Goal: Task Accomplishment & Management: Use online tool/utility

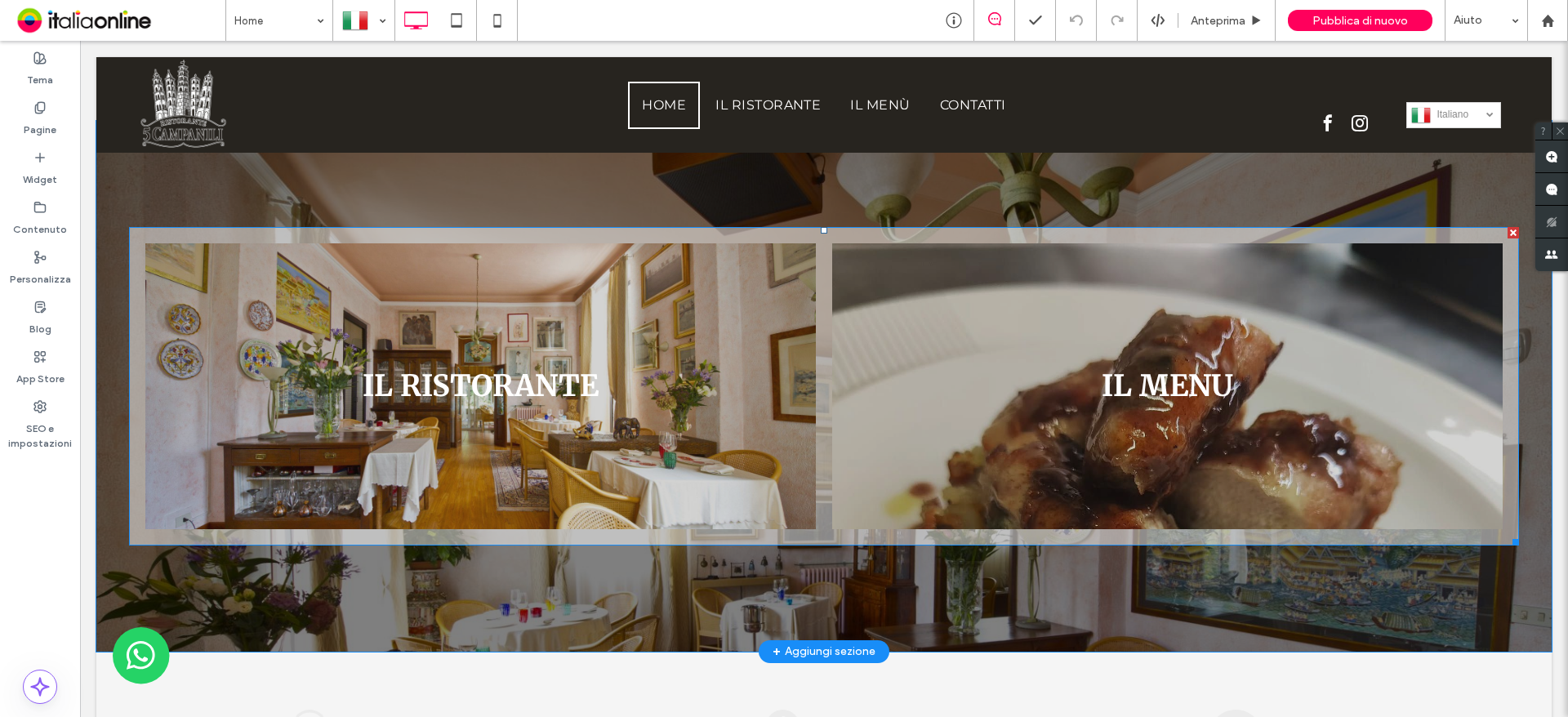
scroll to position [899, 0]
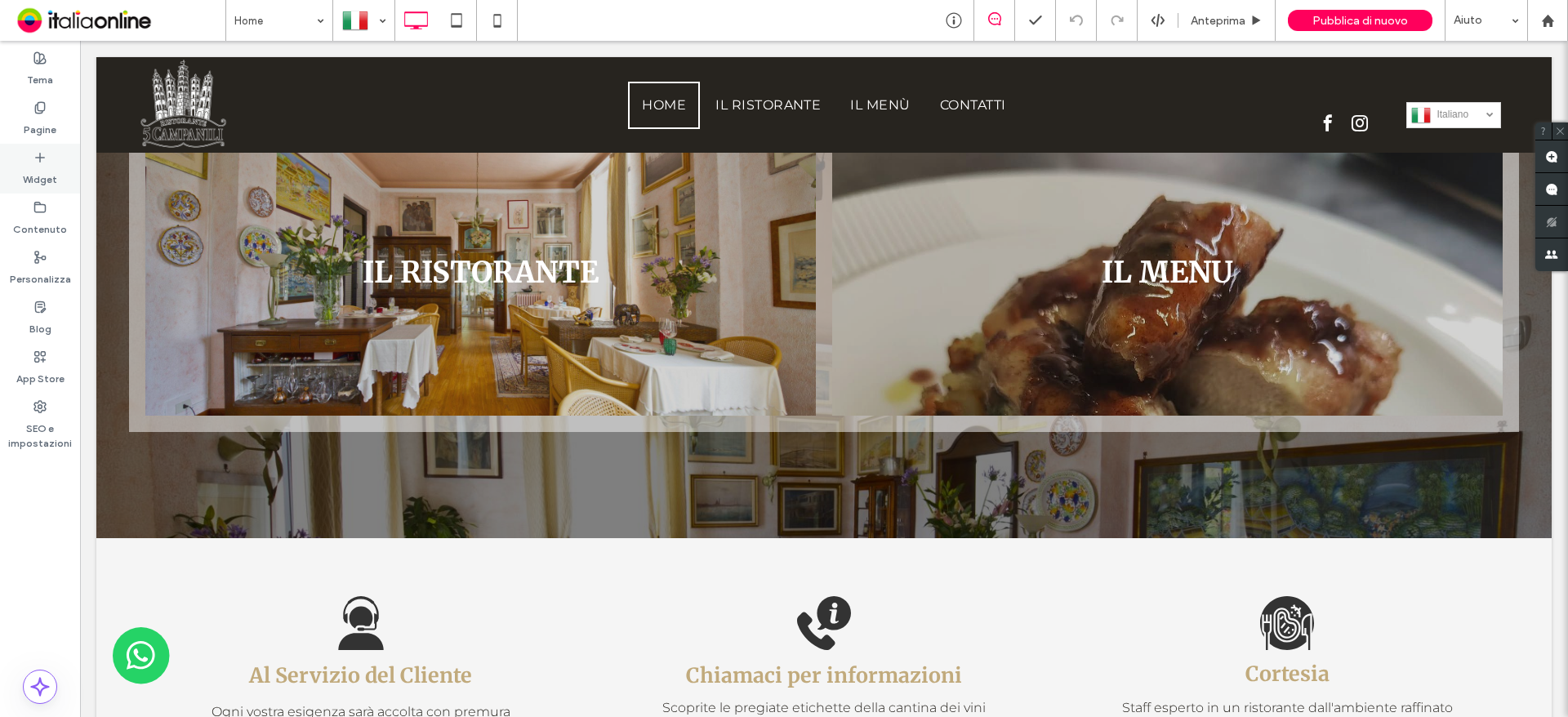
click at [24, 153] on div "Widget" at bounding box center [40, 168] width 80 height 50
click at [30, 113] on div "Pagine" at bounding box center [40, 119] width 80 height 50
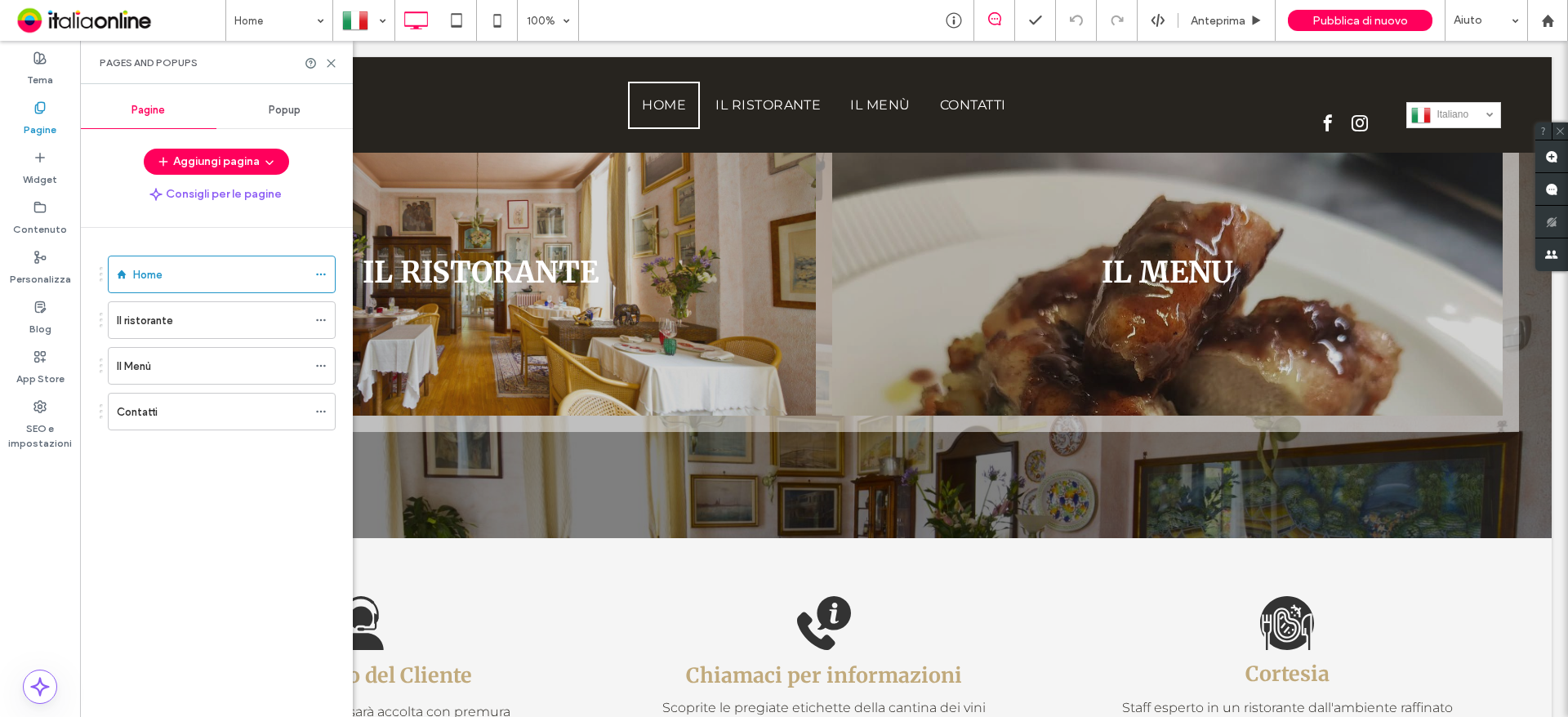
drag, startPoint x: 32, startPoint y: 121, endPoint x: 42, endPoint y: 107, distance: 17.2
click at [30, 123] on label "Pagine" at bounding box center [40, 125] width 33 height 23
click at [42, 107] on icon at bounding box center [41, 108] width 13 height 13
click at [135, 372] on label "Il Menù" at bounding box center [134, 366] width 34 height 28
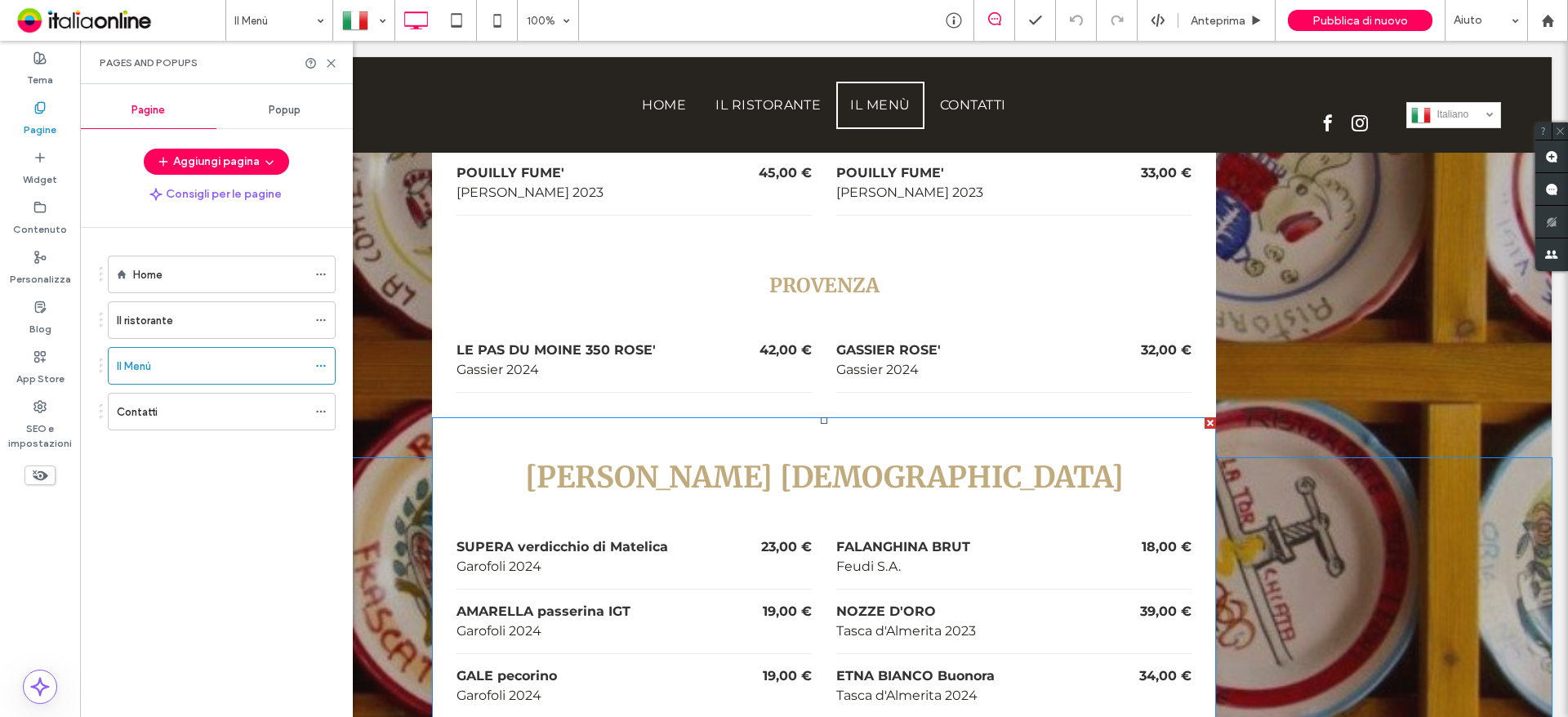
scroll to position [6291, 0]
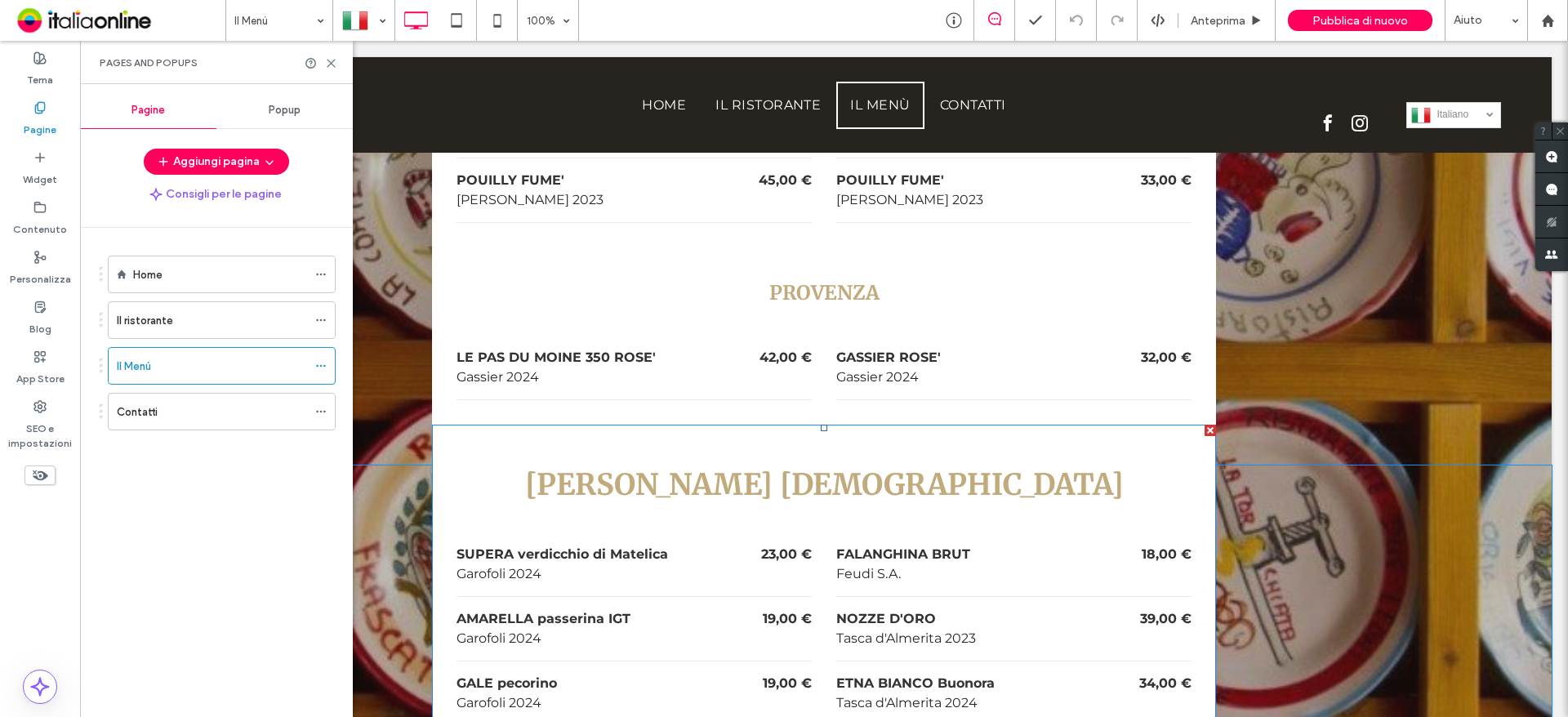
drag, startPoint x: 690, startPoint y: 386, endPoint x: 387, endPoint y: 46, distance: 455.4
click at [690, 466] on h3 "[PERSON_NAME] [DEMOGRAPHIC_DATA]" at bounding box center [823, 485] width 734 height 39
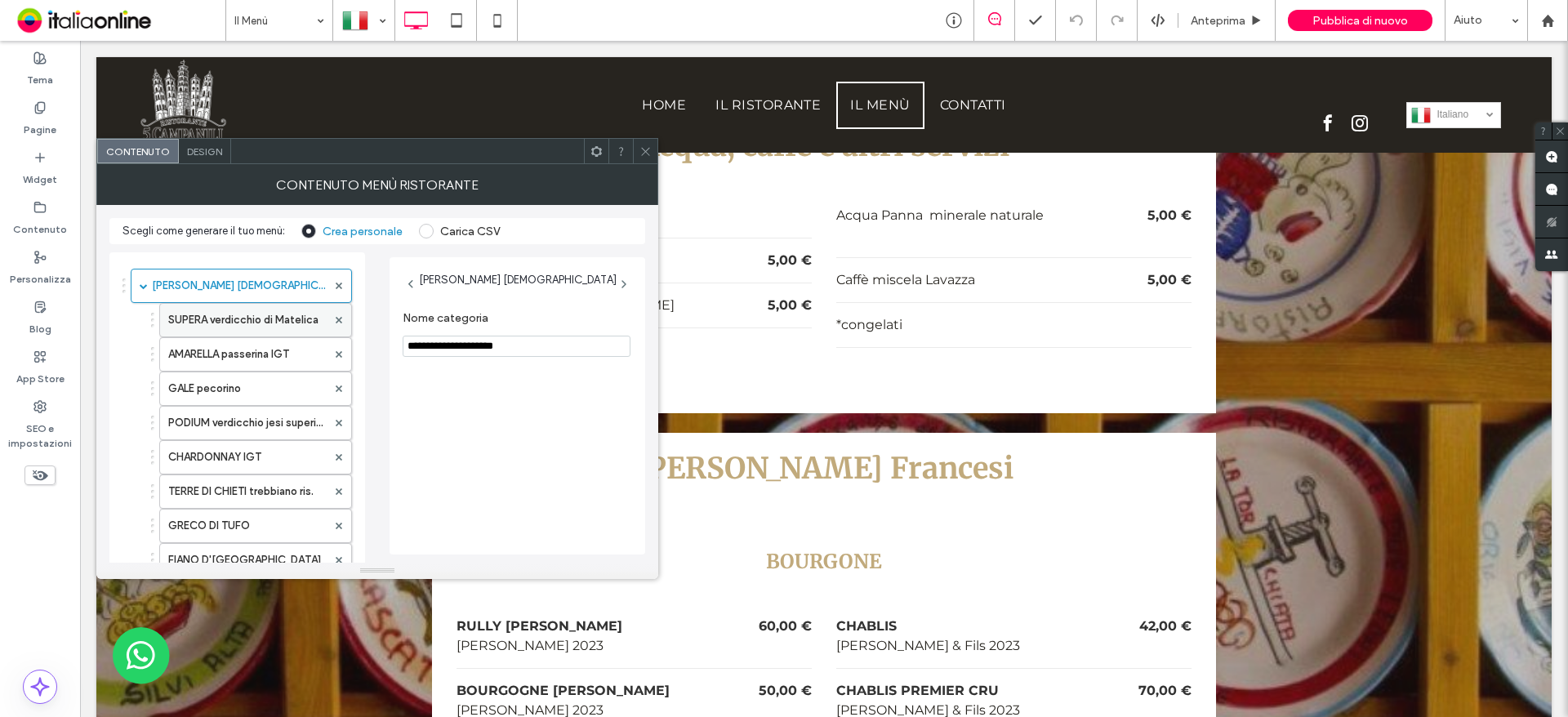
scroll to position [245, 0]
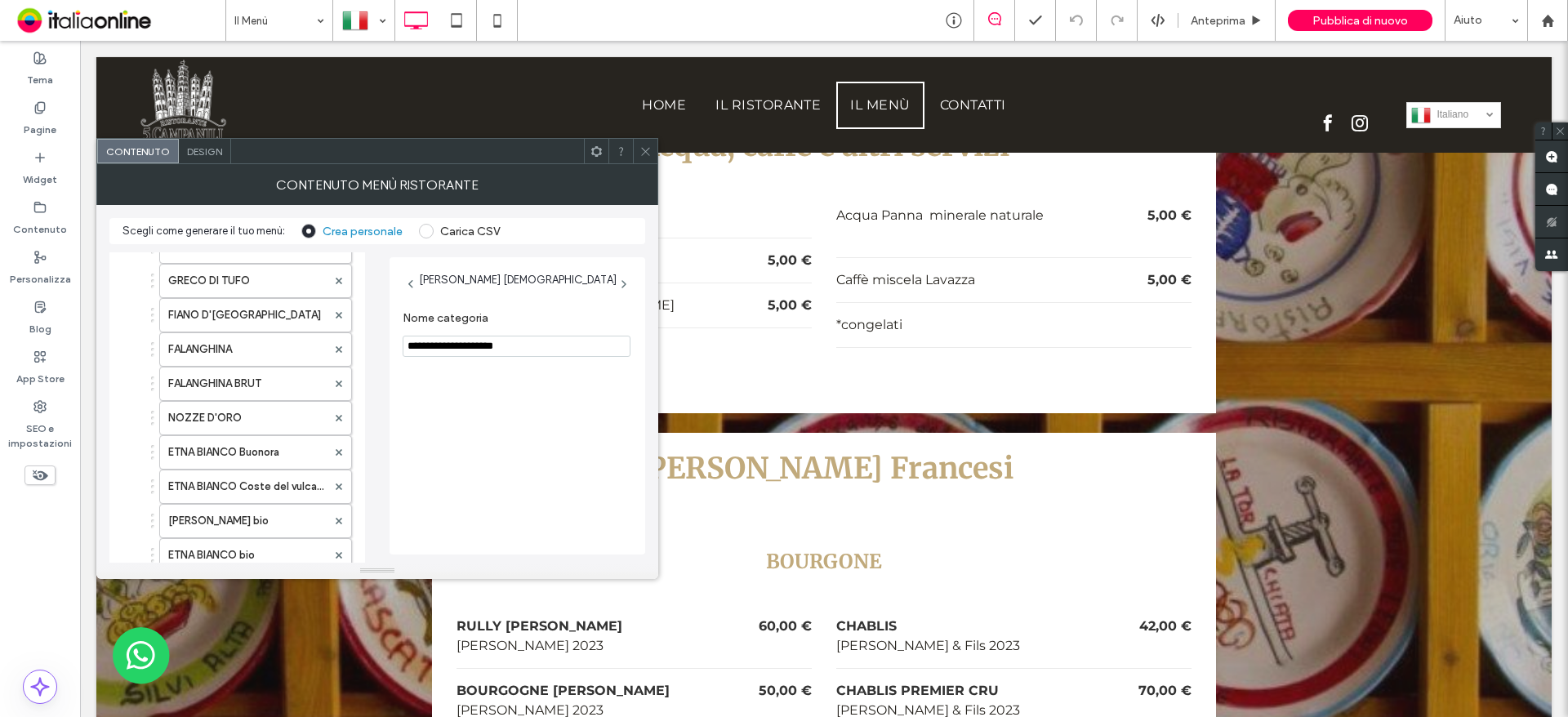
drag, startPoint x: 650, startPoint y: 160, endPoint x: 690, endPoint y: 414, distance: 257.1
click at [650, 160] on span at bounding box center [645, 151] width 12 height 25
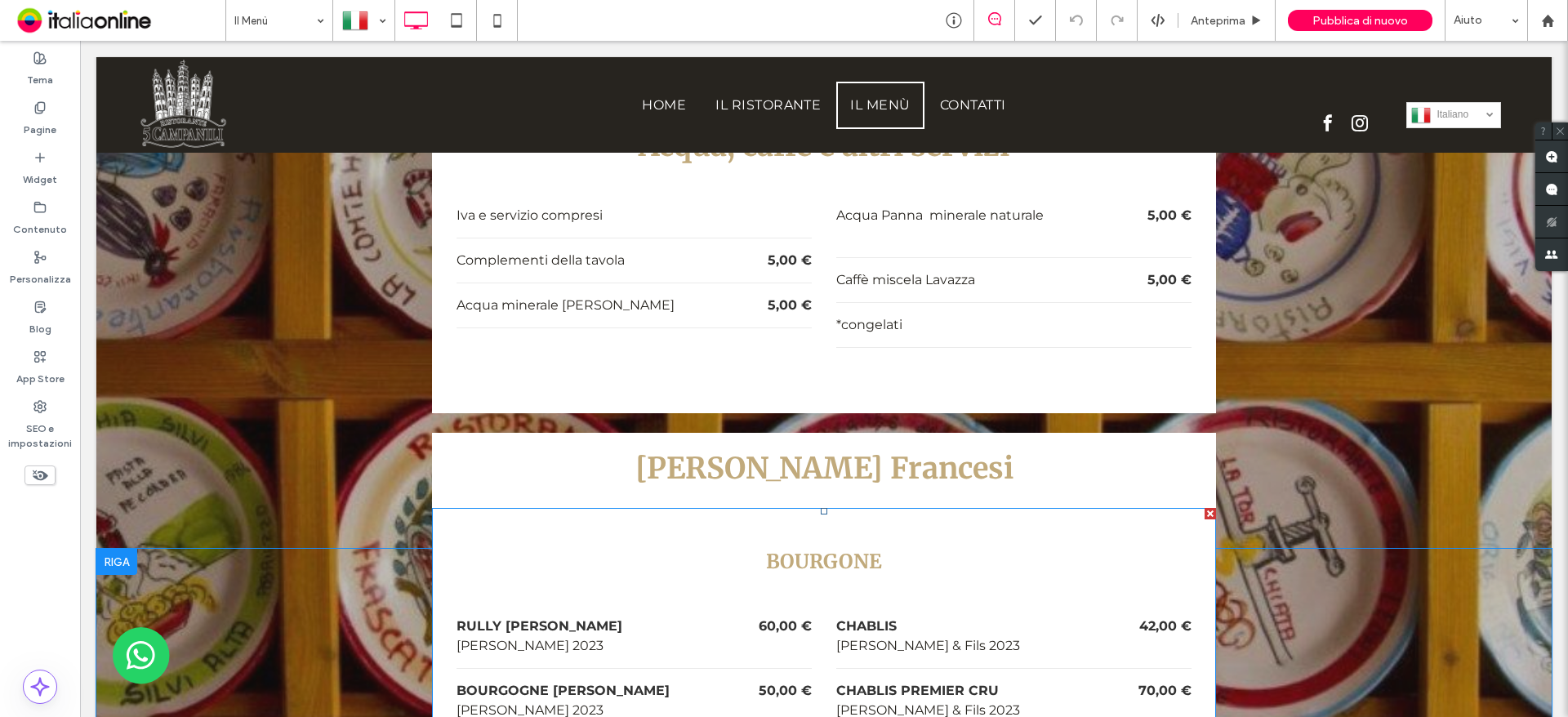
click at [747, 533] on div "BOURGONE RULLY P.montrachet Jean Charton 2023 60,00 € BOURGOGNE P.montrachet Je…" at bounding box center [823, 682] width 734 height 298
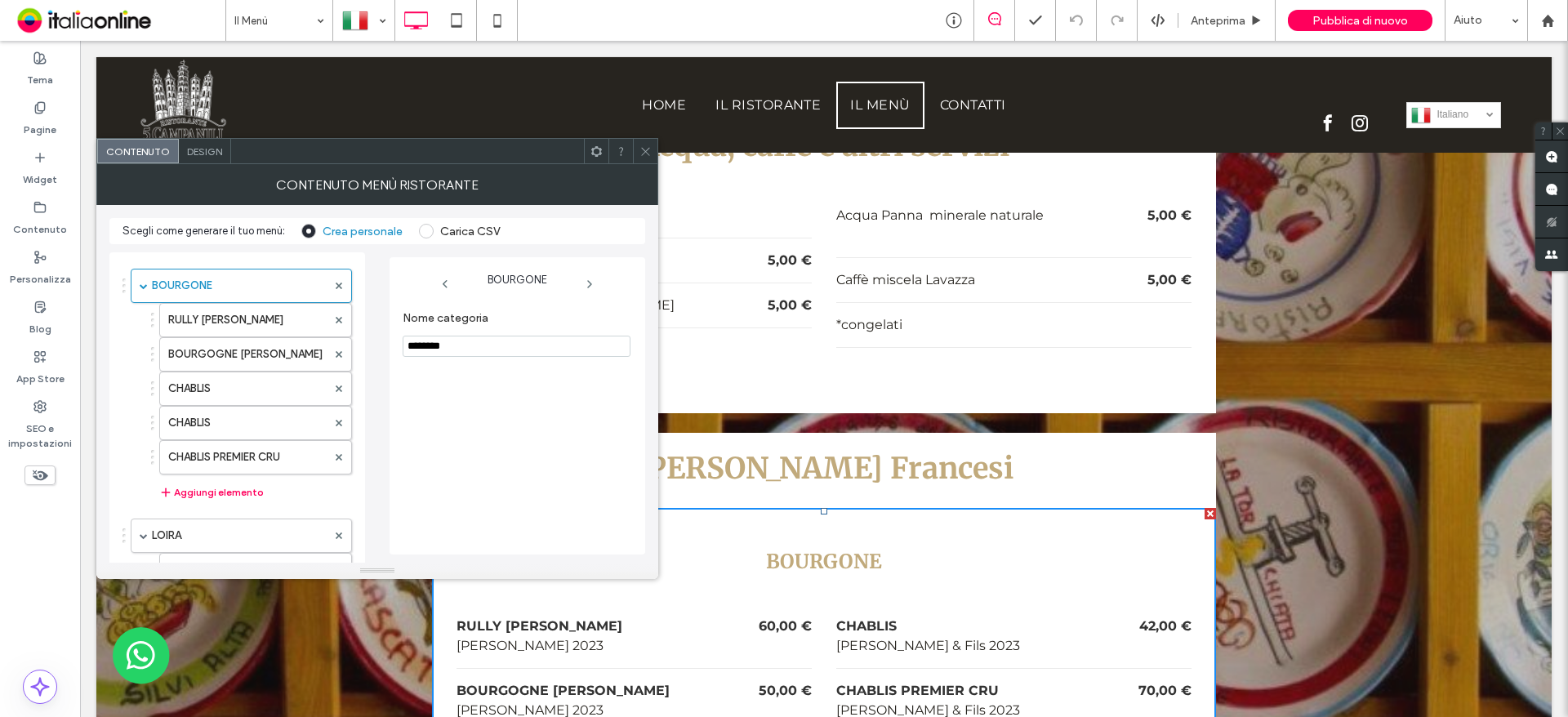
drag, startPoint x: 646, startPoint y: 151, endPoint x: 586, endPoint y: 446, distance: 301.0
click at [646, 151] on use at bounding box center [645, 151] width 8 height 8
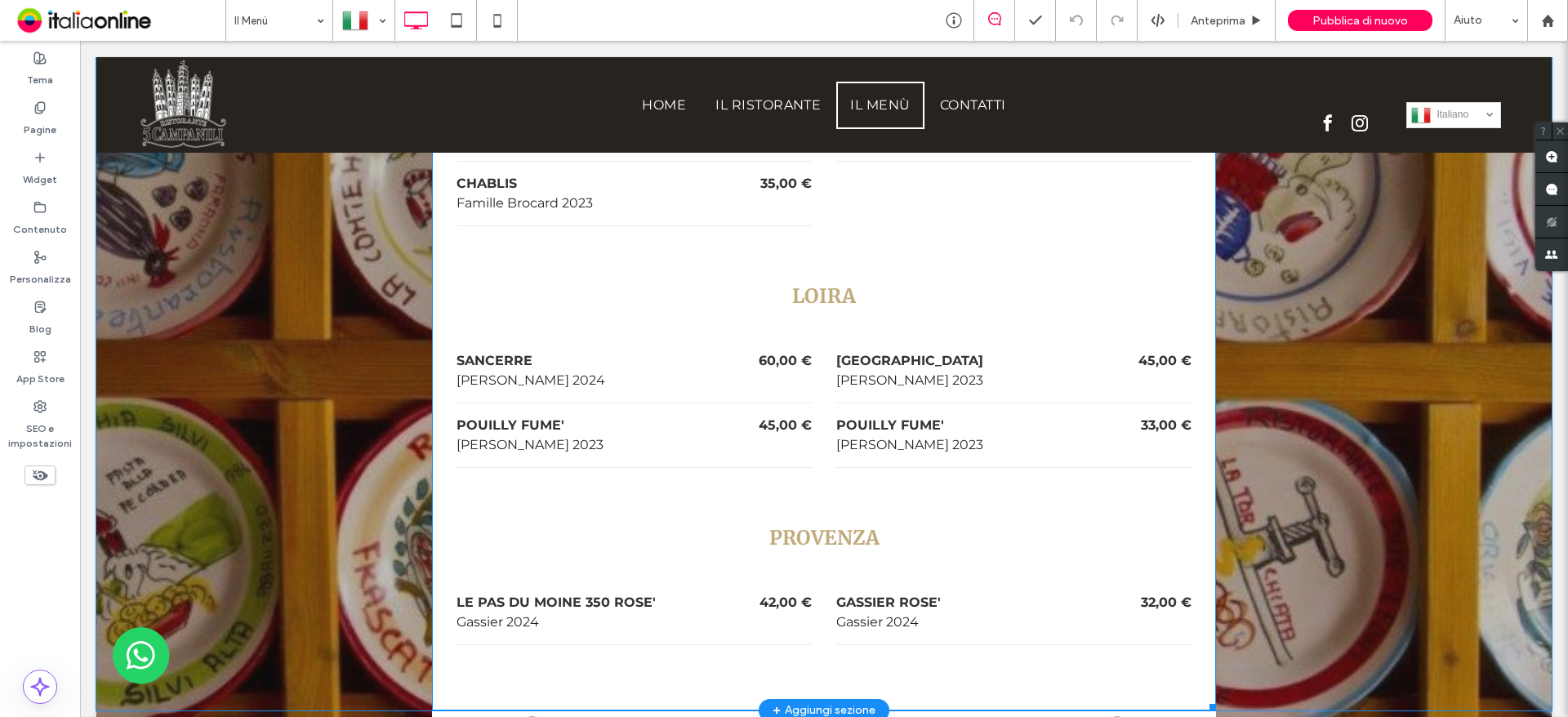
scroll to position [6373, 0]
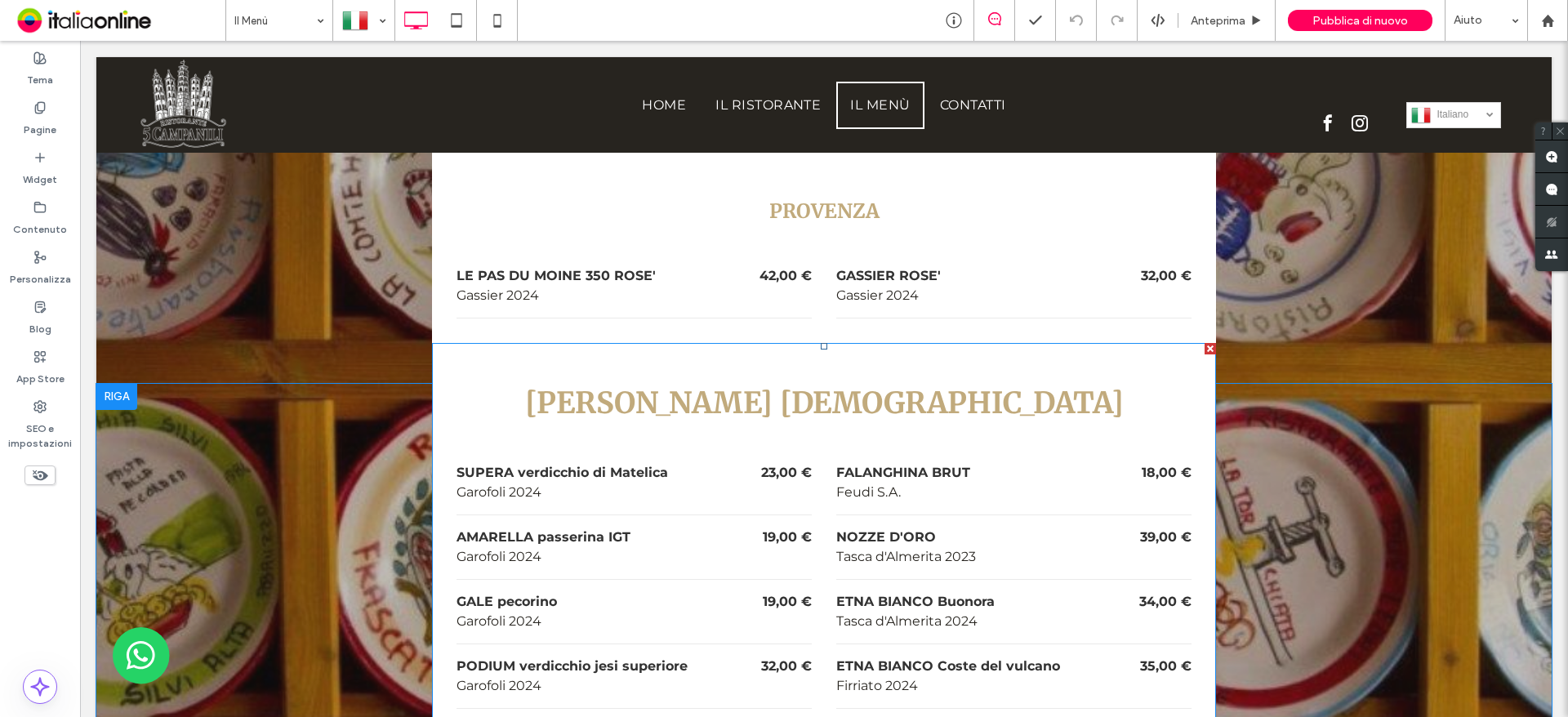
click at [569, 384] on h3 "[PERSON_NAME] [DEMOGRAPHIC_DATA]" at bounding box center [823, 403] width 734 height 39
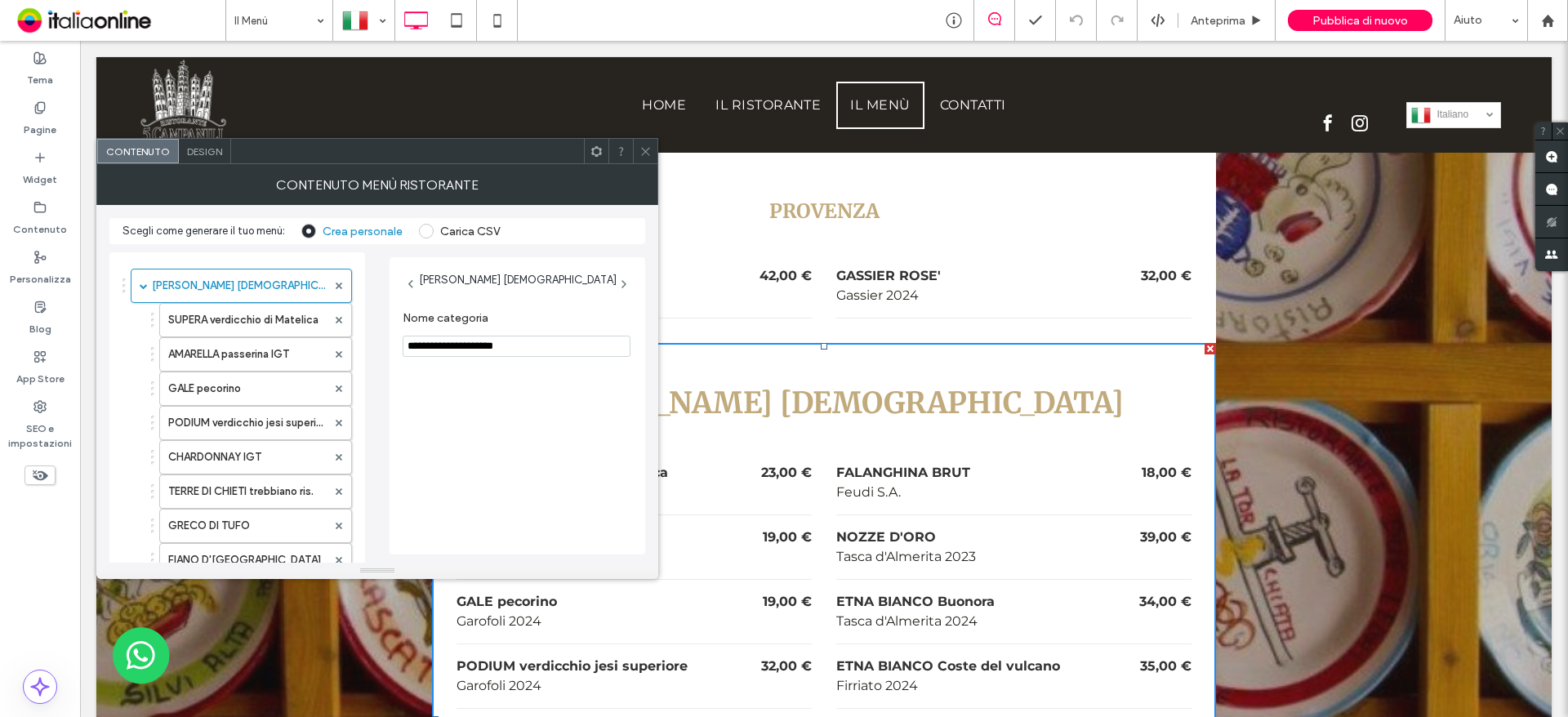
click at [640, 145] on icon at bounding box center [645, 151] width 12 height 12
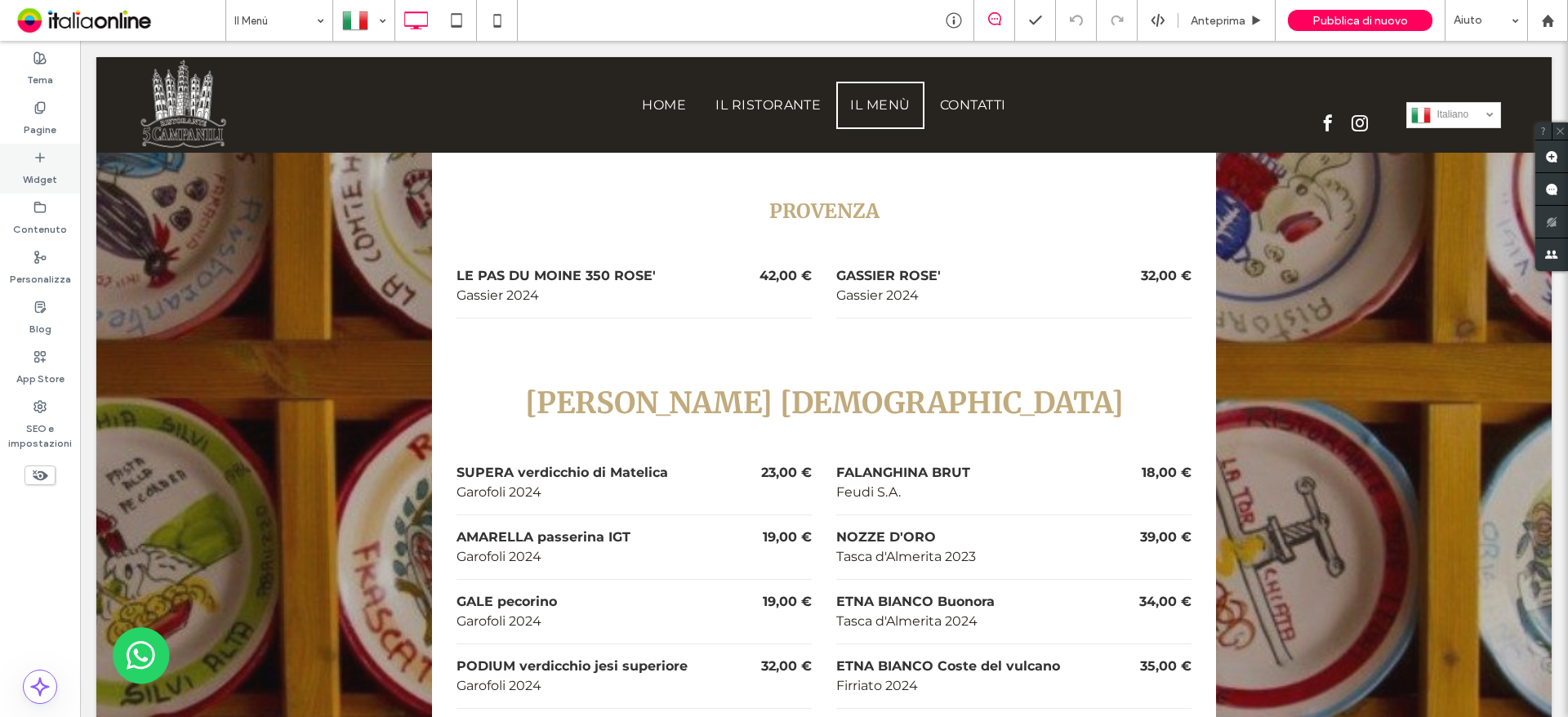
click at [37, 191] on div "Widget" at bounding box center [40, 168] width 80 height 50
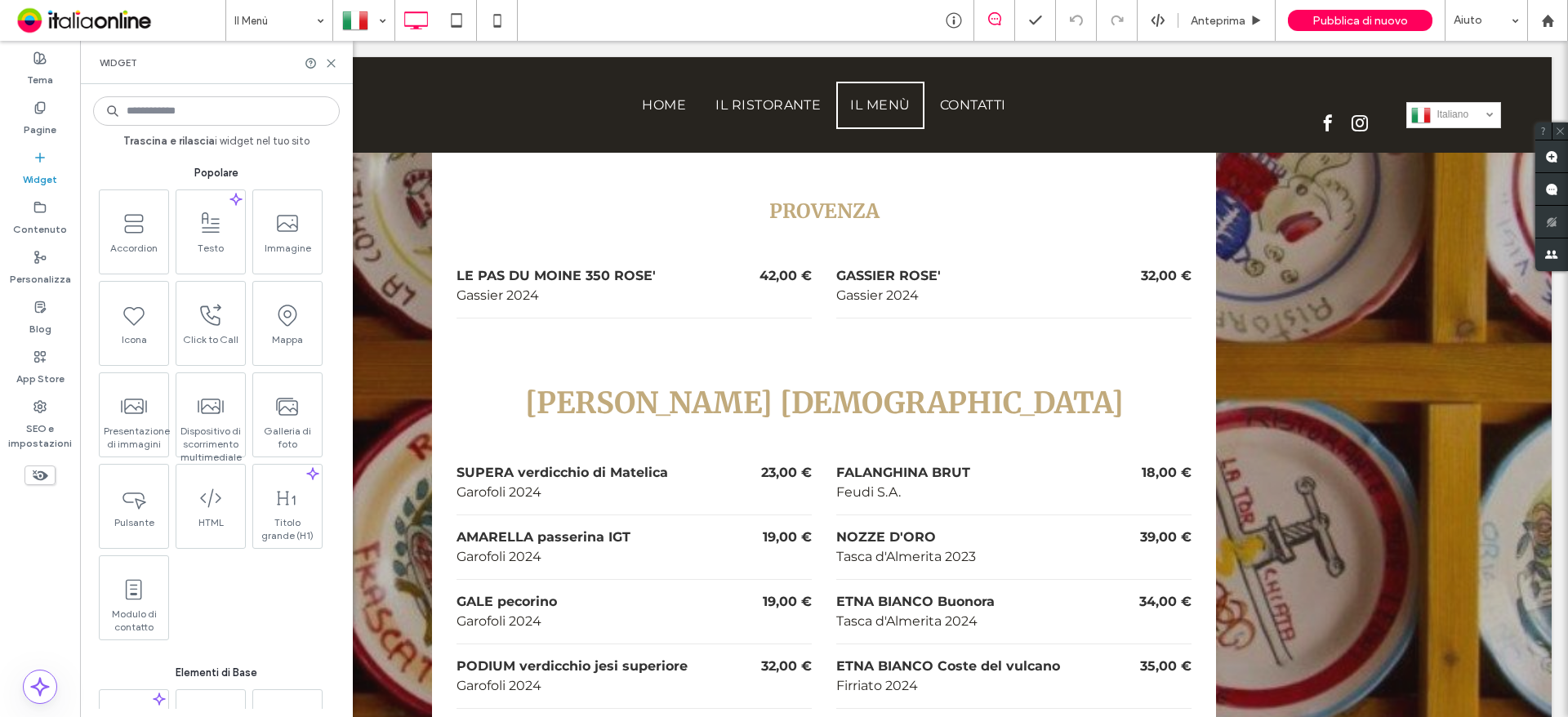
click at [27, 170] on label "Widget" at bounding box center [40, 175] width 34 height 23
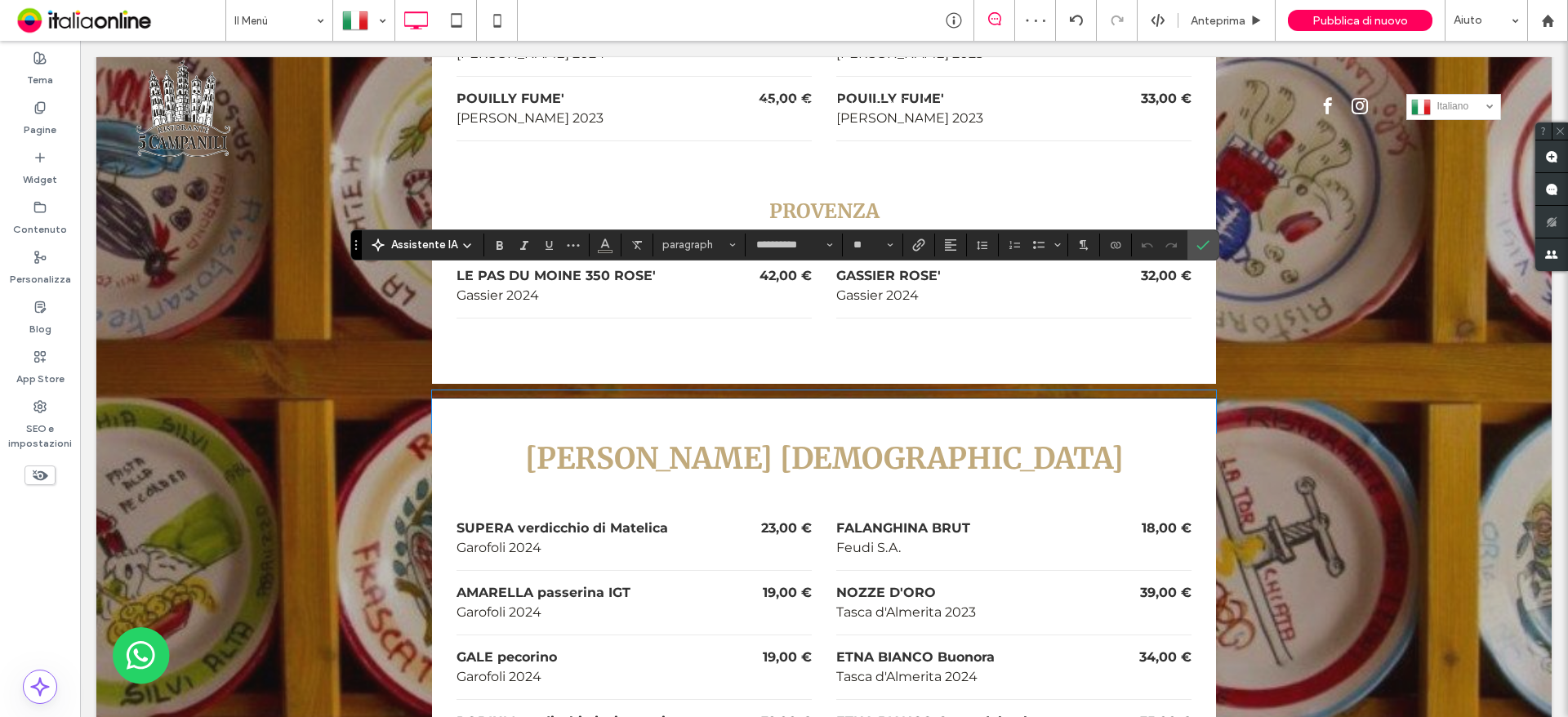
type input "**********"
type input "**"
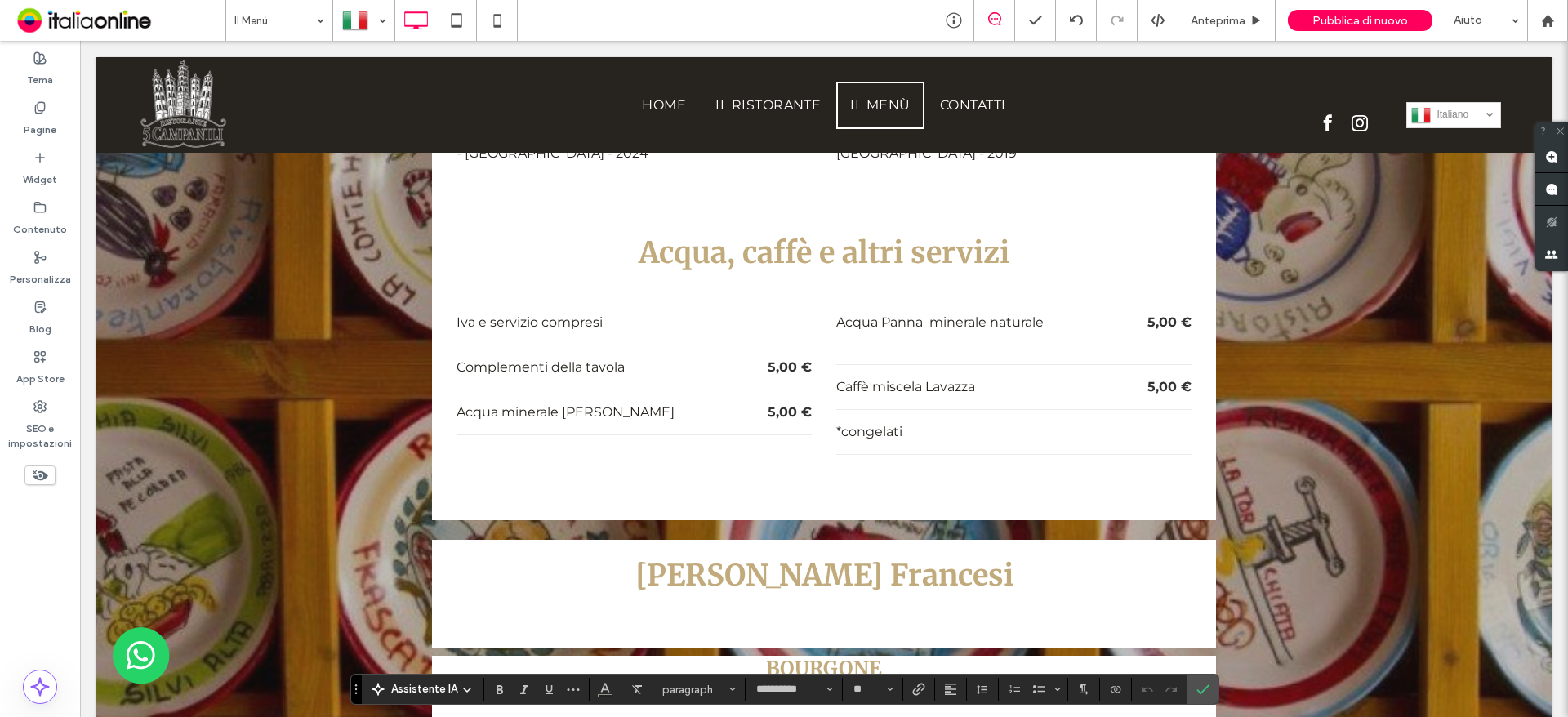
scroll to position [5393, 0]
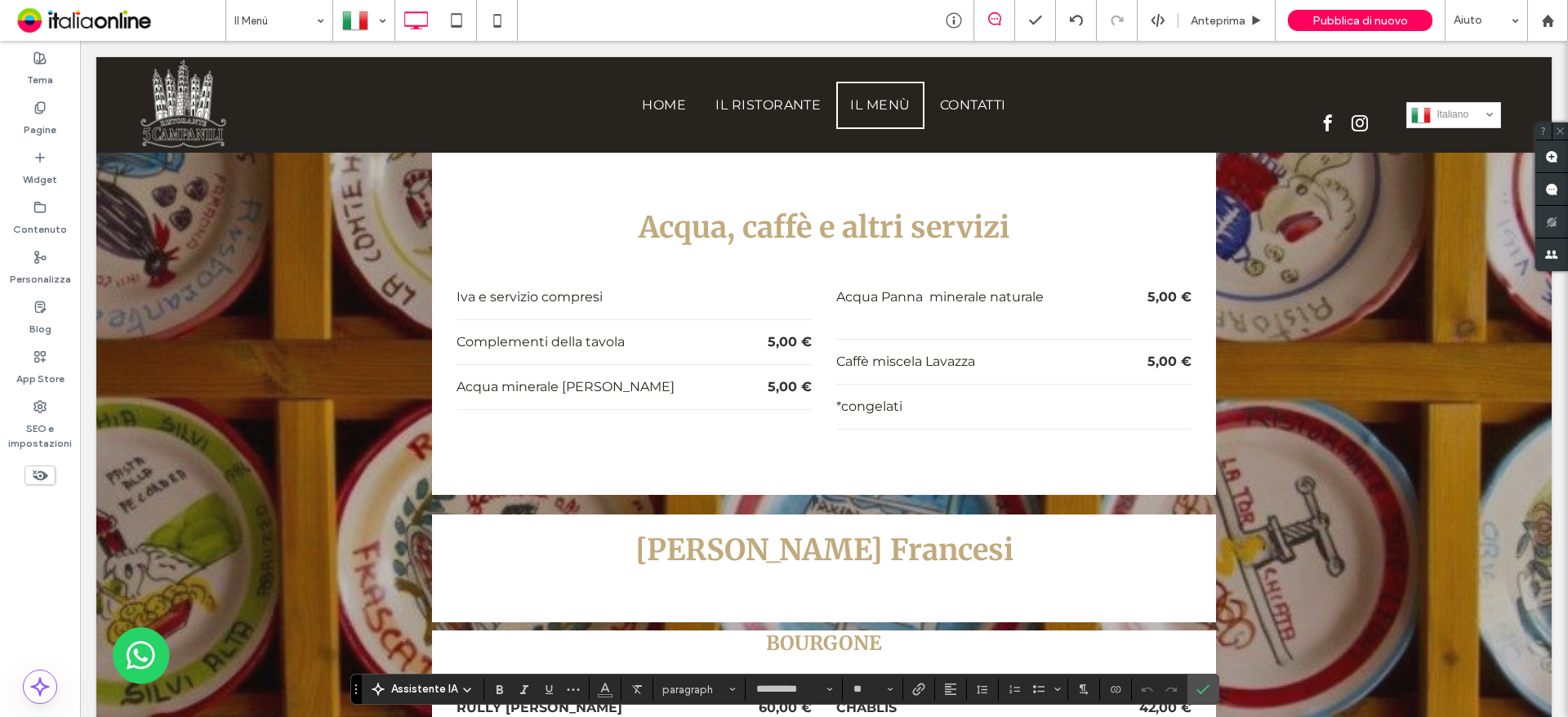
click at [458, 531] on h3 "[PERSON_NAME] Francesi" at bounding box center [823, 550] width 734 height 39
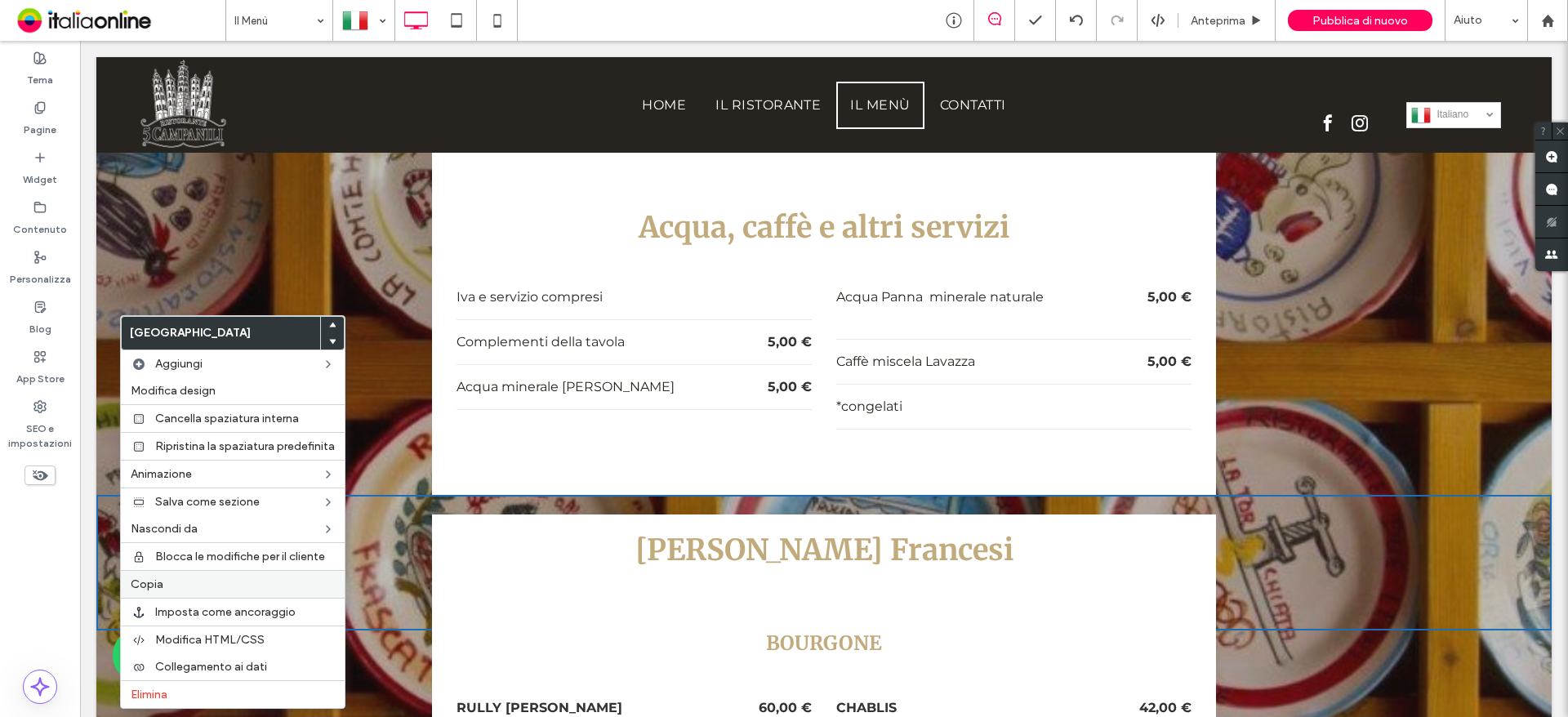
click at [171, 577] on label "Copia" at bounding box center [233, 584] width 205 height 14
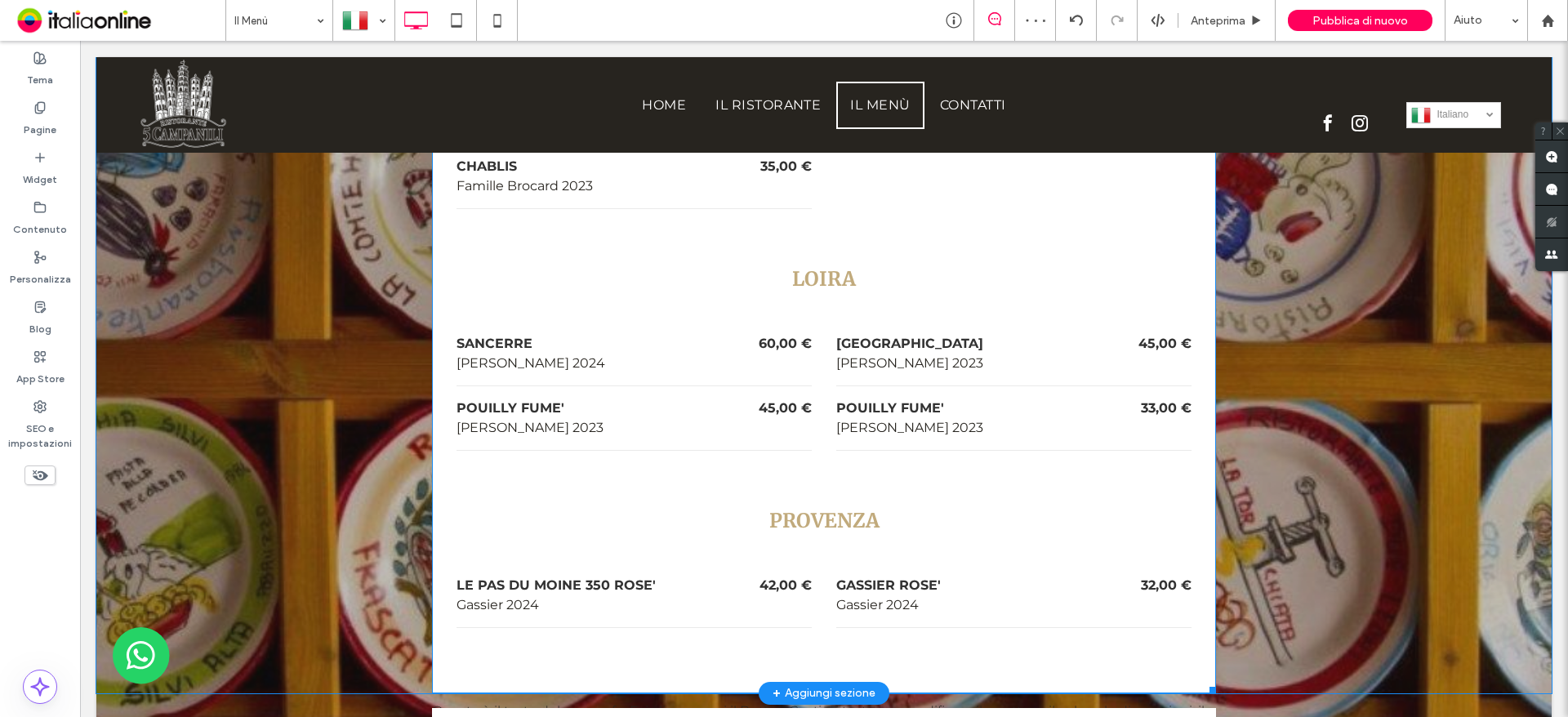
scroll to position [6210, 0]
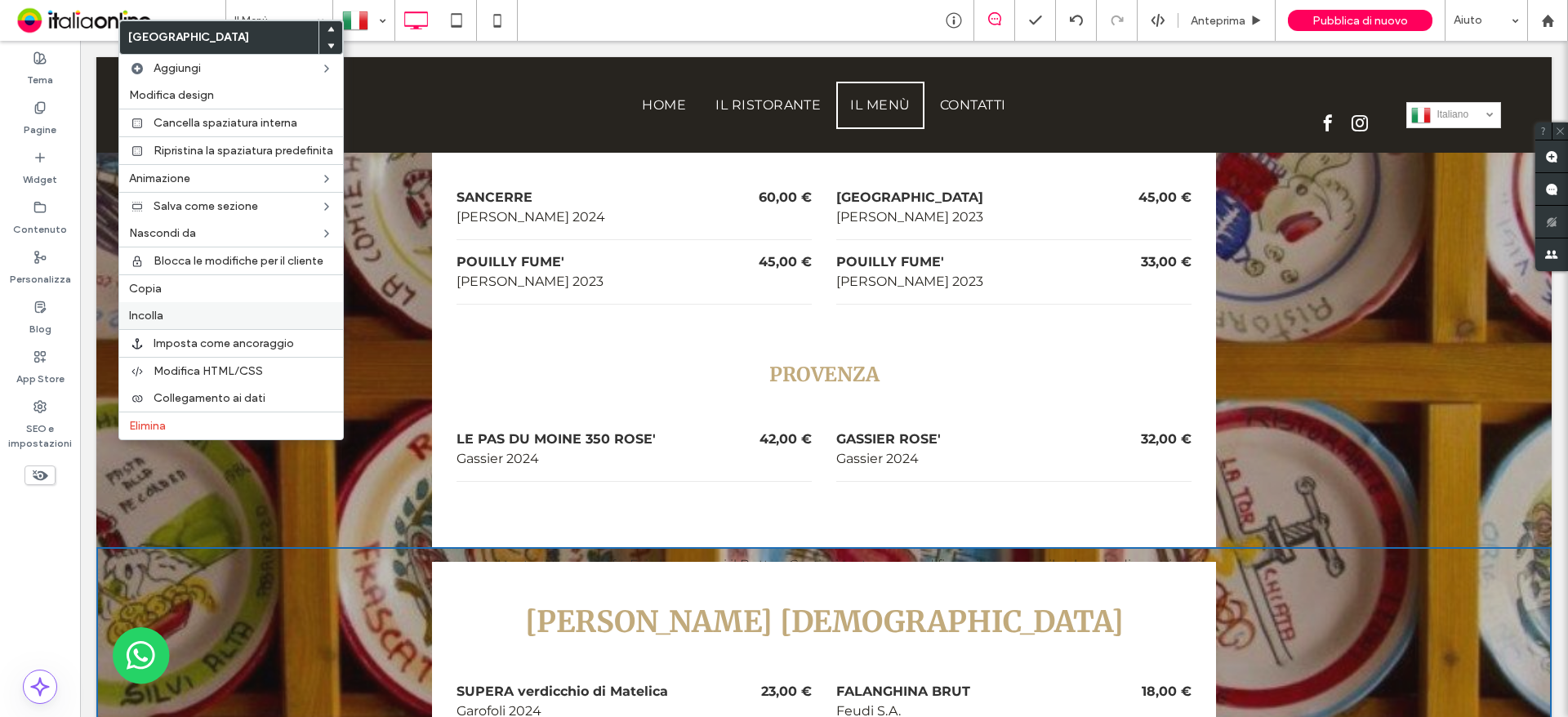
click at [149, 320] on span "Incolla" at bounding box center [146, 315] width 34 height 14
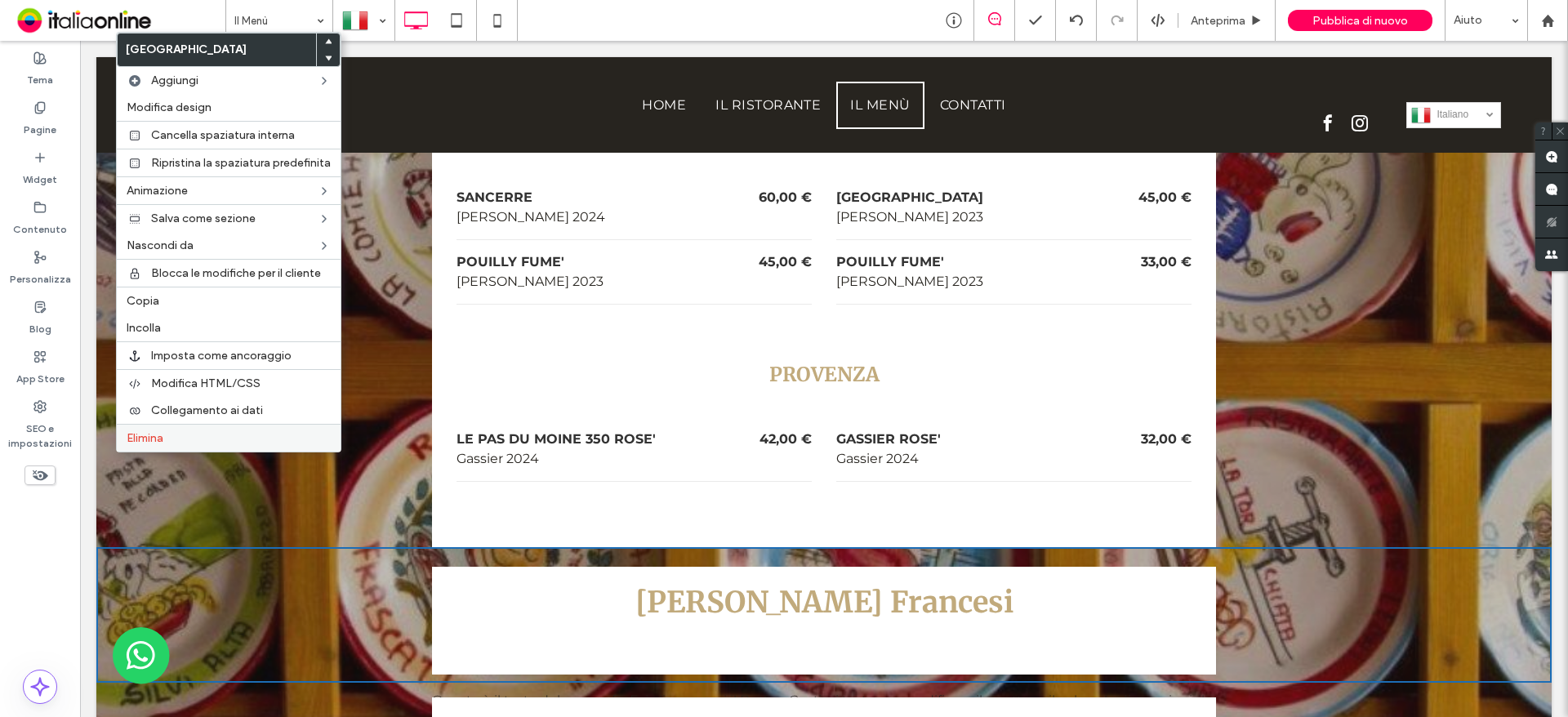
click at [128, 436] on span "Elimina" at bounding box center [144, 438] width 37 height 14
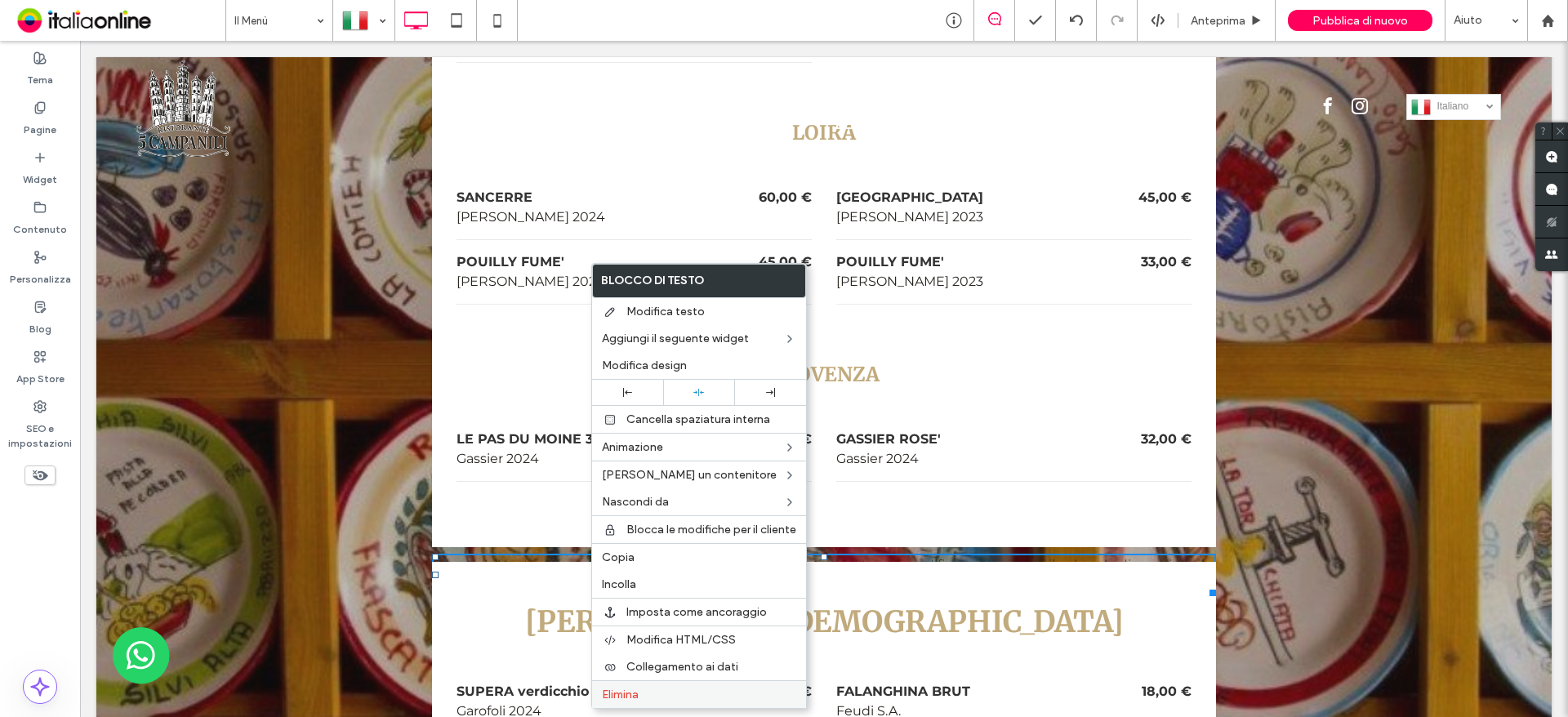
click at [626, 693] on span "Elimina" at bounding box center [619, 694] width 37 height 14
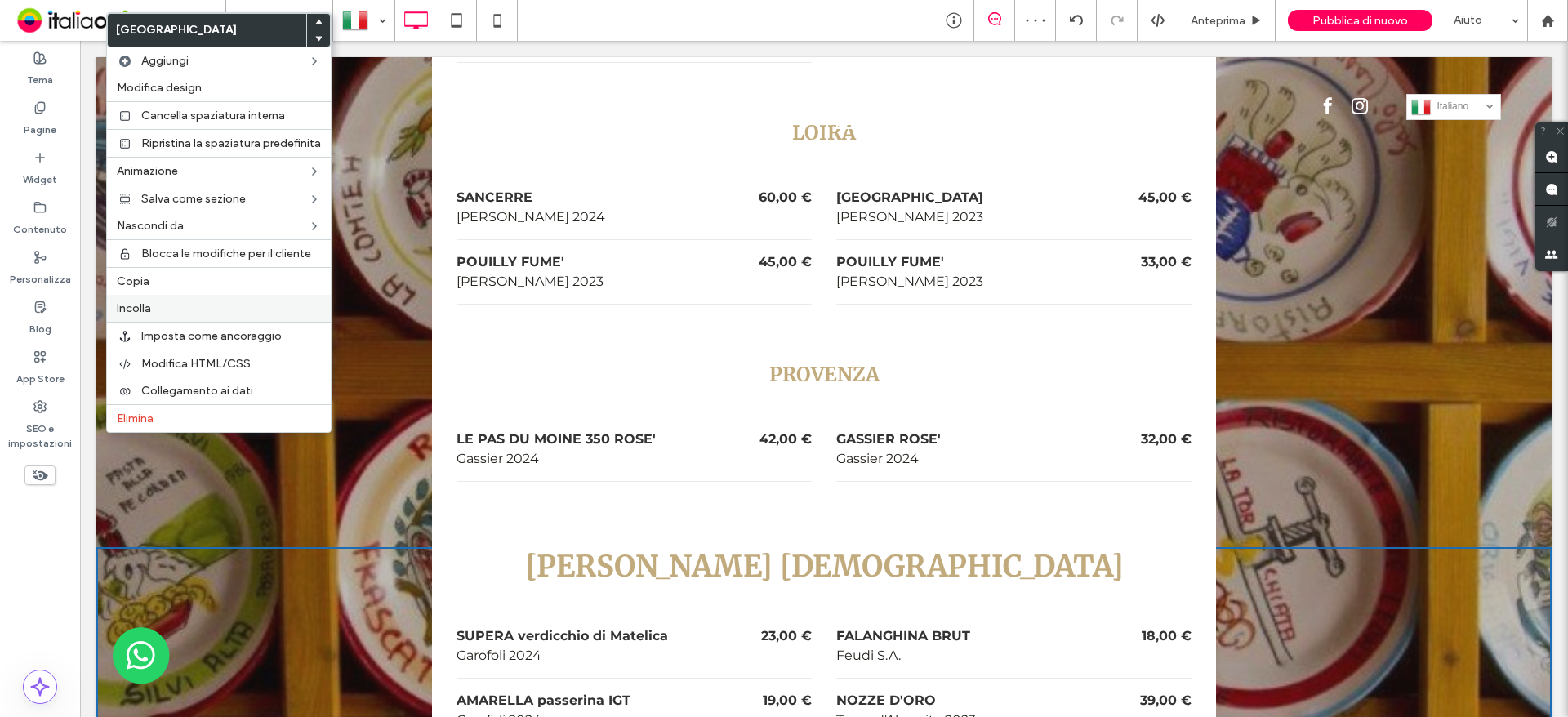
click at [165, 305] on label "Incolla" at bounding box center [219, 308] width 205 height 14
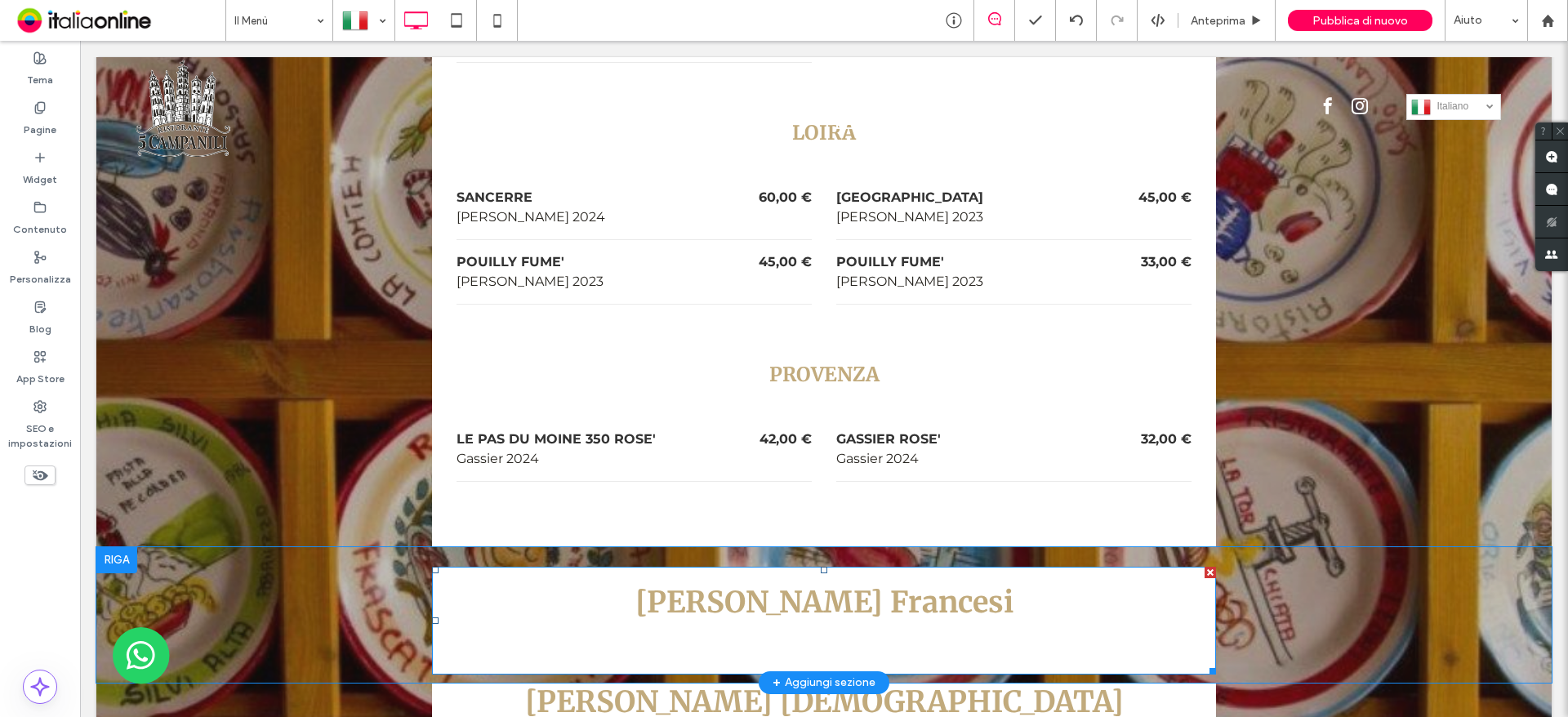
click at [756, 583] on h3 "[PERSON_NAME] Francesi" at bounding box center [823, 602] width 734 height 39
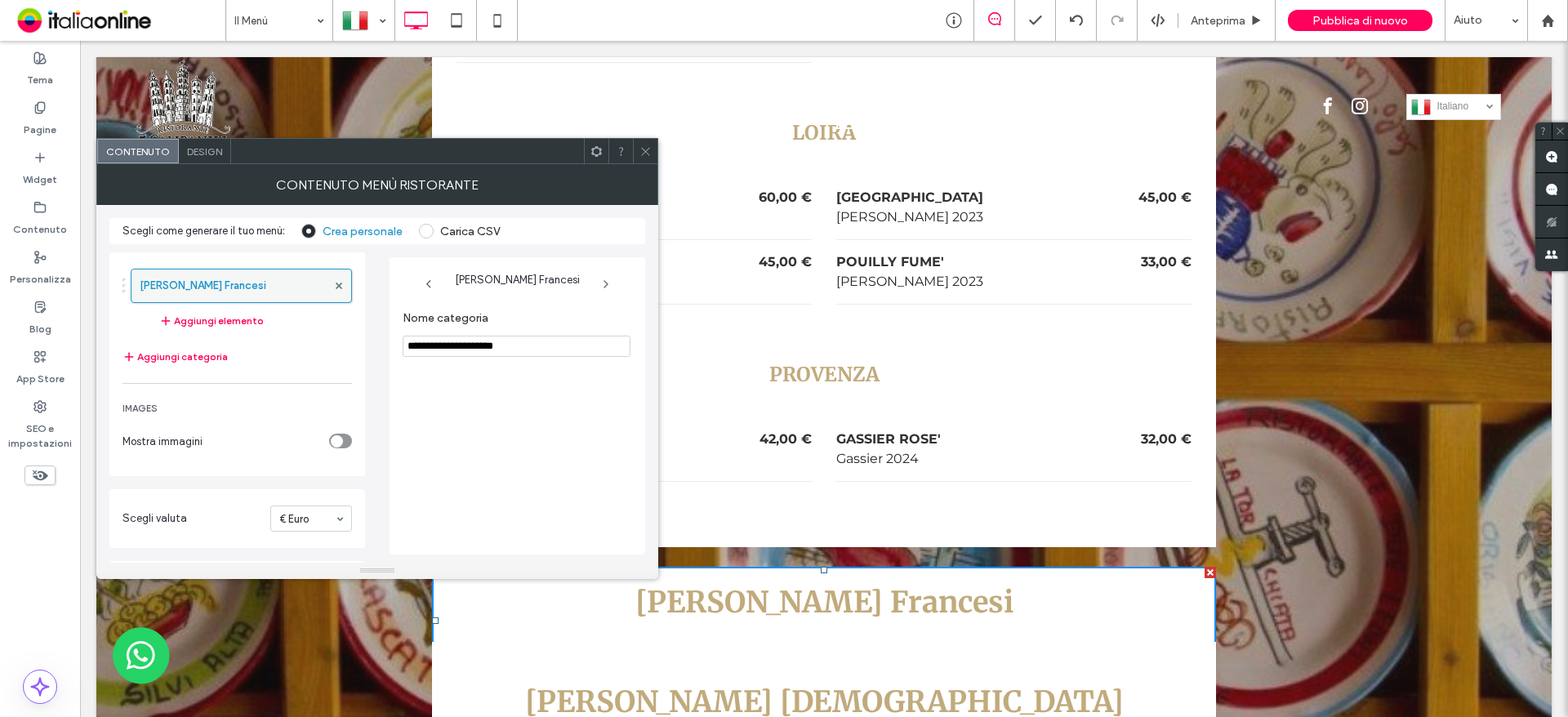
click at [222, 290] on label "[PERSON_NAME] Francesi" at bounding box center [233, 286] width 187 height 33
click at [494, 350] on input "**********" at bounding box center [517, 346] width 228 height 22
type input "**********"
click at [645, 155] on icon at bounding box center [645, 151] width 12 height 12
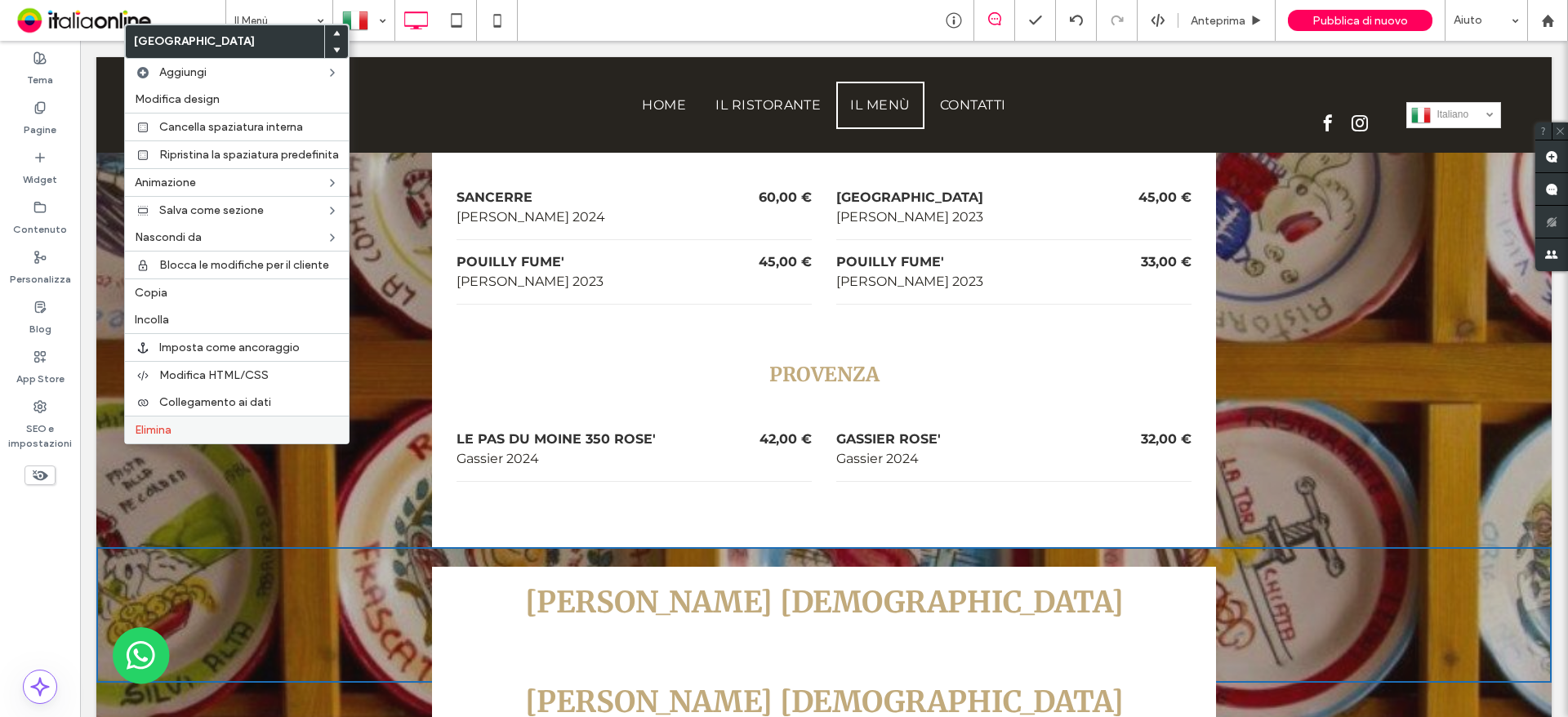
click at [157, 428] on span "Elimina" at bounding box center [153, 430] width 37 height 14
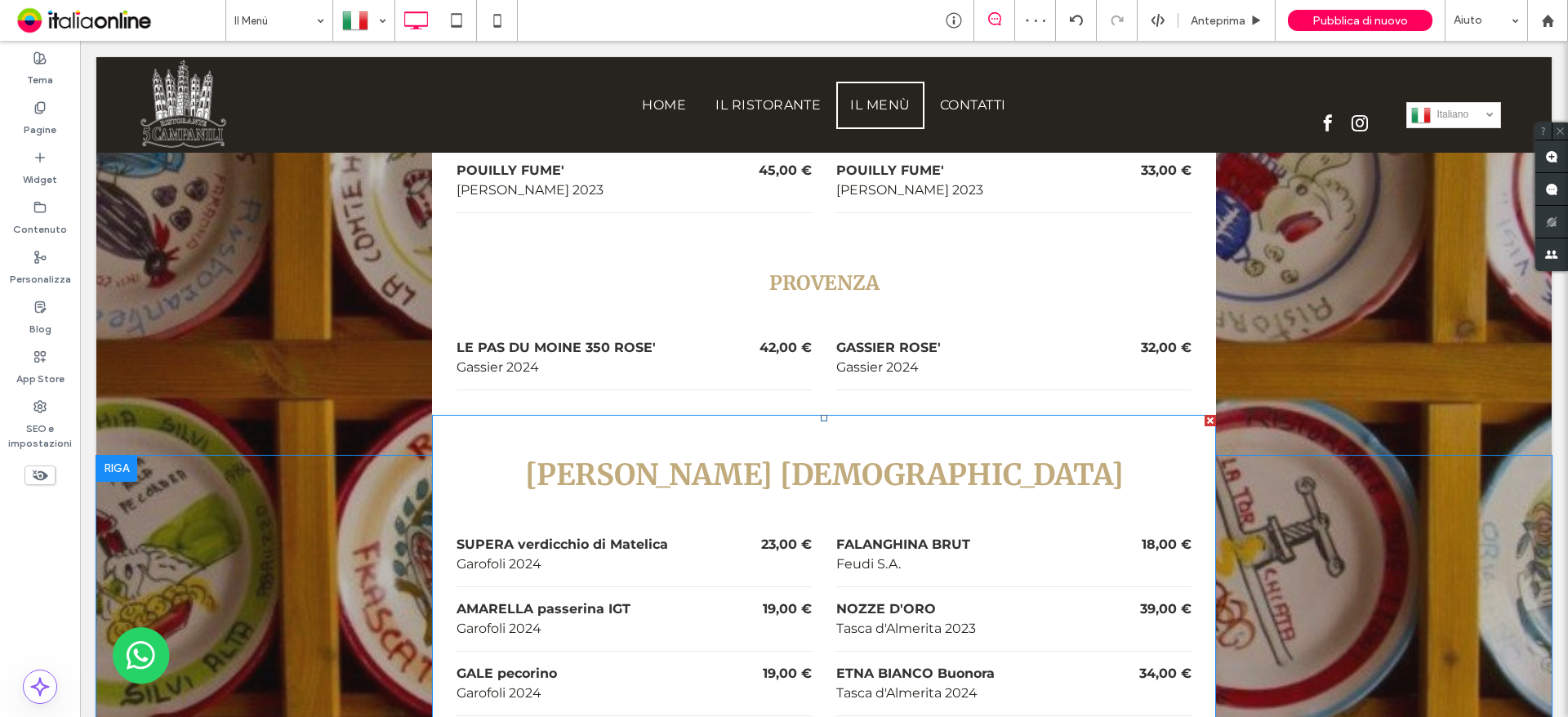
scroll to position [6291, 0]
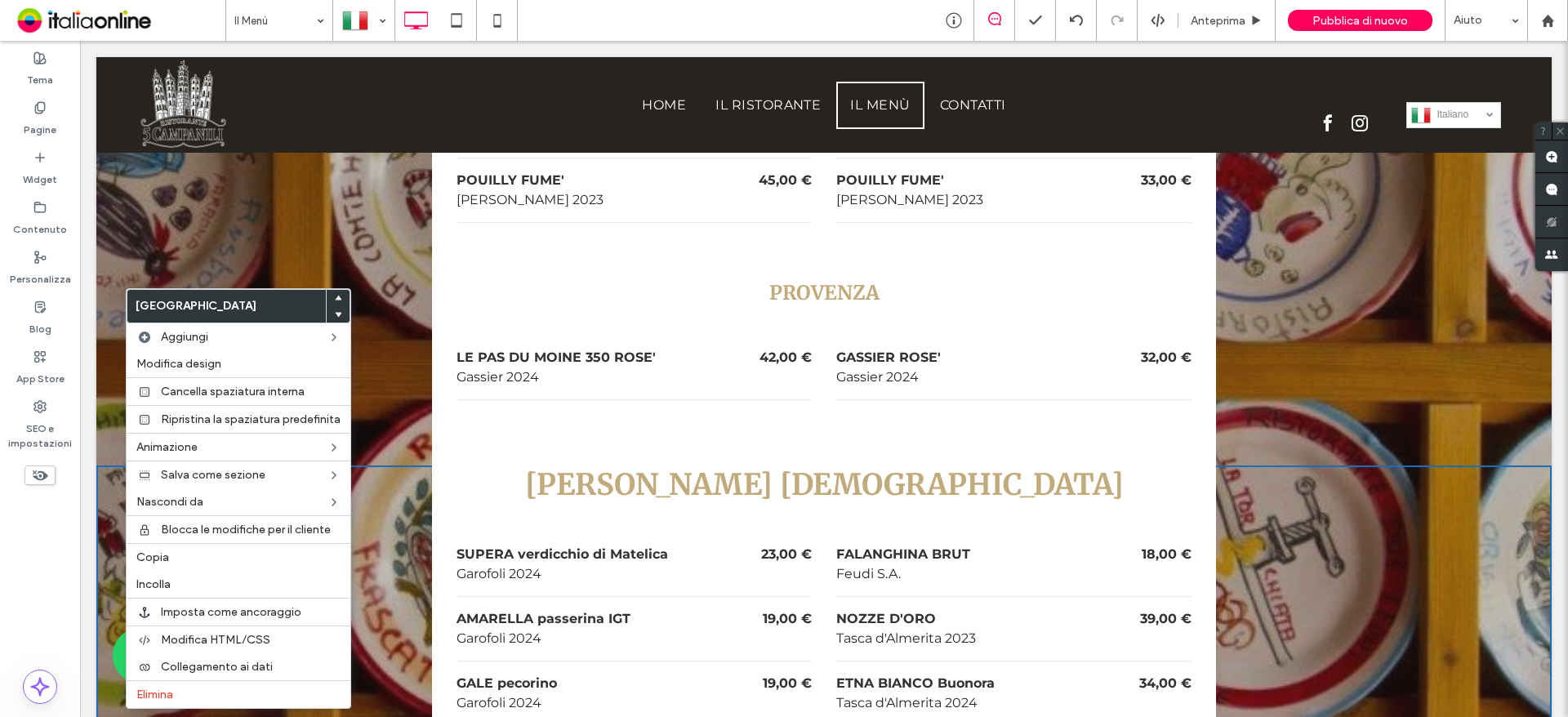
drag, startPoint x: 177, startPoint y: 561, endPoint x: 119, endPoint y: 396, distance: 174.9
click at [176, 561] on label "Copia" at bounding box center [239, 558] width 205 height 14
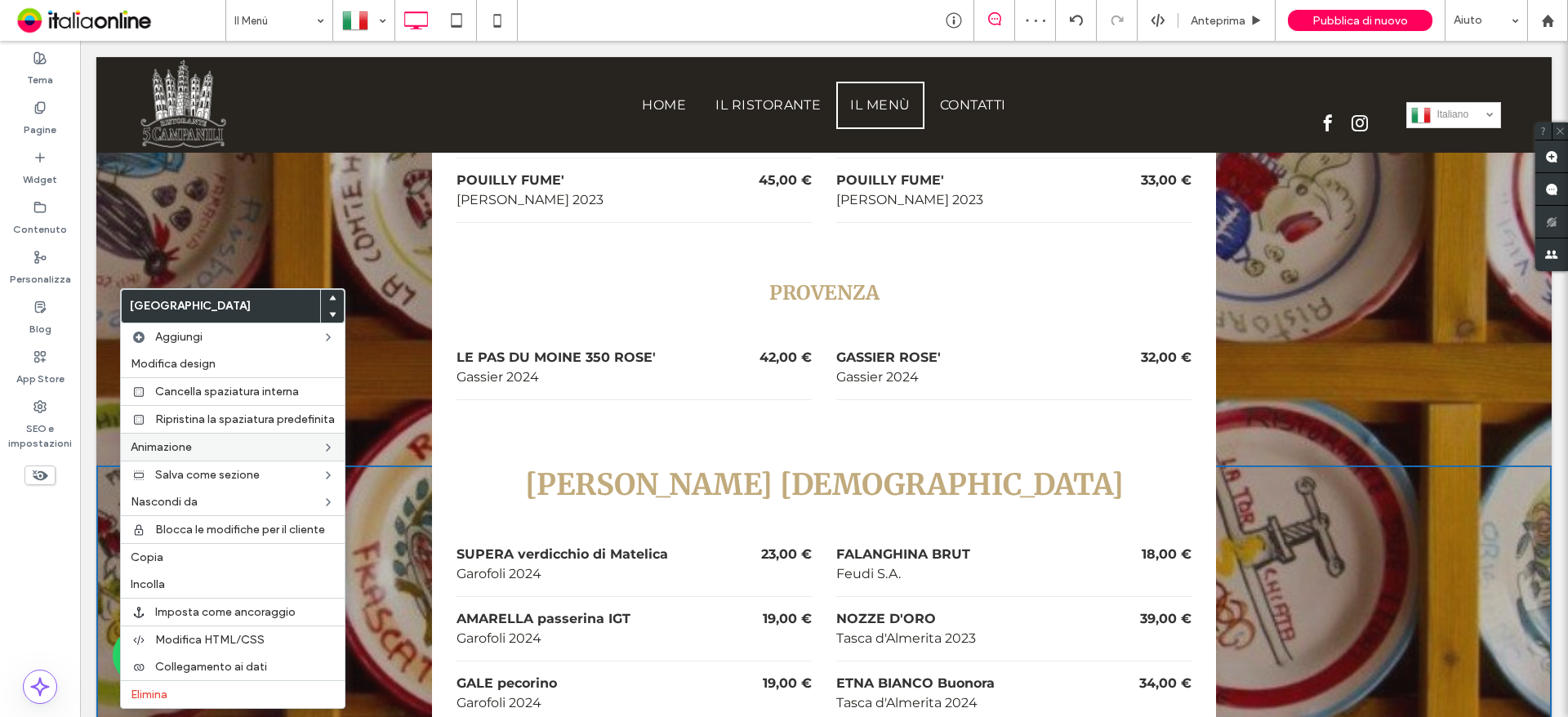
click at [172, 583] on label "Incolla" at bounding box center [233, 584] width 205 height 14
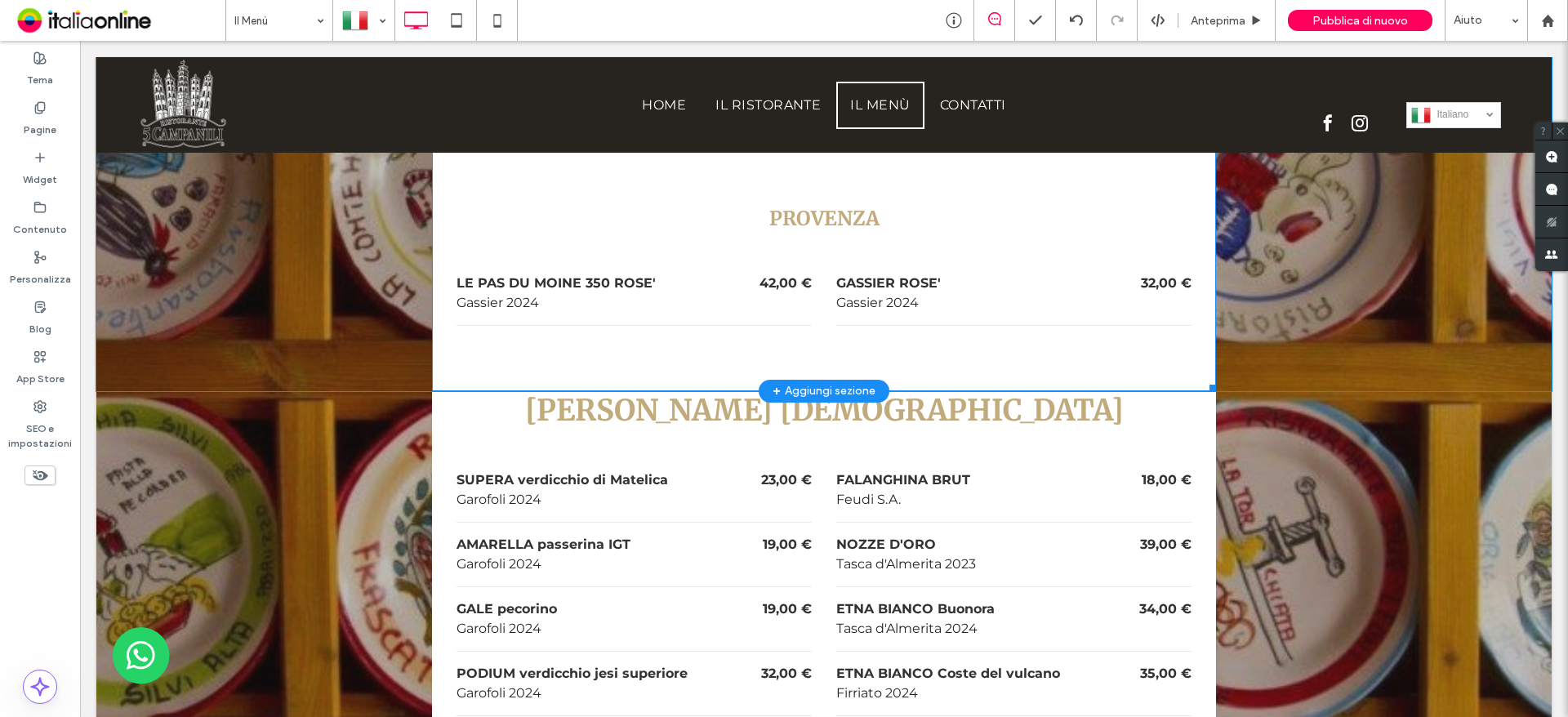
scroll to position [6373, 0]
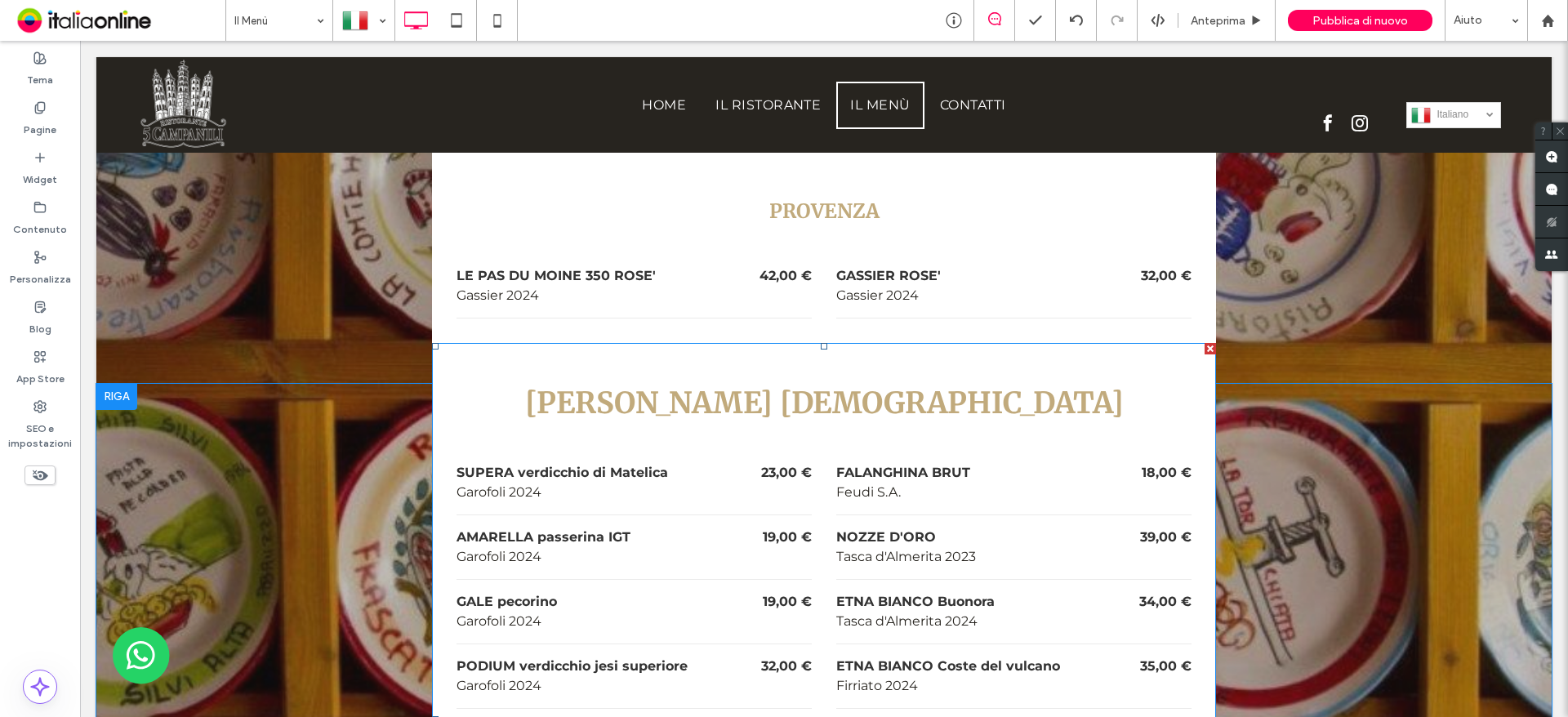
click at [680, 384] on h3 "[PERSON_NAME] [DEMOGRAPHIC_DATA]" at bounding box center [823, 403] width 734 height 39
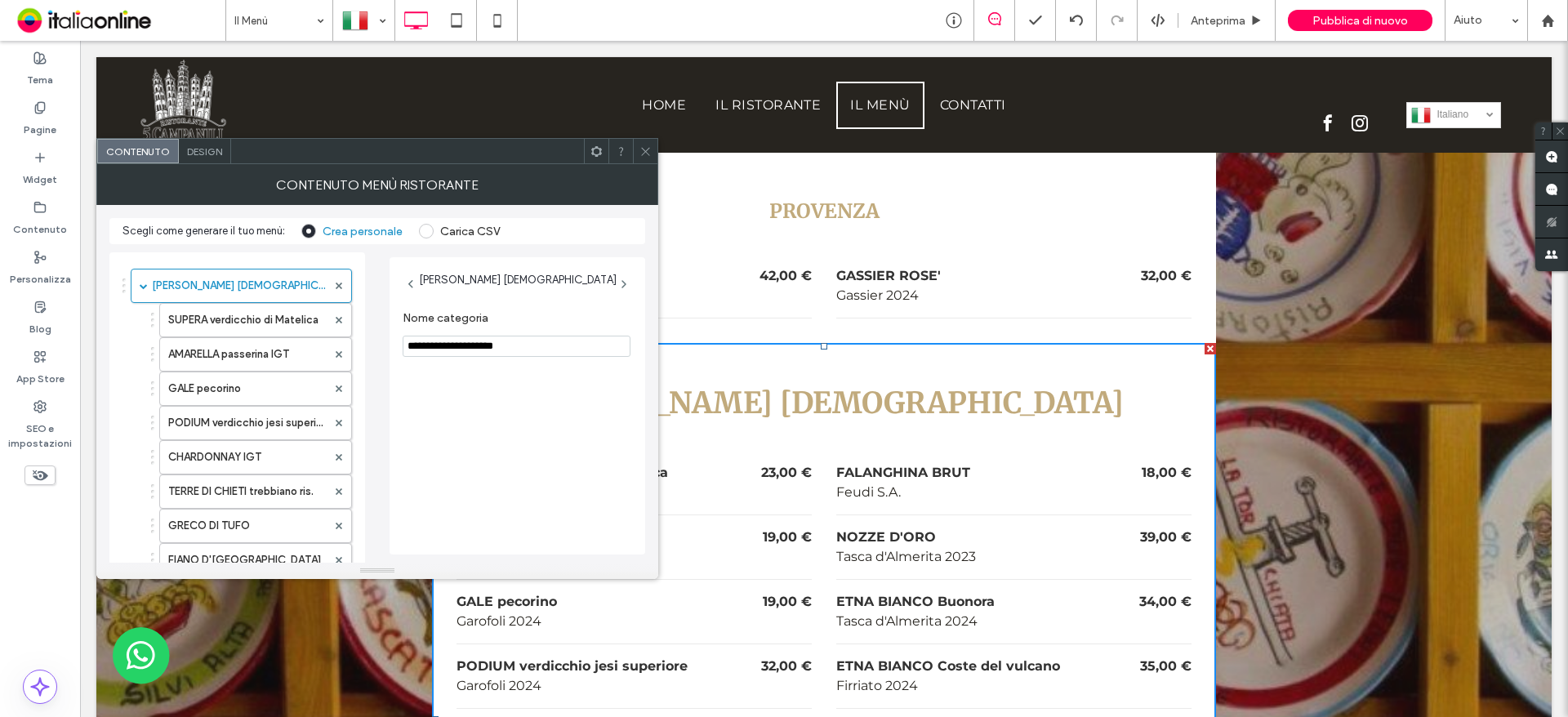
drag, startPoint x: 801, startPoint y: 277, endPoint x: 258, endPoint y: 371, distance: 551.1
click at [801, 384] on h3 "[PERSON_NAME] [DEMOGRAPHIC_DATA]" at bounding box center [823, 403] width 734 height 39
click at [457, 348] on input "**********" at bounding box center [517, 346] width 228 height 22
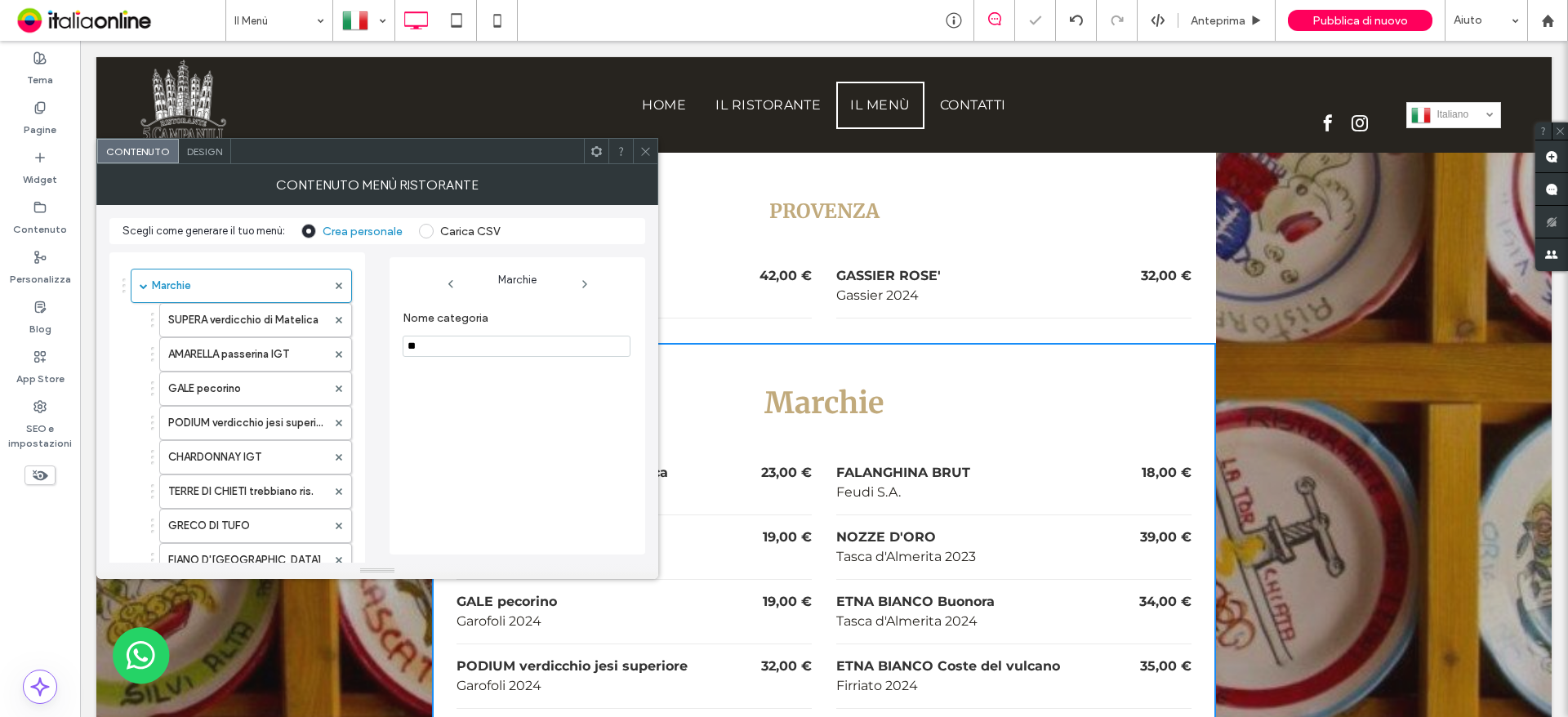
type input "*"
type input "******"
click at [643, 156] on icon at bounding box center [645, 151] width 12 height 12
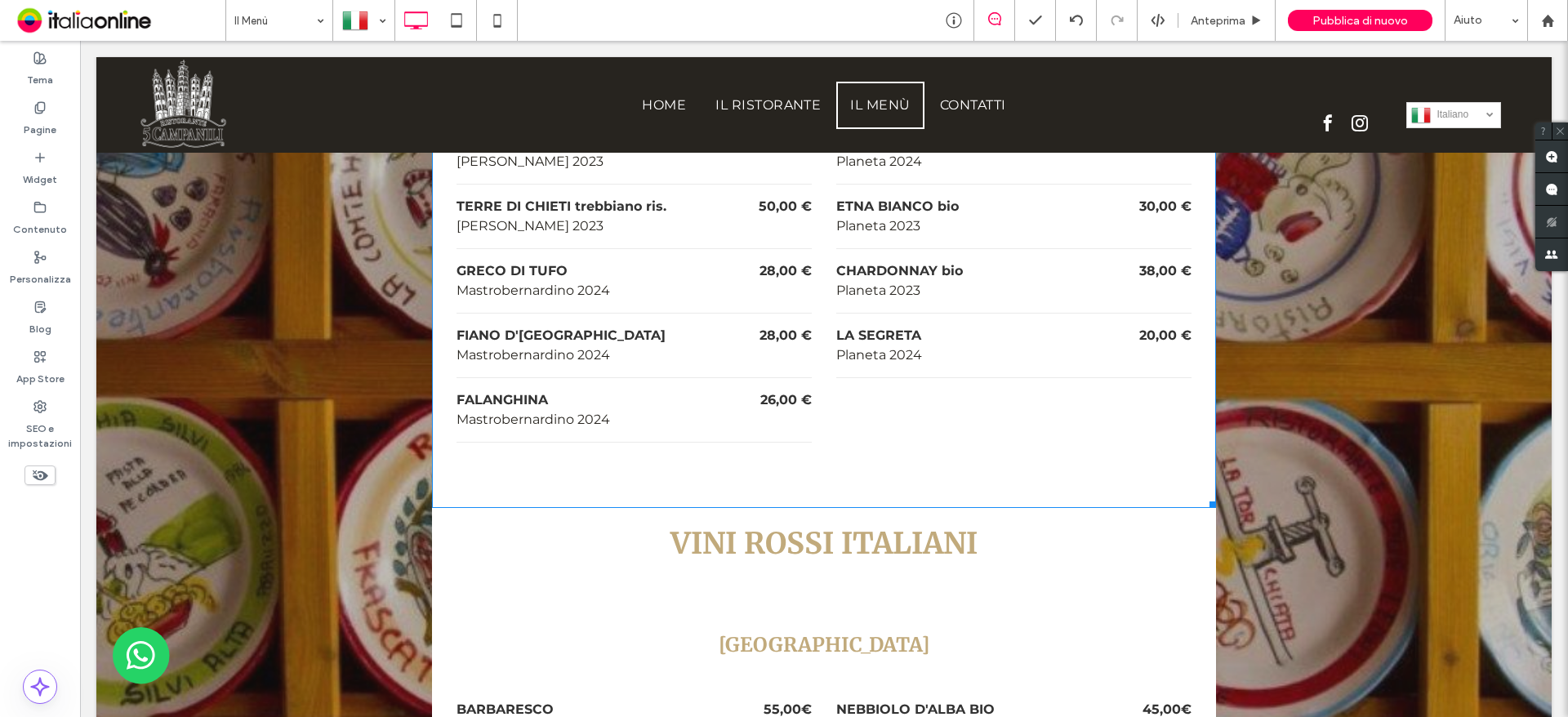
scroll to position [7679, 0]
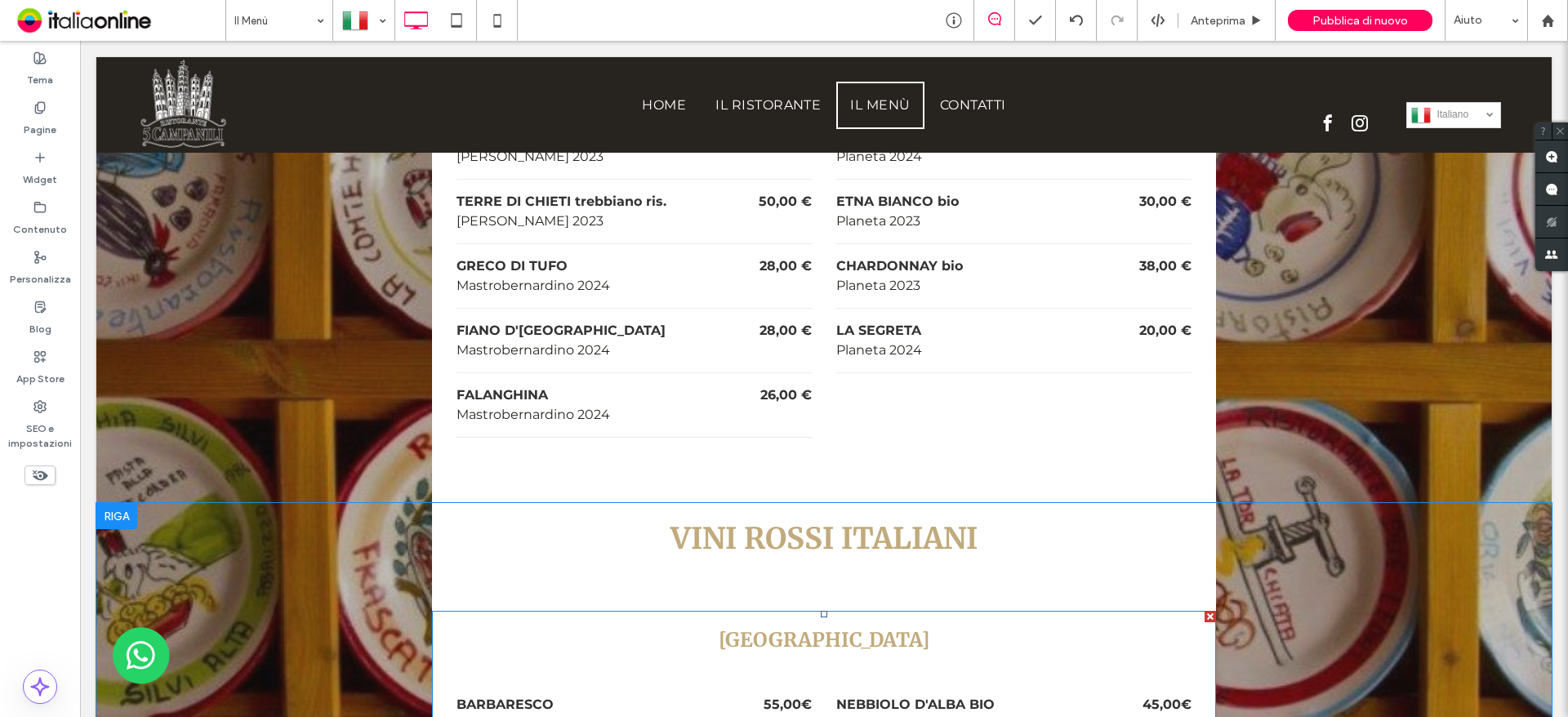
click at [791, 627] on h3 "[GEOGRAPHIC_DATA]" at bounding box center [823, 641] width 734 height 27
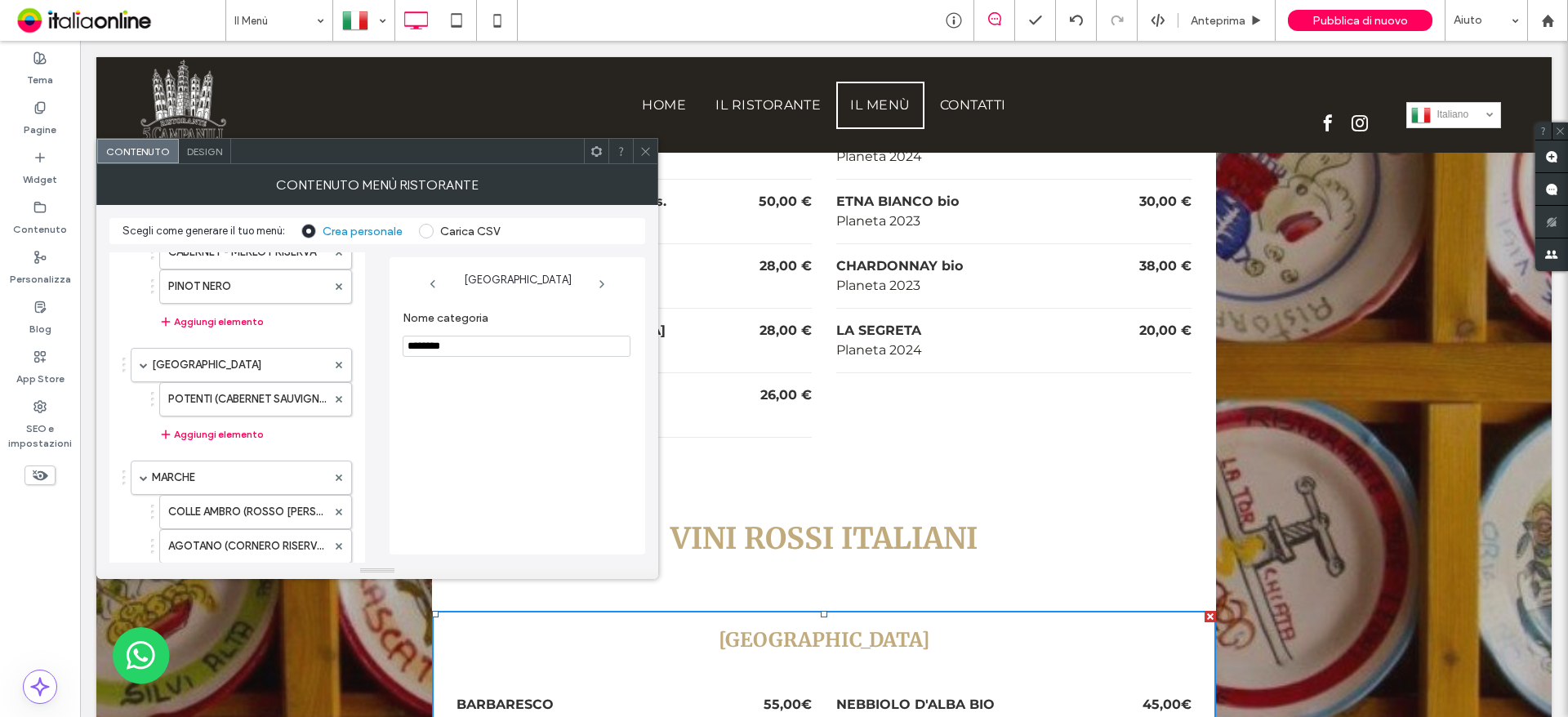
scroll to position [491, 0]
click at [205, 158] on div "Design" at bounding box center [205, 151] width 52 height 25
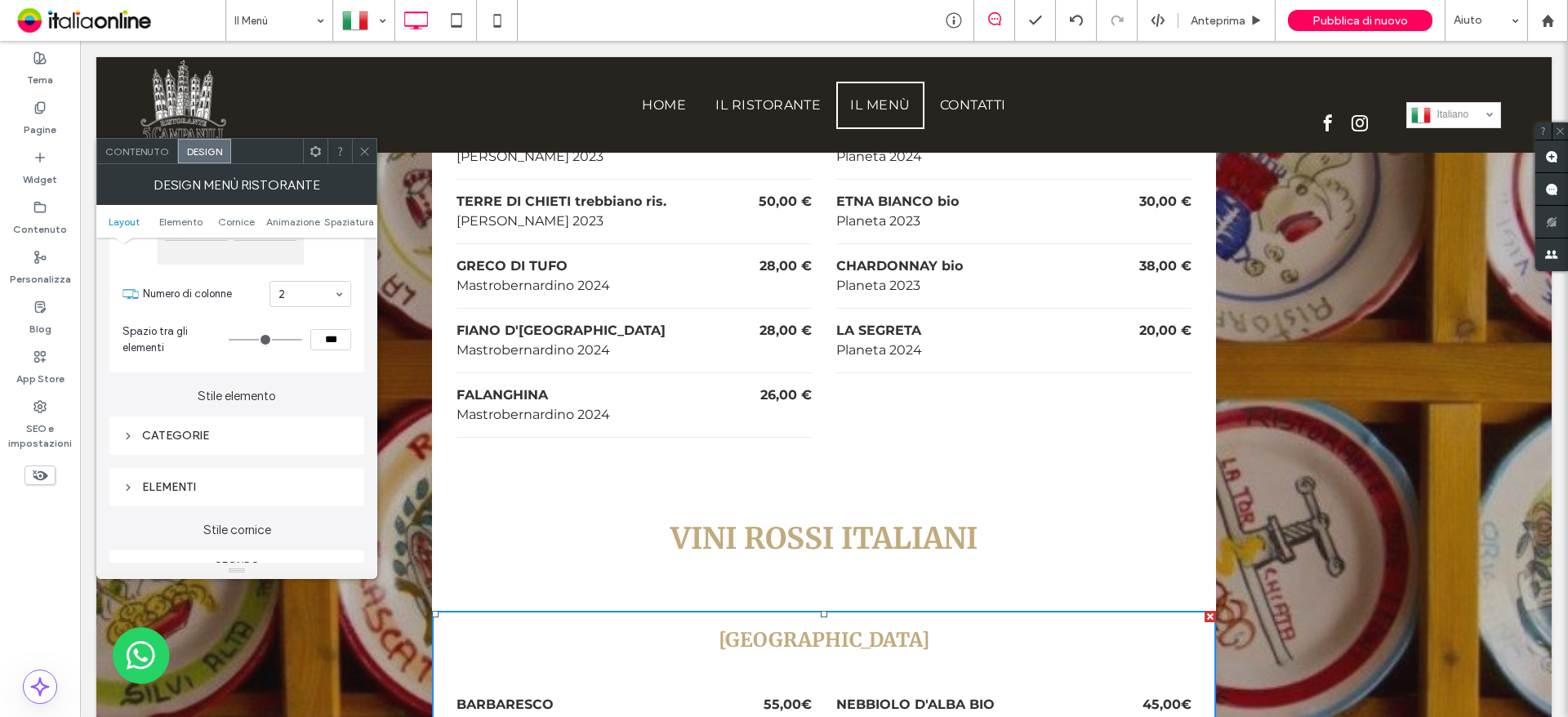
scroll to position [163, 0]
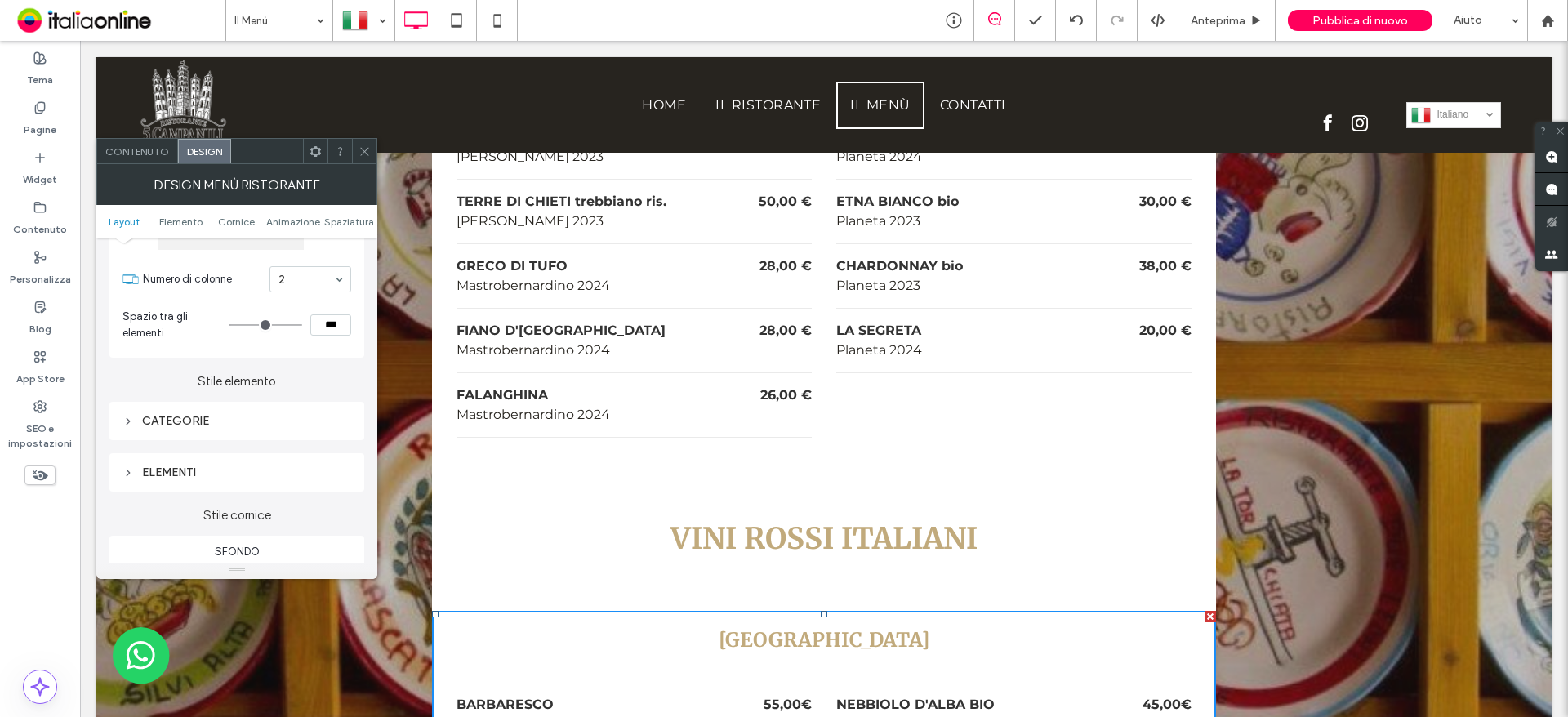
click at [173, 421] on div "CATEGORIE" at bounding box center [237, 421] width 228 height 14
click at [373, 153] on div at bounding box center [364, 151] width 25 height 25
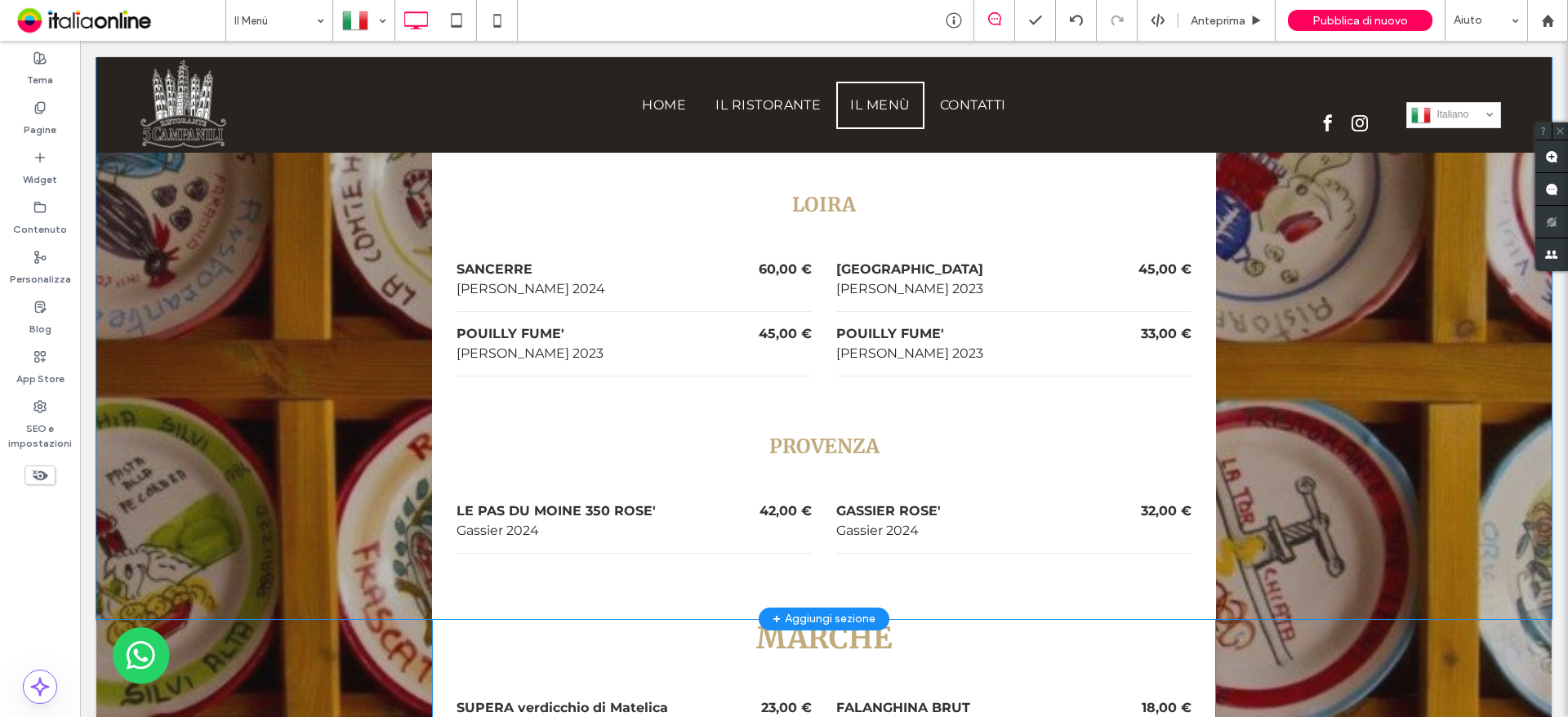
scroll to position [6128, 0]
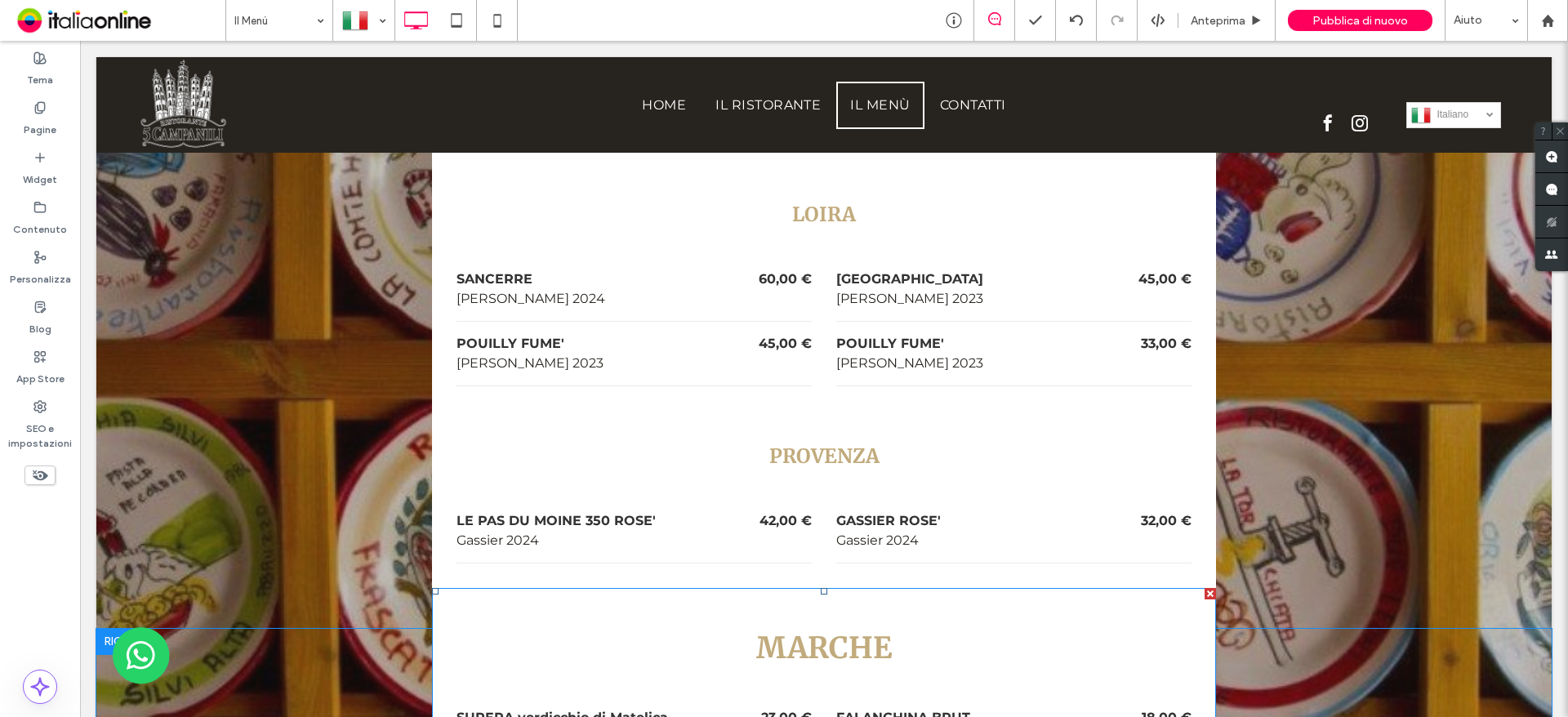
click at [787, 629] on h3 "MARCHE" at bounding box center [823, 648] width 734 height 39
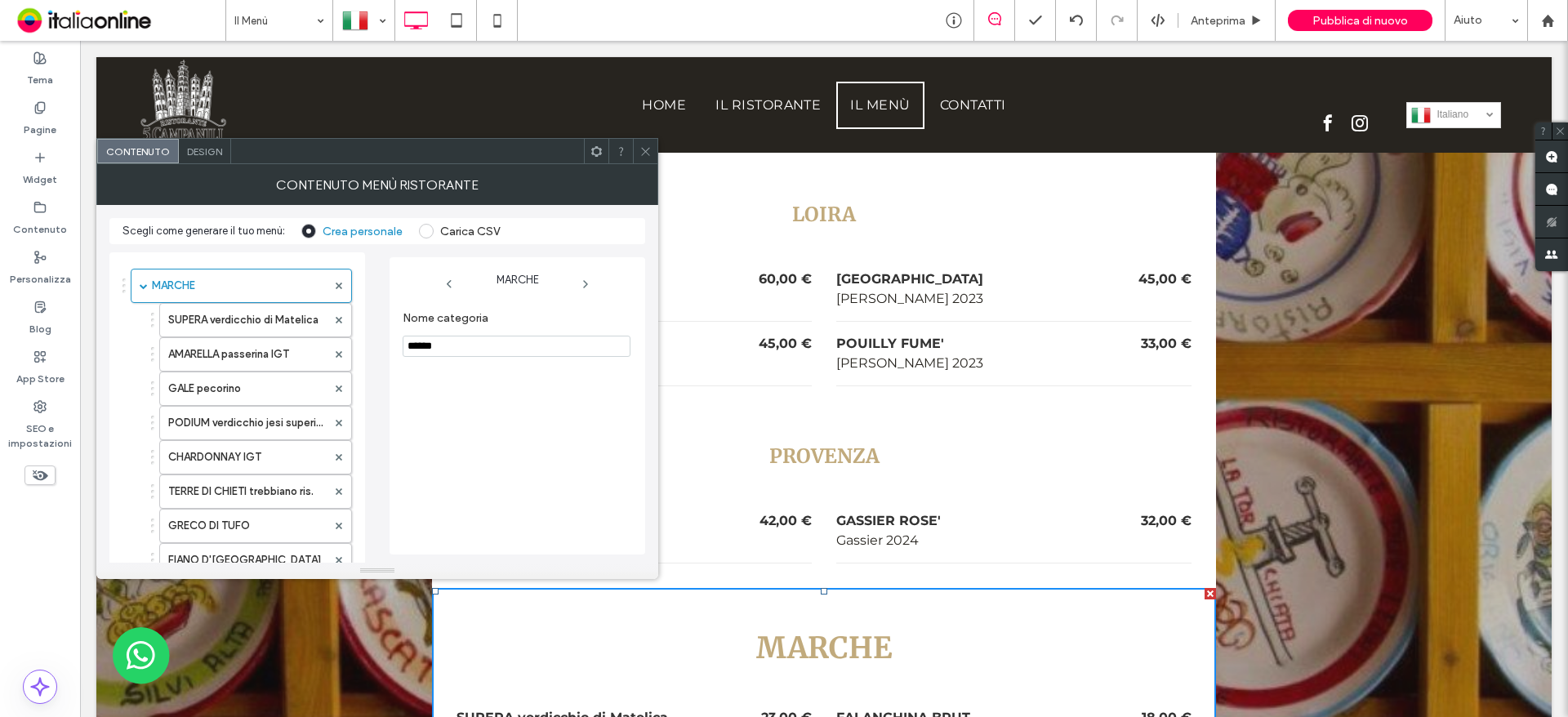
click at [207, 150] on span "Design" at bounding box center [204, 151] width 35 height 12
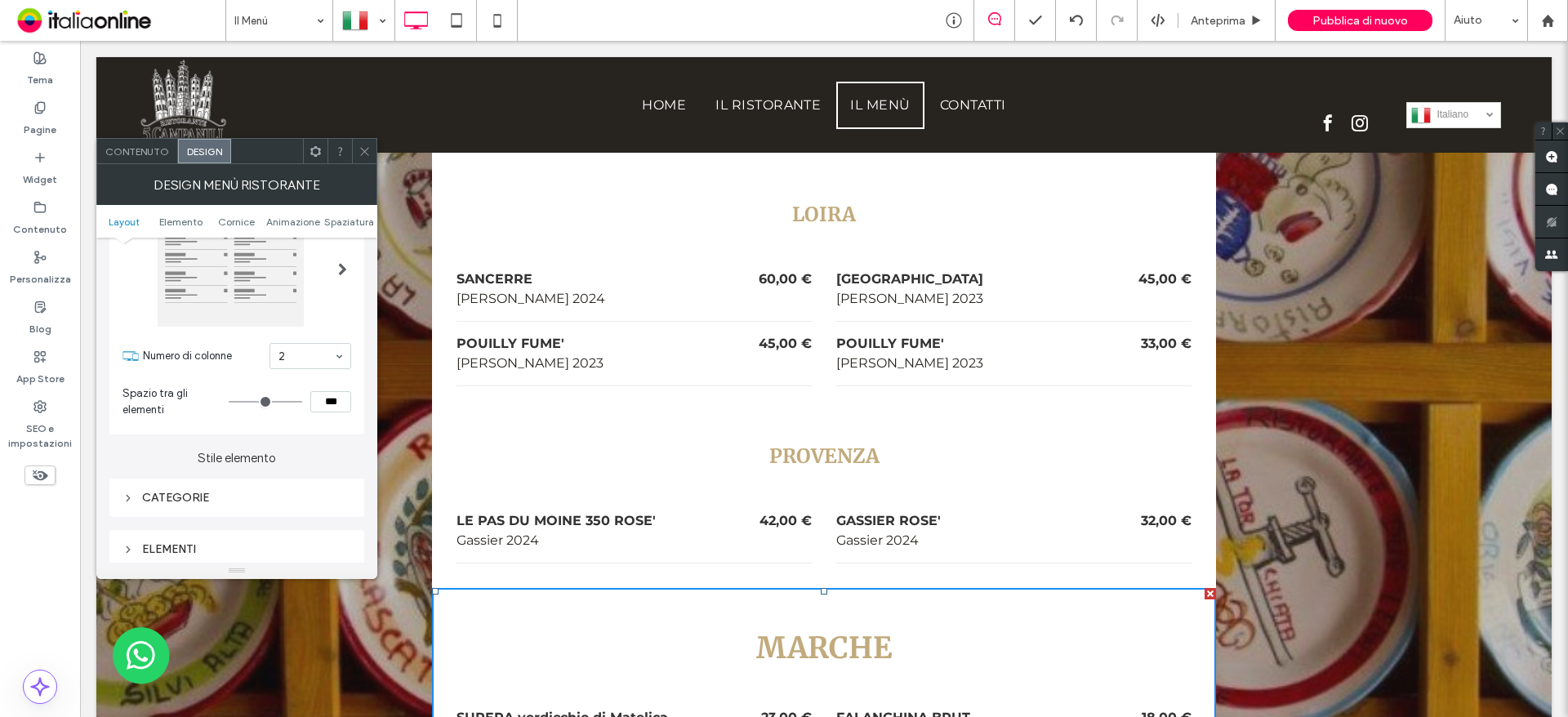
scroll to position [82, 0]
click at [170, 494] on div "CATEGORIE" at bounding box center [237, 502] width 228 height 22
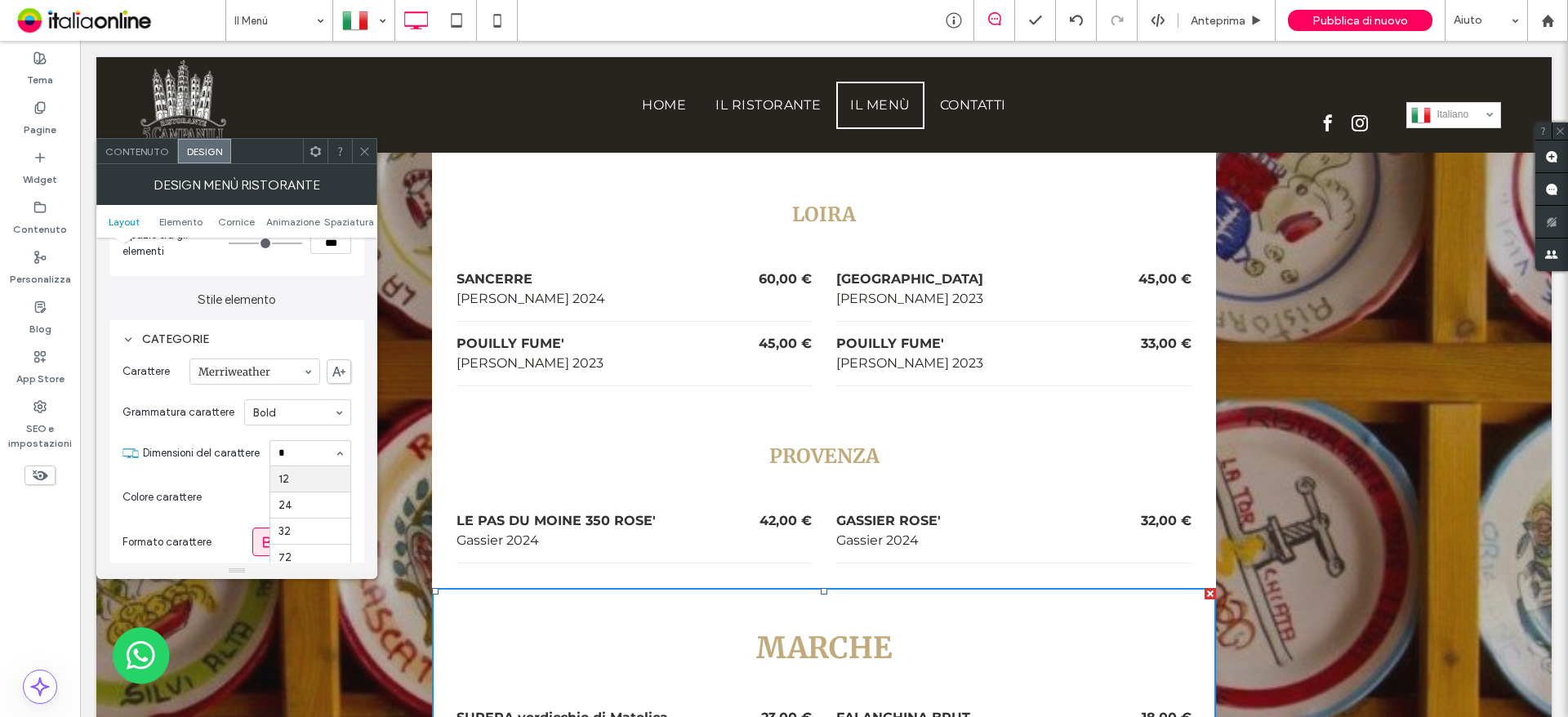
scroll to position [0, 0]
type input "**"
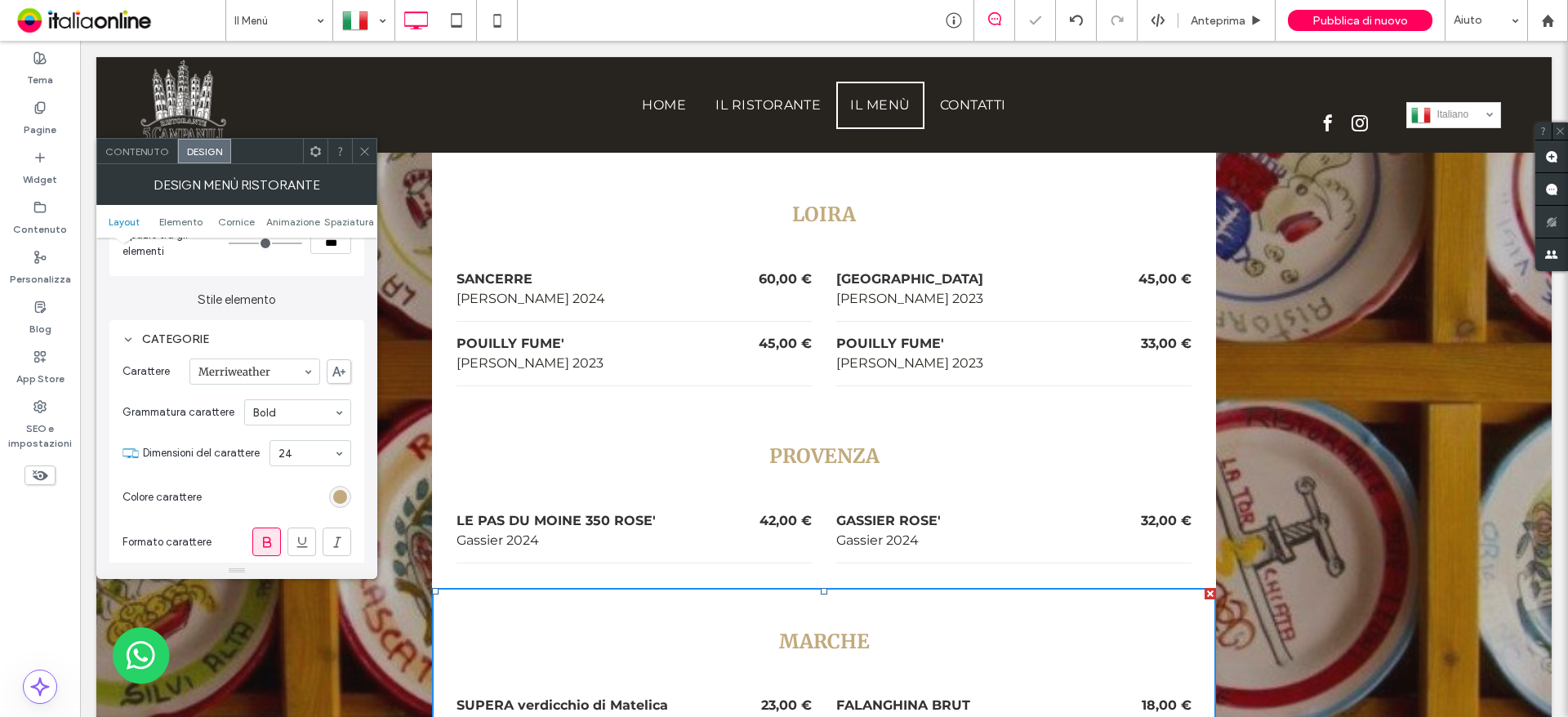
click at [358, 153] on icon at bounding box center [364, 151] width 12 height 12
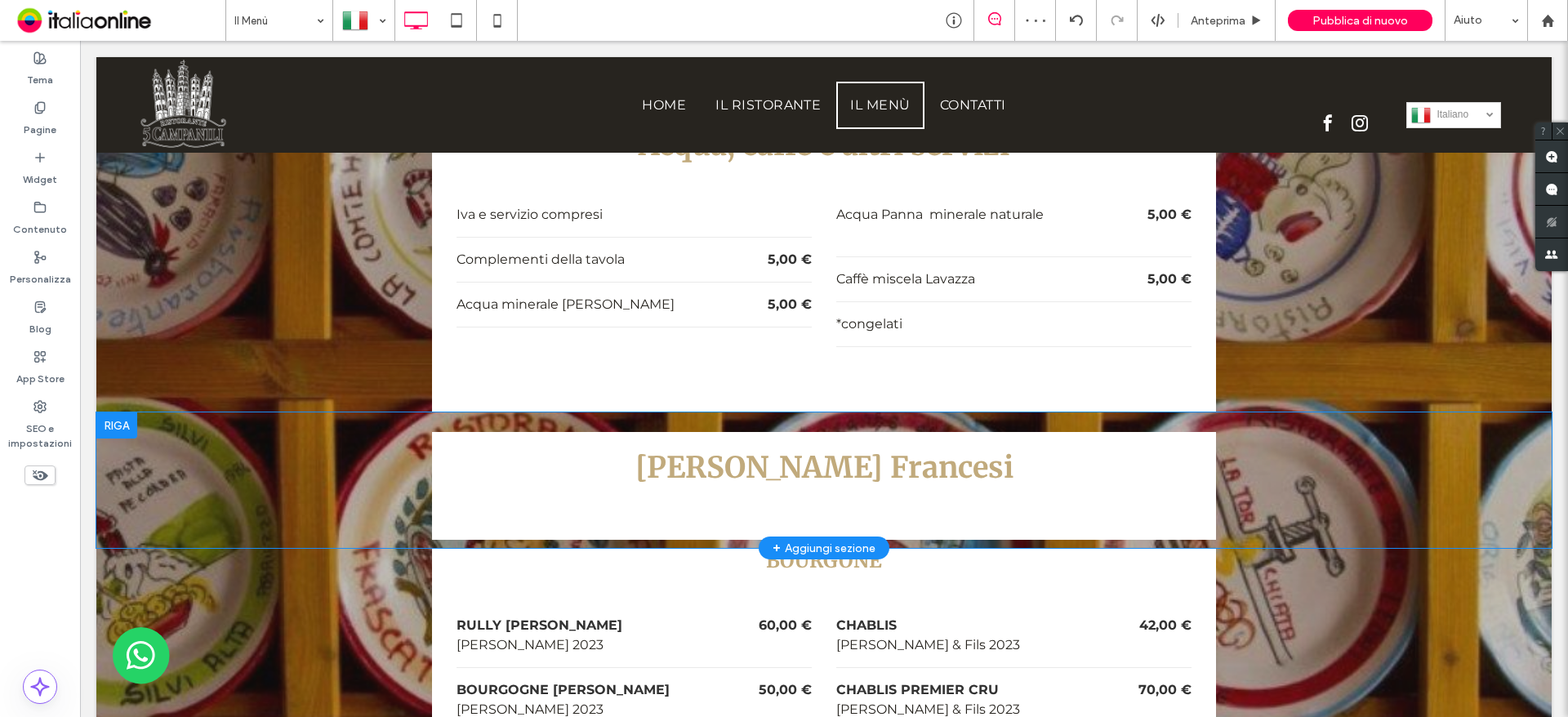
scroll to position [5474, 0]
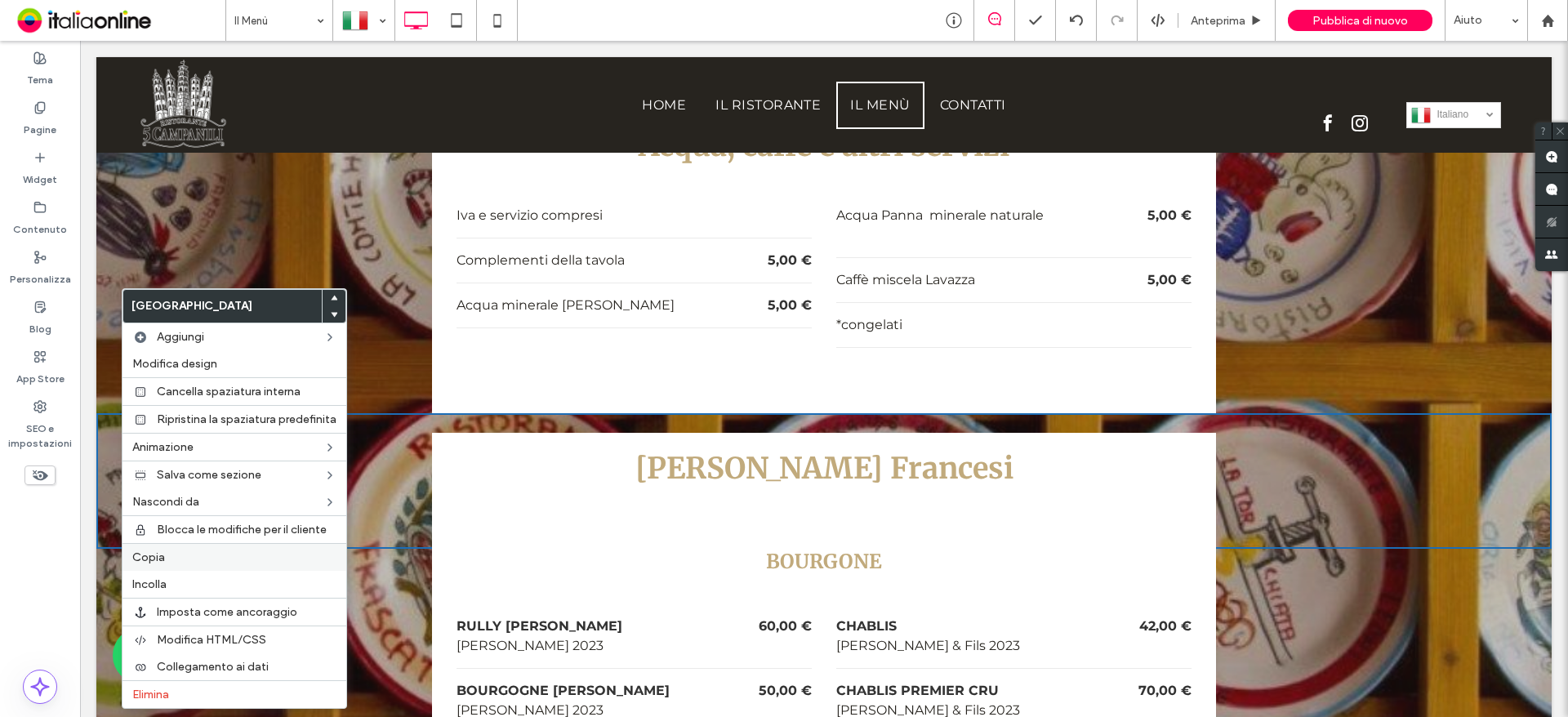
click at [153, 558] on span "Copia" at bounding box center [148, 558] width 33 height 14
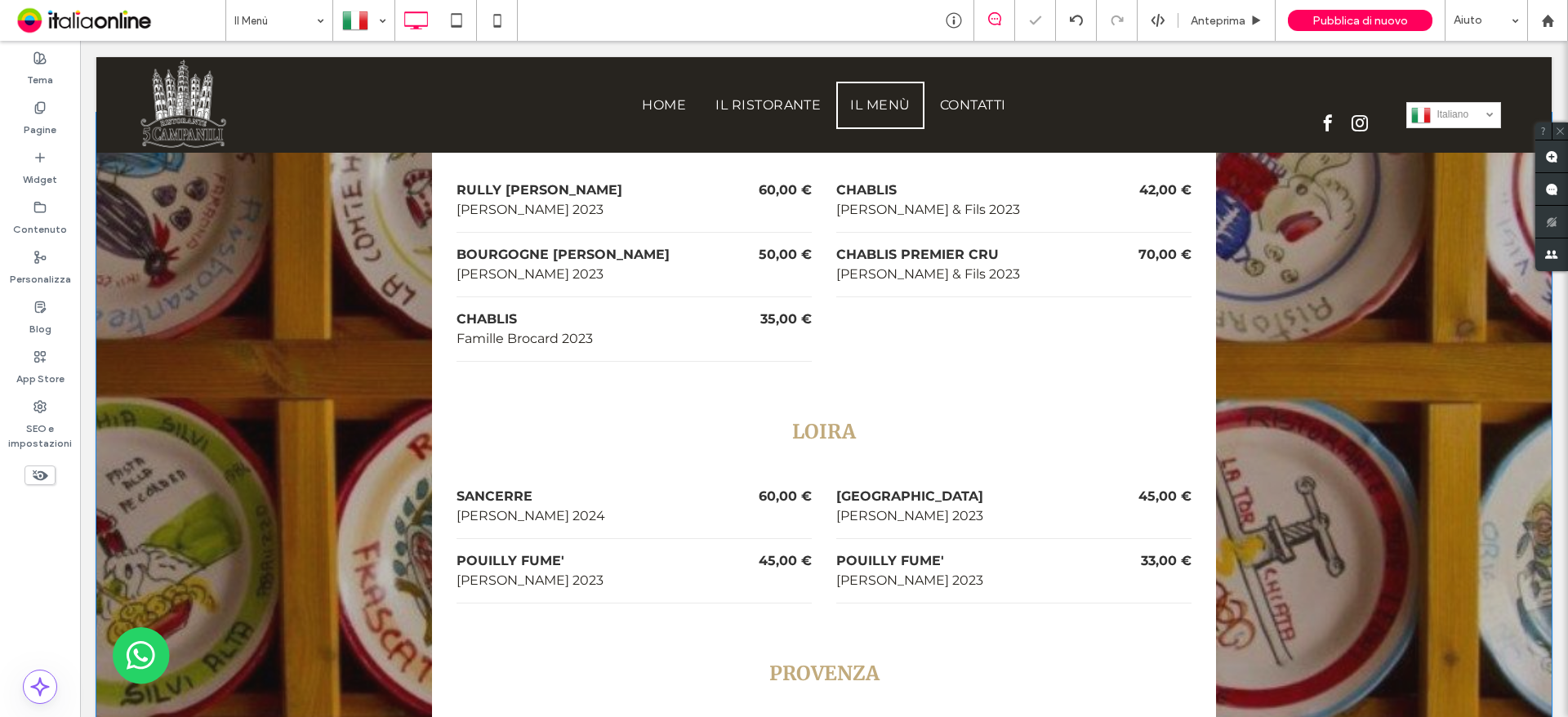
scroll to position [6128, 0]
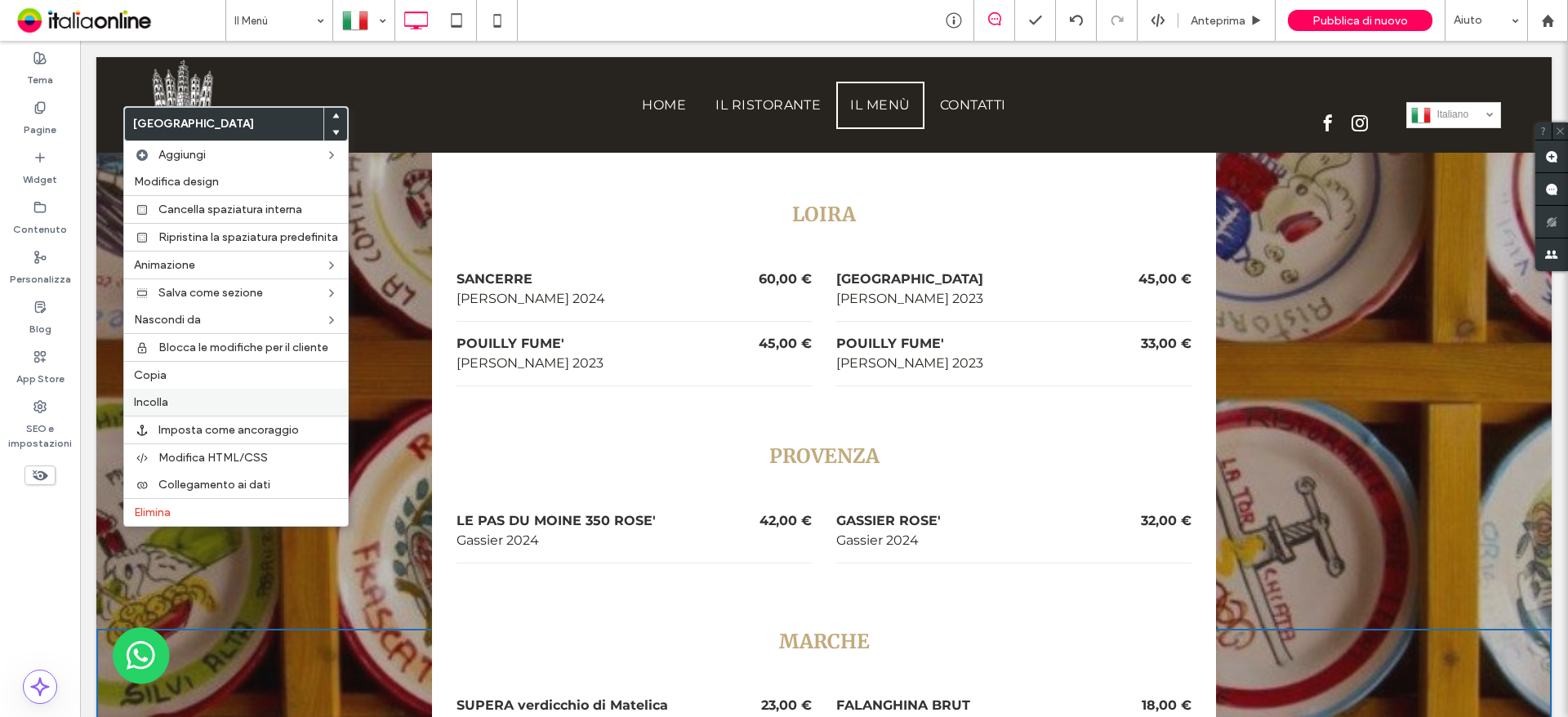
click at [173, 399] on label "Incolla" at bounding box center [236, 402] width 205 height 14
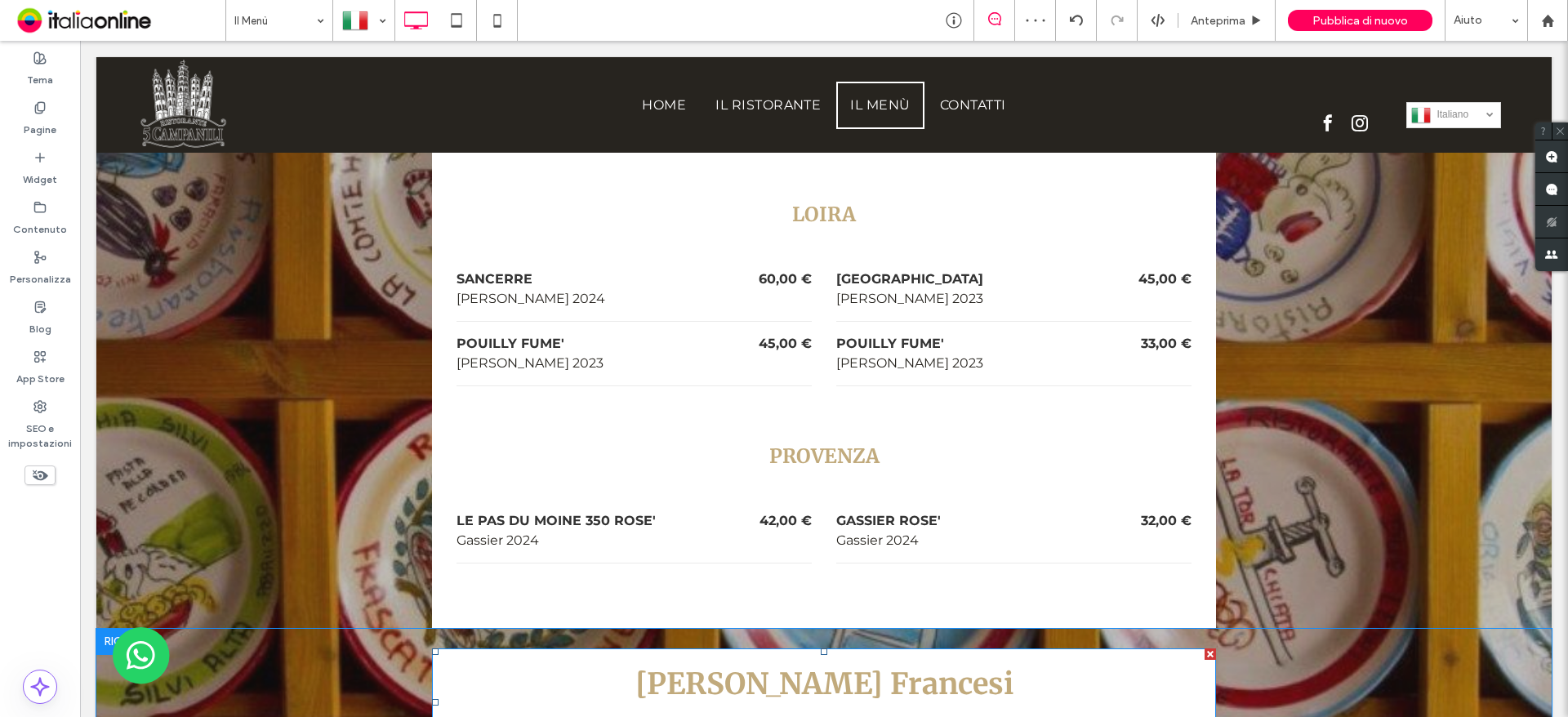
click at [788, 665] on h3 "[PERSON_NAME] Francesi" at bounding box center [823, 684] width 734 height 39
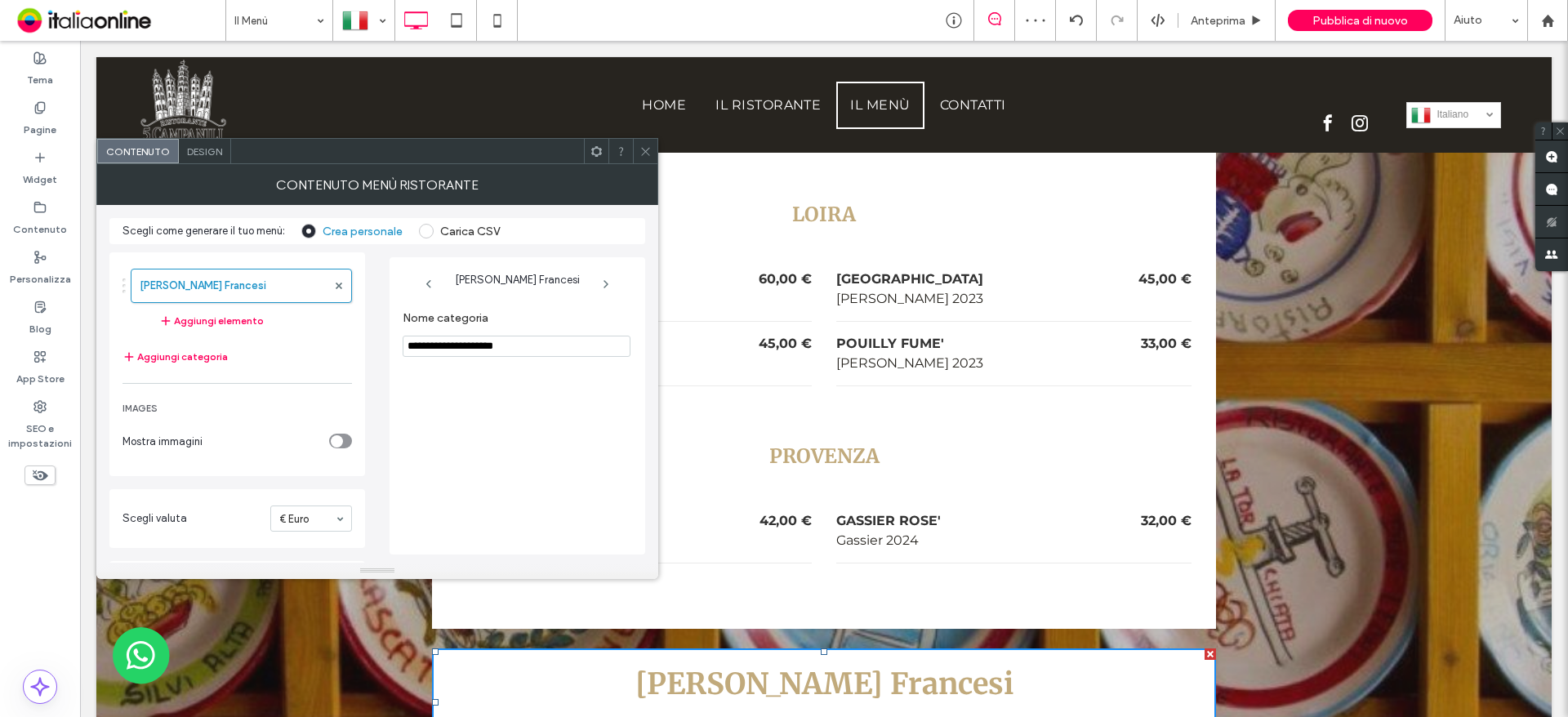
click at [874, 665] on h3 "[PERSON_NAME] Francesi" at bounding box center [823, 684] width 734 height 39
drag, startPoint x: 466, startPoint y: 347, endPoint x: 539, endPoint y: 352, distance: 73.2
click at [539, 352] on input "**********" at bounding box center [517, 346] width 228 height 22
type input "**********"
click at [514, 425] on div "**********" at bounding box center [517, 425] width 229 height 243
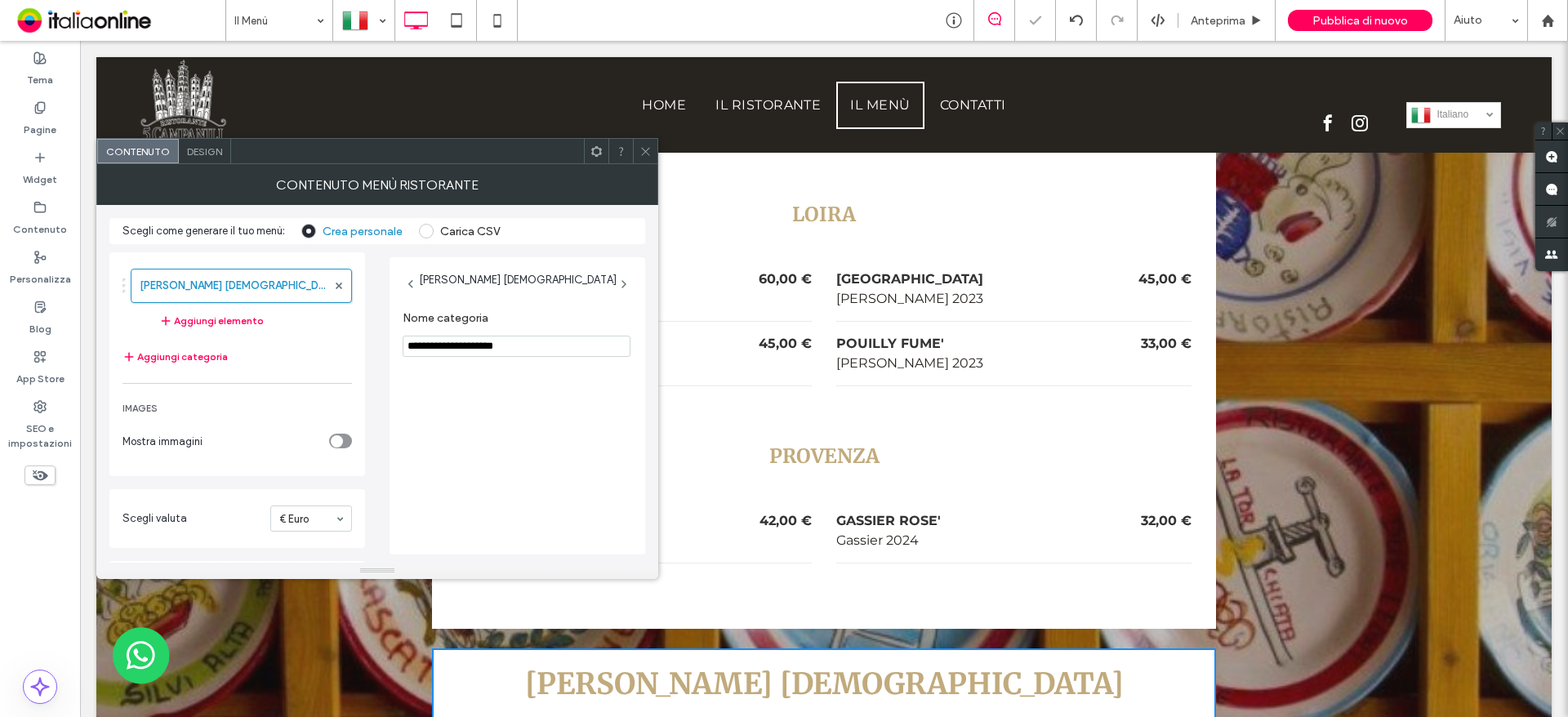
click at [641, 153] on icon at bounding box center [645, 151] width 12 height 12
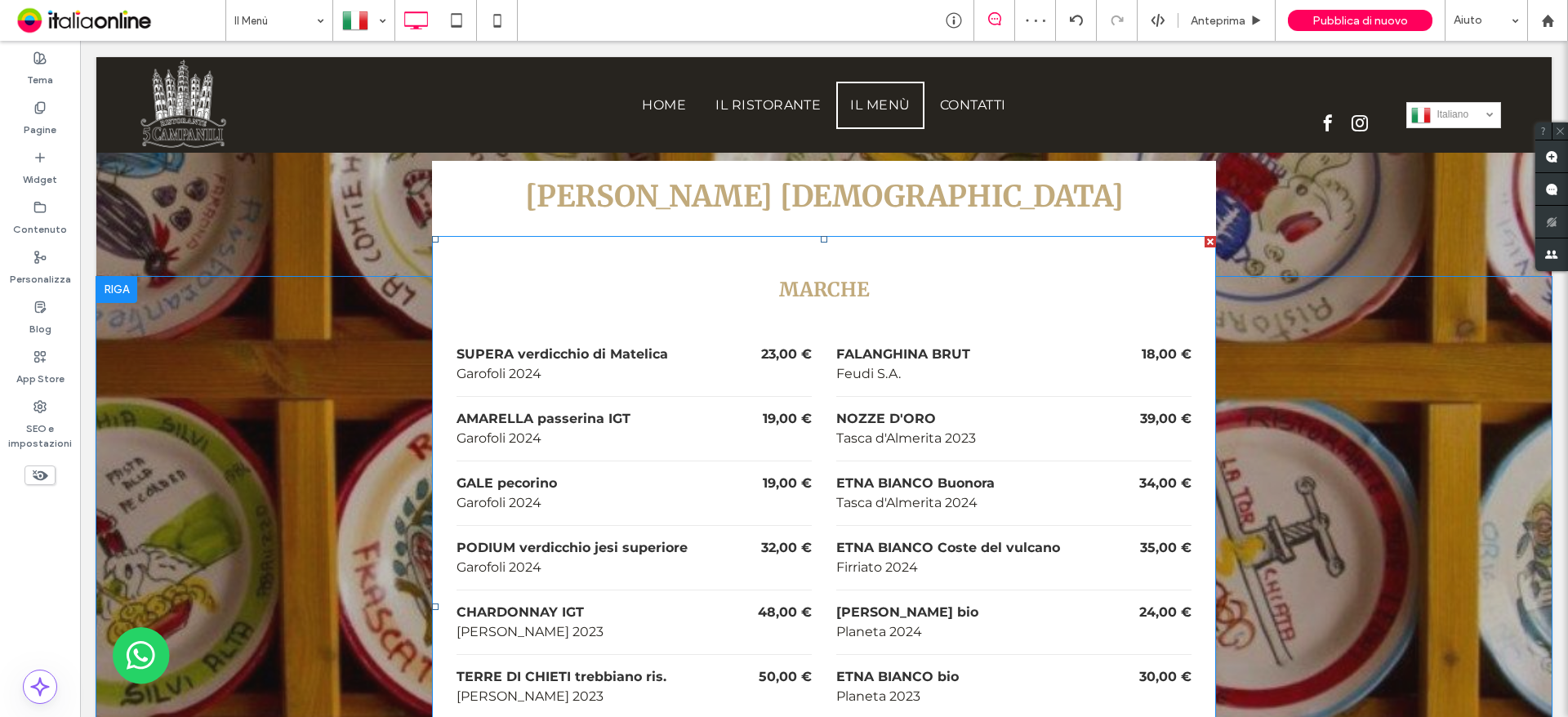
scroll to position [6618, 0]
drag, startPoint x: 634, startPoint y: 369, endPoint x: 493, endPoint y: 43, distance: 355.2
click at [634, 472] on div "GALE pecorino" at bounding box center [597, 481] width 281 height 20
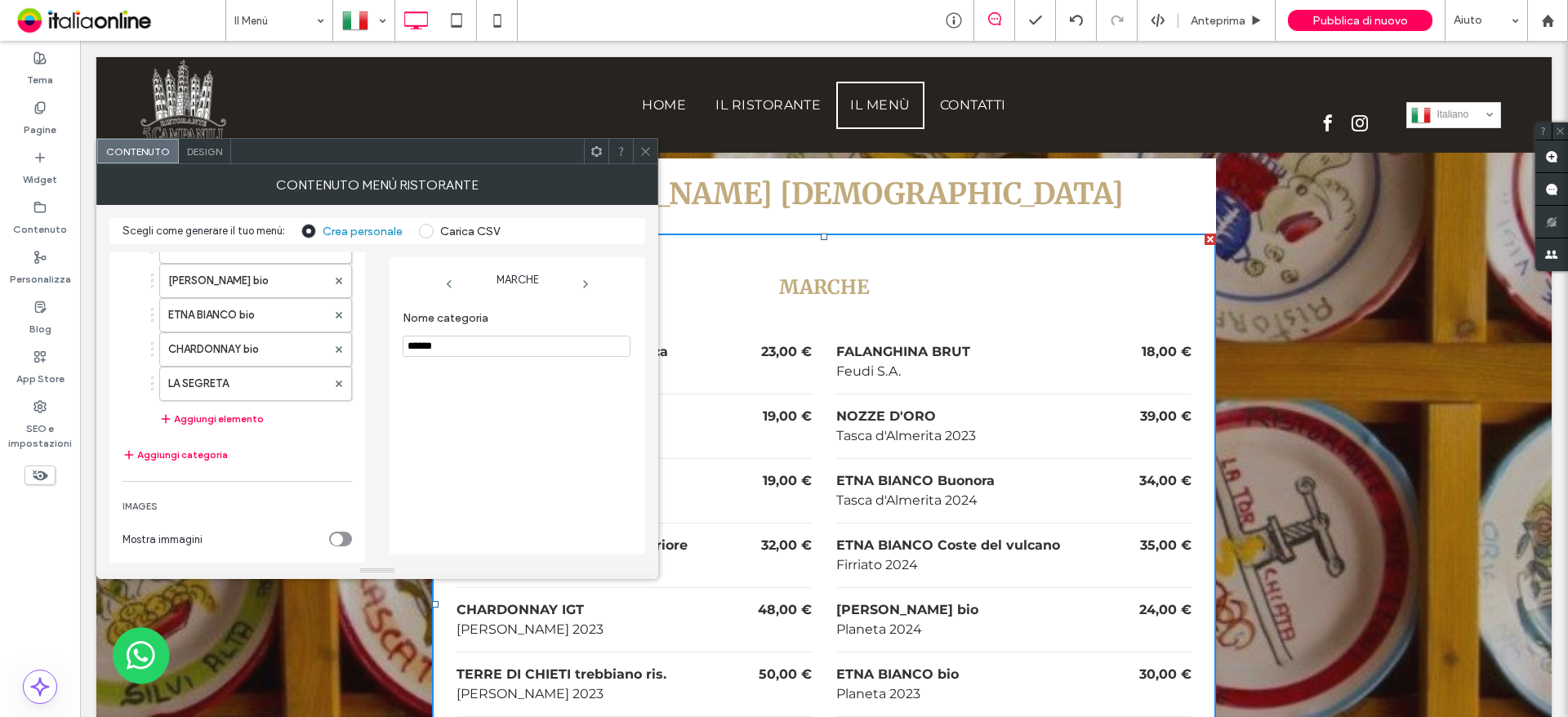
scroll to position [491, 0]
click at [337, 375] on span at bounding box center [338, 379] width 7 height 25
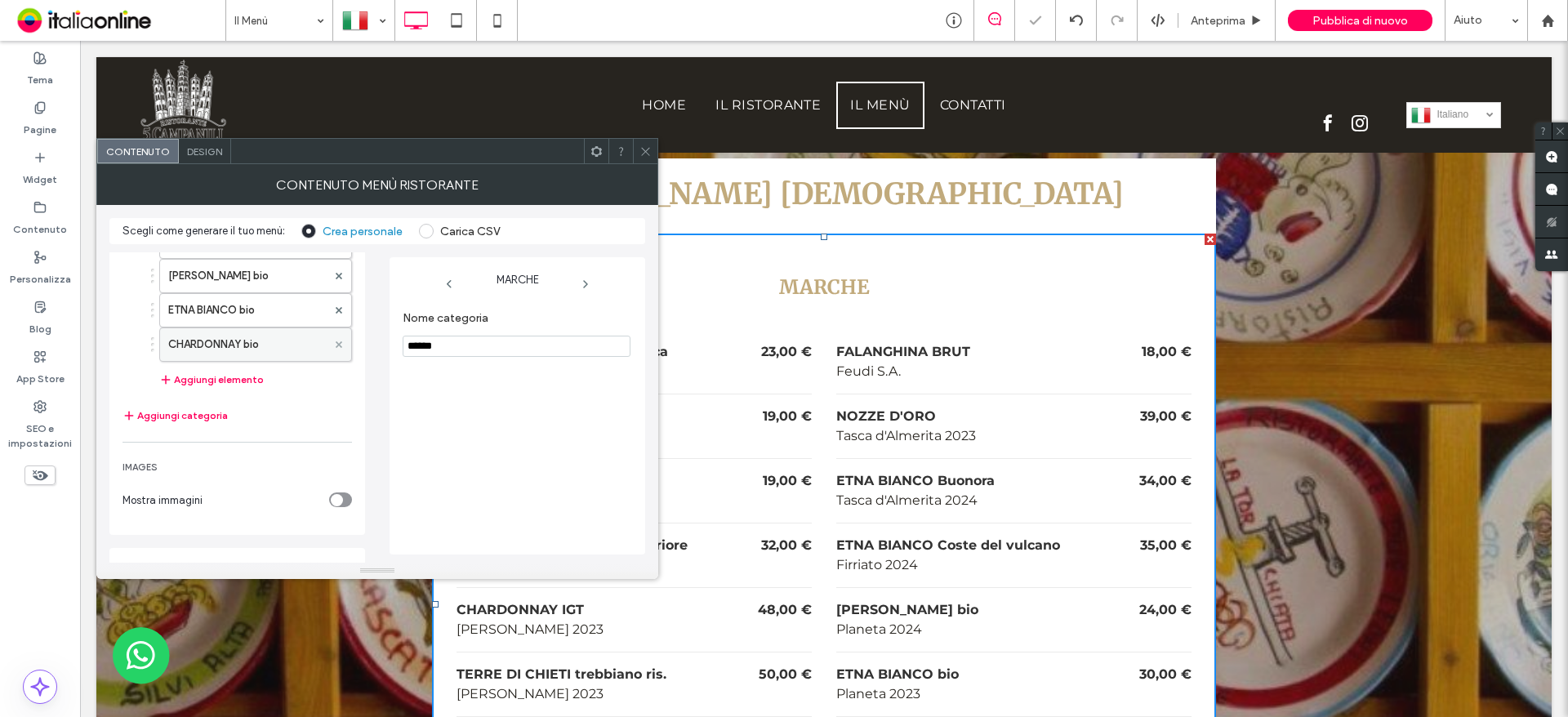
click at [338, 341] on span at bounding box center [338, 344] width 7 height 25
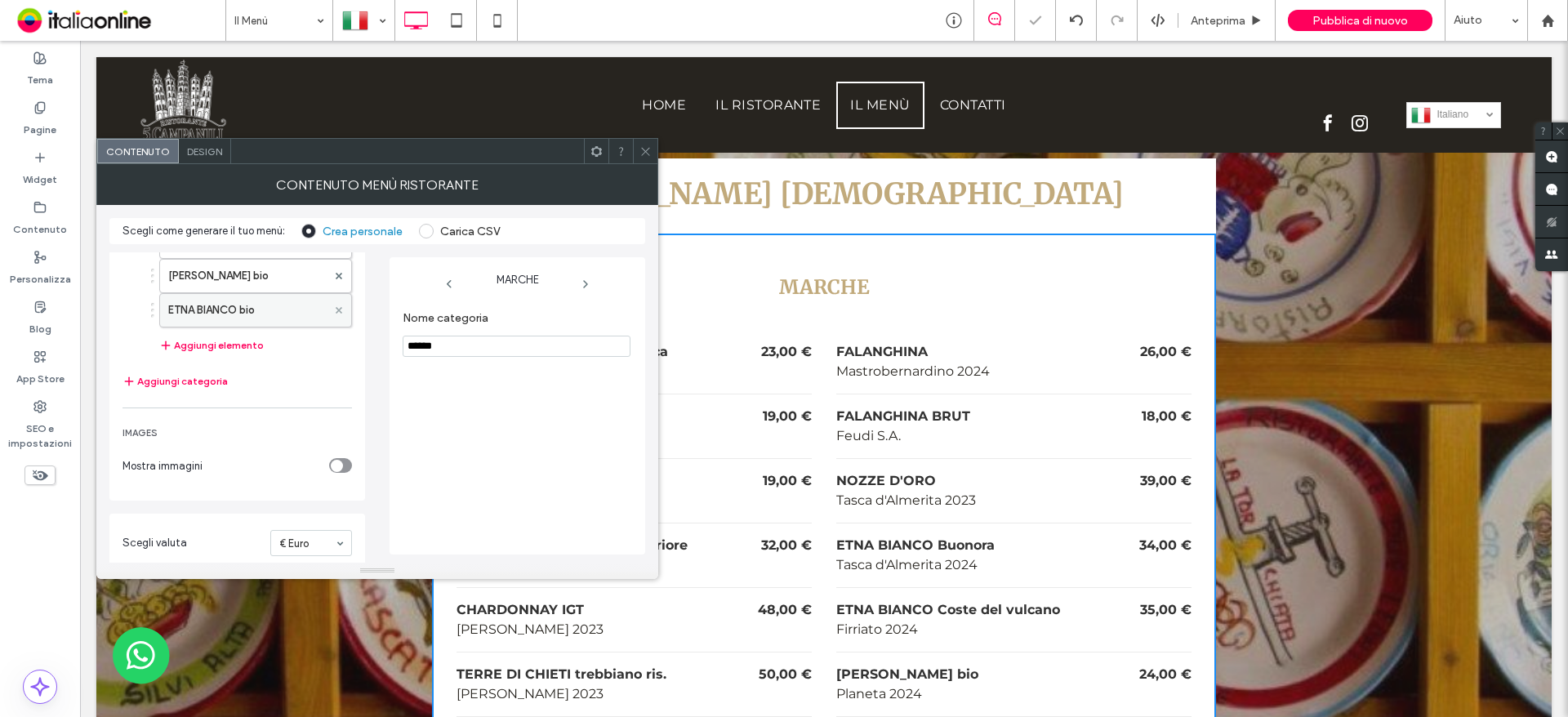
click at [338, 314] on span at bounding box center [338, 310] width 7 height 25
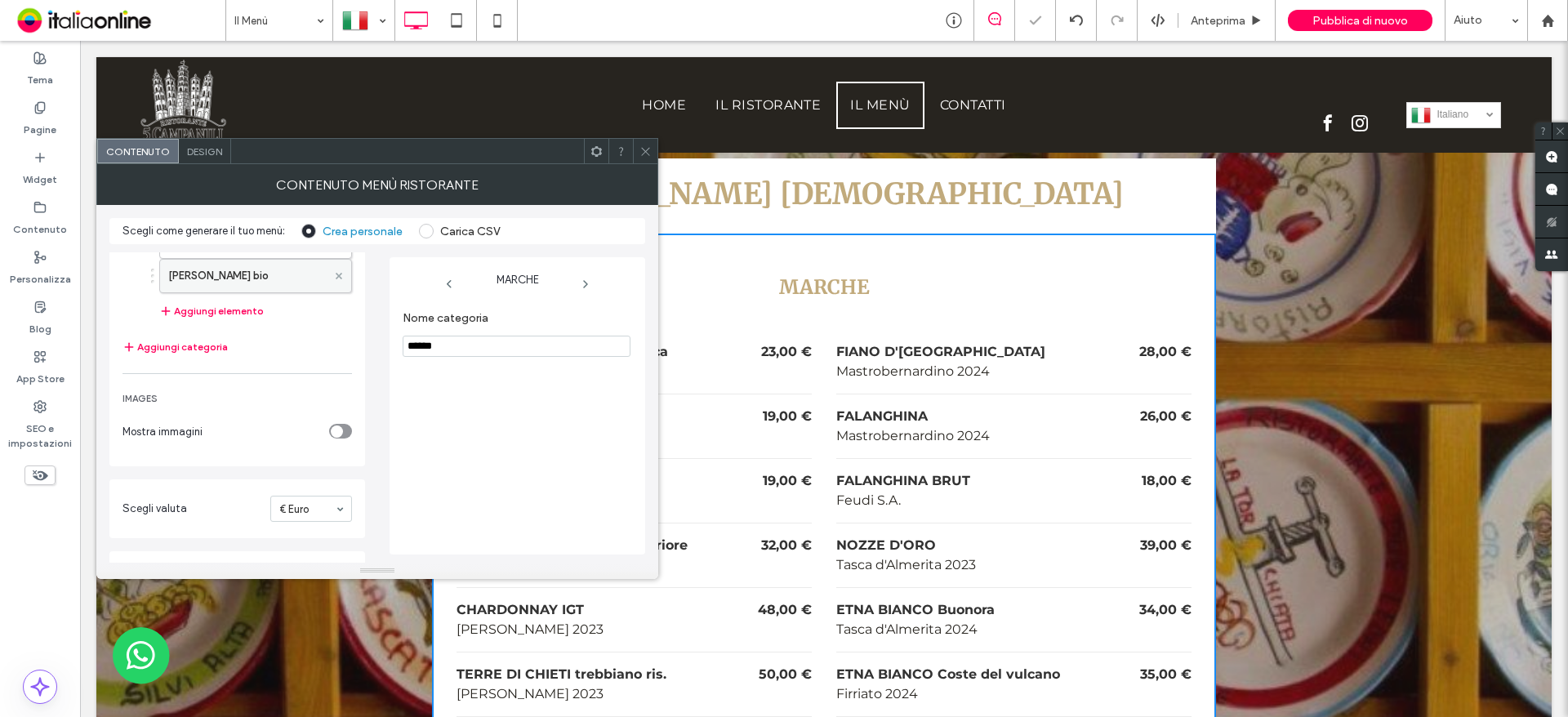
click at [338, 277] on use at bounding box center [338, 275] width 7 height 7
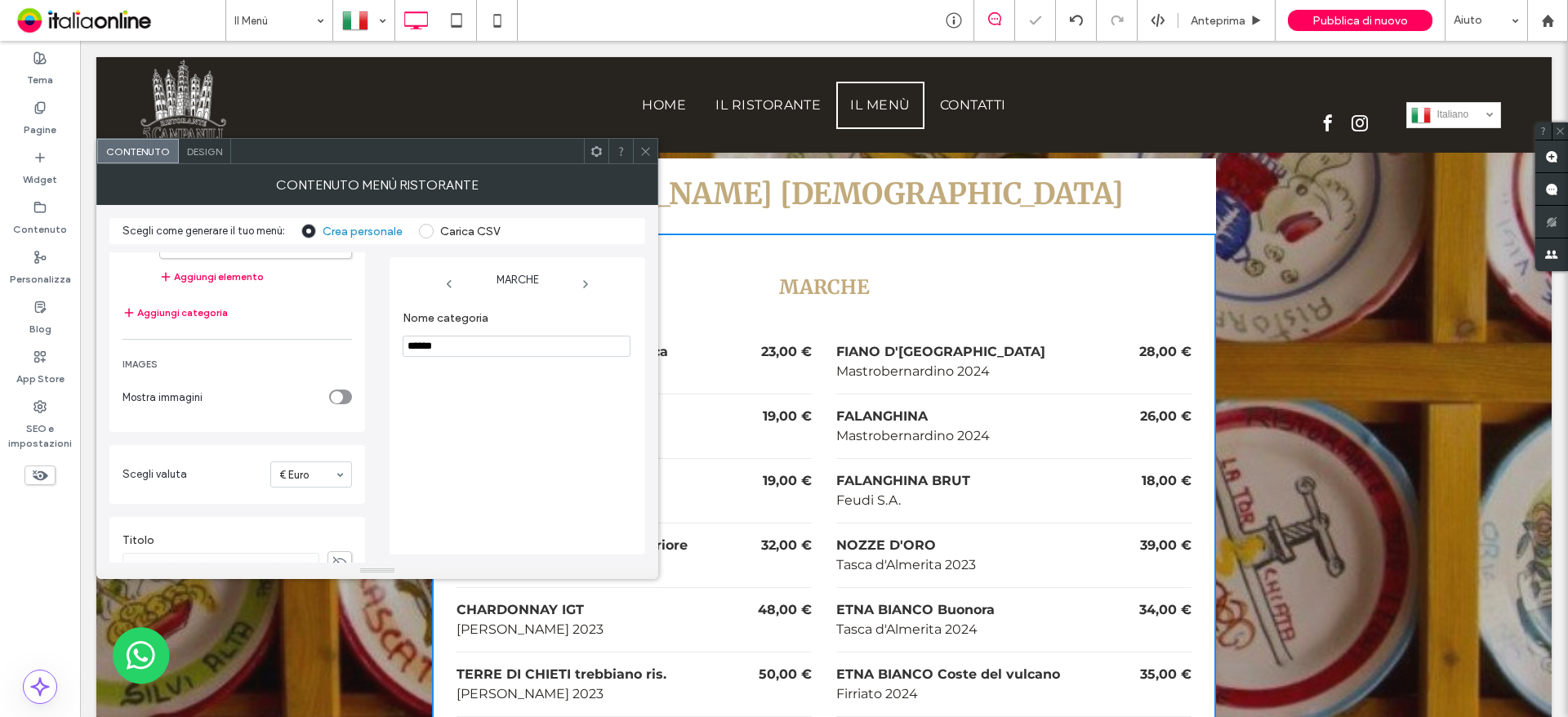
scroll to position [163, 0]
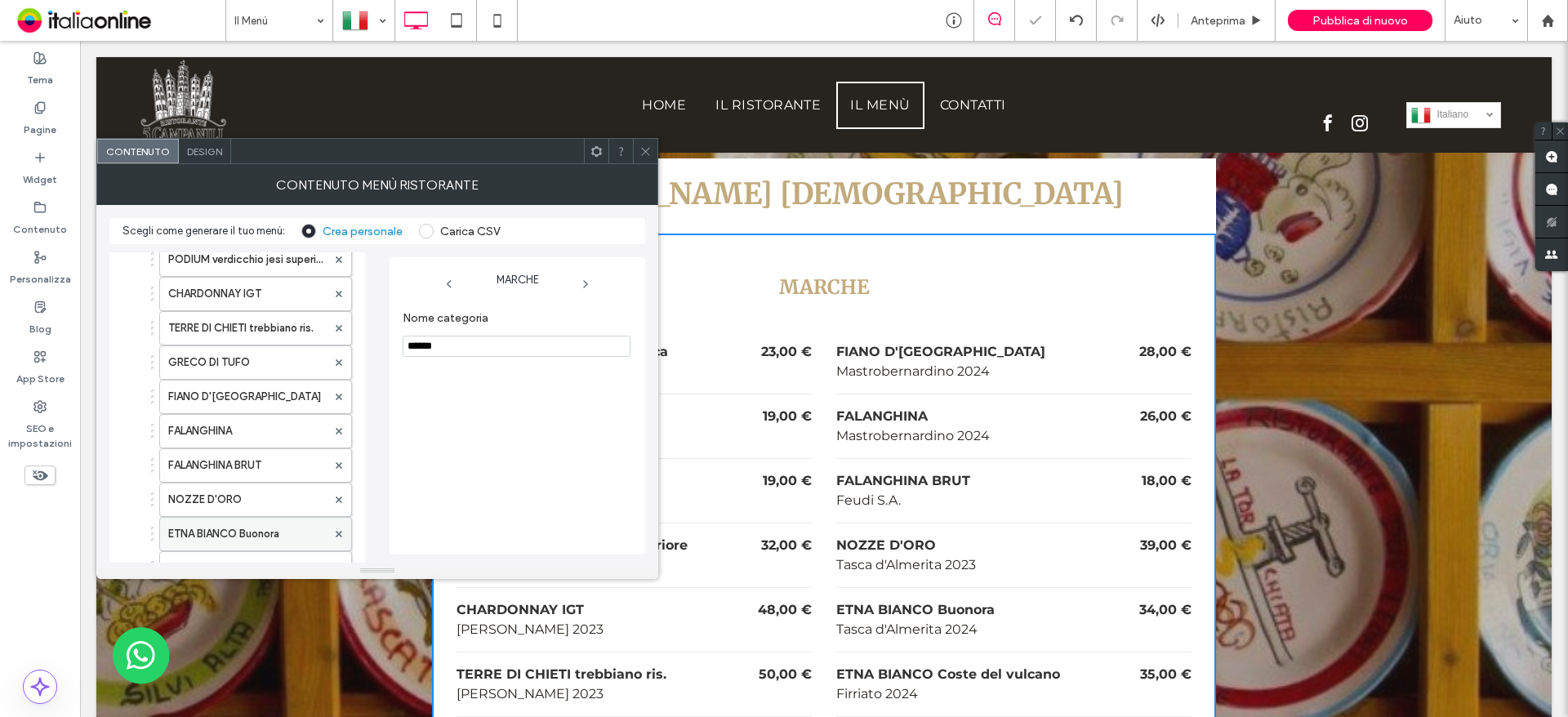
click at [347, 535] on div at bounding box center [338, 534] width 25 height 25
click at [338, 505] on span at bounding box center [338, 500] width 7 height 25
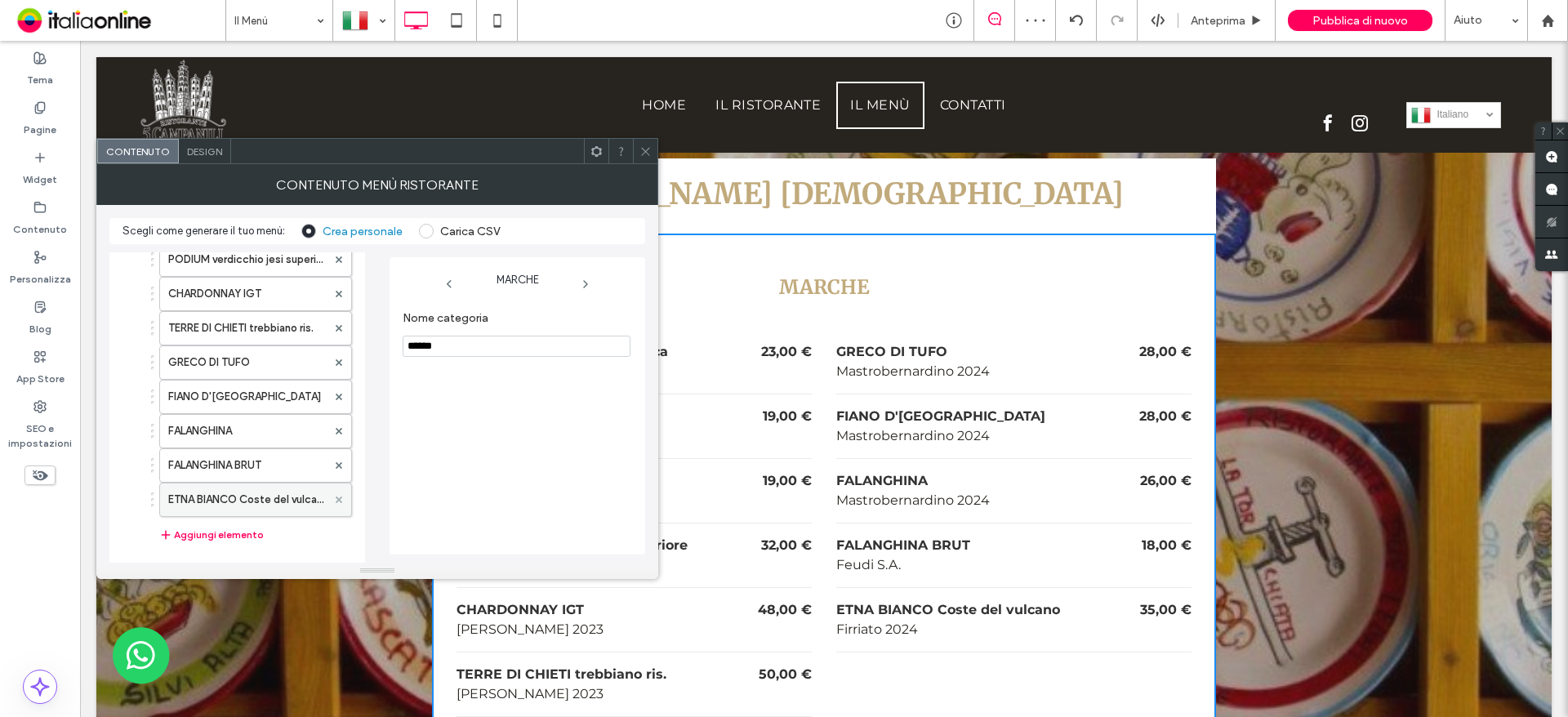
click at [338, 505] on span at bounding box center [338, 500] width 7 height 25
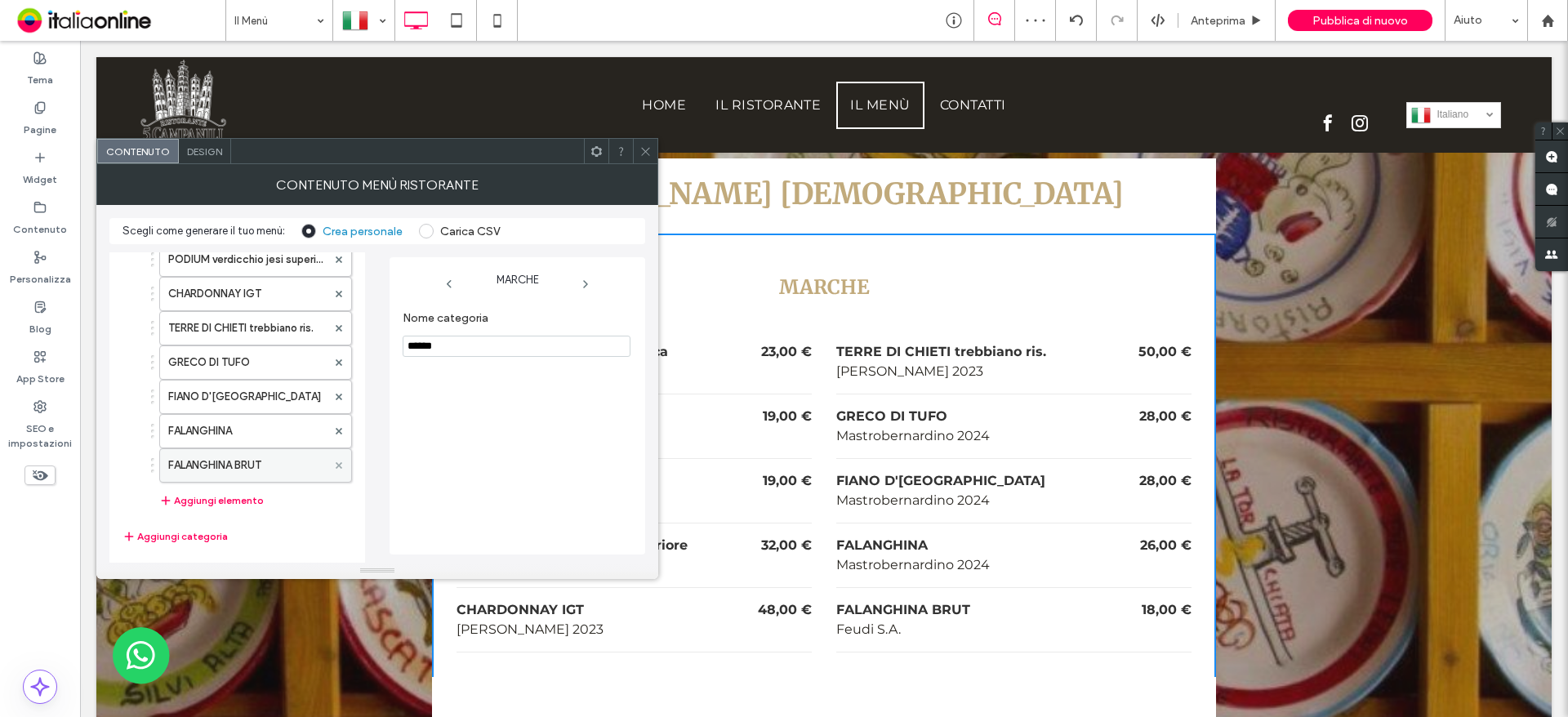
click at [340, 456] on span at bounding box center [338, 466] width 7 height 25
click at [343, 424] on div at bounding box center [338, 431] width 25 height 25
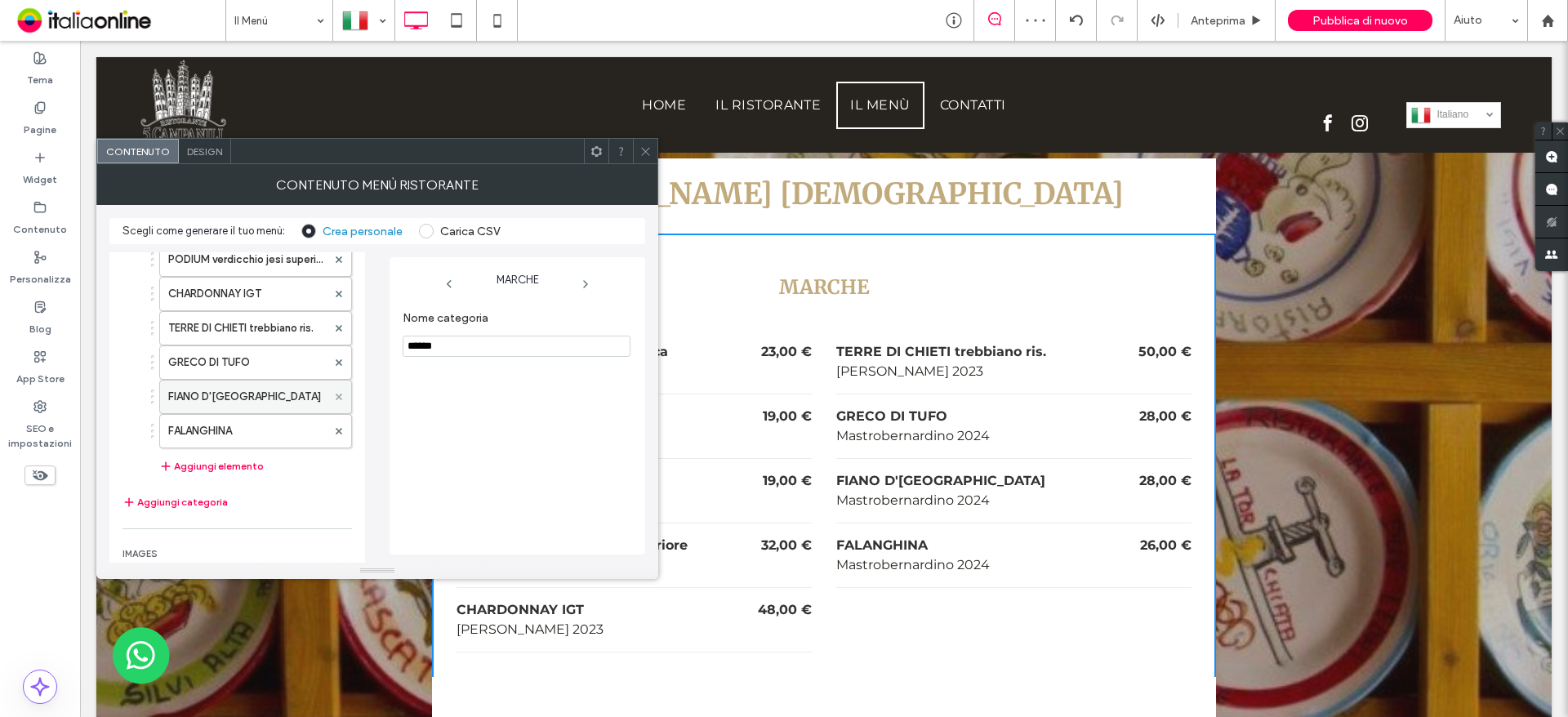
click at [341, 392] on span at bounding box center [338, 397] width 7 height 25
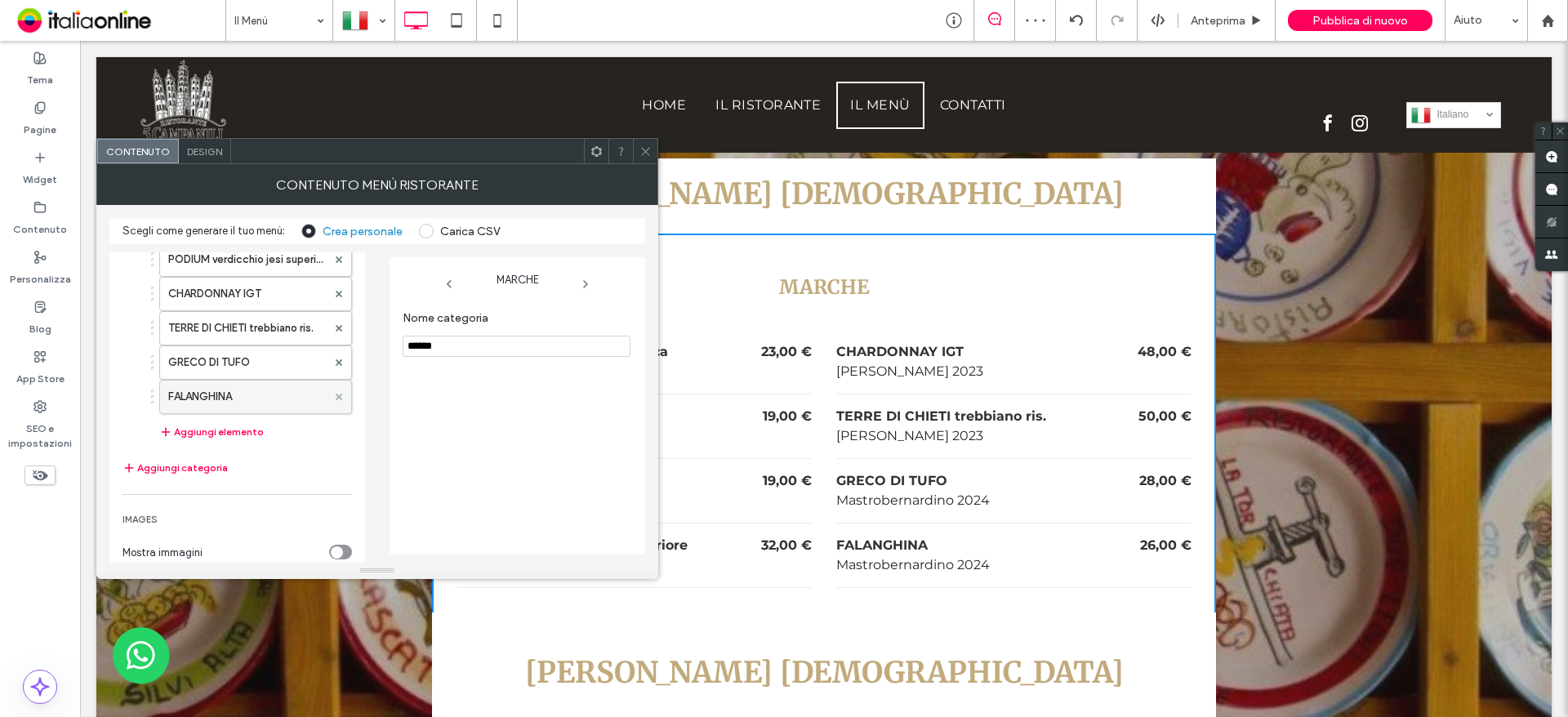
scroll to position [0, 0]
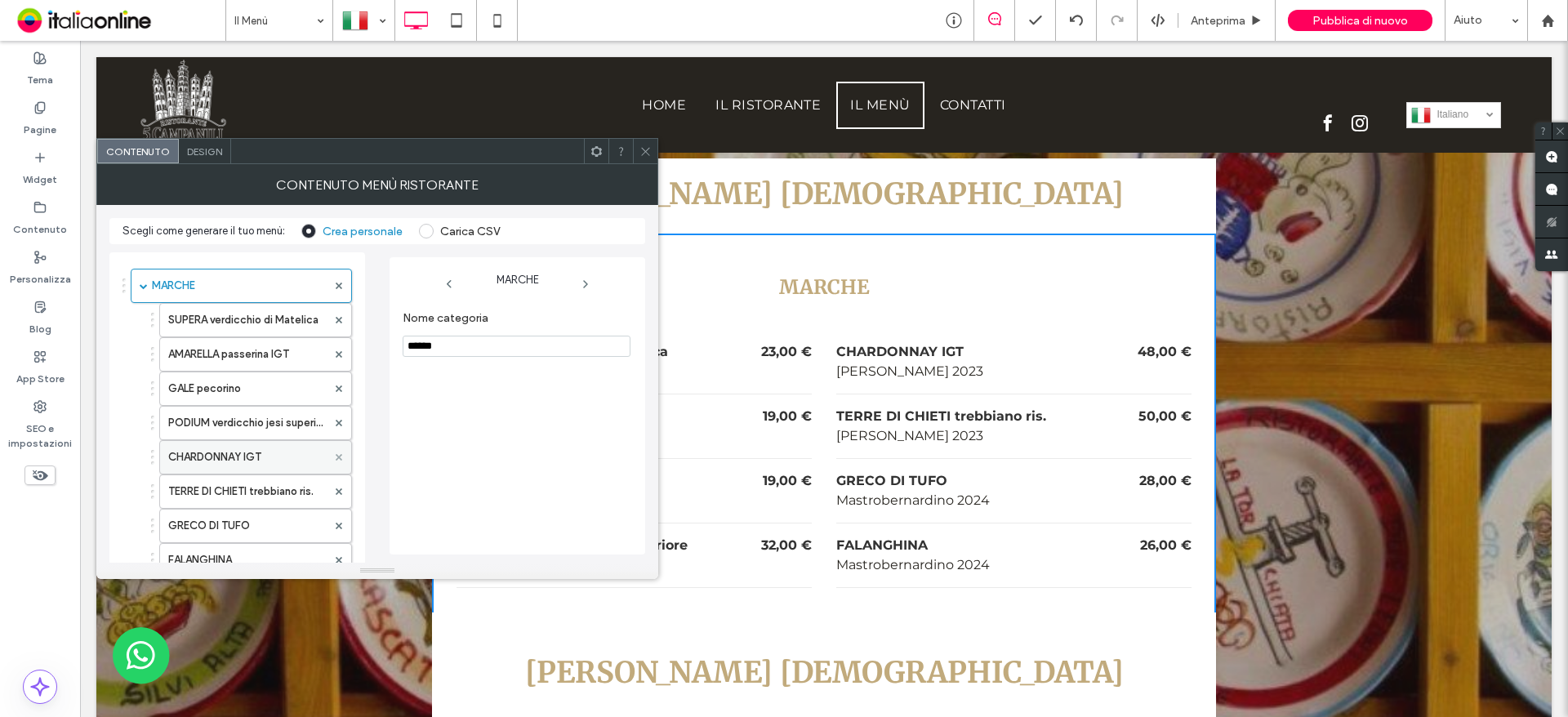
click at [338, 460] on icon at bounding box center [338, 458] width 7 height 7
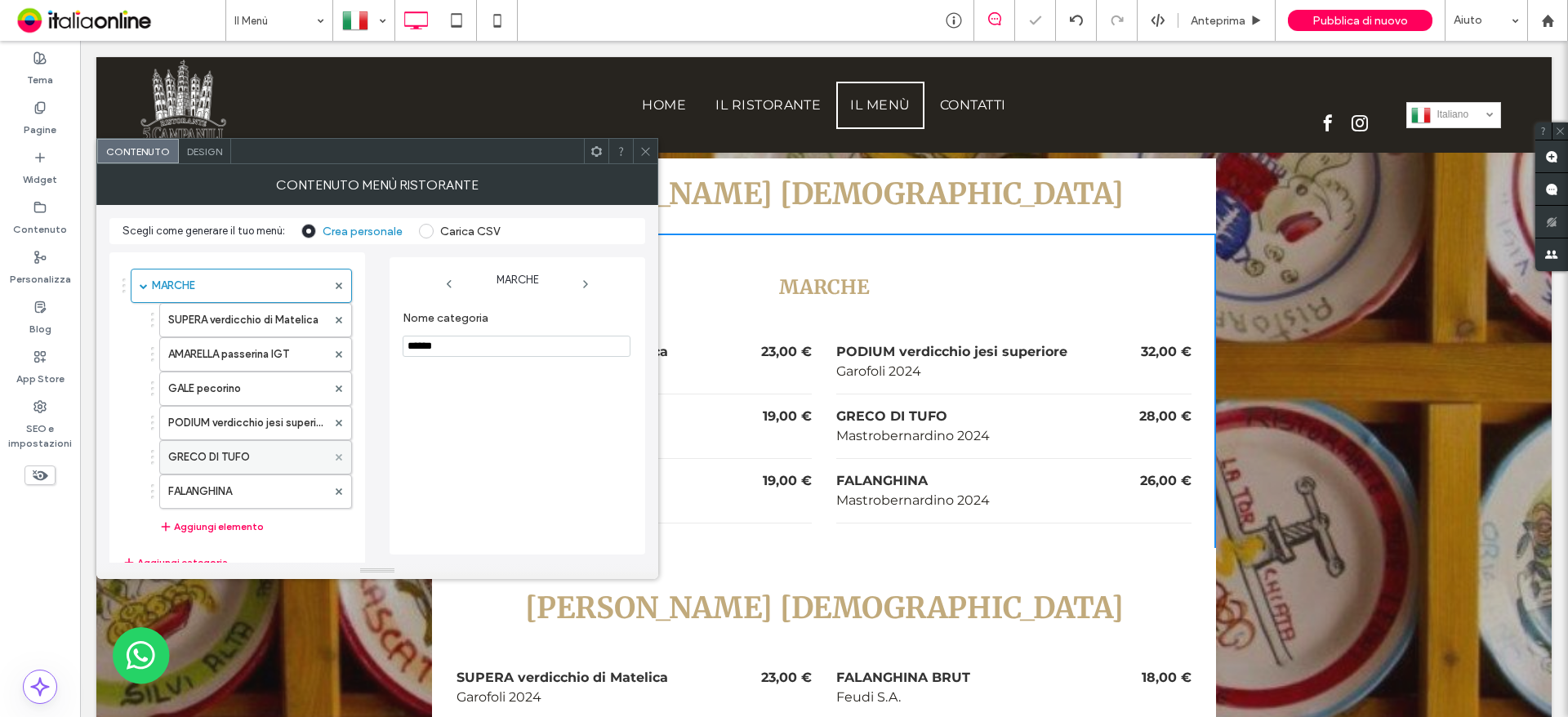
click at [338, 460] on icon at bounding box center [338, 458] width 7 height 7
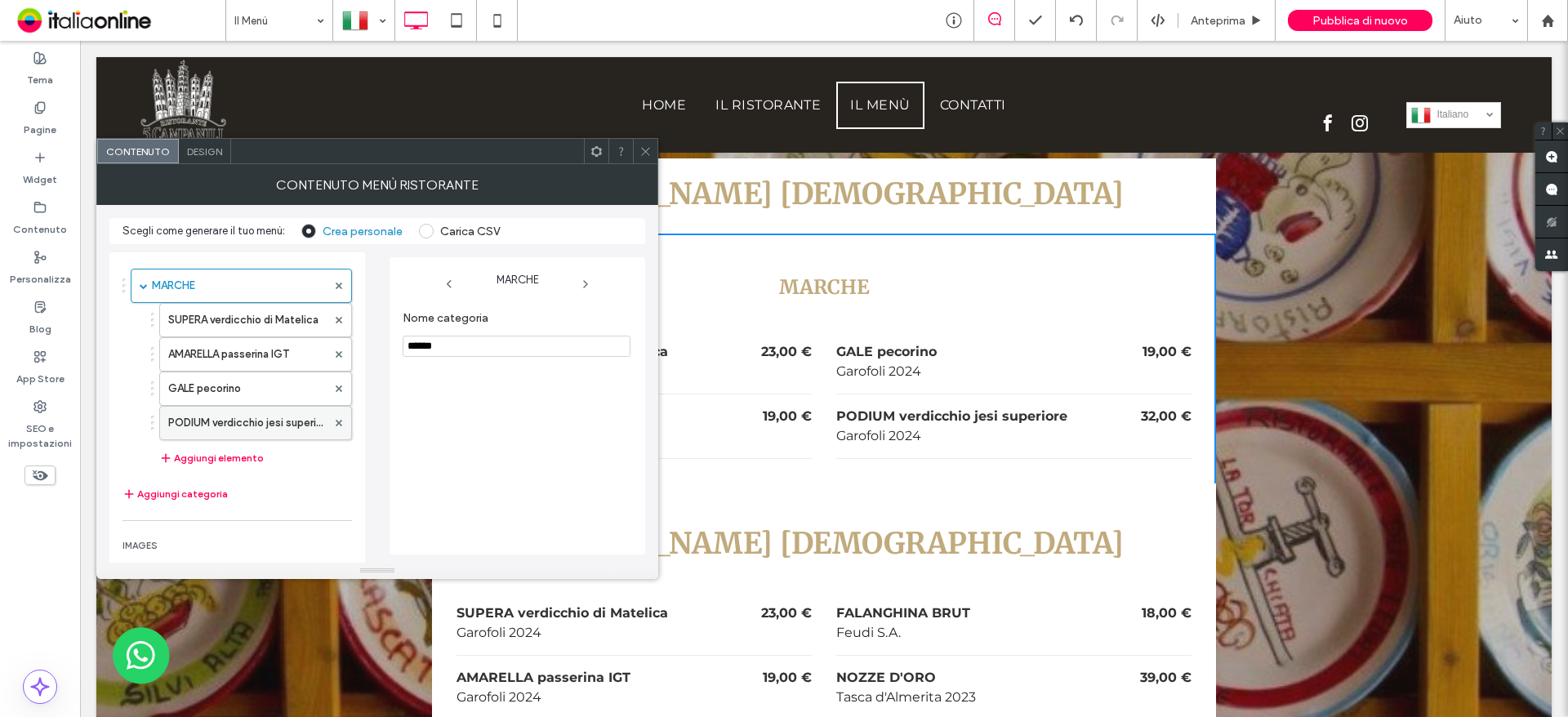
click at [216, 425] on label "PODIUM verdicchio jesi superiore" at bounding box center [247, 423] width 158 height 33
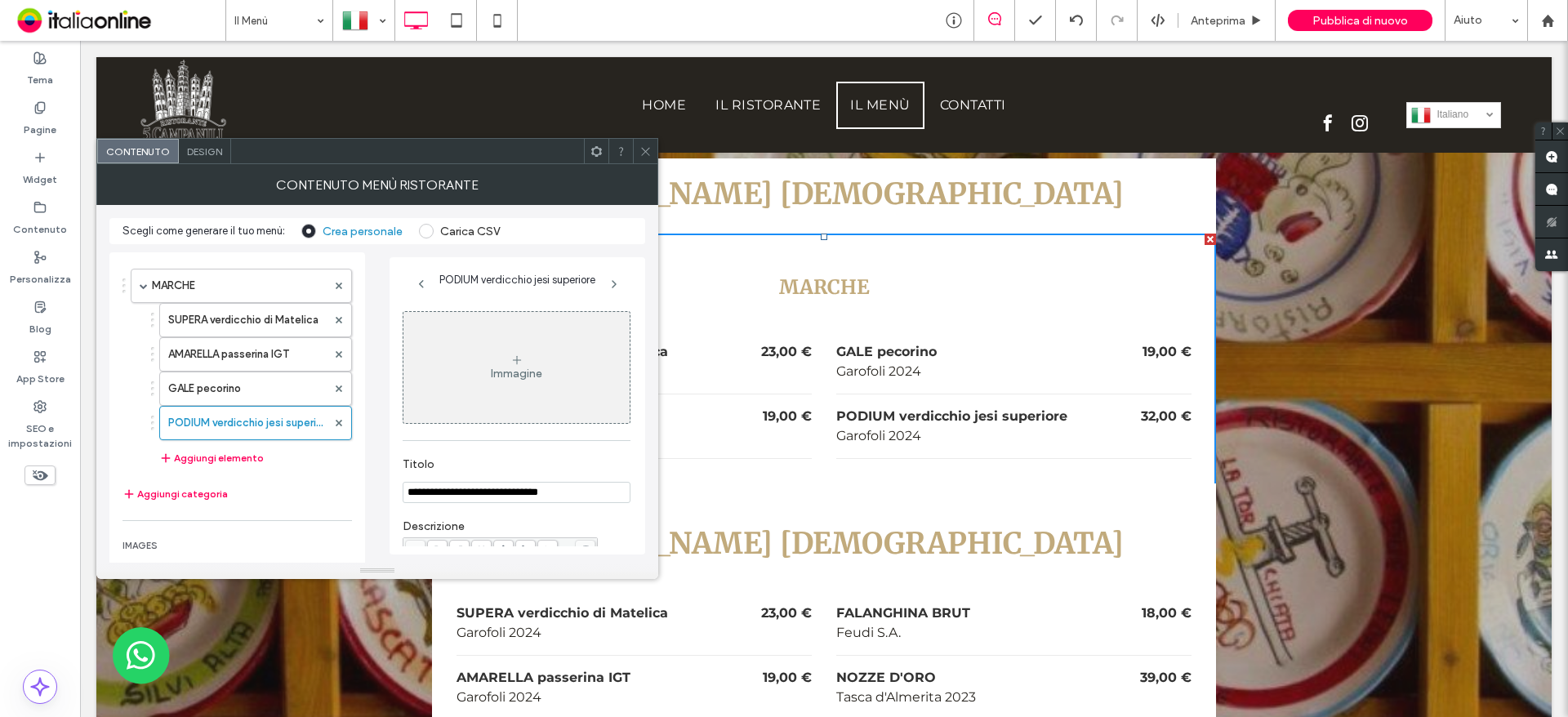
click at [642, 151] on icon at bounding box center [645, 151] width 12 height 12
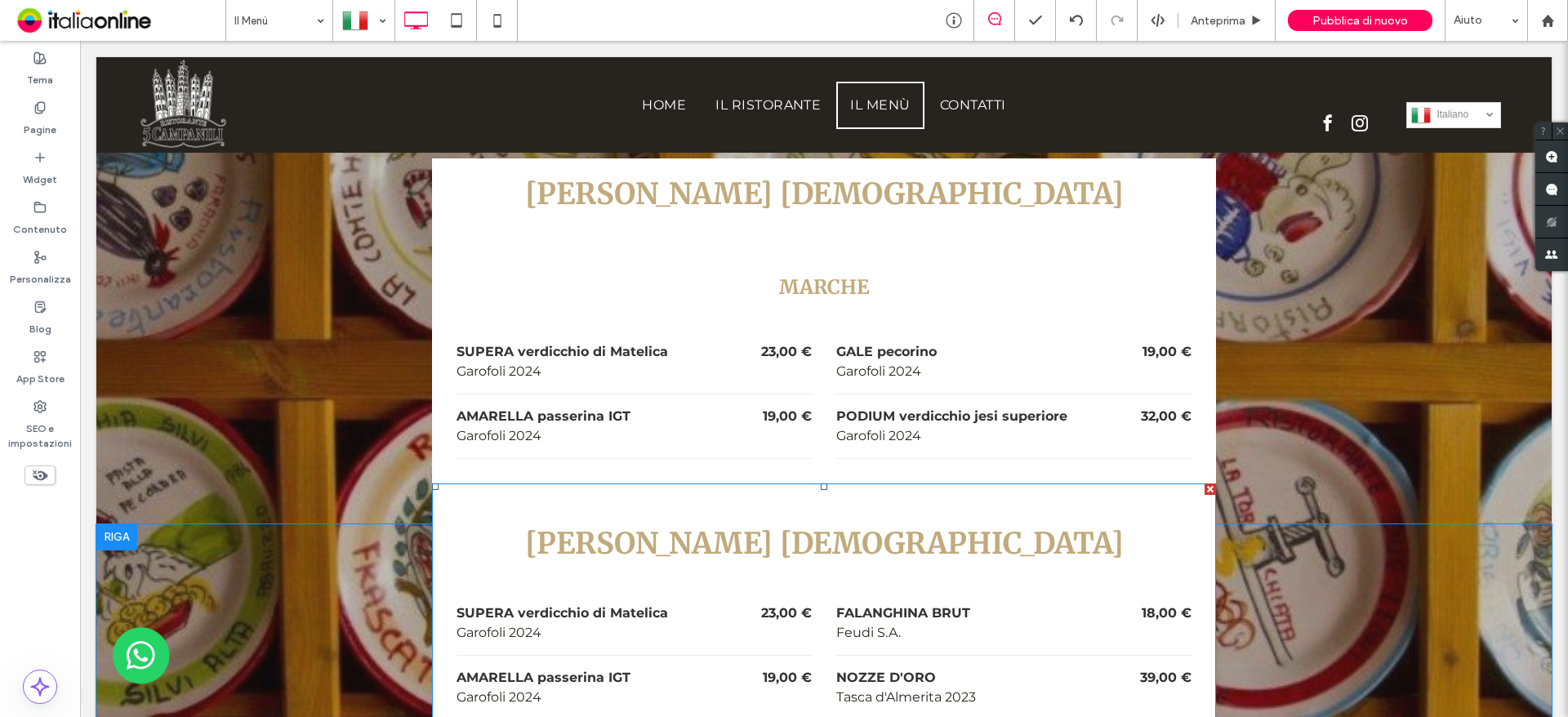
scroll to position [6699, 0]
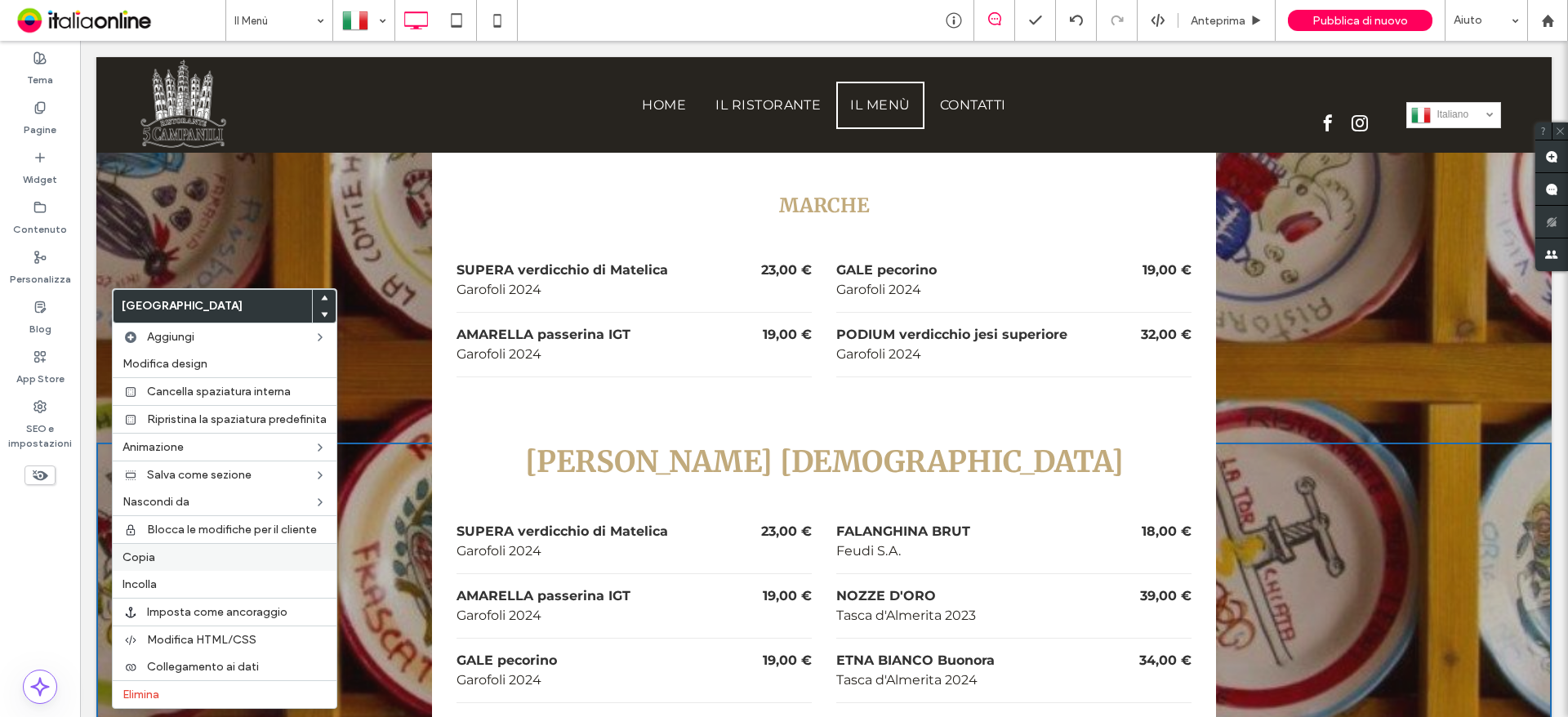
click at [146, 557] on span "Copia" at bounding box center [139, 558] width 33 height 14
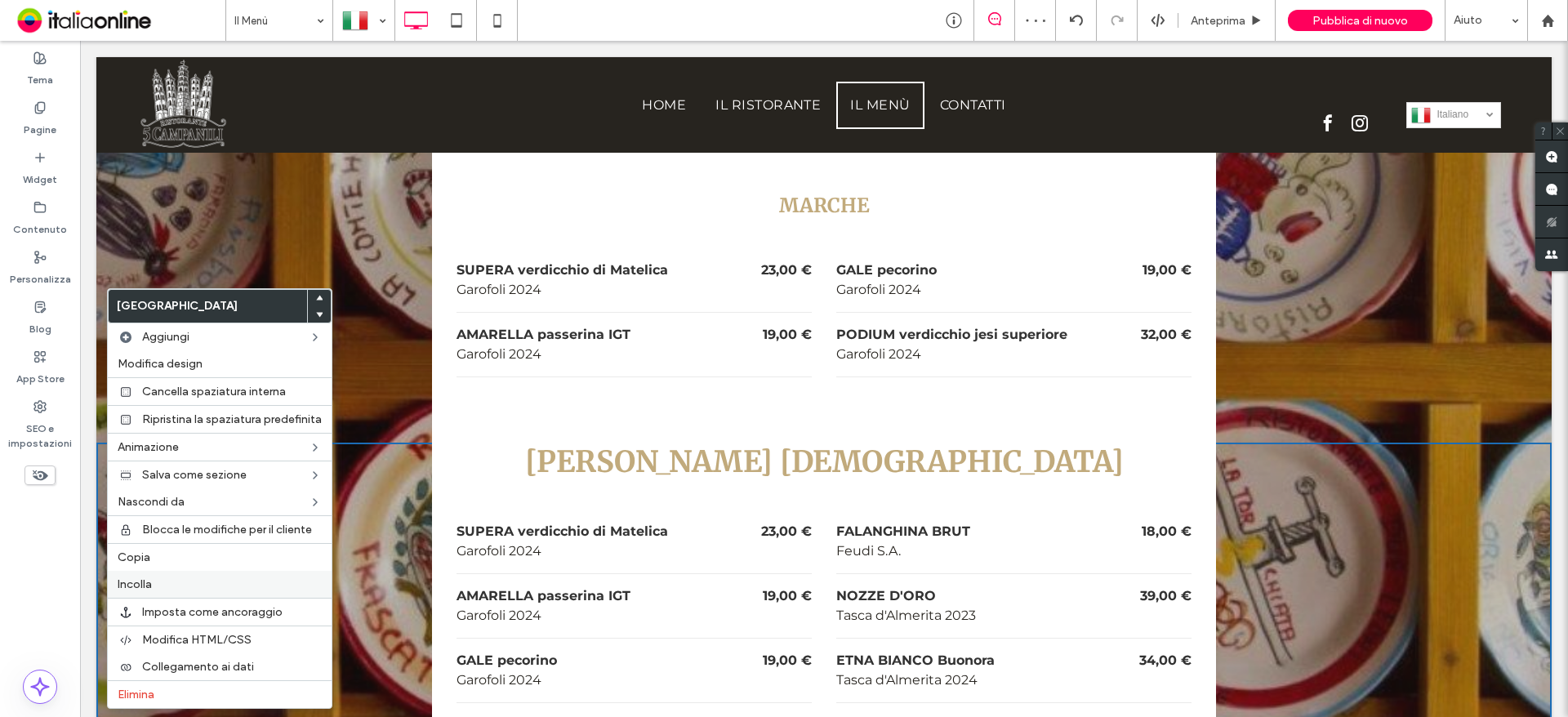
click at [177, 583] on label "Incolla" at bounding box center [220, 584] width 205 height 14
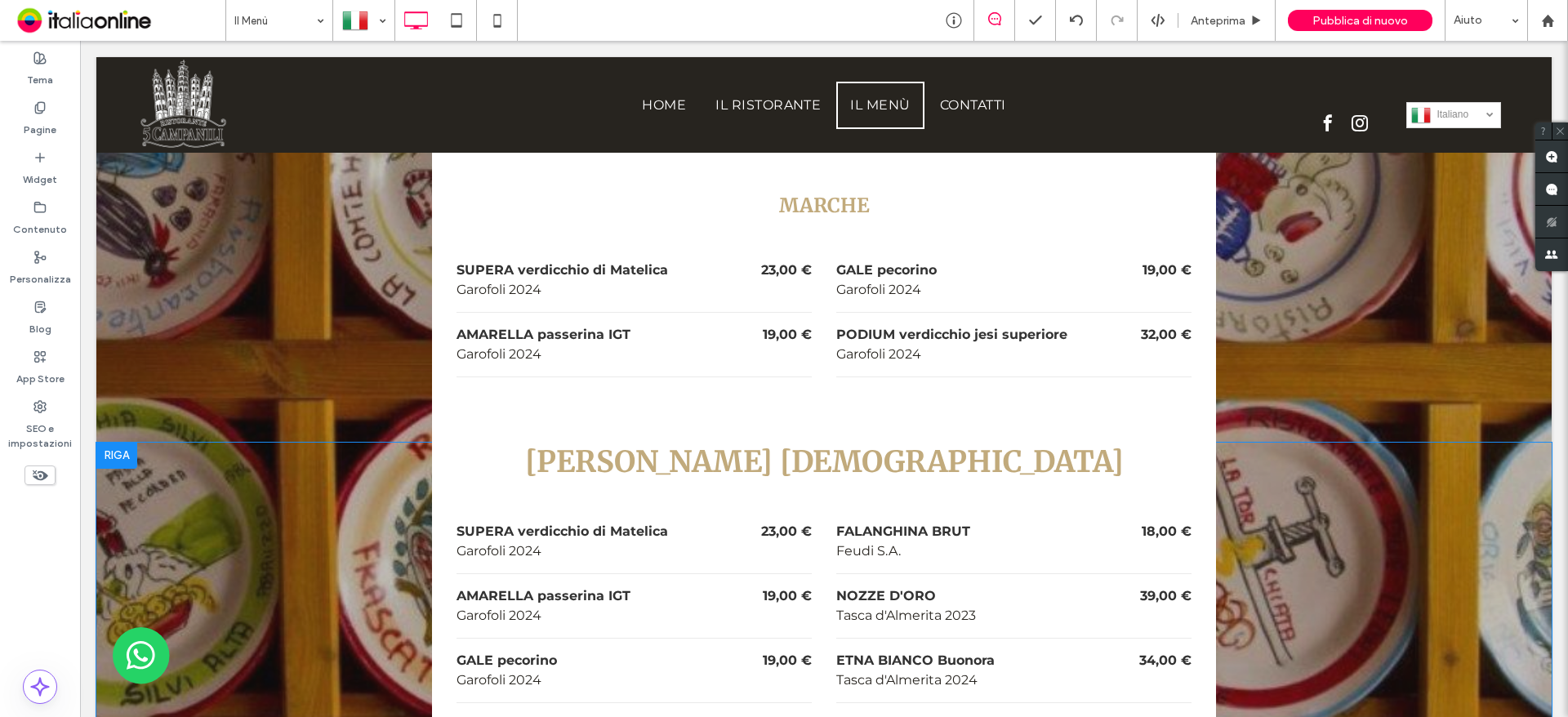
click at [511, 442] on h3 "[PERSON_NAME] [DEMOGRAPHIC_DATA]" at bounding box center [823, 461] width 734 height 39
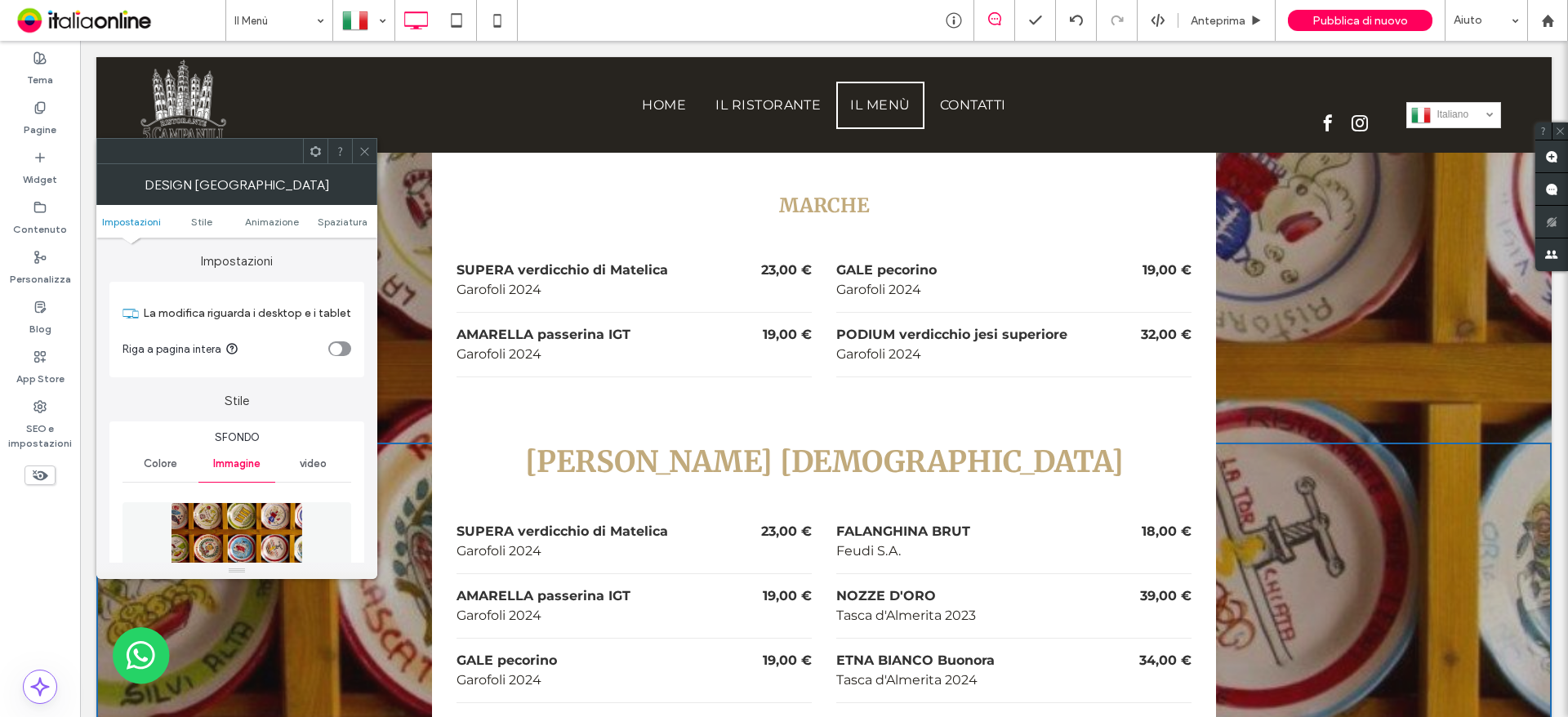
click at [358, 148] on div at bounding box center [364, 151] width 25 height 25
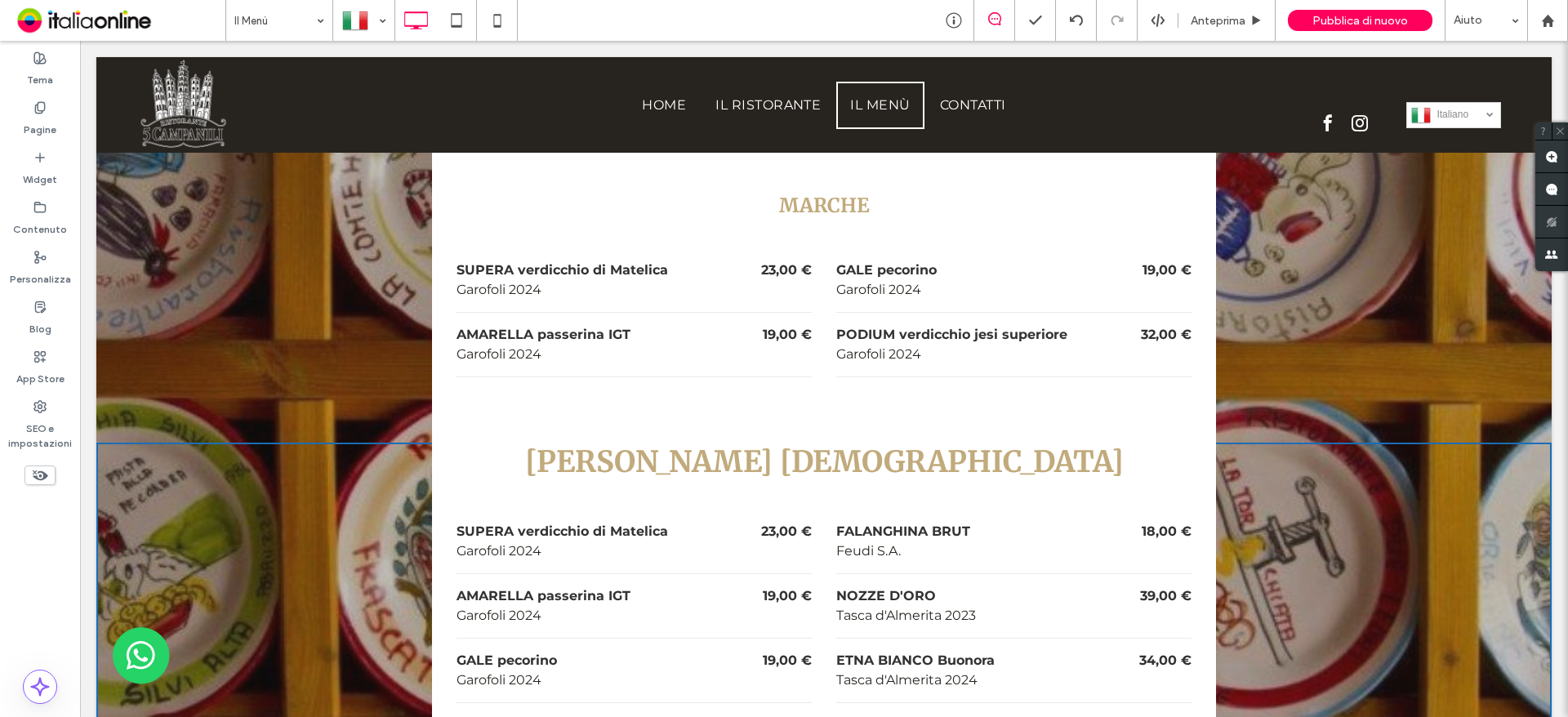
click at [699, 442] on h3 "[PERSON_NAME] [DEMOGRAPHIC_DATA]" at bounding box center [823, 461] width 734 height 39
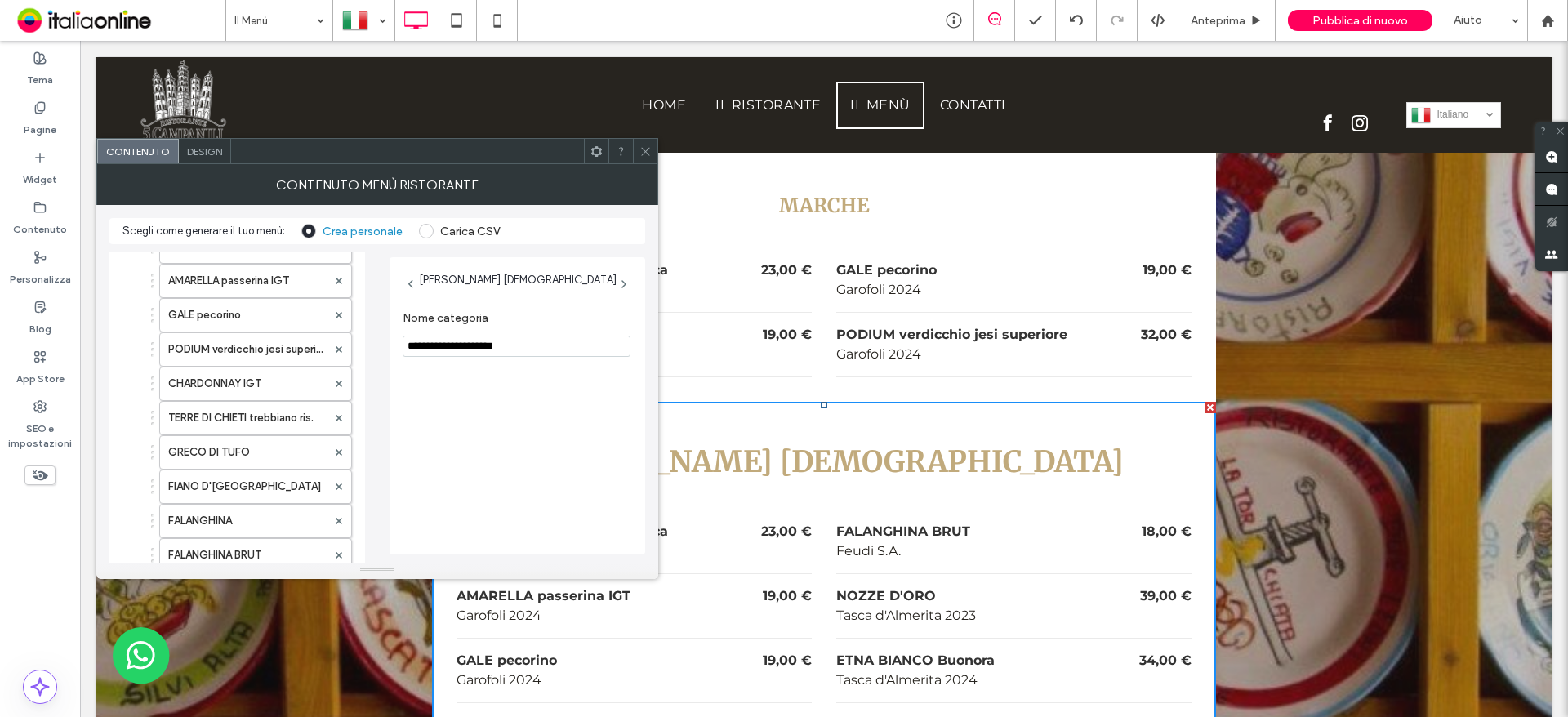
scroll to position [0, 0]
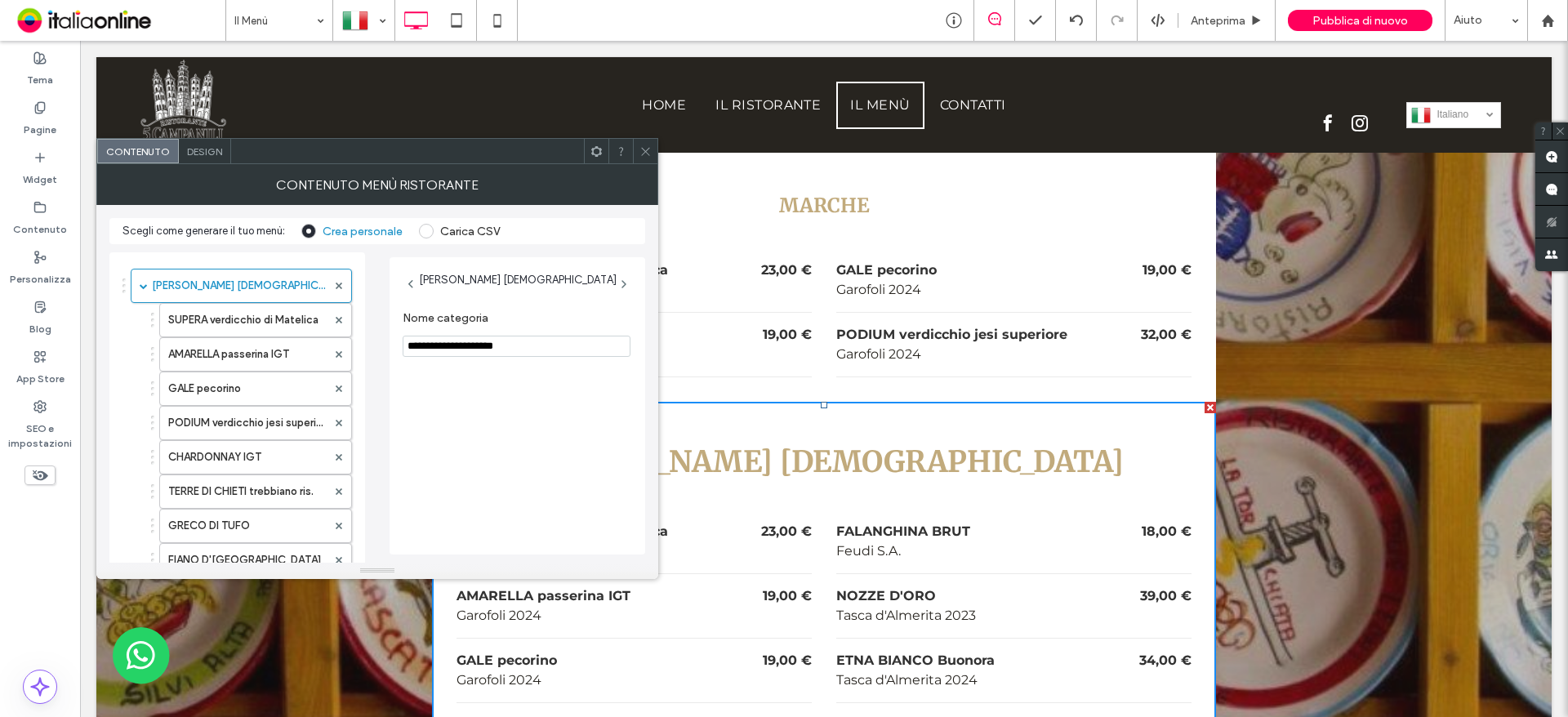
click at [495, 350] on input "**********" at bounding box center [517, 346] width 228 height 22
type input "*******"
click at [340, 319] on use at bounding box center [338, 320] width 7 height 7
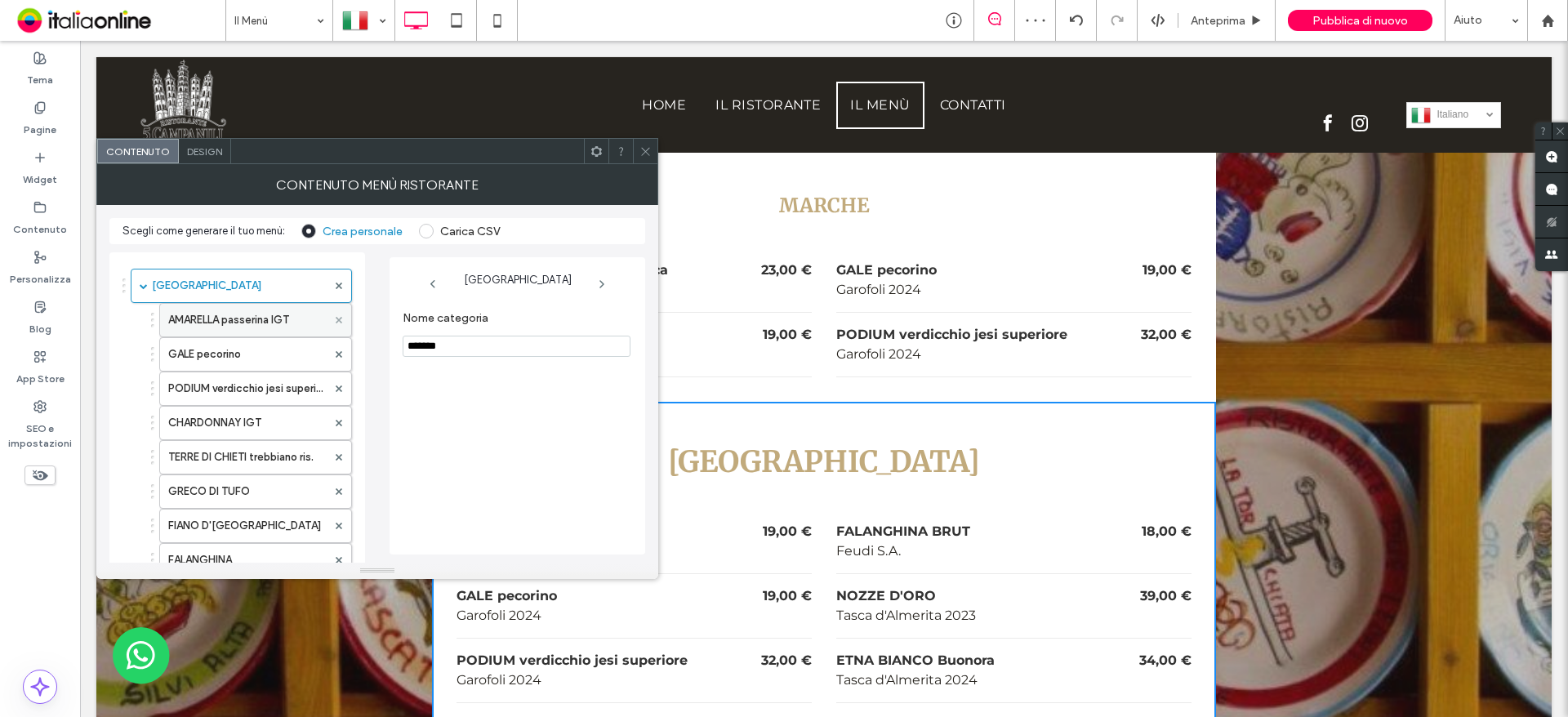
click at [340, 319] on use at bounding box center [338, 320] width 7 height 7
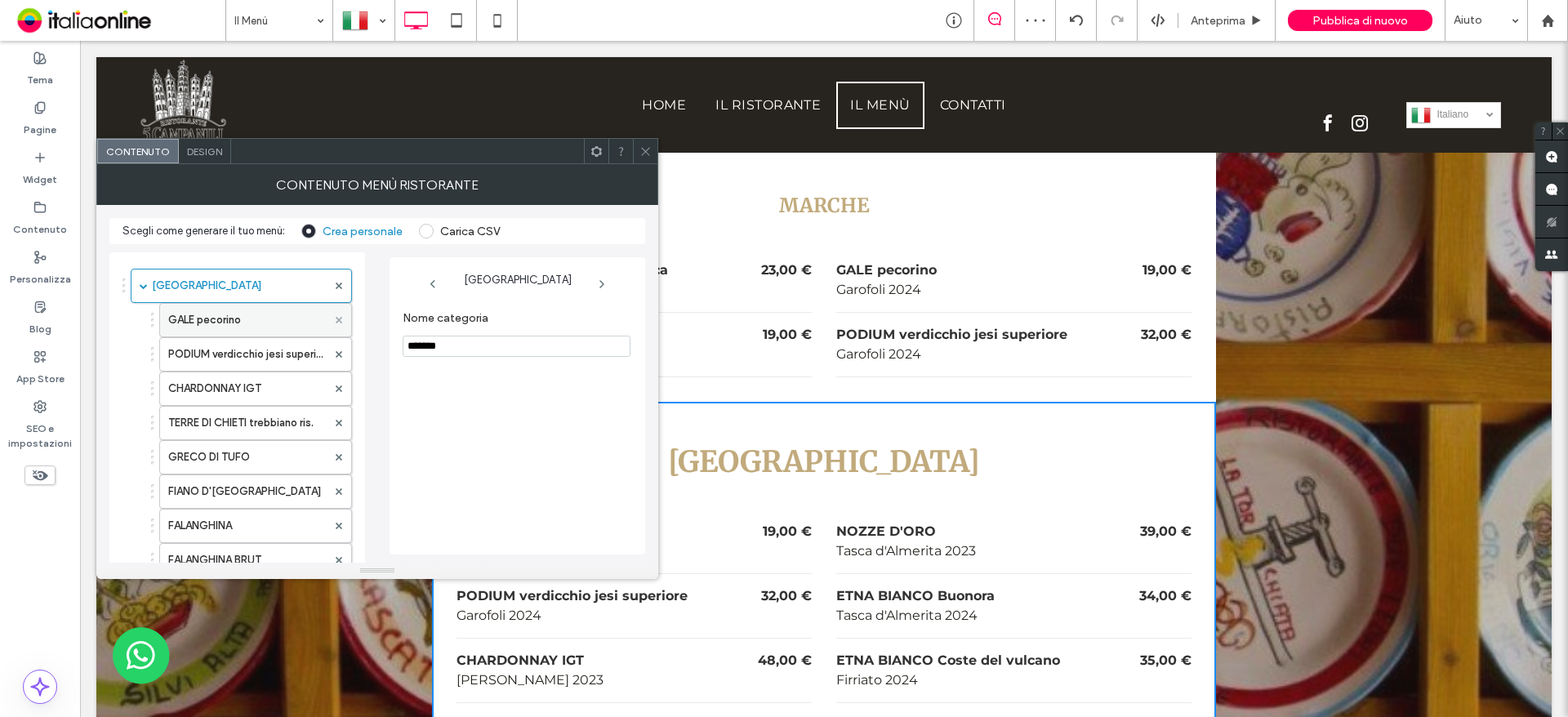
click at [340, 319] on use at bounding box center [338, 320] width 7 height 7
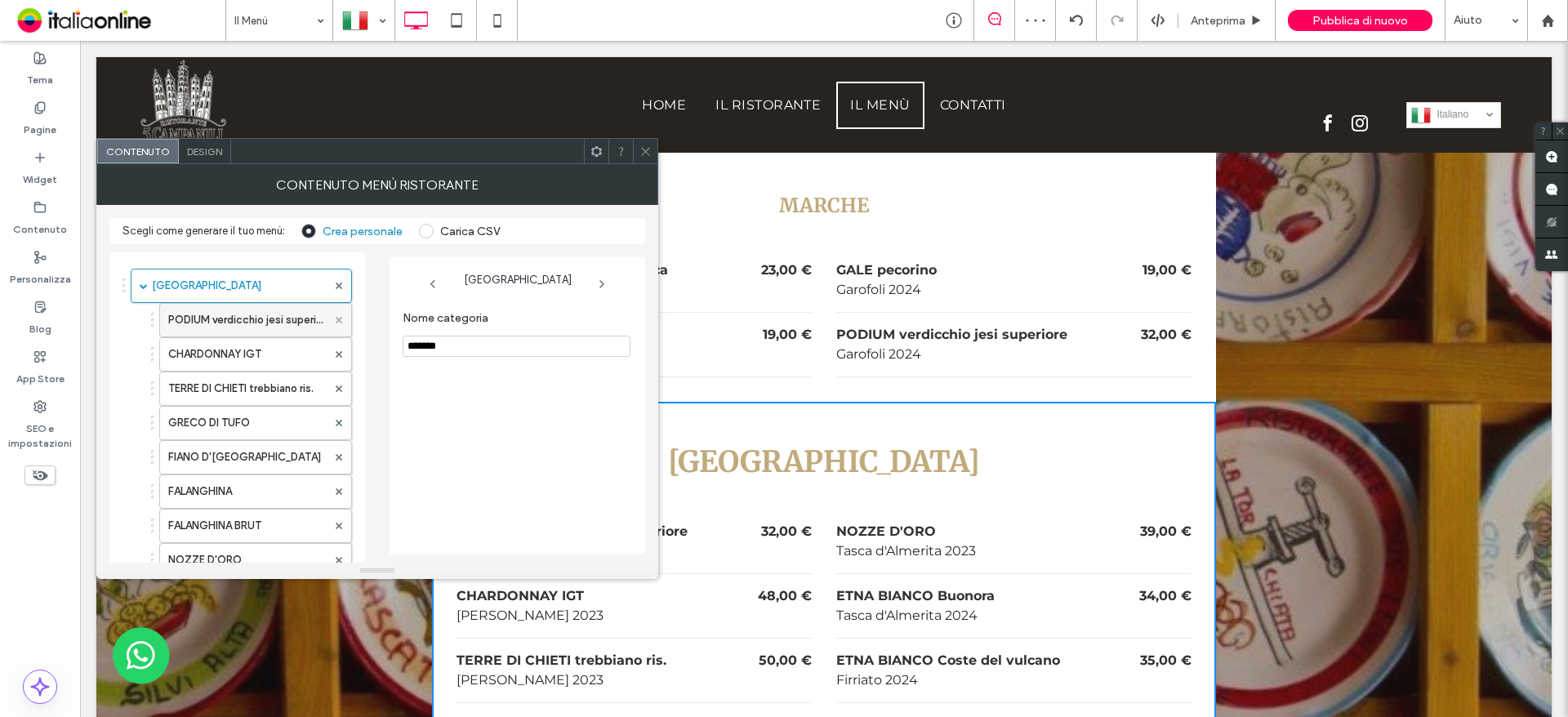
click at [340, 319] on use at bounding box center [338, 320] width 7 height 7
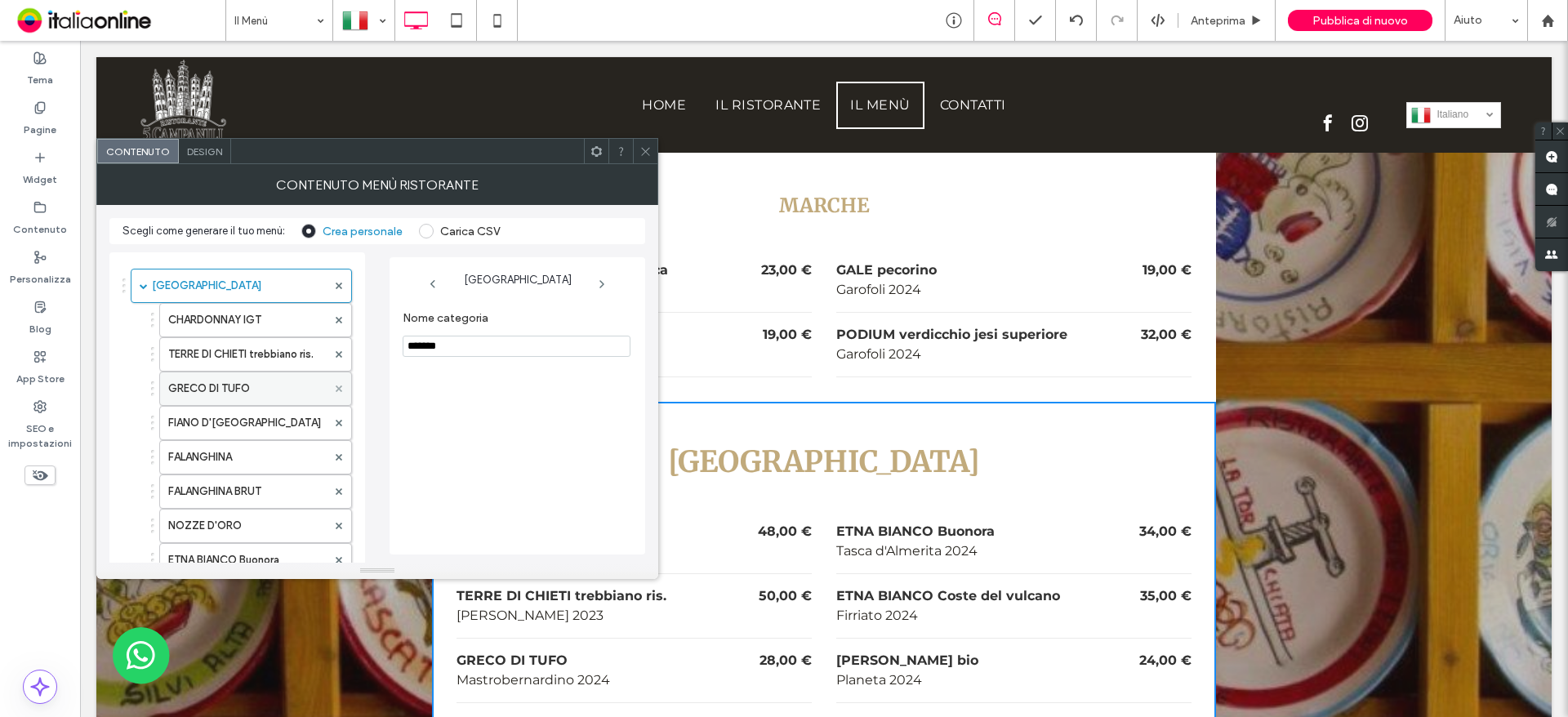
click at [338, 389] on icon at bounding box center [338, 389] width 7 height 7
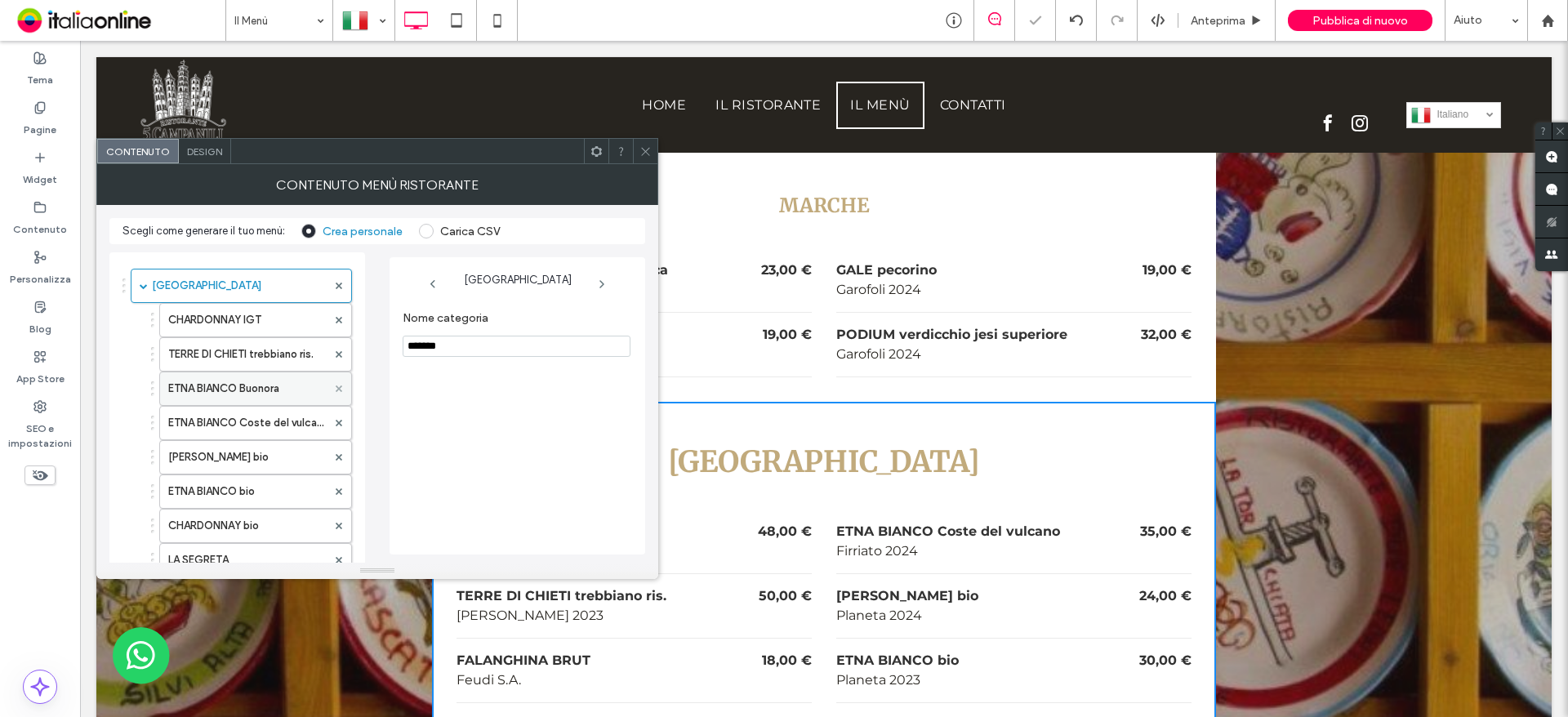
click at [338, 389] on icon at bounding box center [338, 389] width 7 height 7
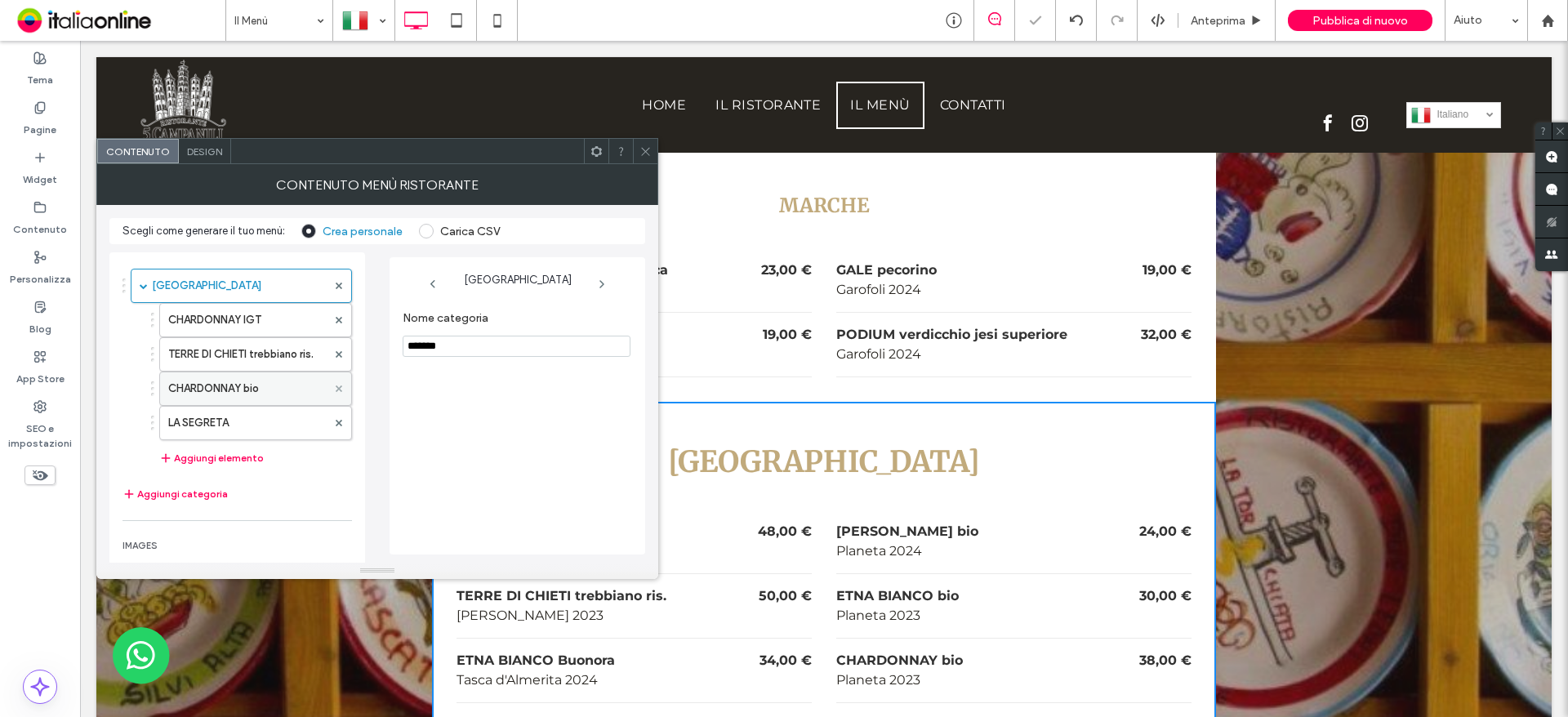
click at [338, 389] on icon at bounding box center [338, 389] width 7 height 7
click at [338, 406] on div "Aggiungi elemento" at bounding box center [249, 424] width 205 height 36
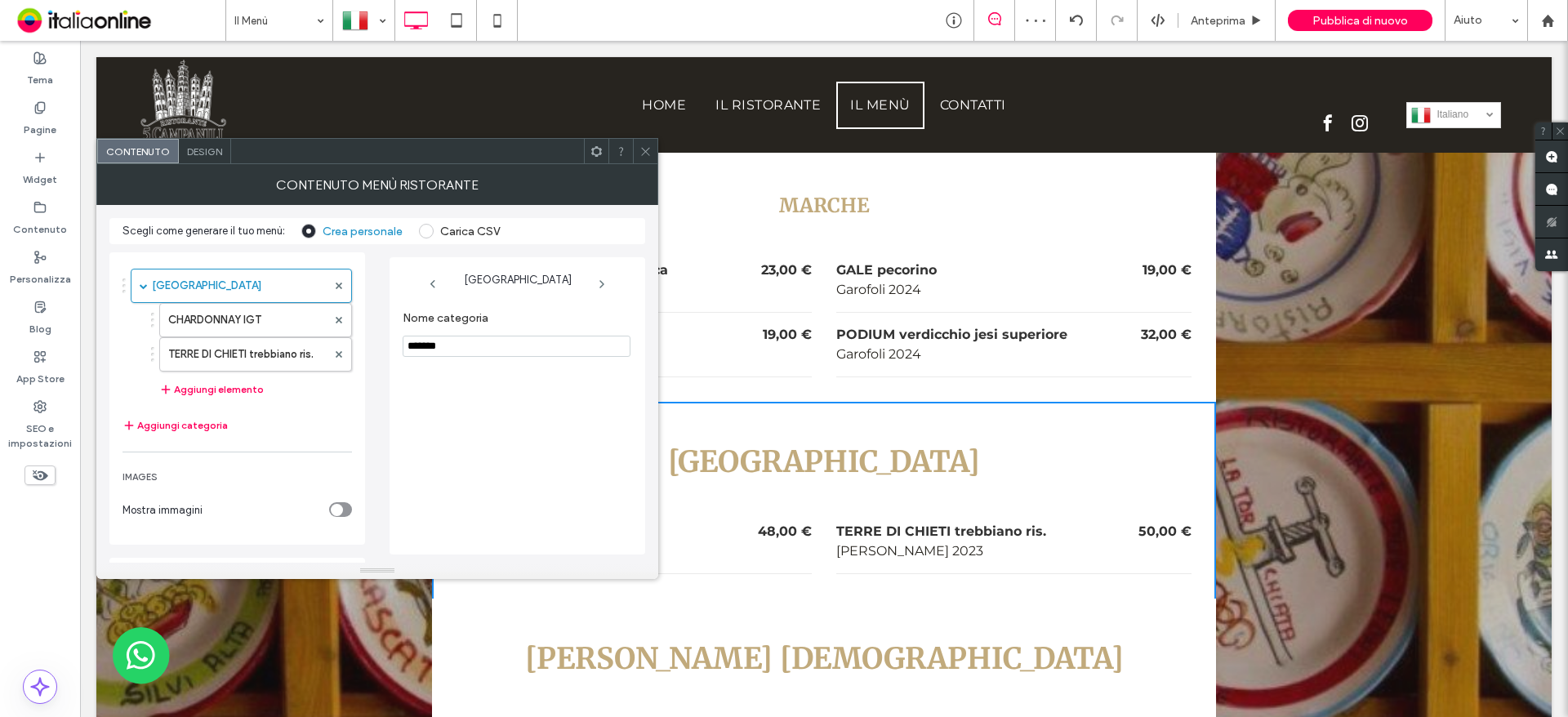
click at [636, 158] on div at bounding box center [645, 151] width 25 height 25
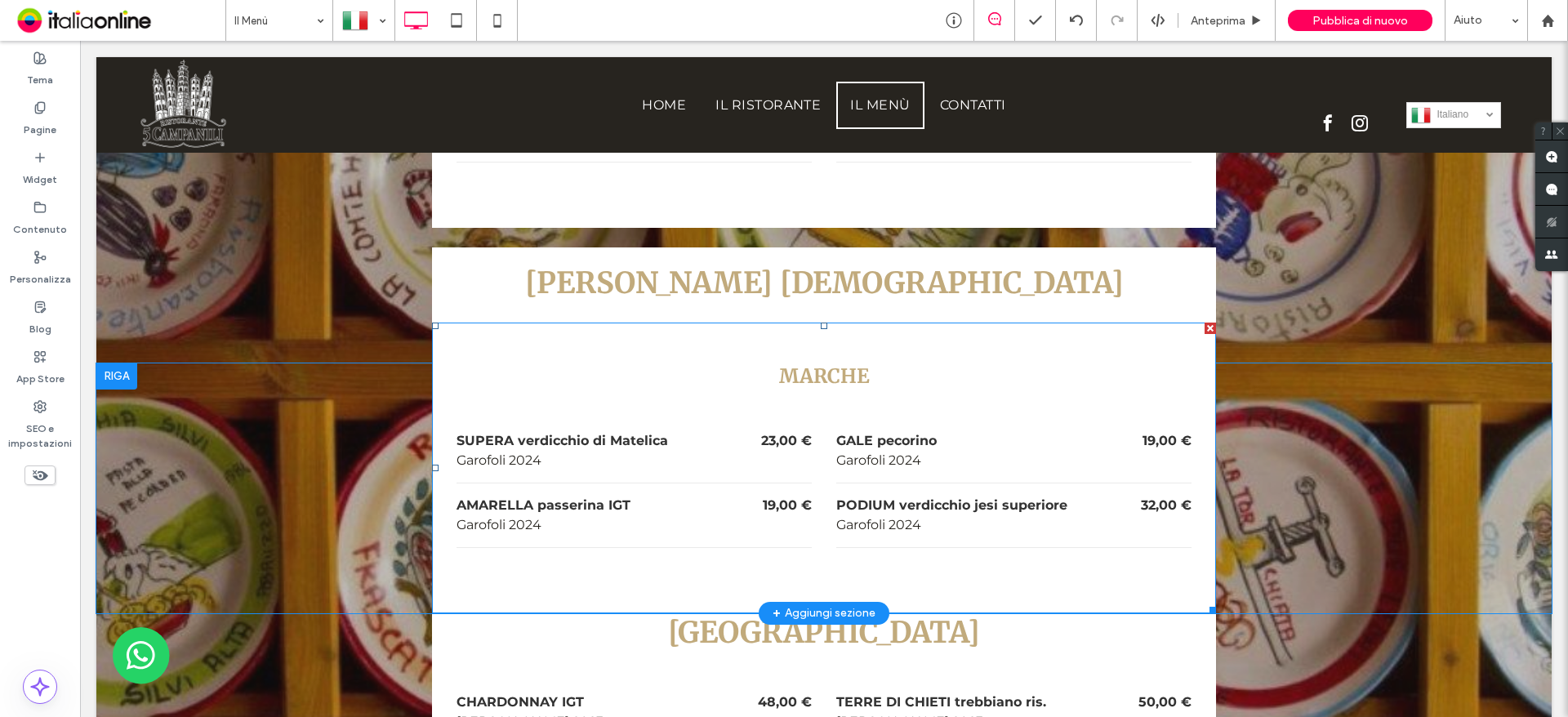
scroll to position [6699, 0]
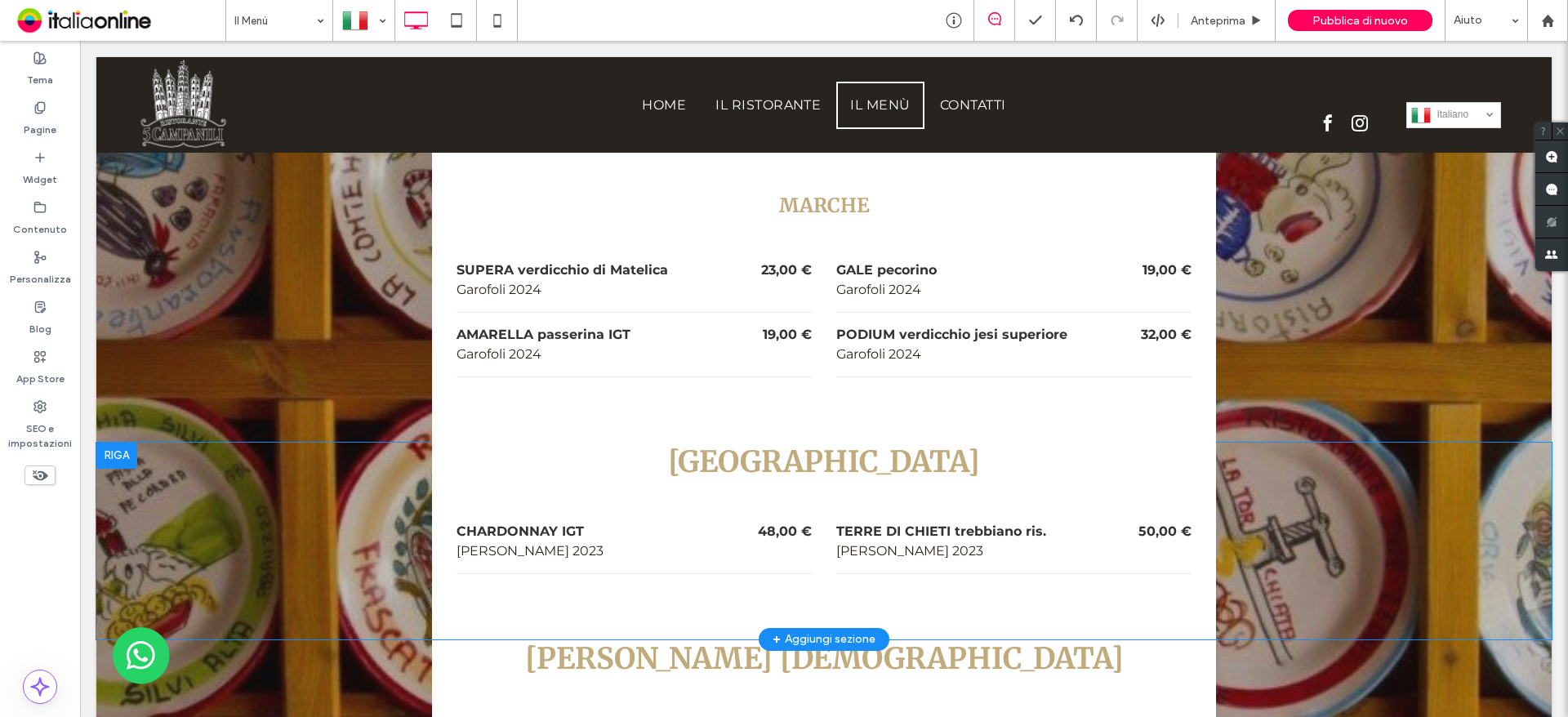
click at [125, 442] on div at bounding box center [116, 456] width 41 height 26
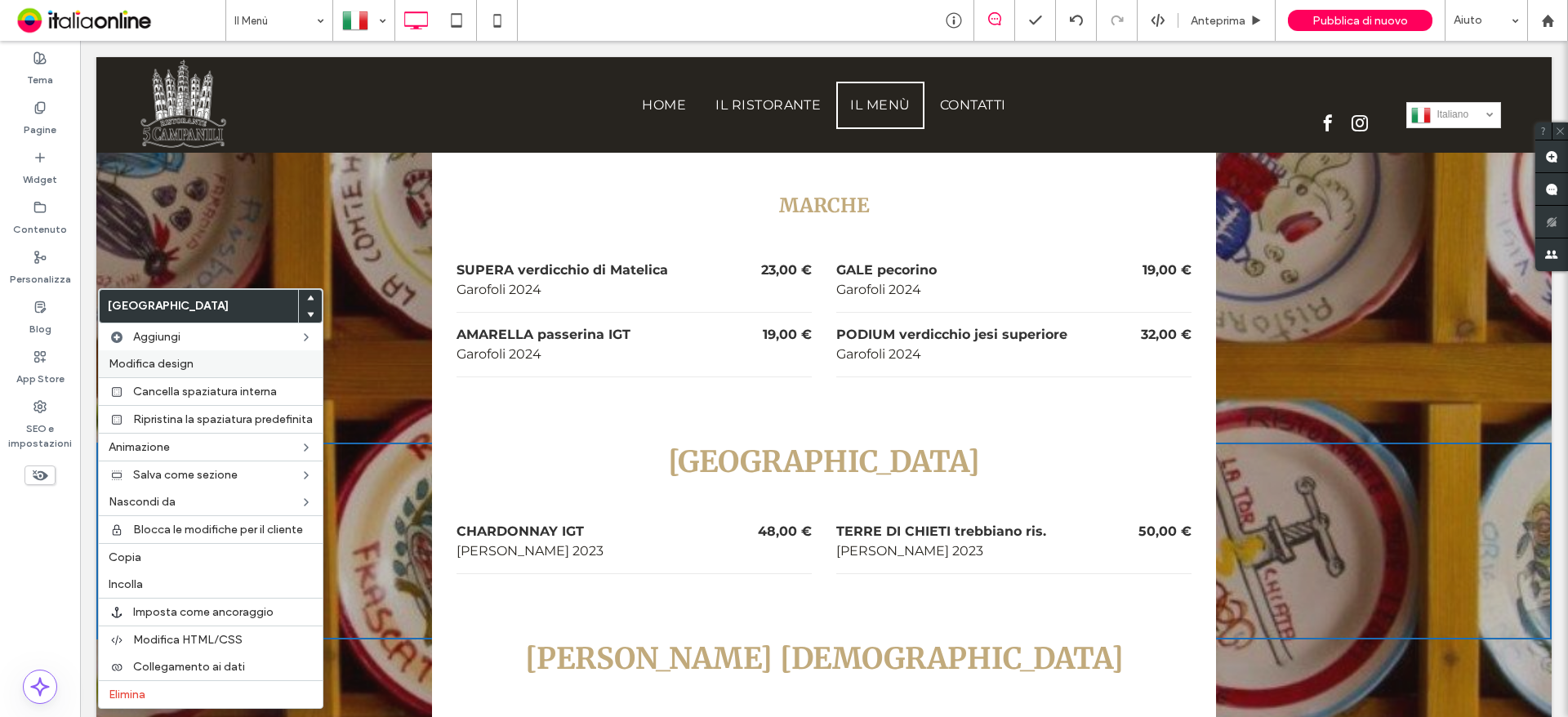
click at [179, 359] on span "Modifica design" at bounding box center [151, 363] width 85 height 14
click at [567, 522] on div "CHARDONNAY IGT" at bounding box center [597, 531] width 281 height 20
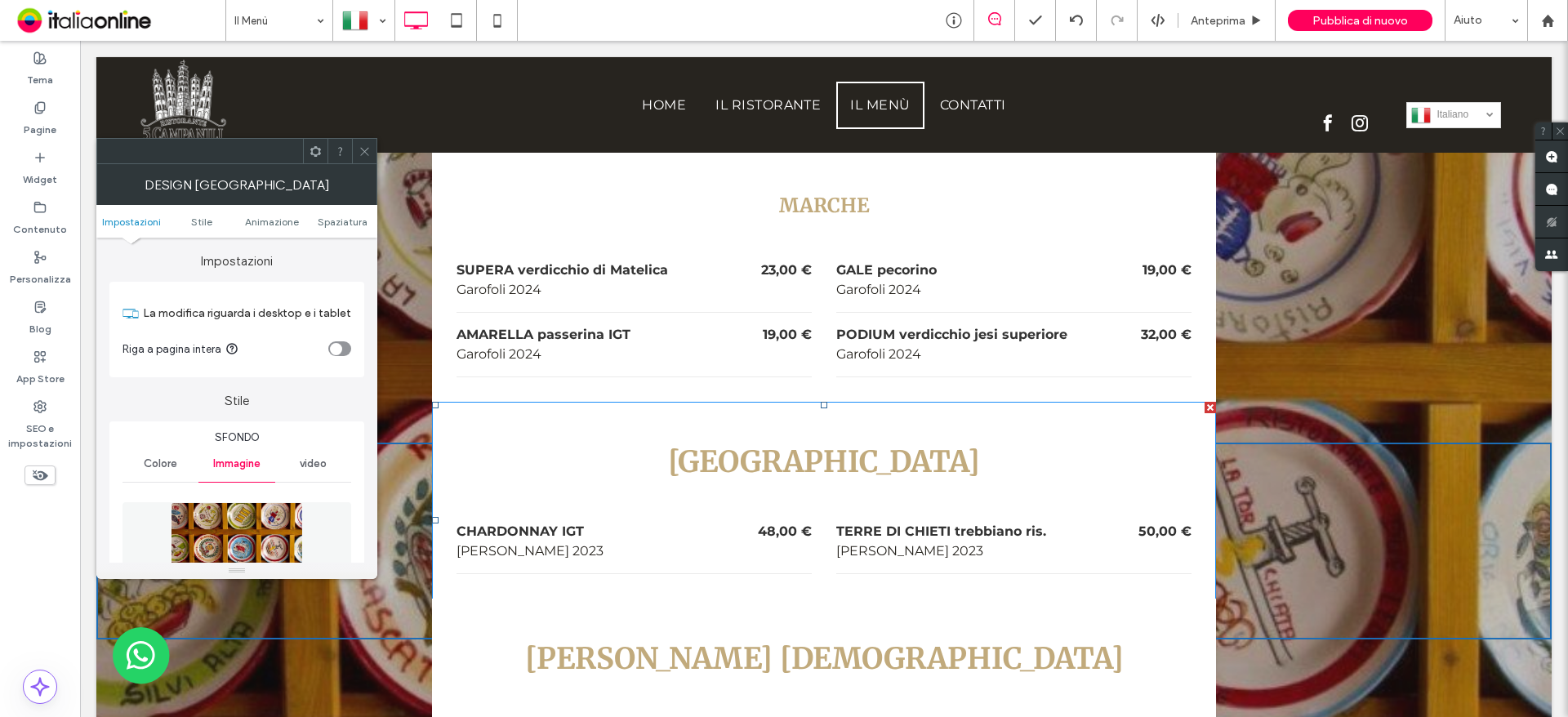
click at [362, 145] on icon at bounding box center [364, 151] width 12 height 12
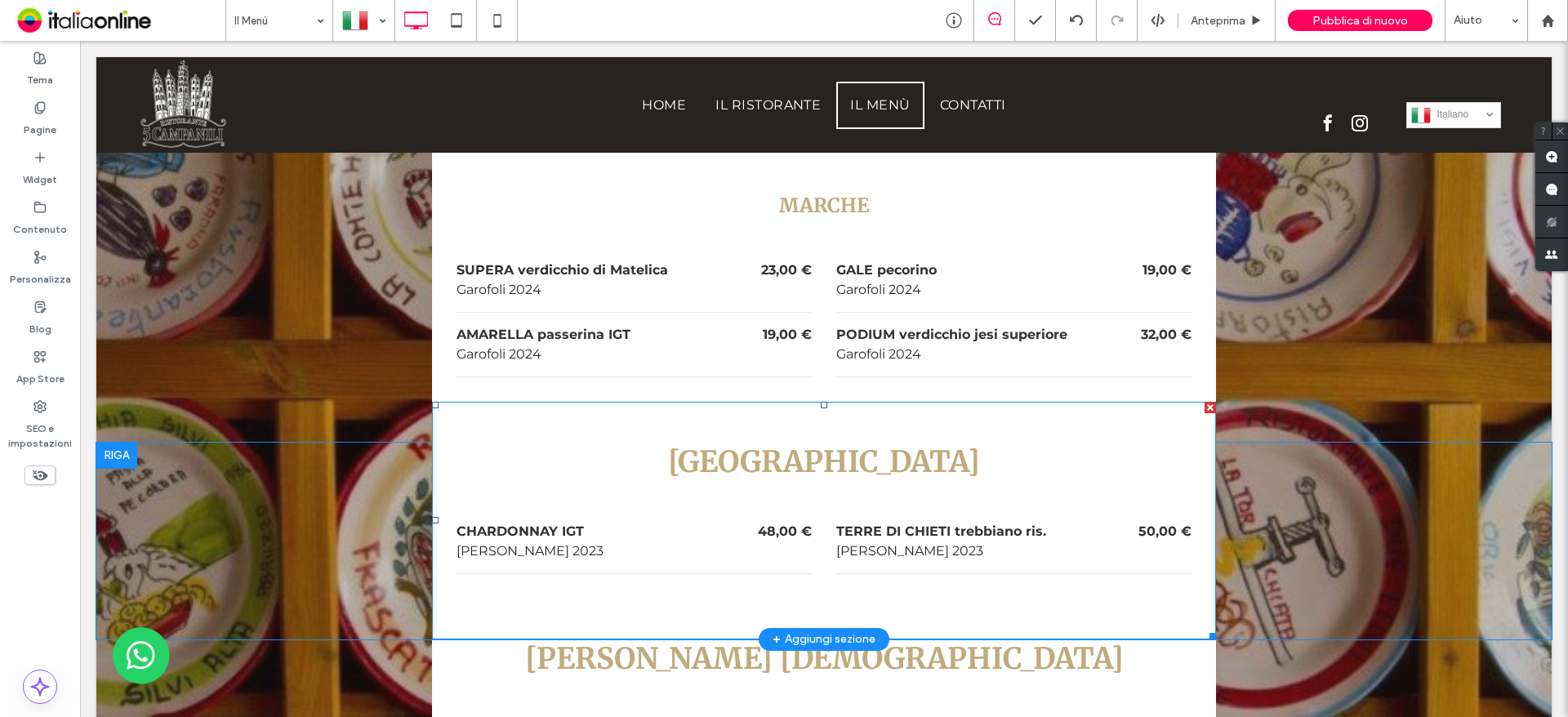
click at [504, 442] on h3 "Abruzzo" at bounding box center [823, 461] width 734 height 39
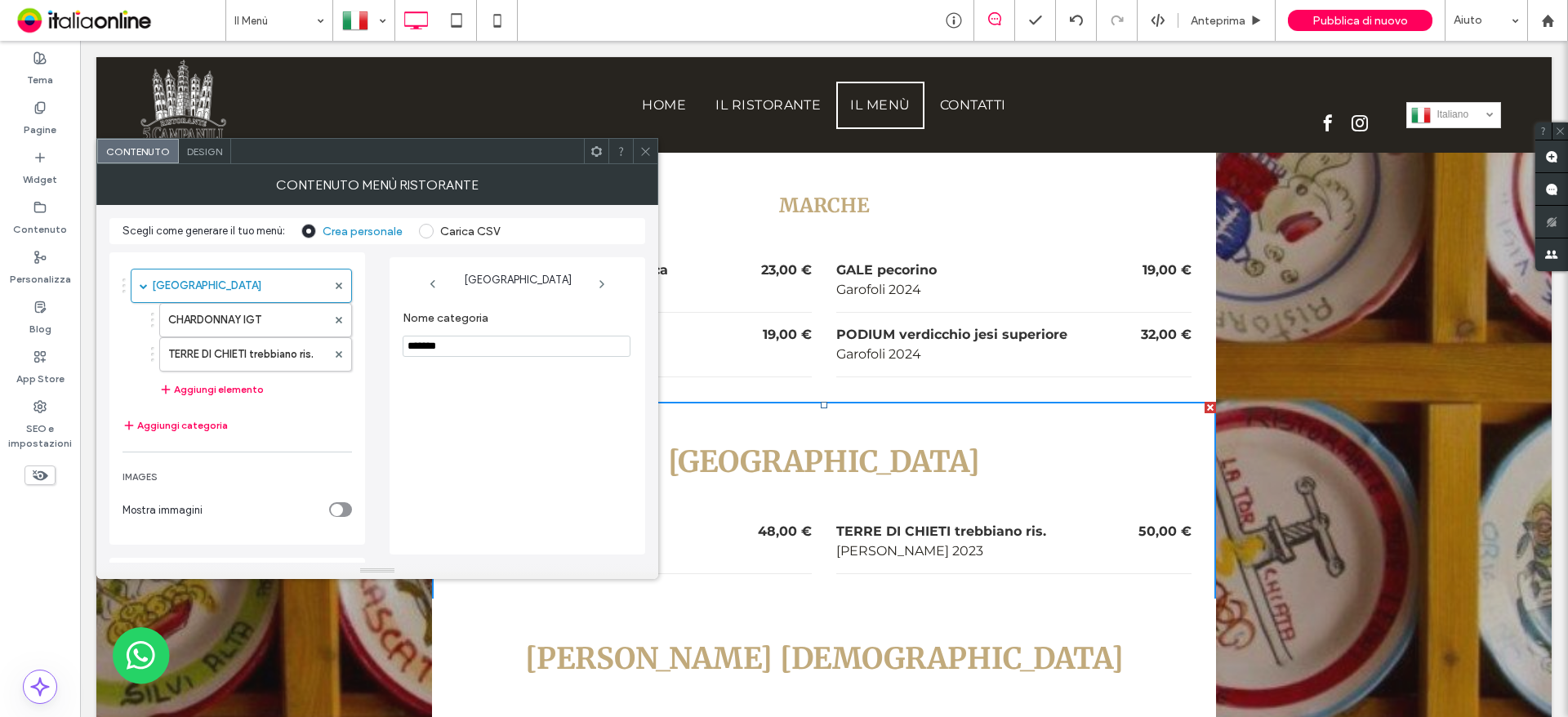
click at [421, 351] on input "*******" at bounding box center [517, 346] width 228 height 22
type input "*******"
click at [213, 148] on span "Design" at bounding box center [204, 151] width 35 height 12
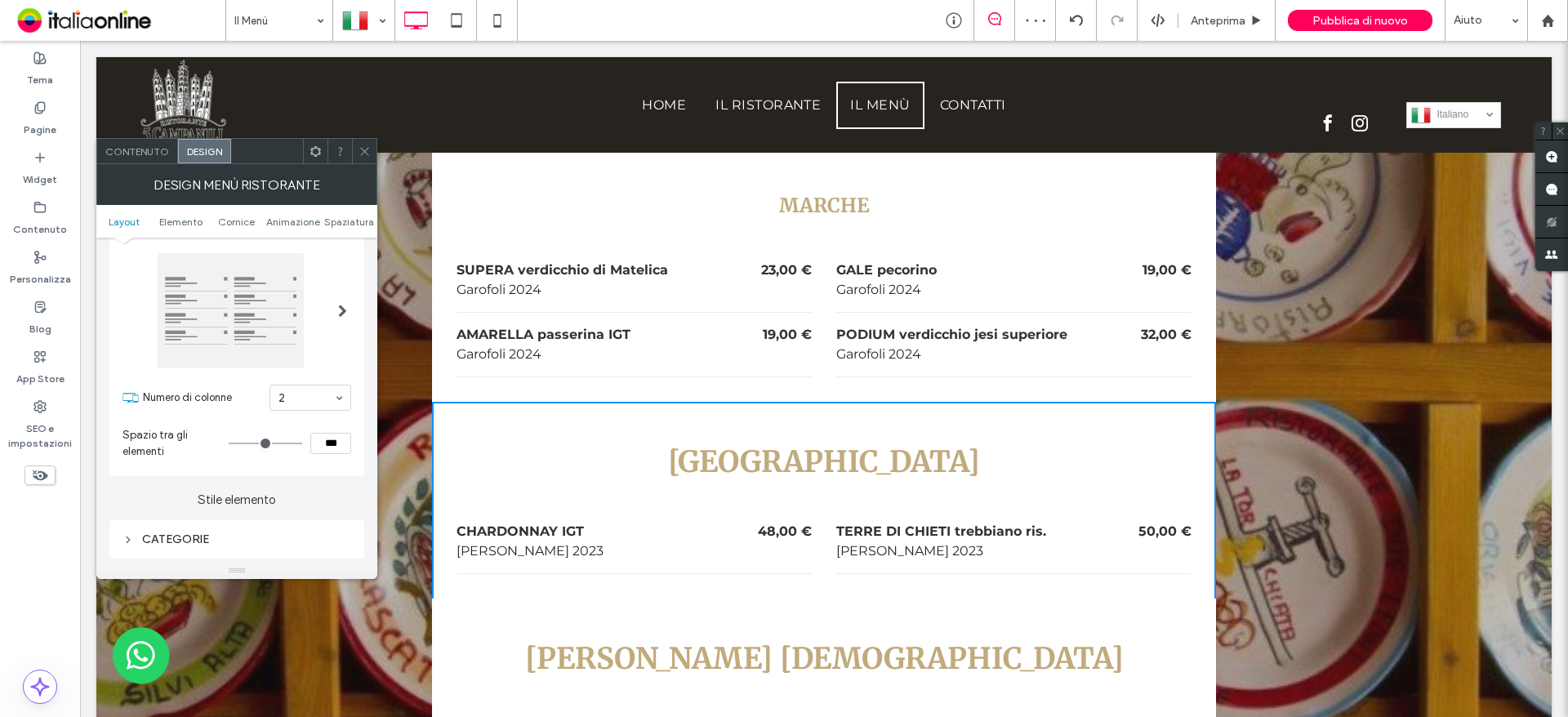
scroll to position [163, 0]
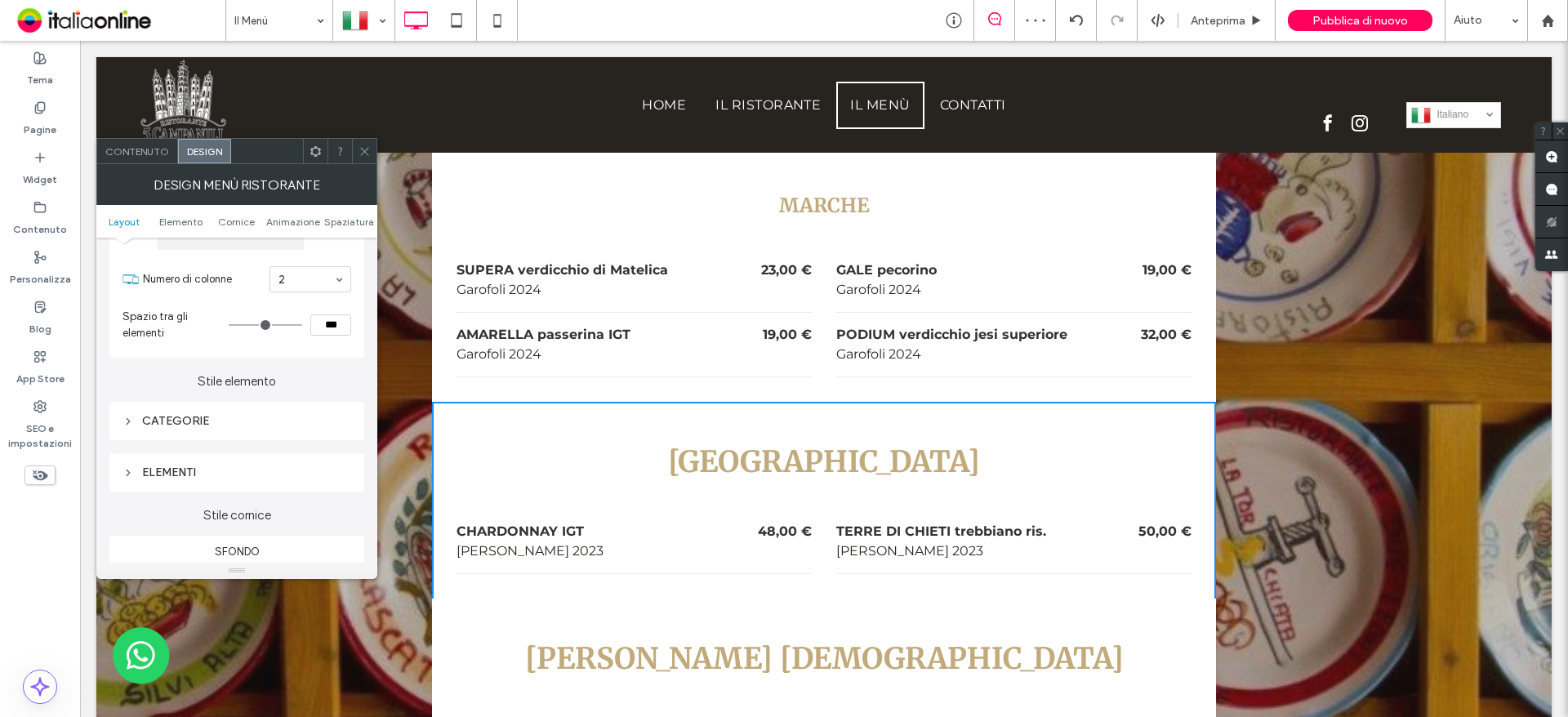
click at [162, 420] on div "CATEGORIE" at bounding box center [237, 421] width 228 height 14
type input "**"
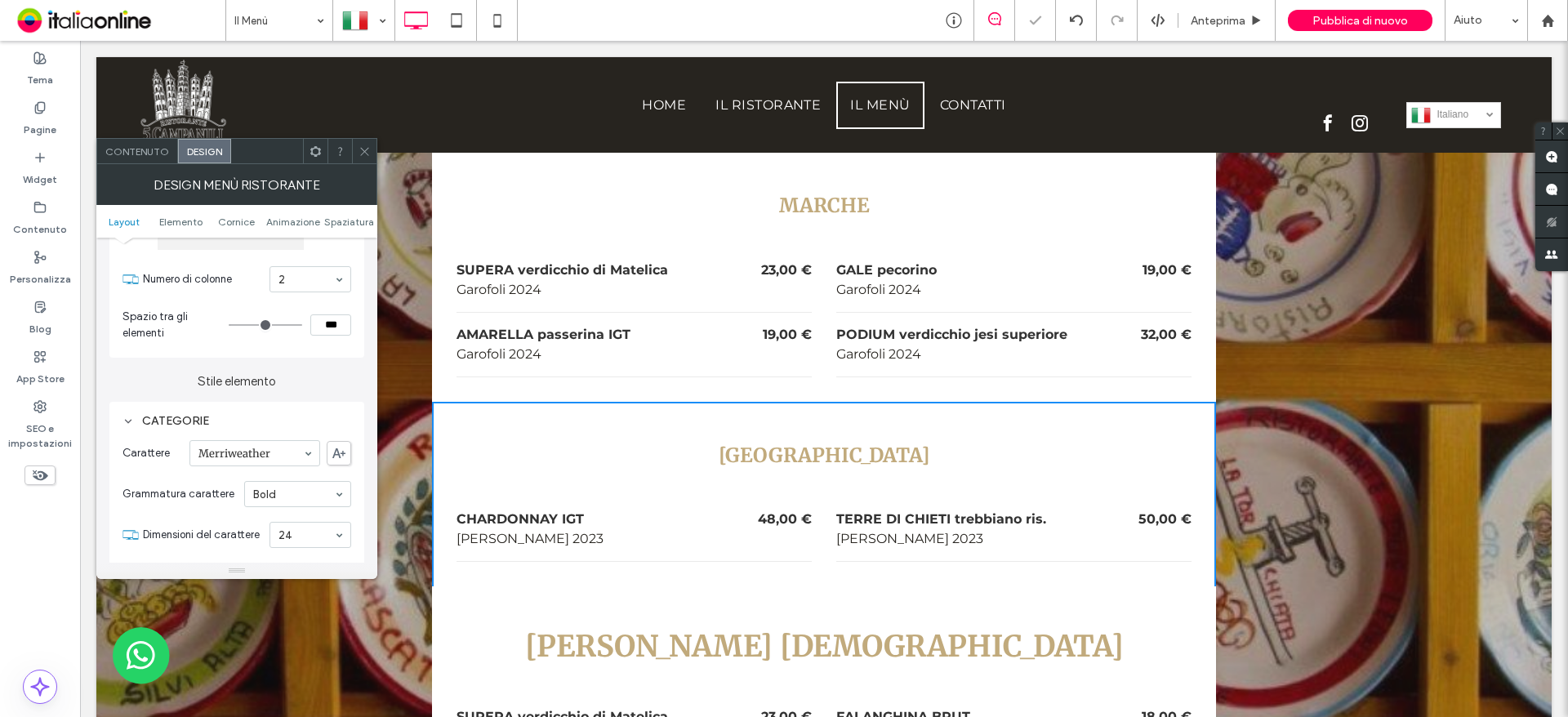
click at [363, 146] on icon at bounding box center [364, 151] width 12 height 12
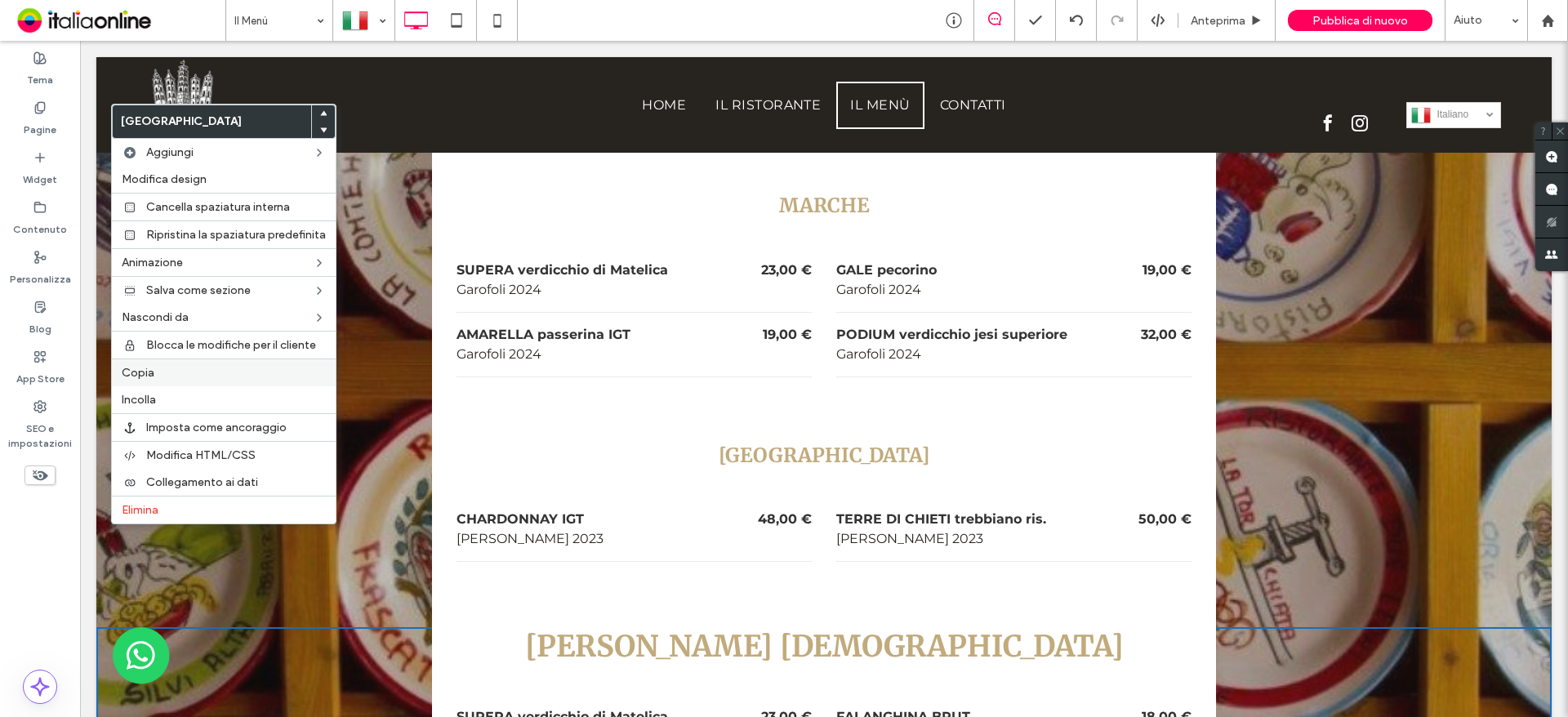
click at [161, 369] on label "Copia" at bounding box center [223, 373] width 205 height 14
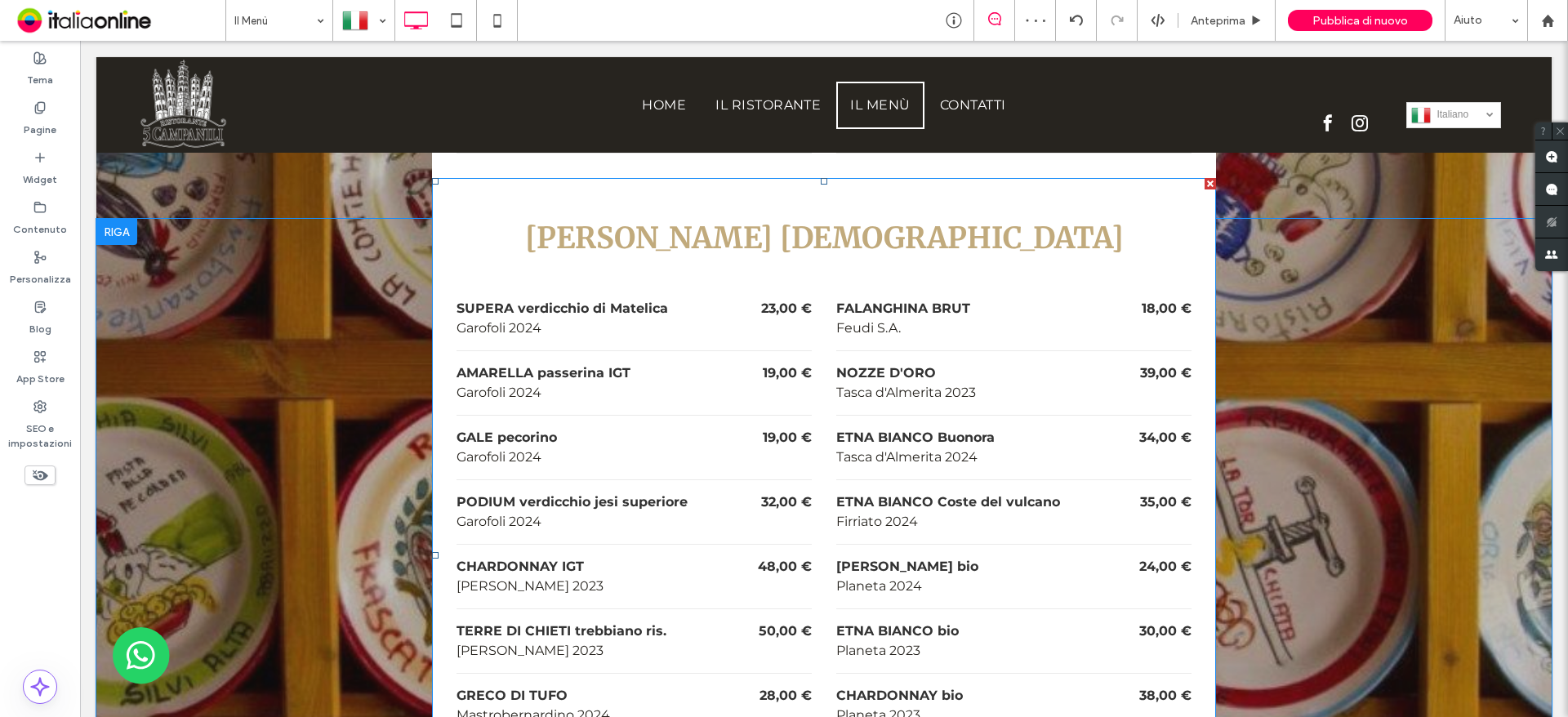
scroll to position [7027, 0]
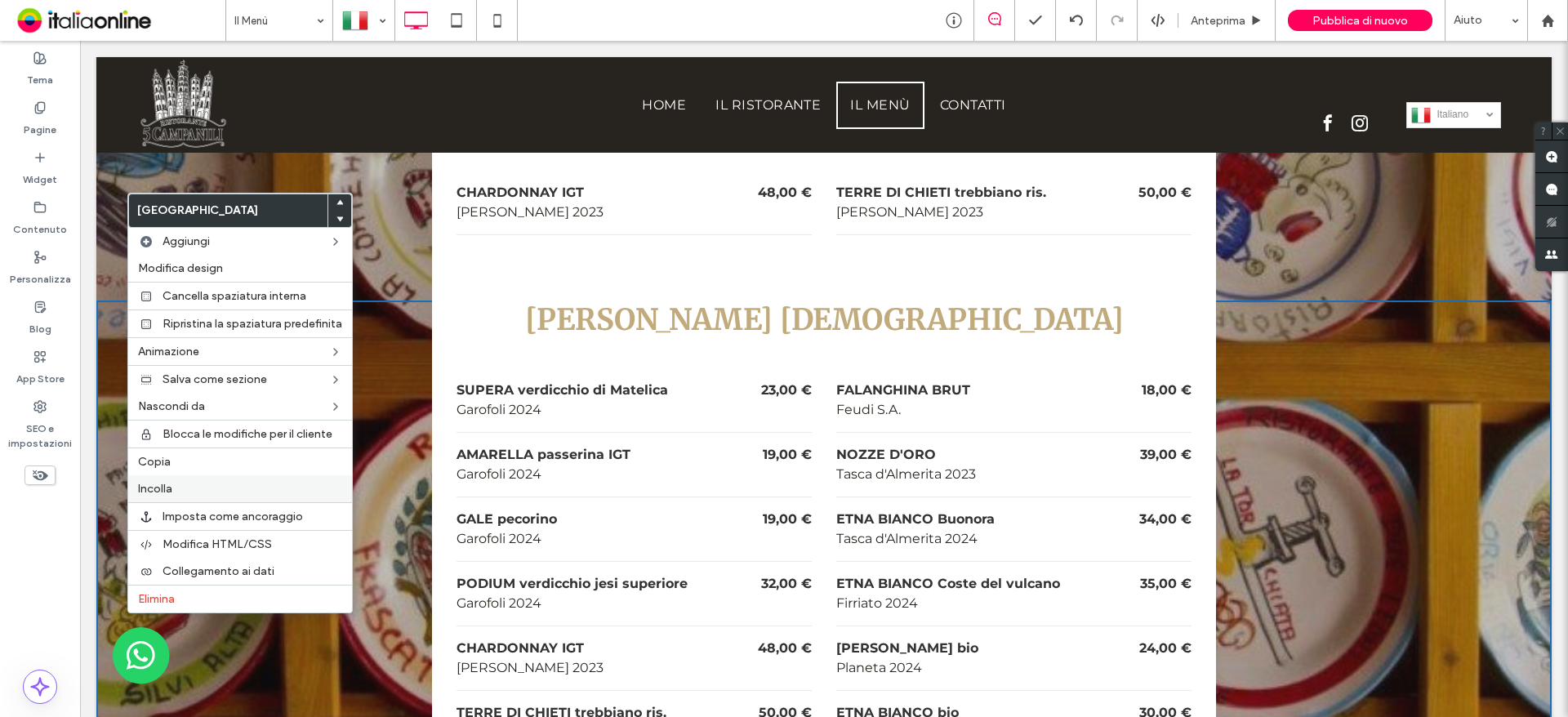
click at [184, 480] on div "Incolla" at bounding box center [239, 489] width 223 height 27
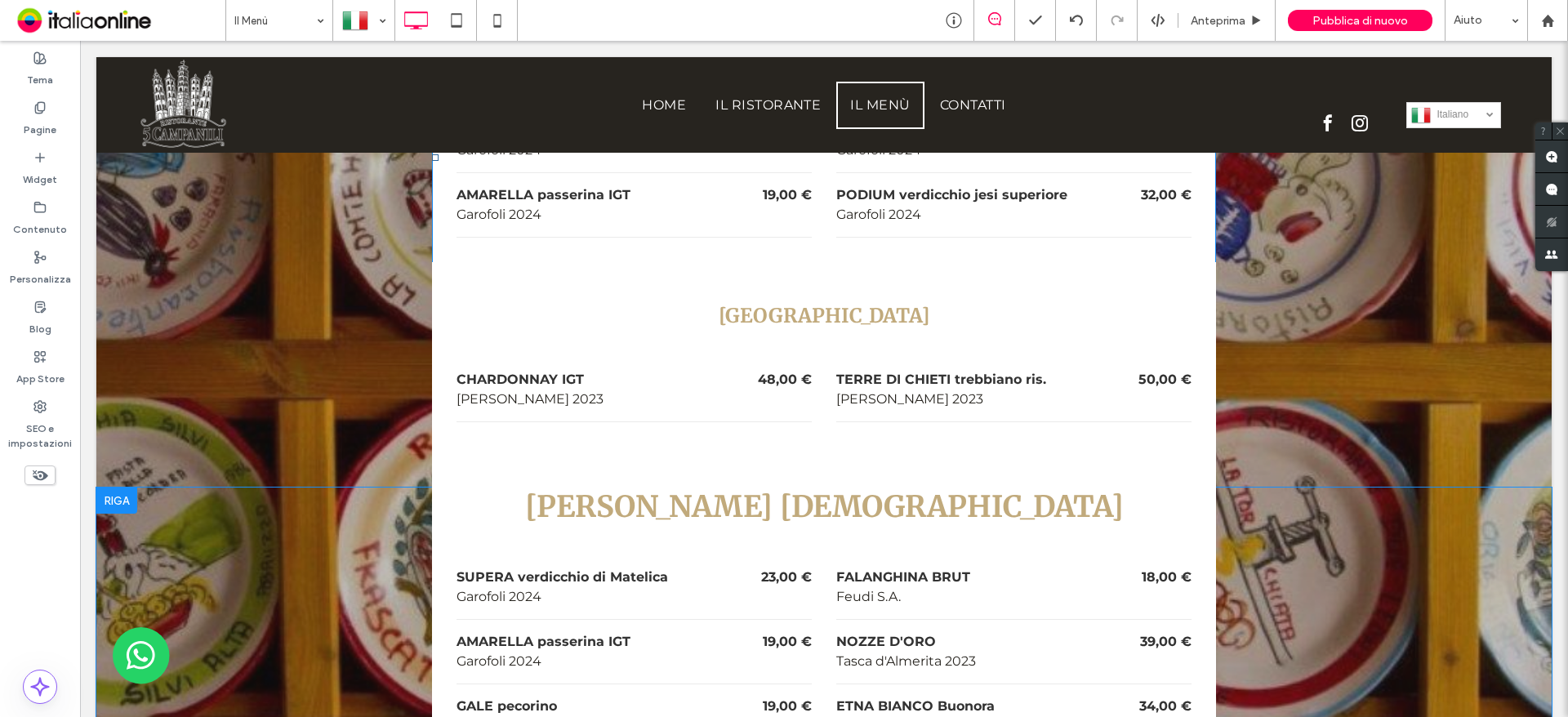
scroll to position [6862, 0]
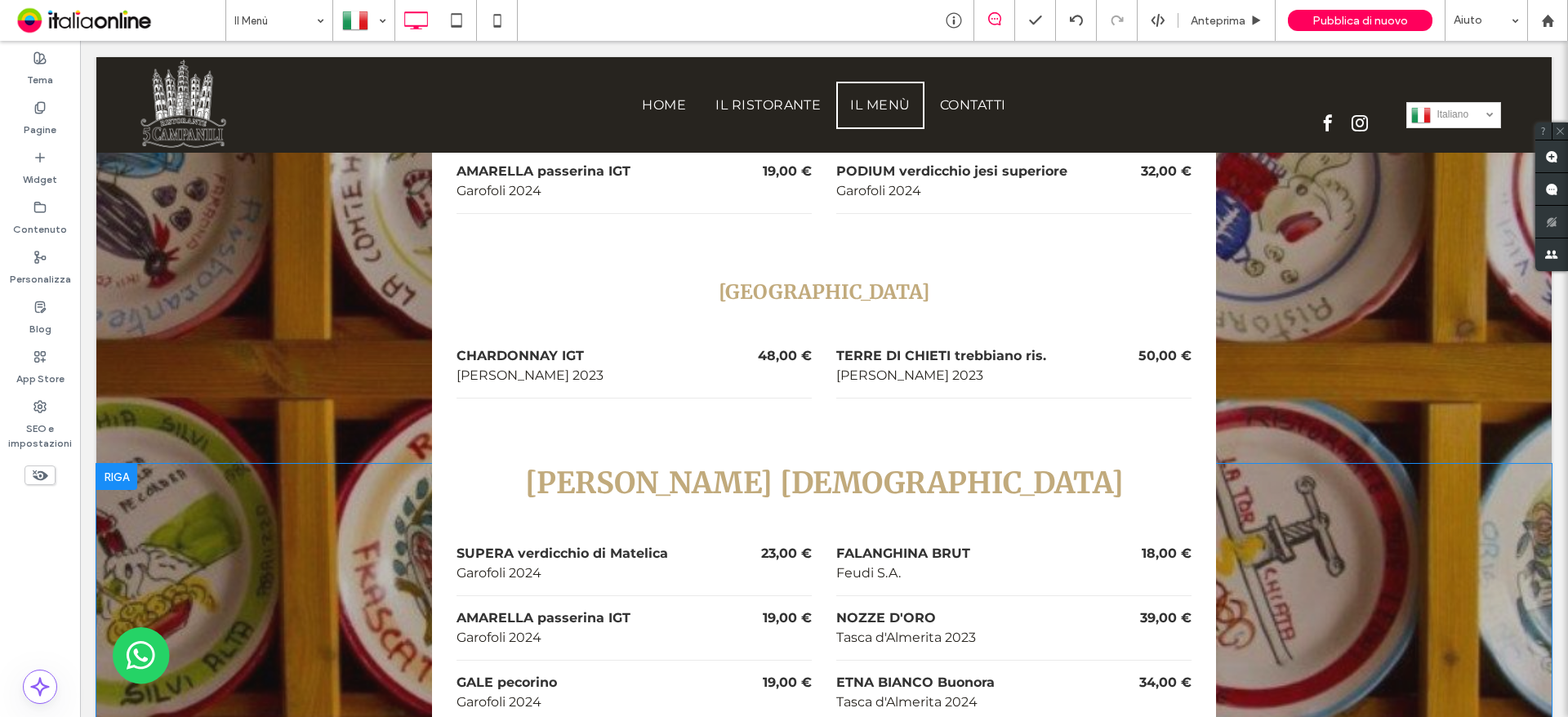
click at [125, 464] on div at bounding box center [116, 477] width 41 height 26
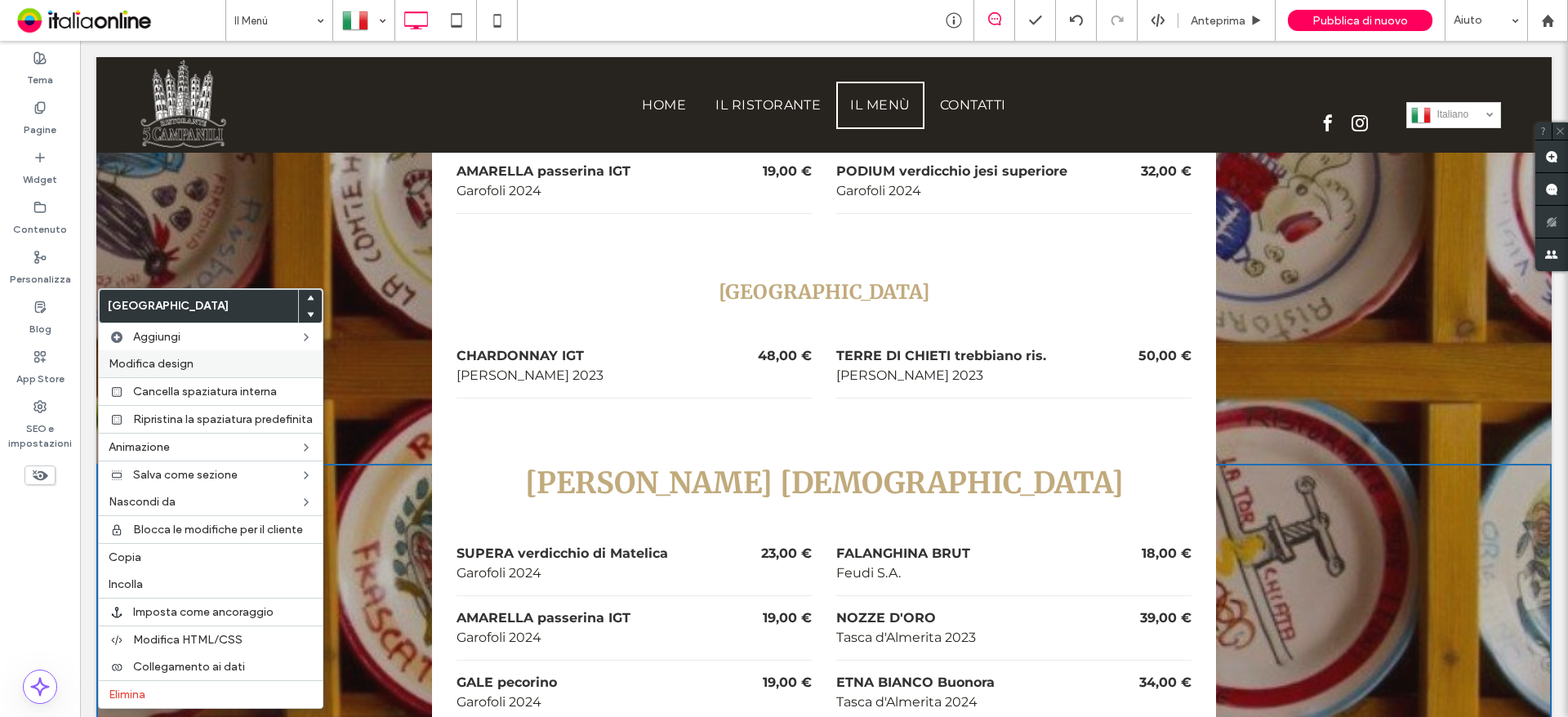
click at [147, 357] on span "Modifica design" at bounding box center [151, 363] width 85 height 14
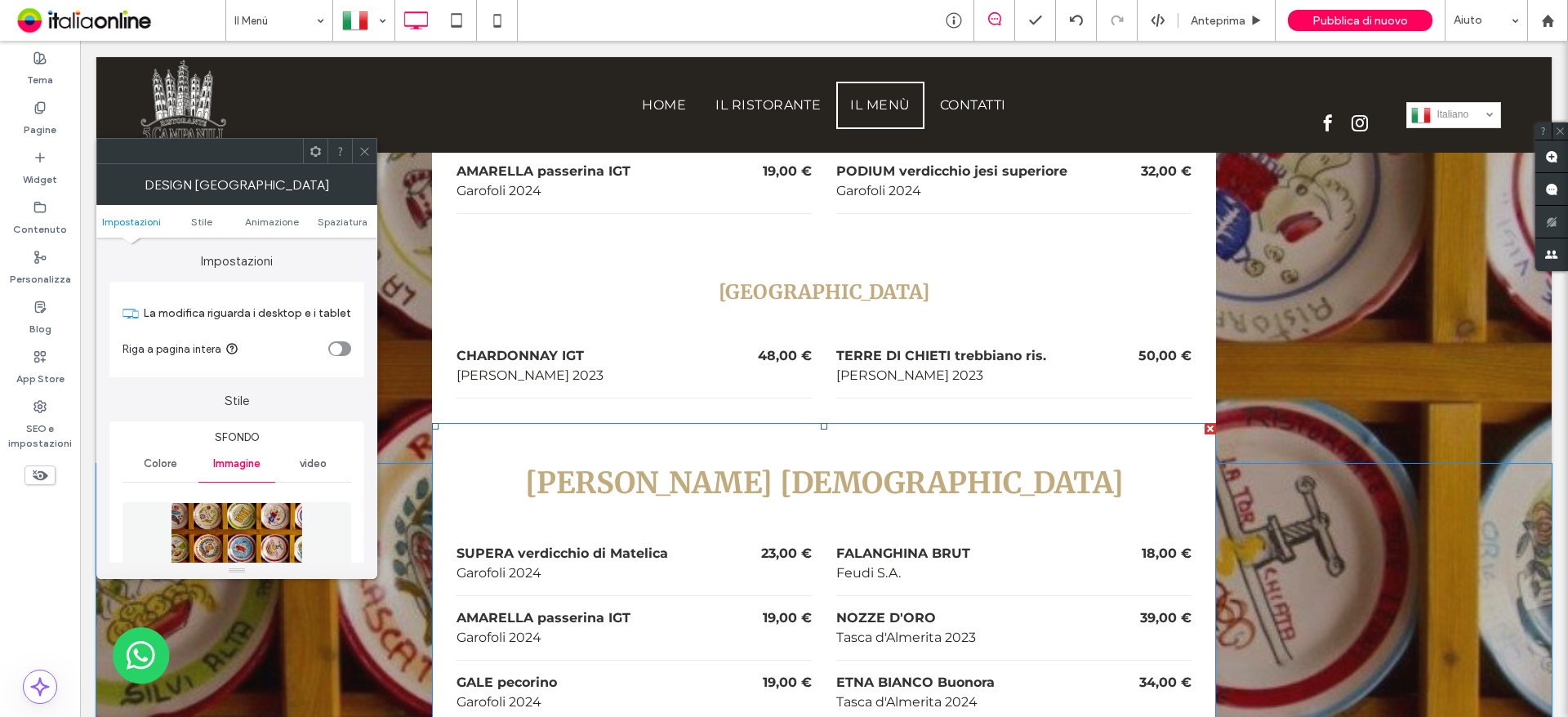
click at [514, 596] on div "AMARELLA passerina IGT Garofoli 2024 19,00 €" at bounding box center [634, 628] width 355 height 64
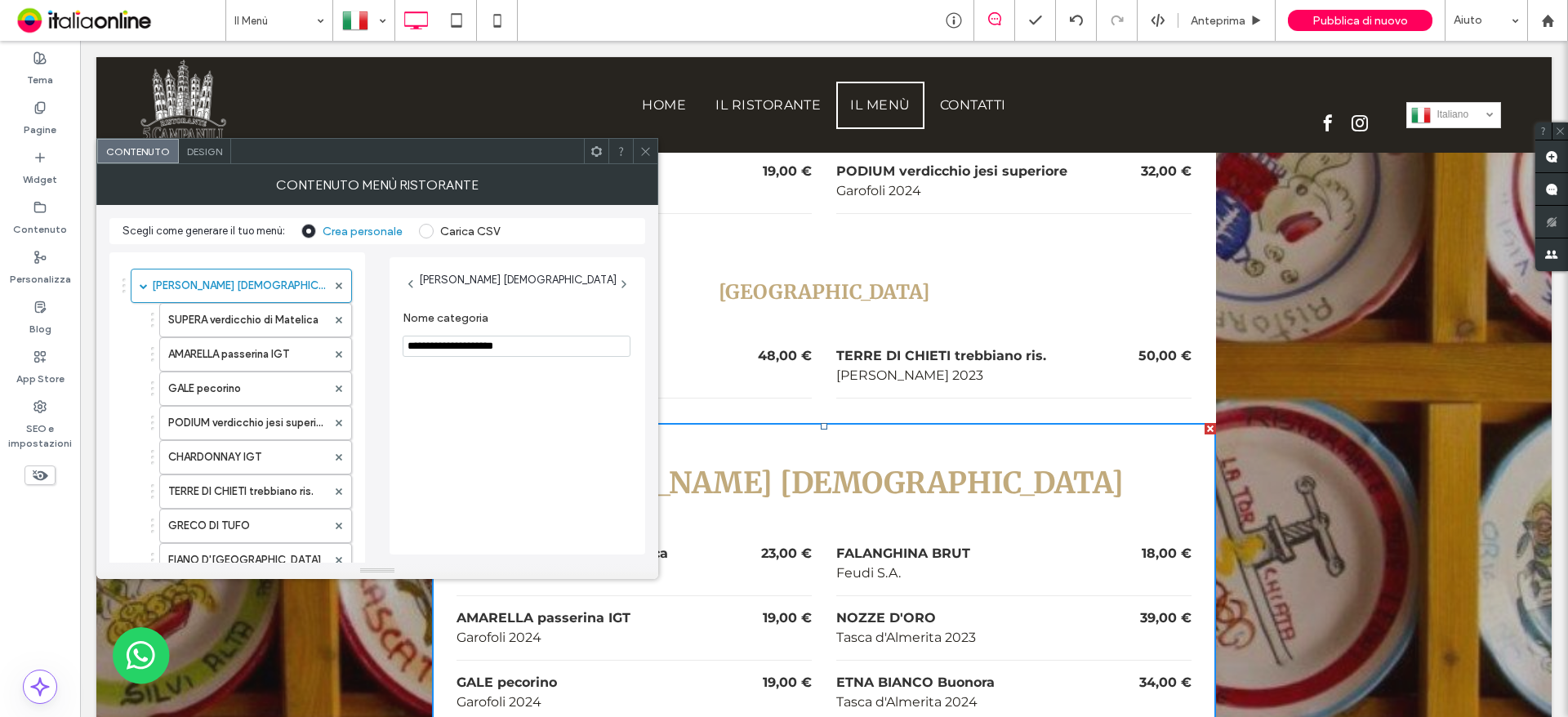
click at [436, 339] on input "**********" at bounding box center [517, 346] width 228 height 22
type input "*"
type input "********"
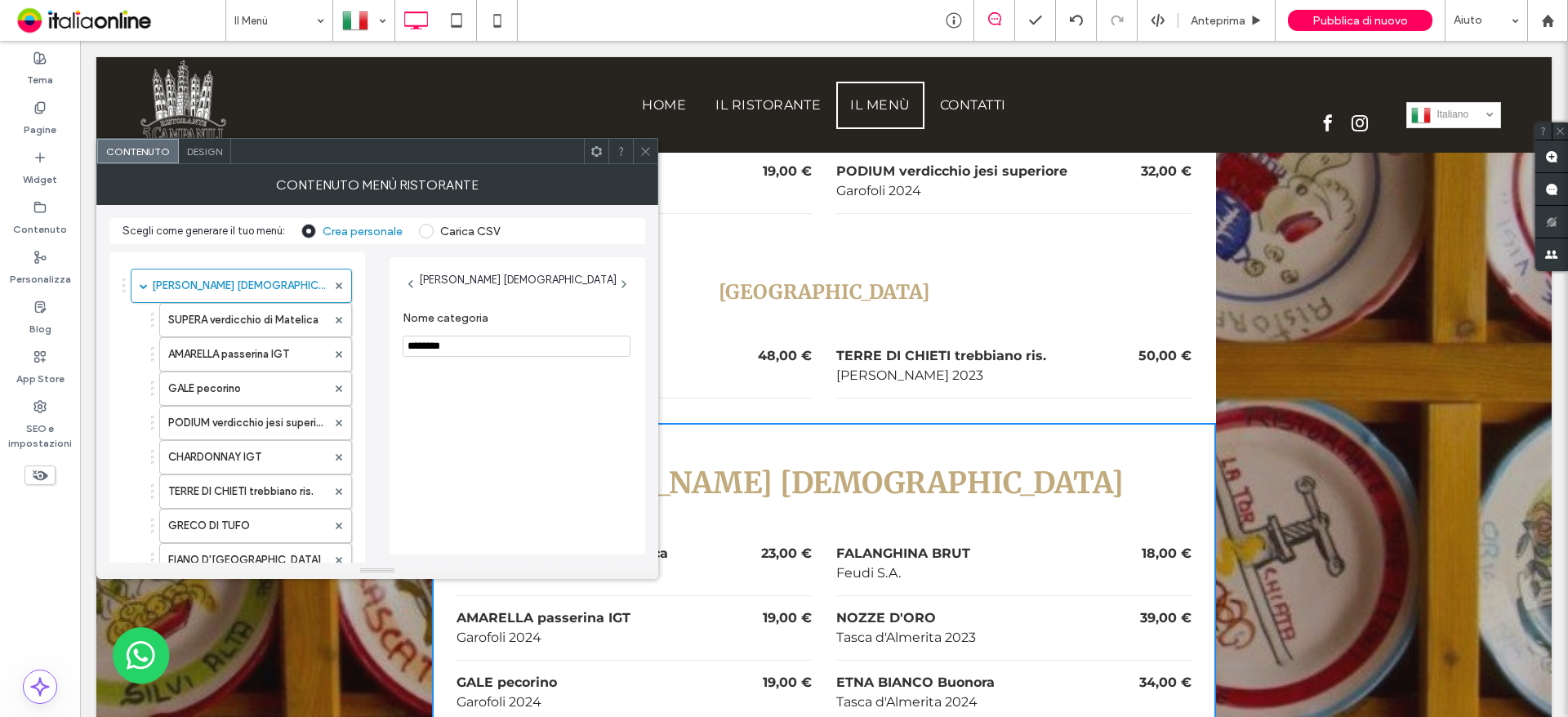
click at [208, 149] on span "Design" at bounding box center [204, 151] width 35 height 12
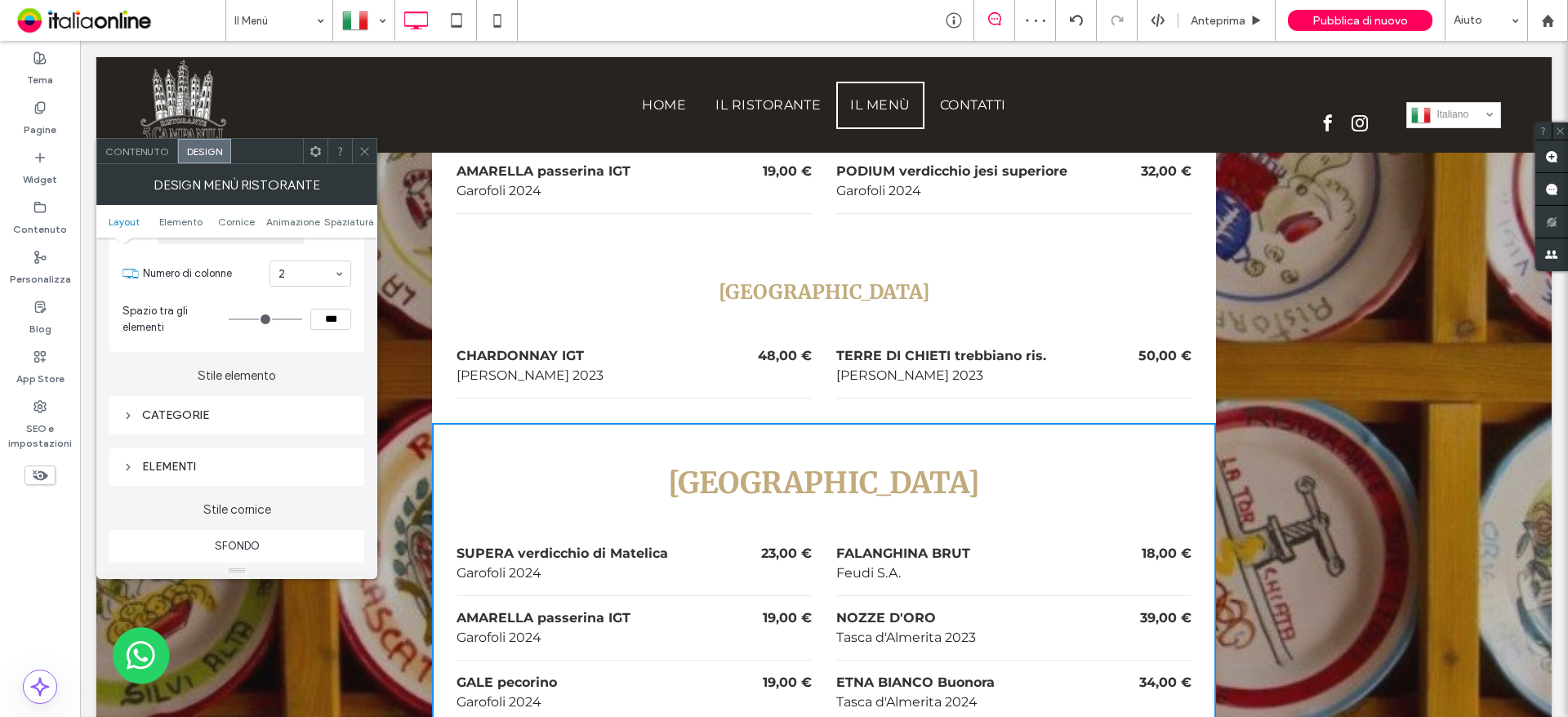
scroll to position [163, 0]
click at [194, 425] on div "CATEGORIE" at bounding box center [237, 421] width 228 height 14
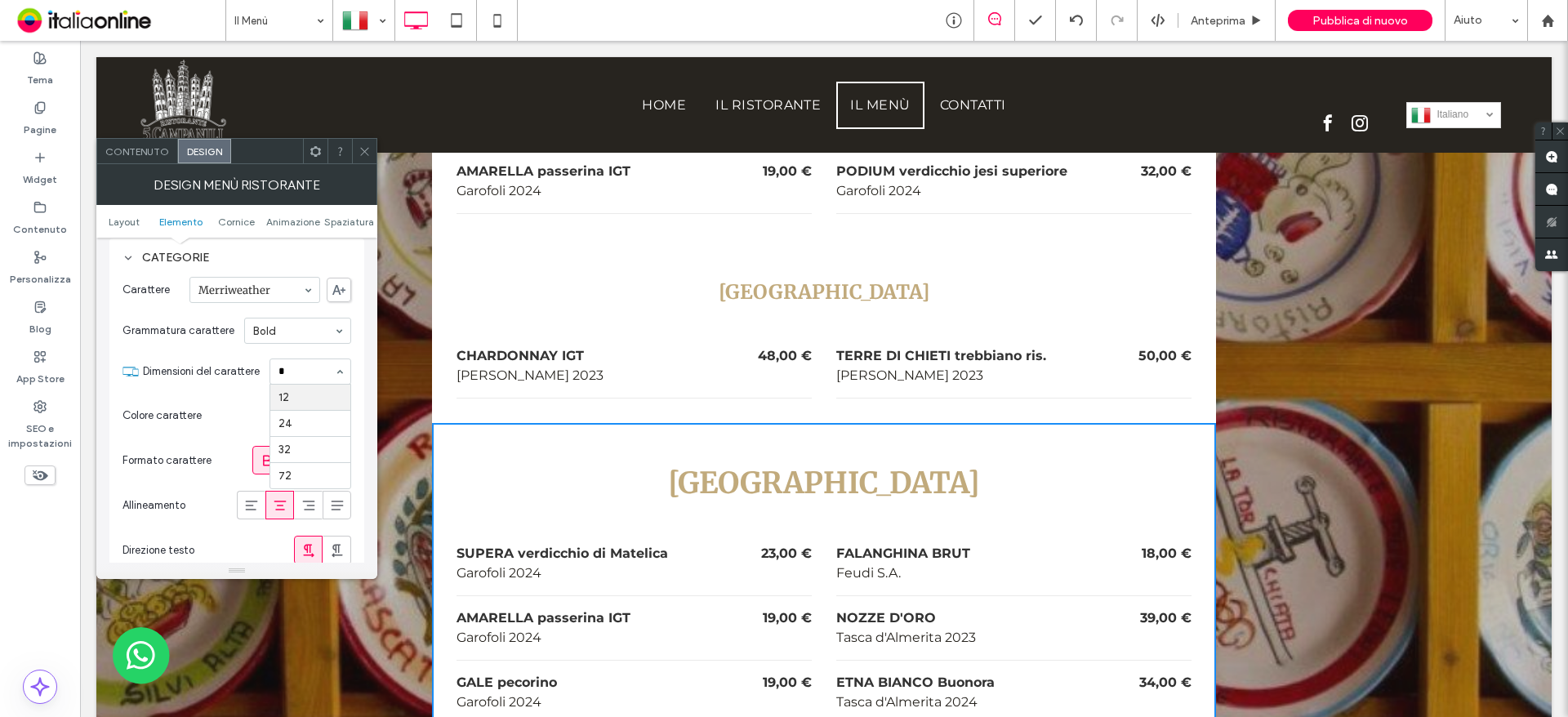
scroll to position [0, 0]
type input "**"
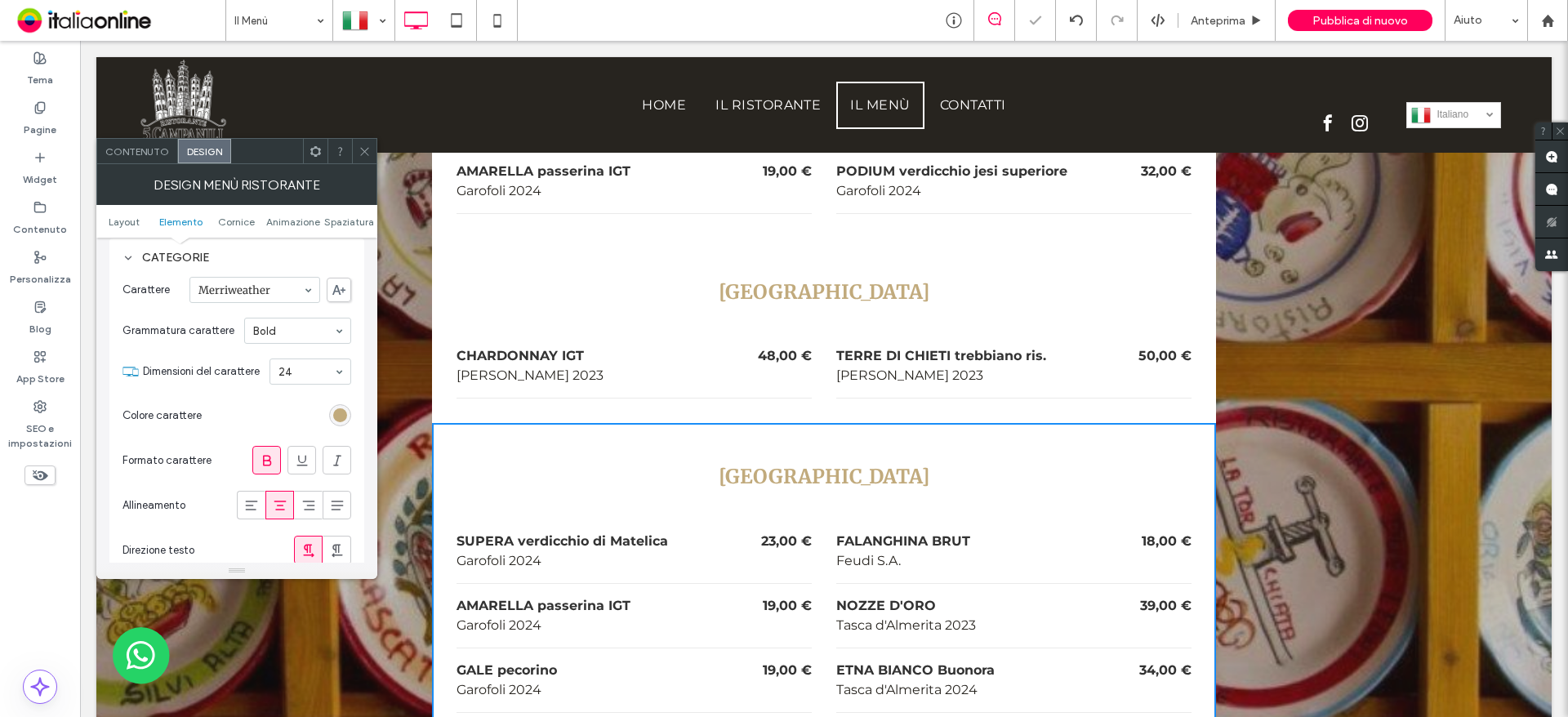
click at [362, 146] on icon at bounding box center [364, 151] width 12 height 12
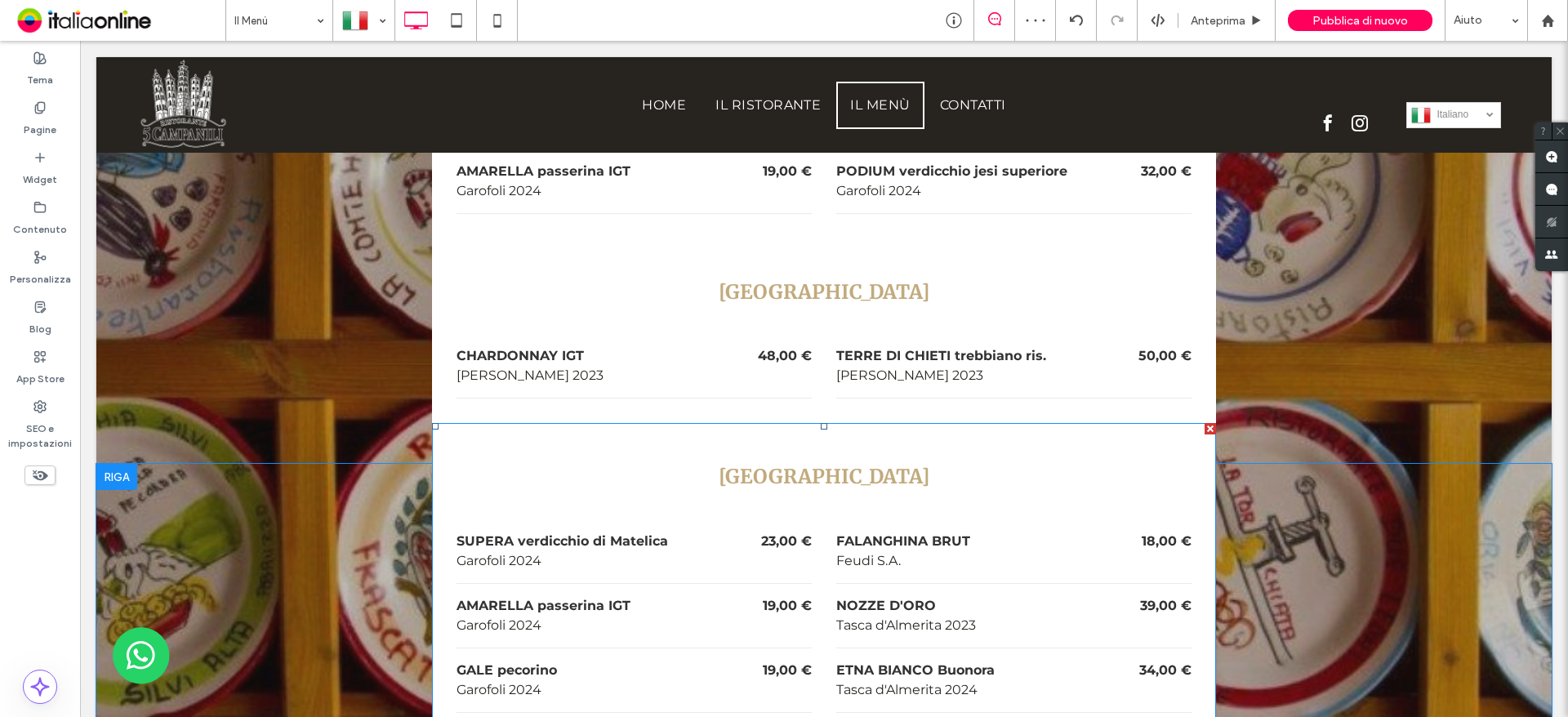
click at [488, 596] on div "AMARELLA passerina IGT" at bounding box center [597, 606] width 281 height 20
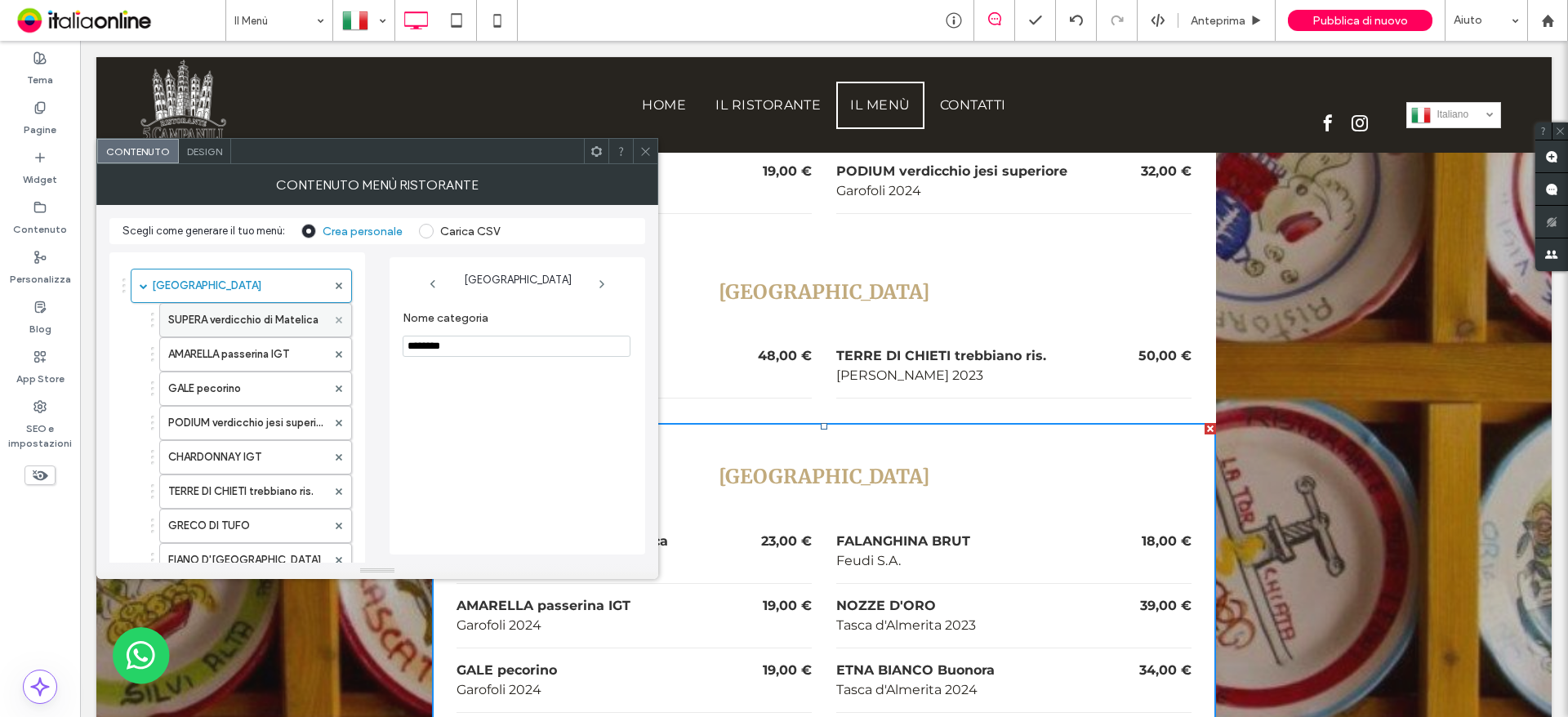
click at [339, 326] on span at bounding box center [338, 320] width 7 height 25
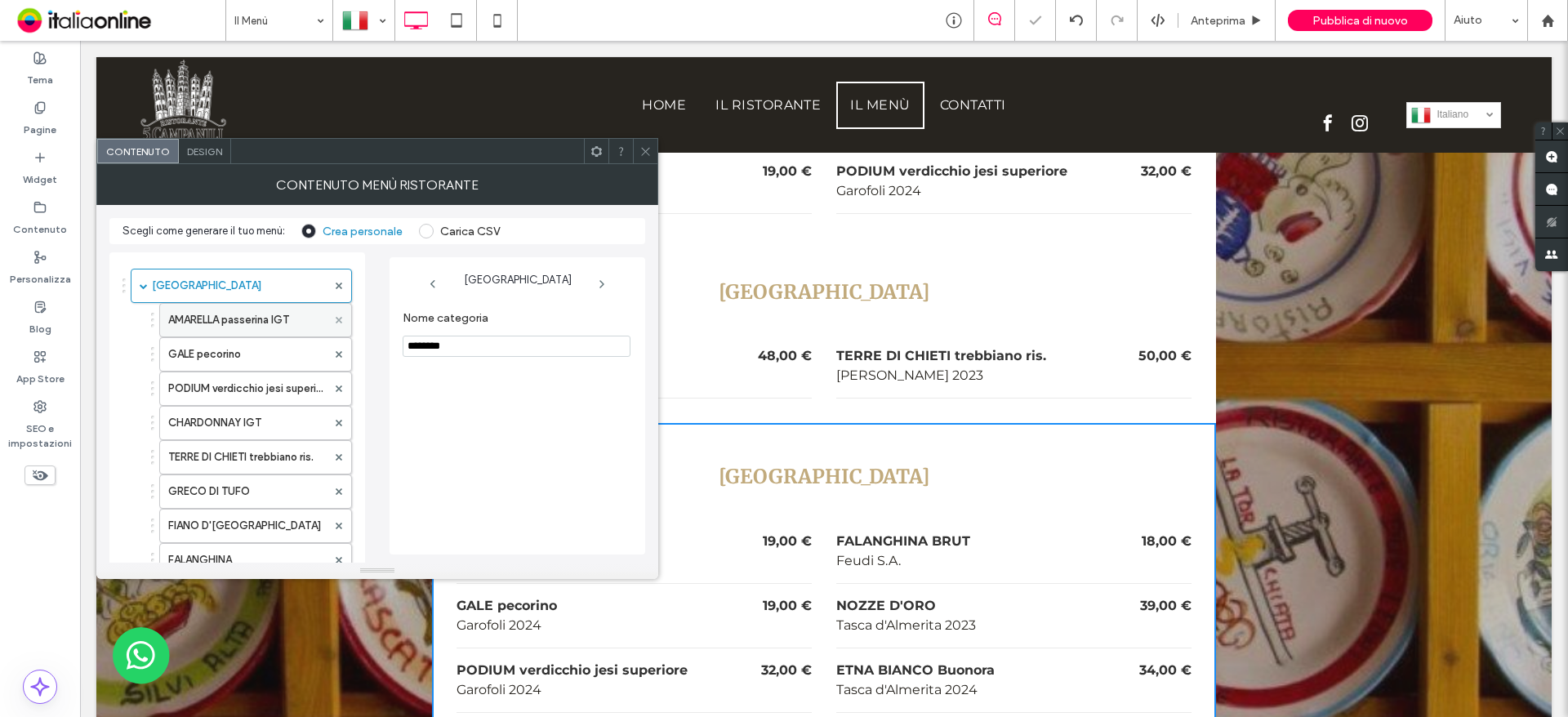
click at [339, 326] on span at bounding box center [338, 320] width 7 height 25
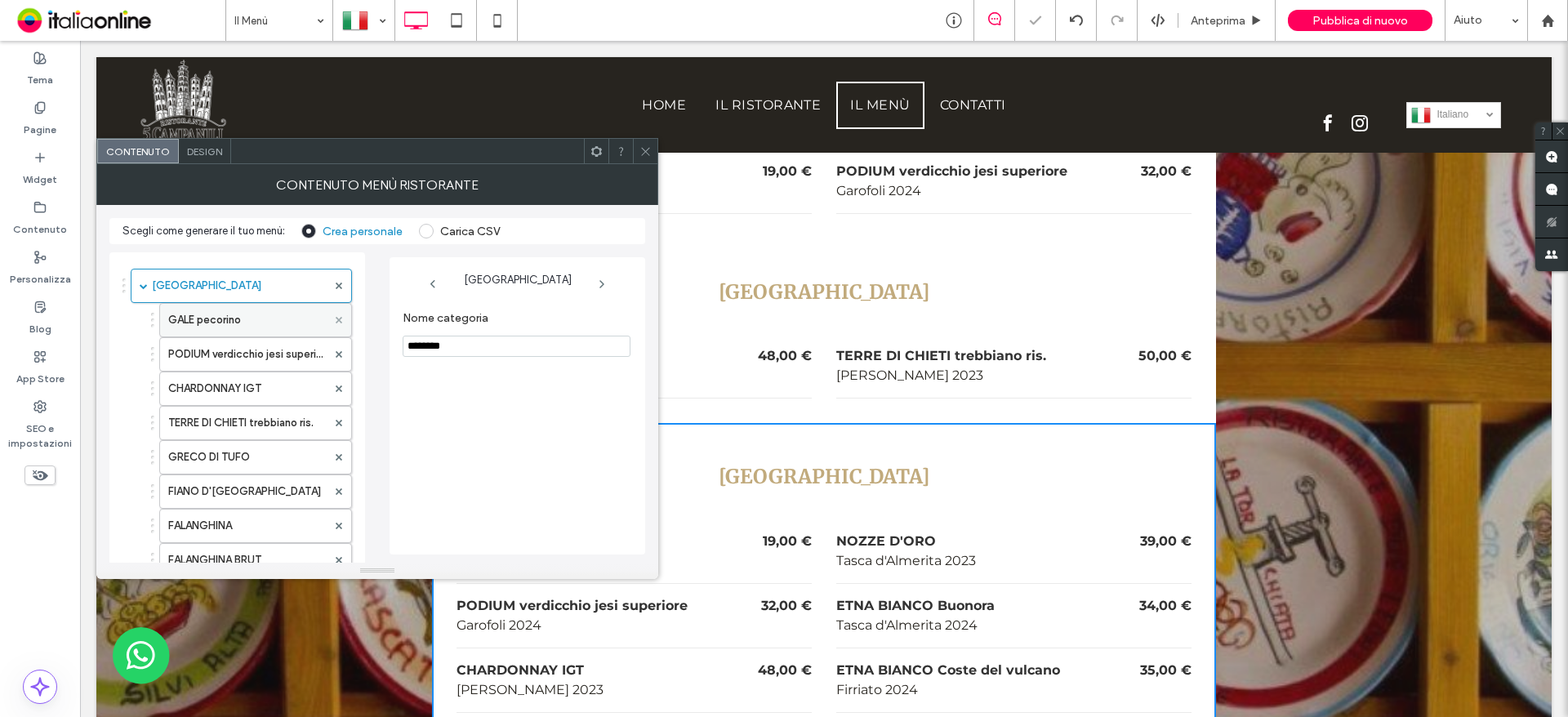
click at [339, 326] on span at bounding box center [338, 320] width 7 height 25
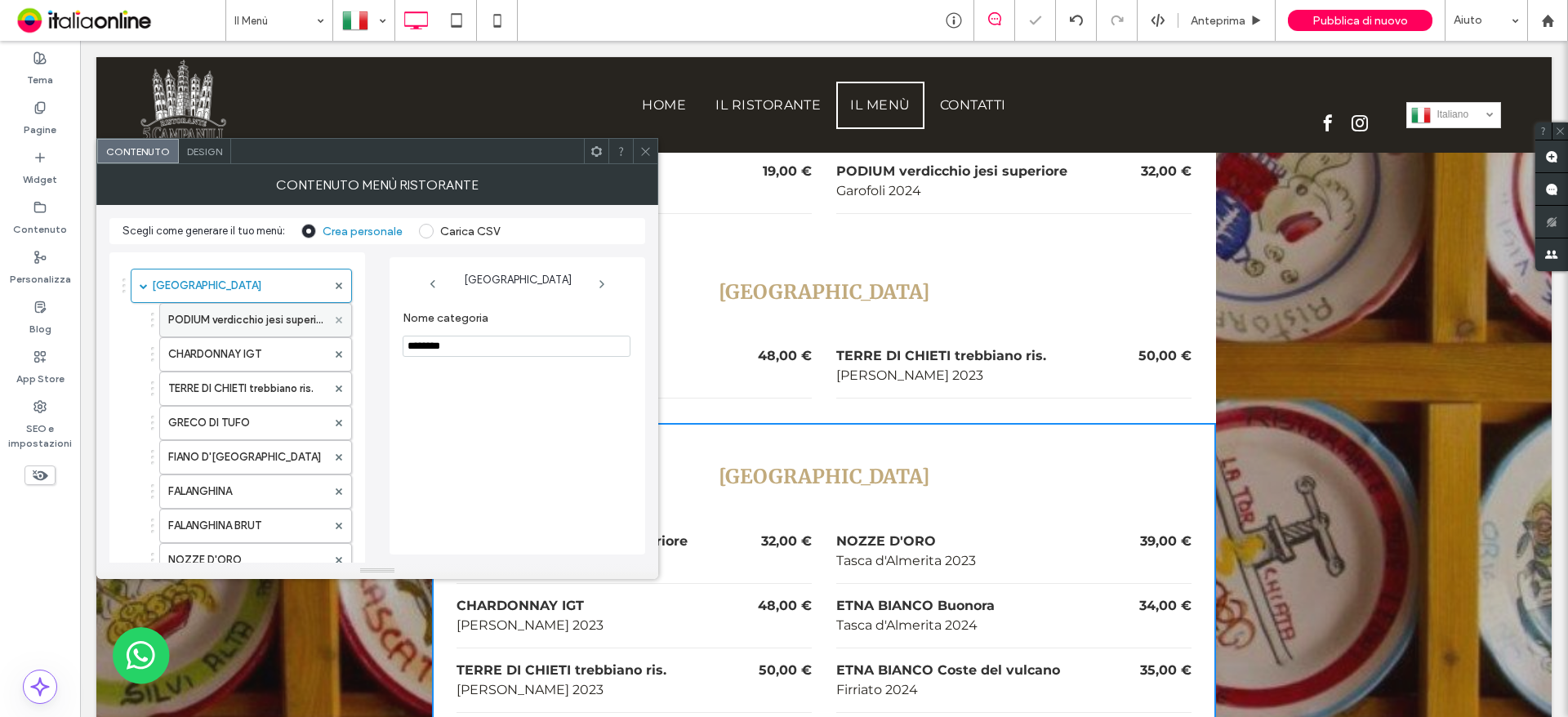
click at [339, 326] on span at bounding box center [338, 320] width 7 height 25
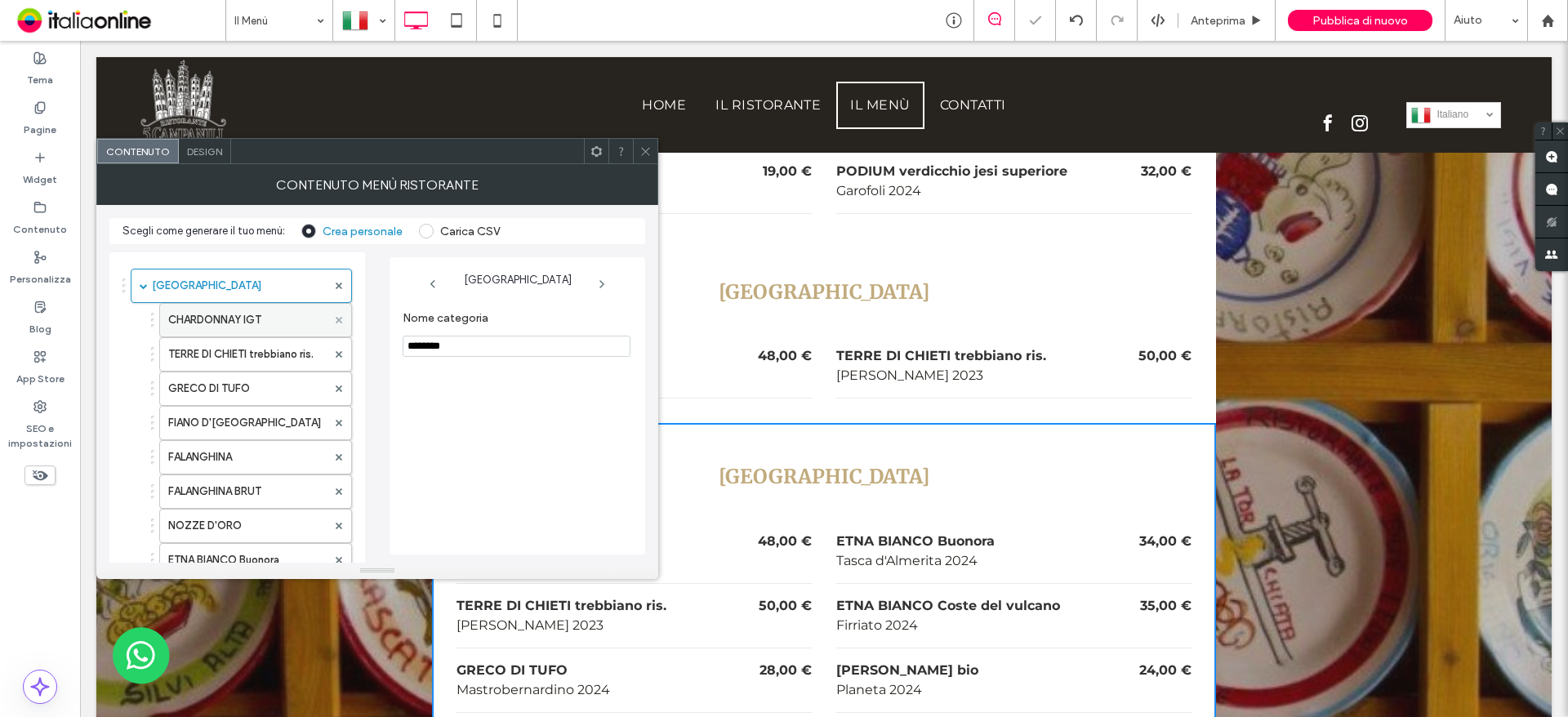
click at [339, 326] on span at bounding box center [338, 320] width 7 height 25
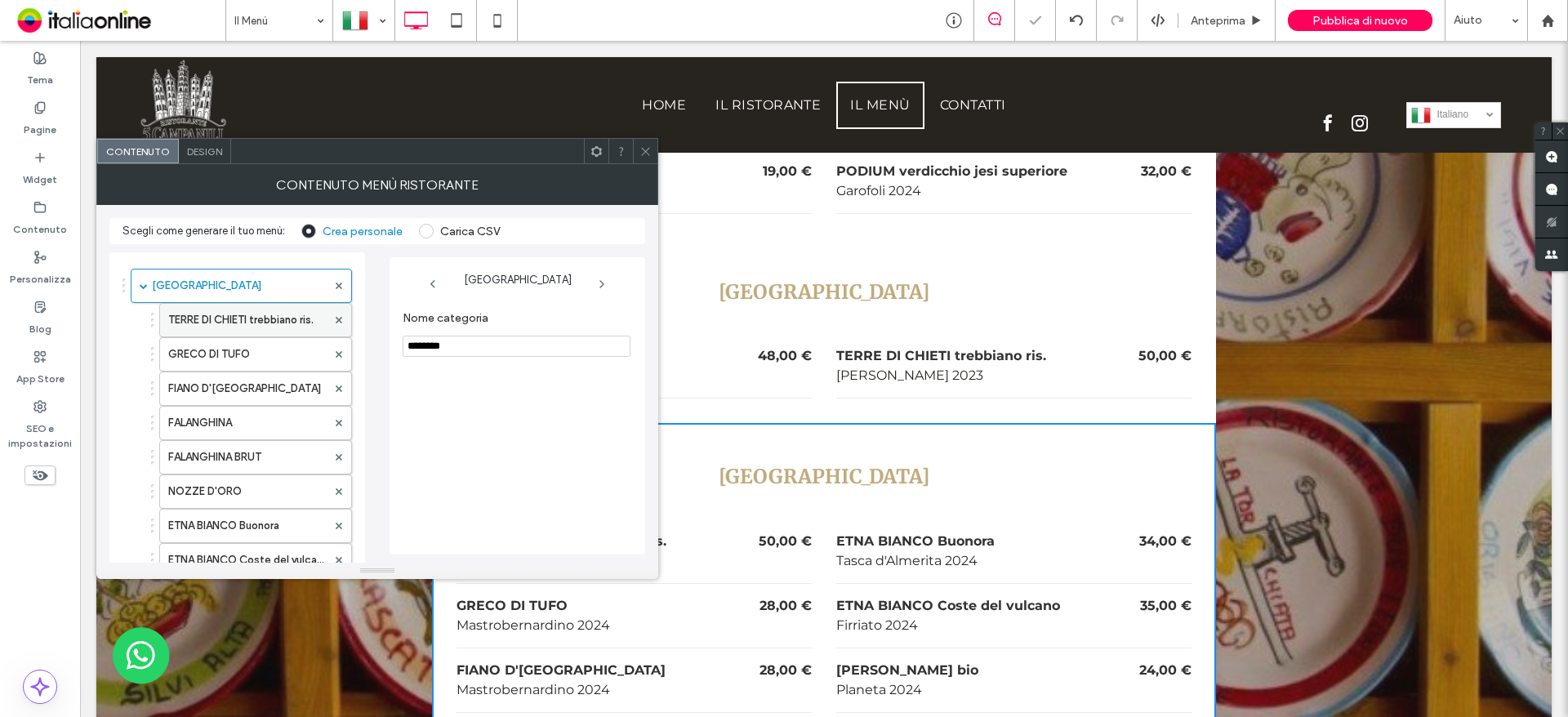
click at [335, 320] on div at bounding box center [338, 320] width 25 height 25
click at [340, 315] on span at bounding box center [338, 320] width 7 height 25
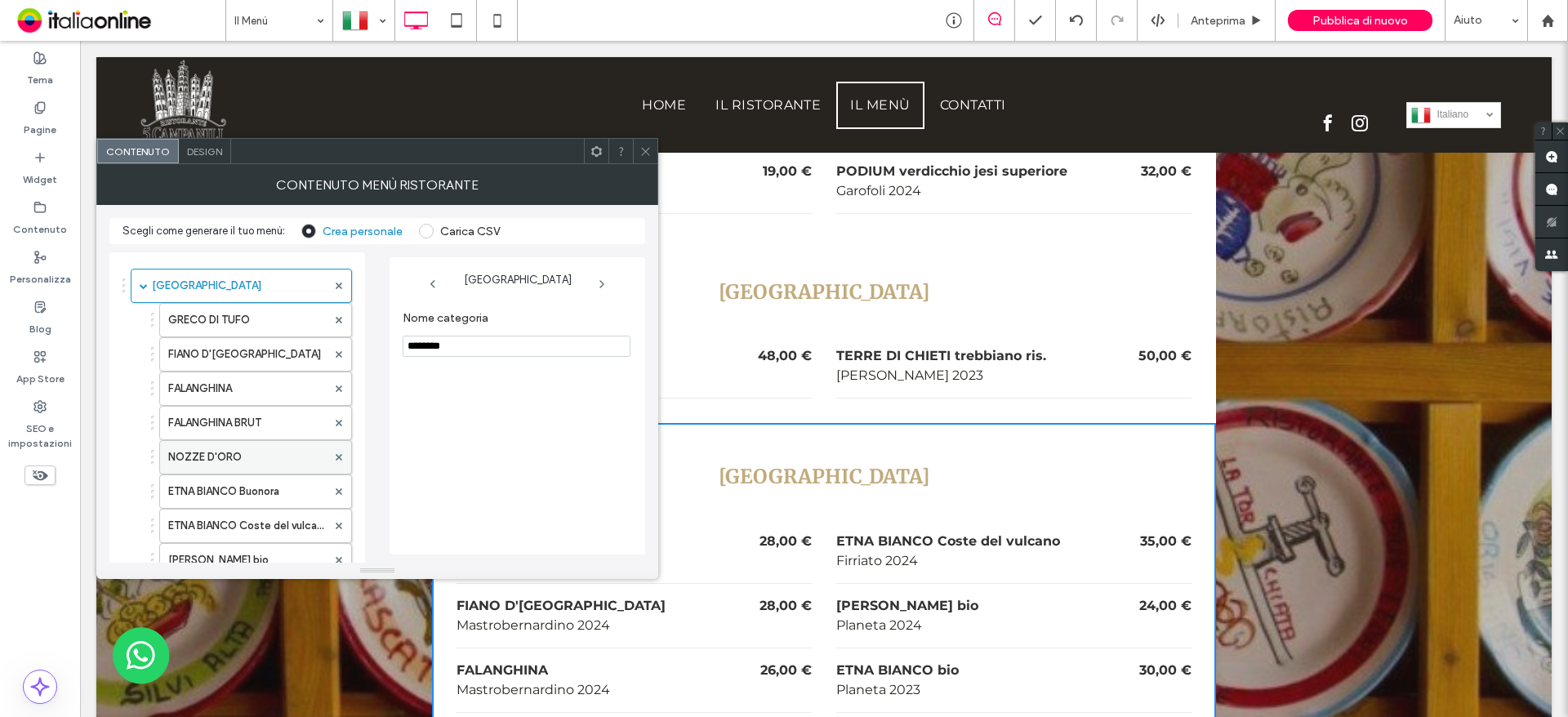
click at [342, 455] on div at bounding box center [338, 458] width 25 height 25
click at [339, 455] on icon at bounding box center [338, 458] width 7 height 7
click at [337, 455] on icon at bounding box center [338, 458] width 7 height 7
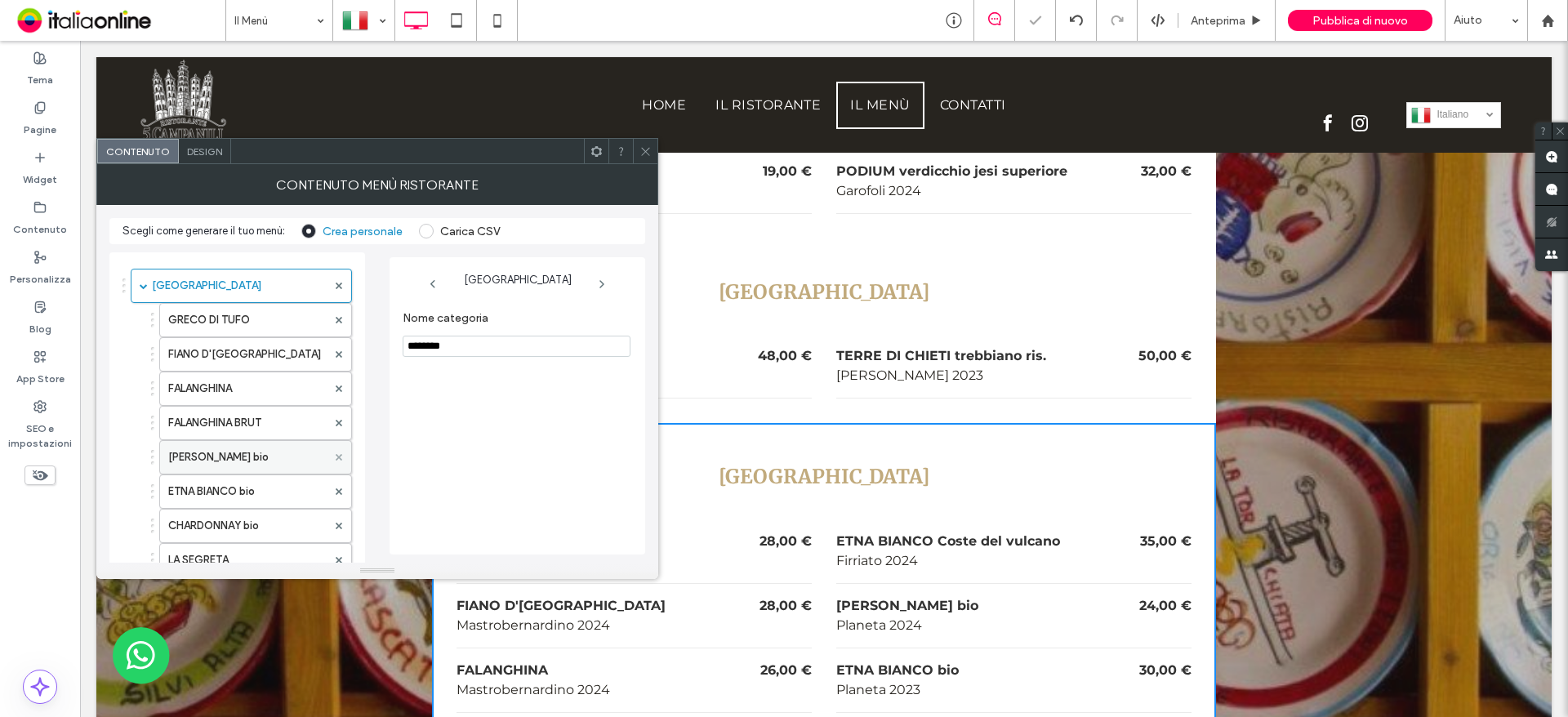
click at [337, 455] on icon at bounding box center [338, 458] width 7 height 7
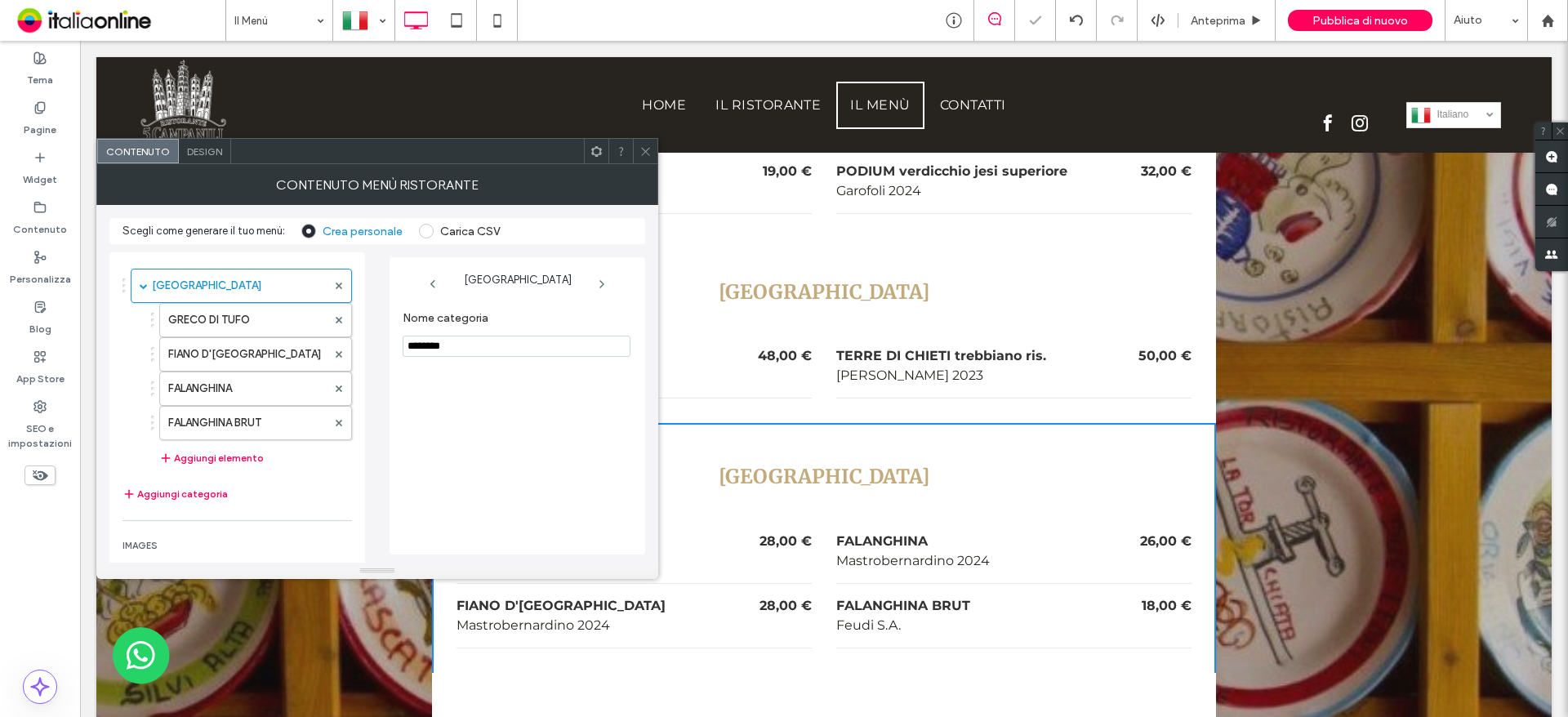
click at [651, 152] on div at bounding box center [645, 151] width 25 height 25
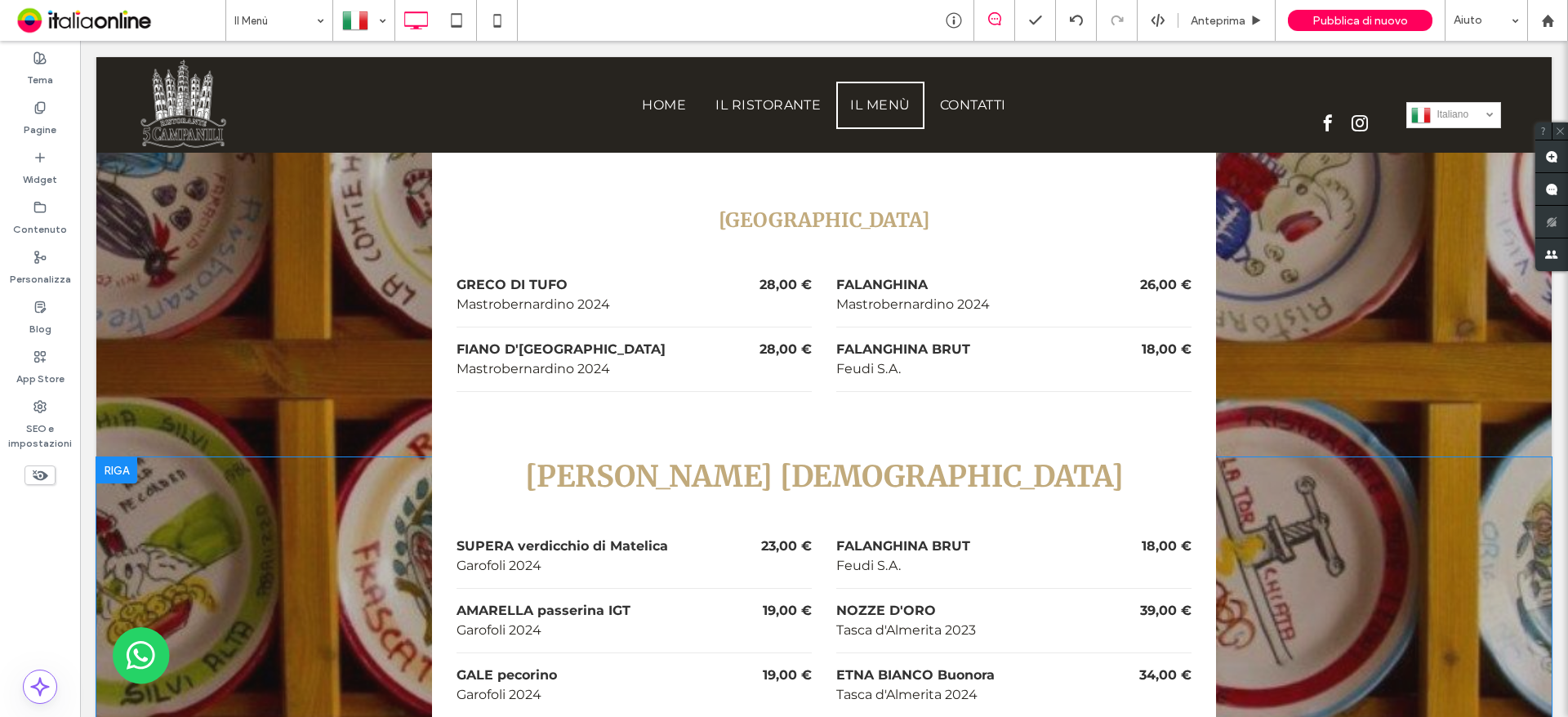
scroll to position [7108, 0]
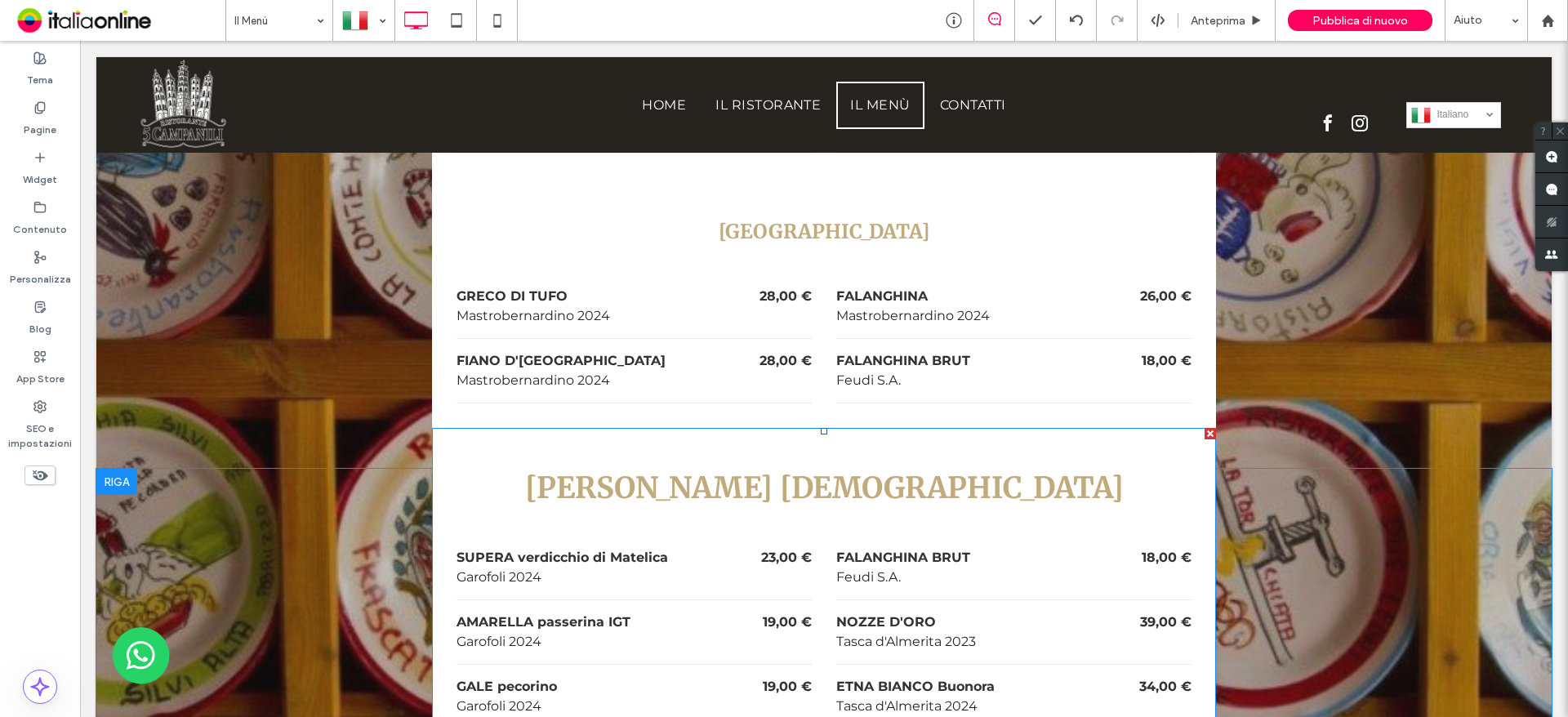
click at [499, 469] on h3 "[PERSON_NAME] [DEMOGRAPHIC_DATA]" at bounding box center [823, 488] width 734 height 39
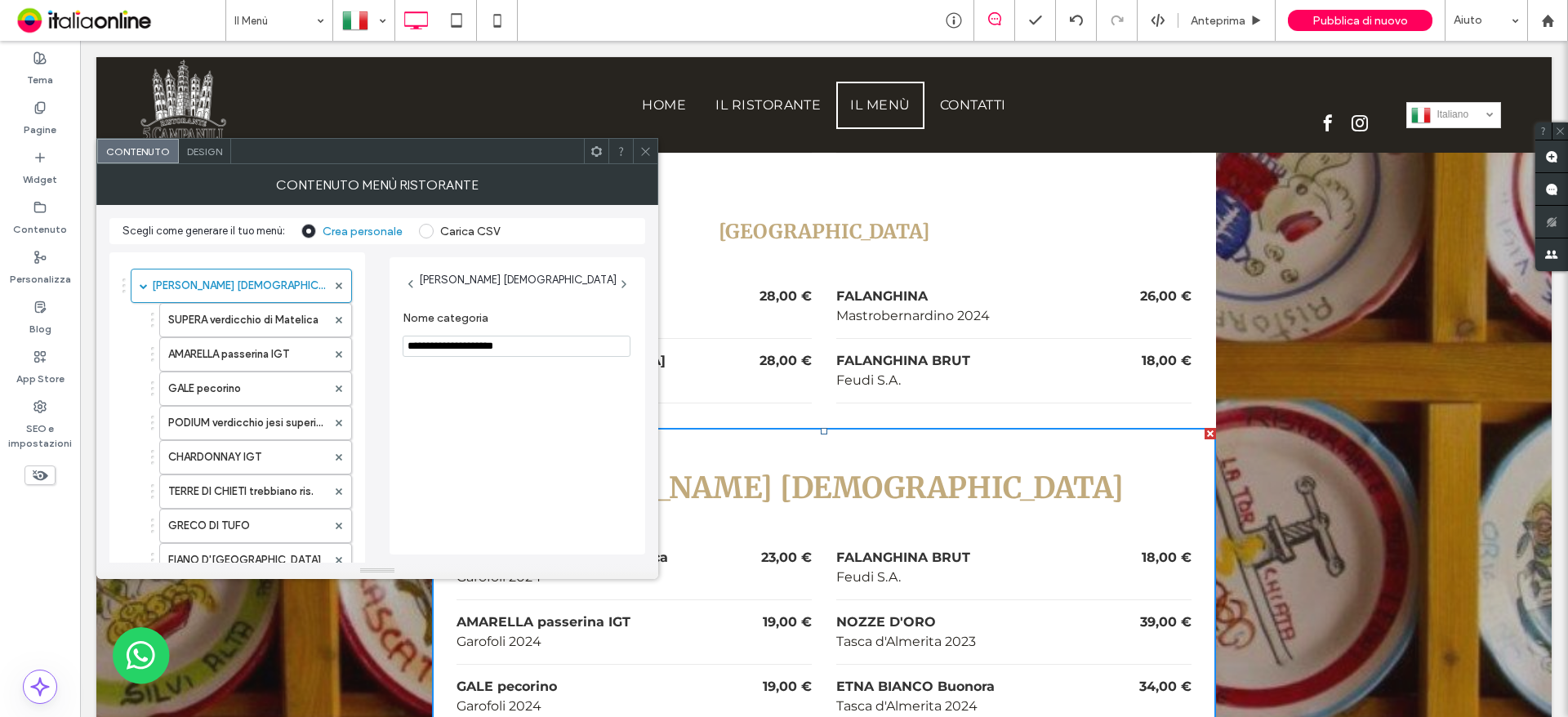
click at [464, 341] on input "**********" at bounding box center [517, 346] width 228 height 22
type input "*******"
click at [193, 158] on div "Design" at bounding box center [205, 151] width 52 height 25
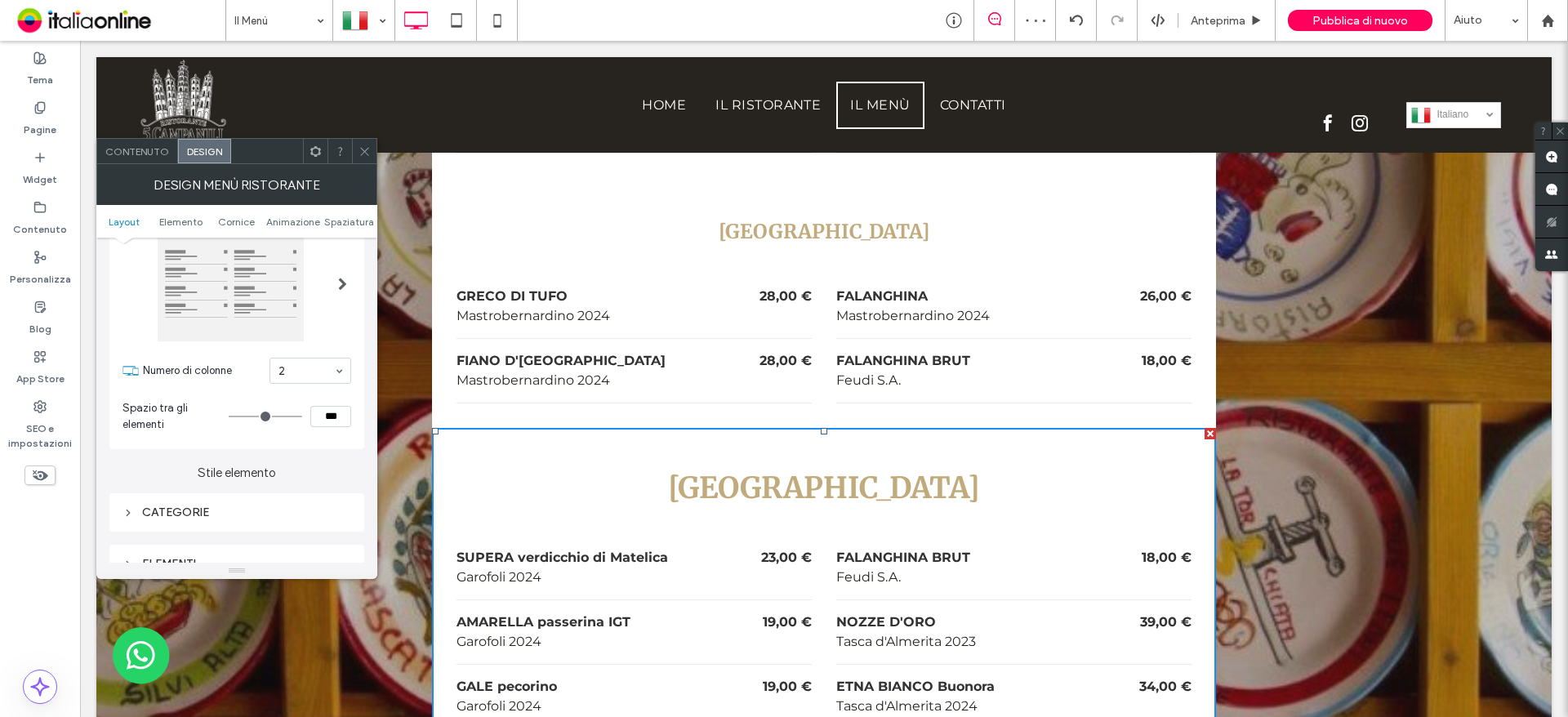
scroll to position [163, 0]
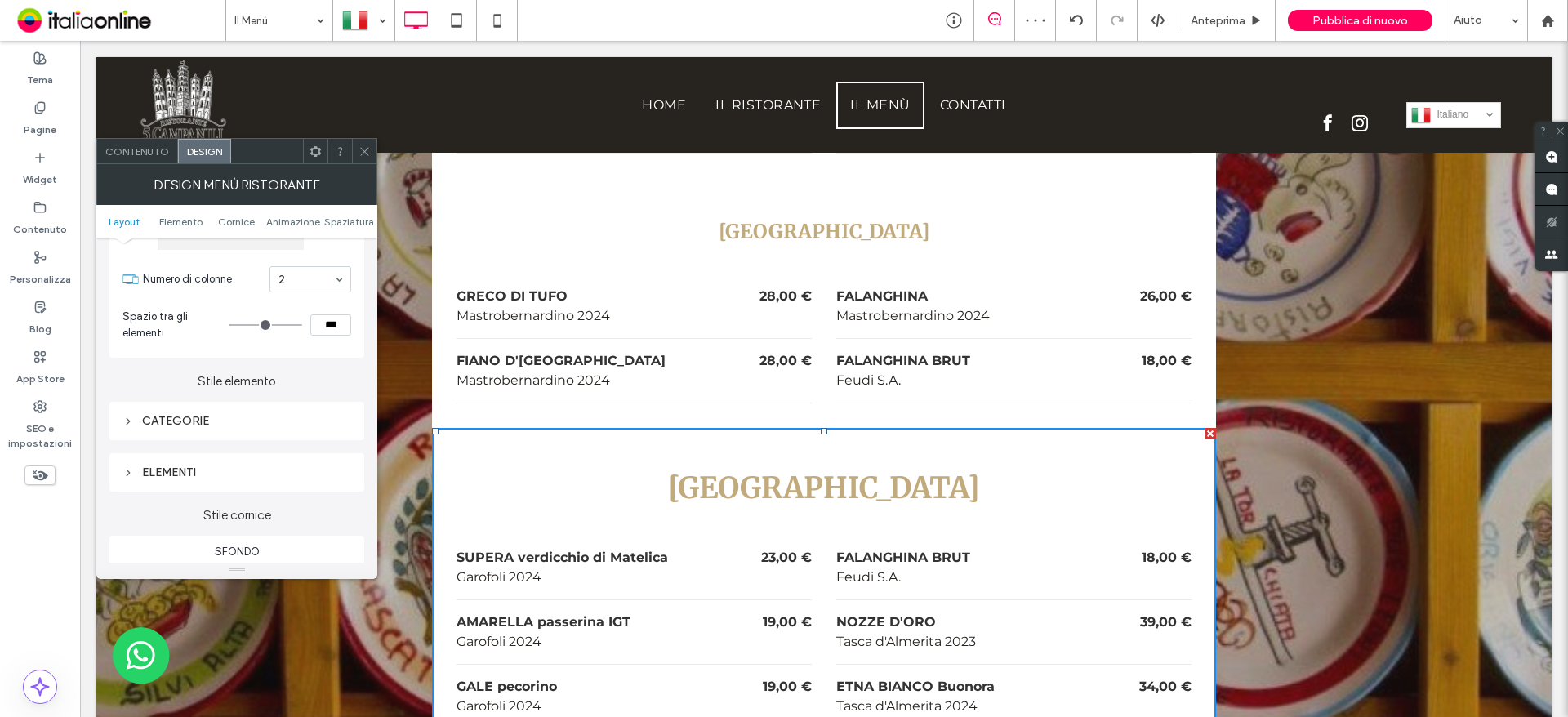
click at [180, 417] on div "CATEGORIE" at bounding box center [237, 421] width 228 height 14
type input "**"
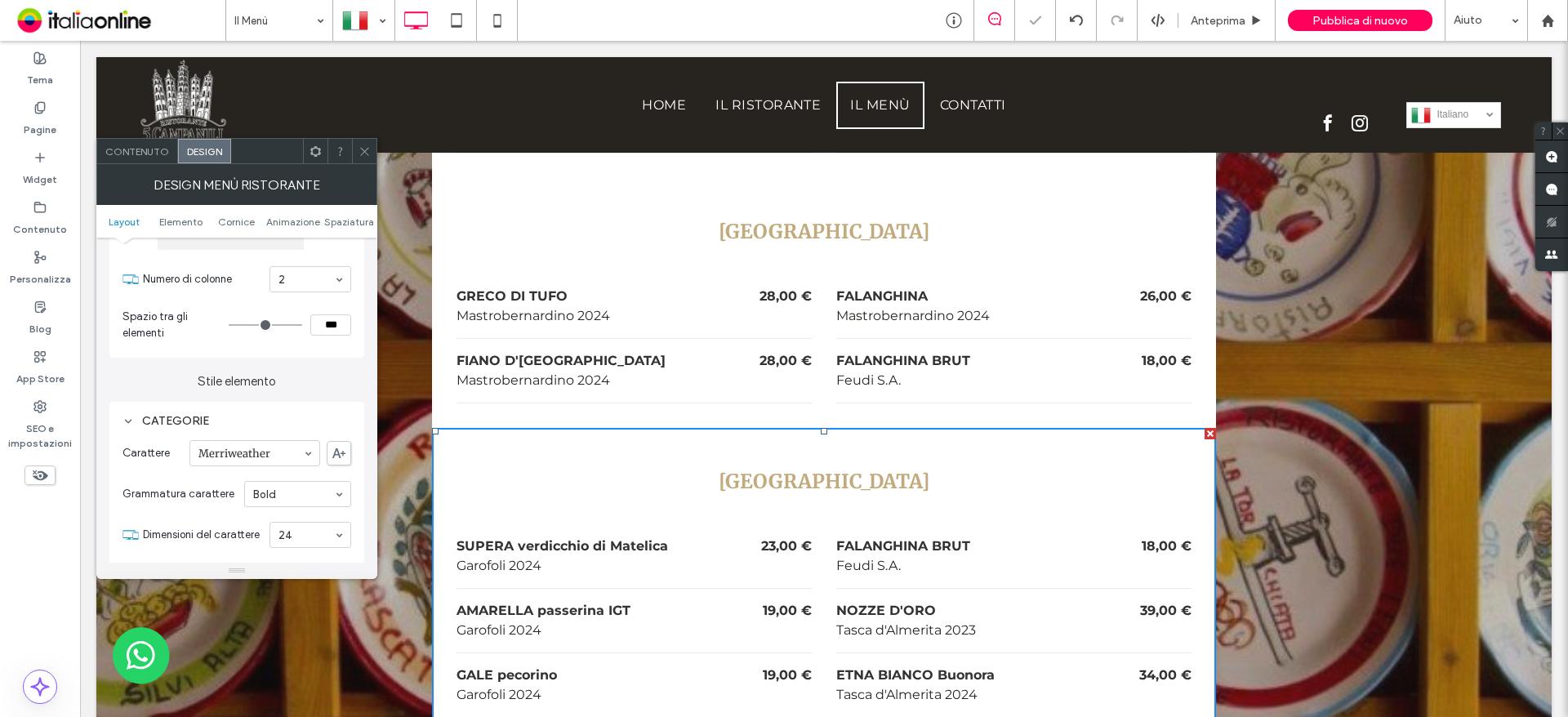
click at [368, 143] on span at bounding box center [364, 151] width 12 height 25
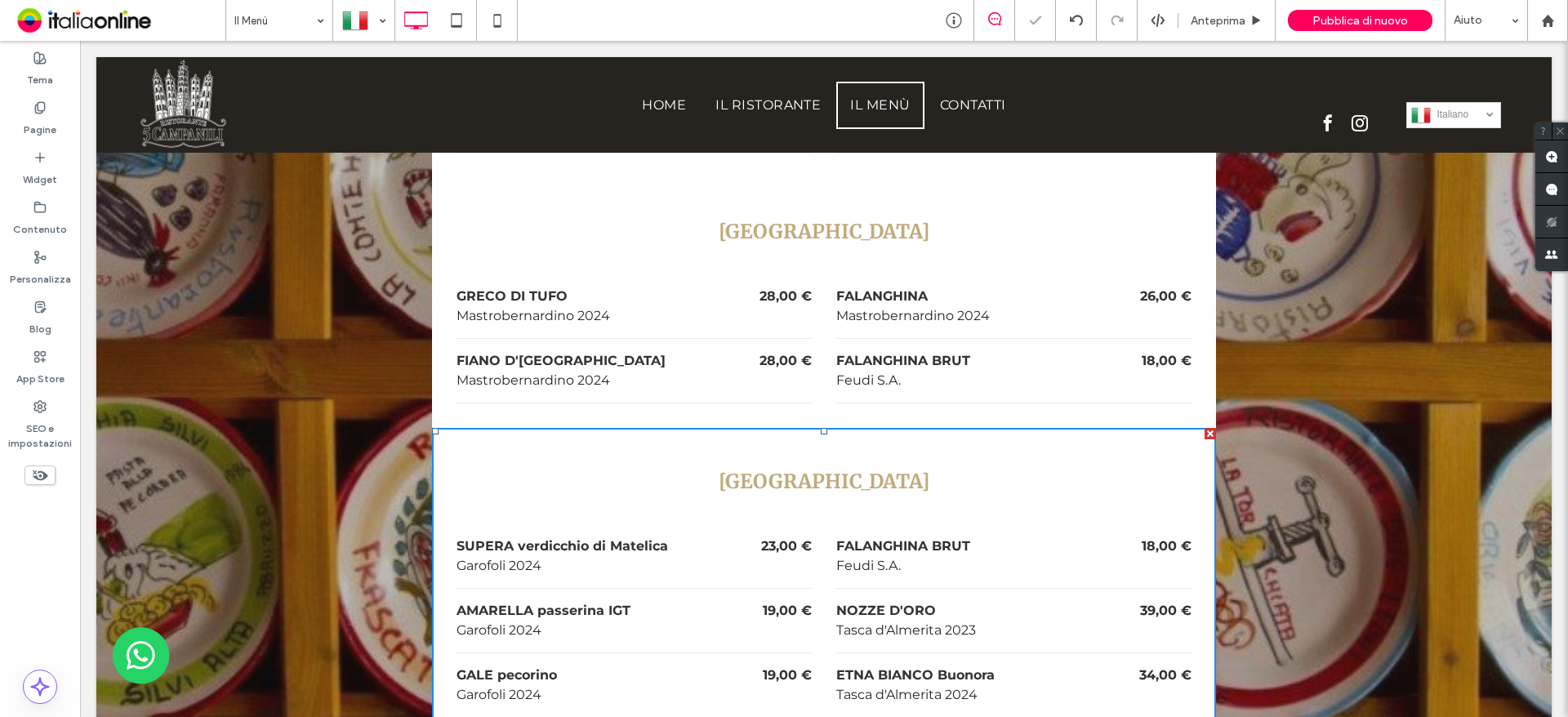
click at [616, 621] on p "Garofoli 2024" at bounding box center [597, 630] width 281 height 20
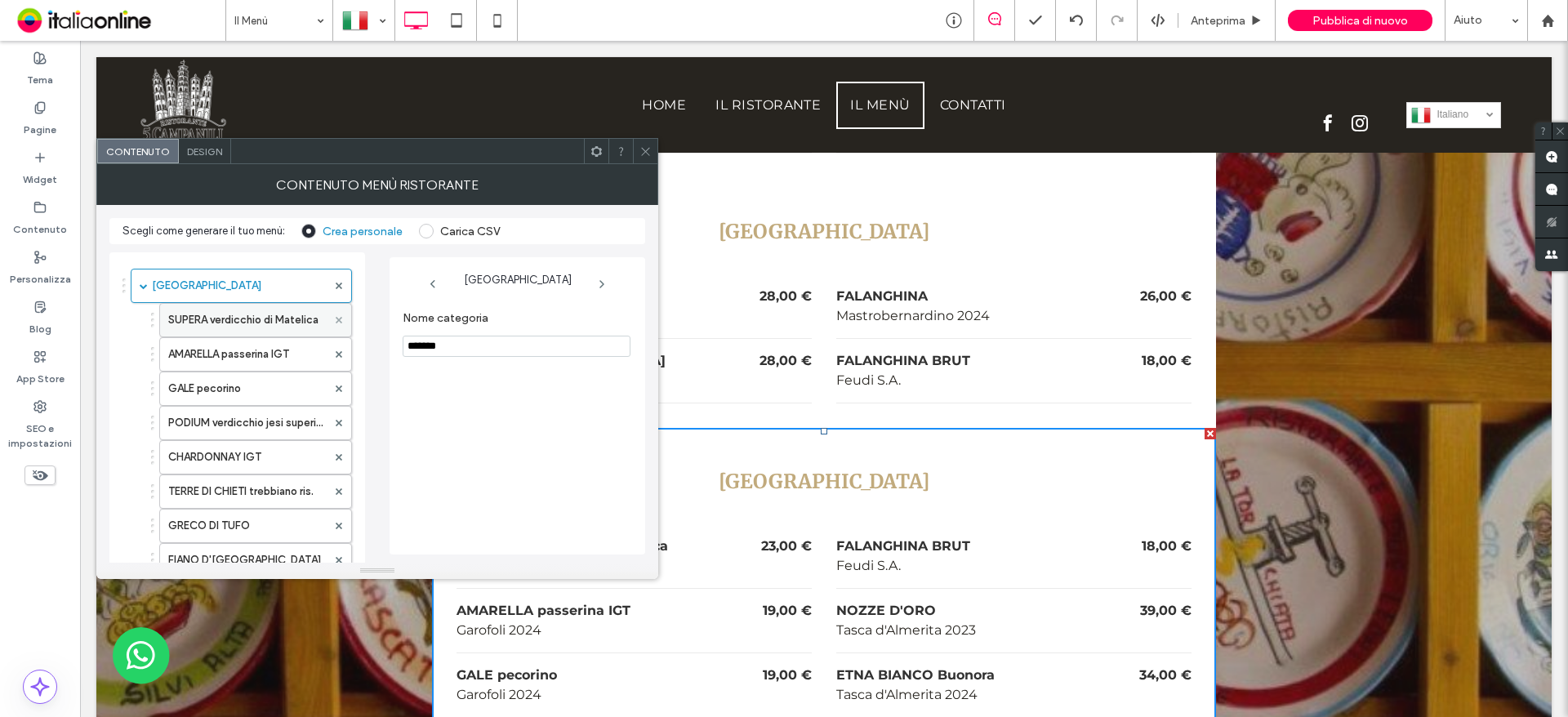
click at [340, 323] on use at bounding box center [338, 320] width 7 height 7
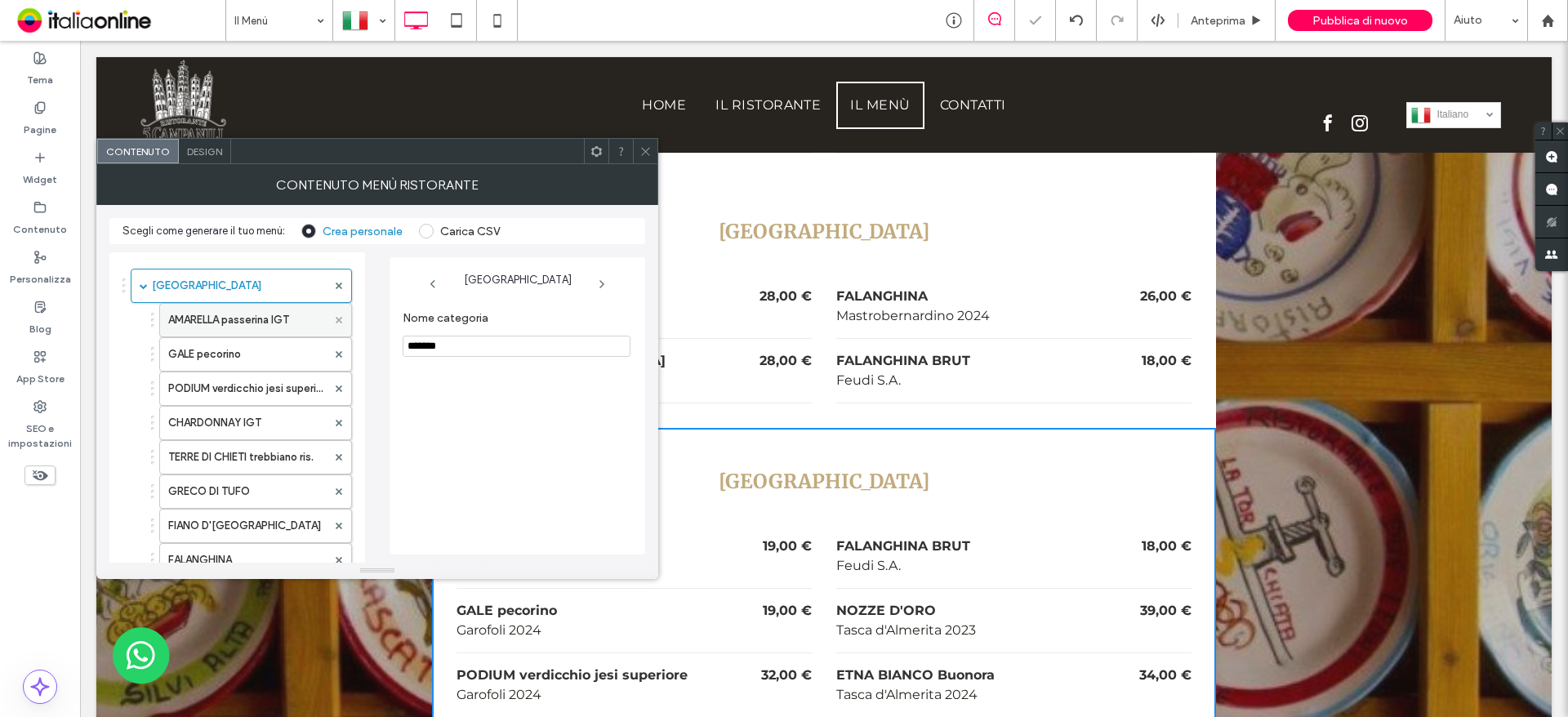
click at [340, 323] on use at bounding box center [338, 320] width 7 height 7
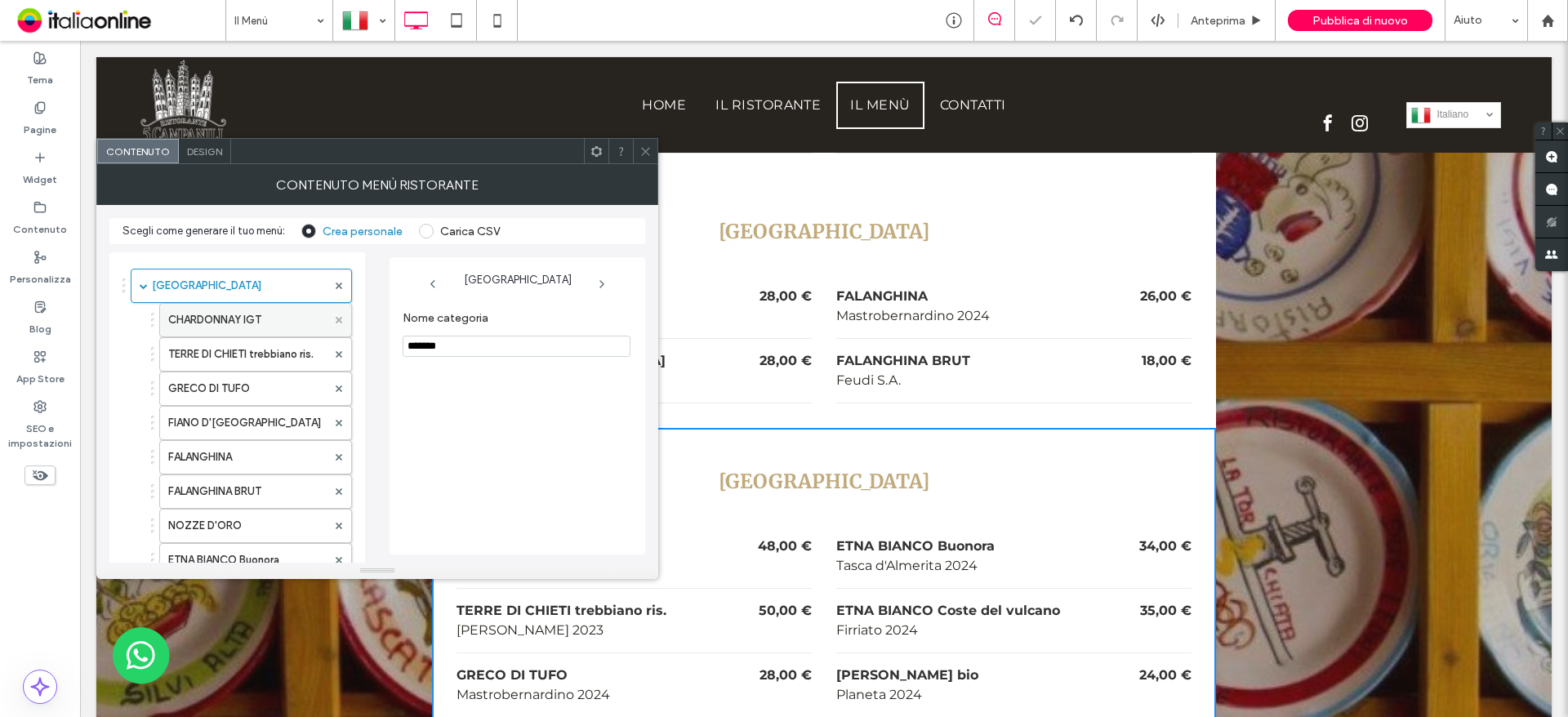
click at [340, 323] on use at bounding box center [338, 320] width 7 height 7
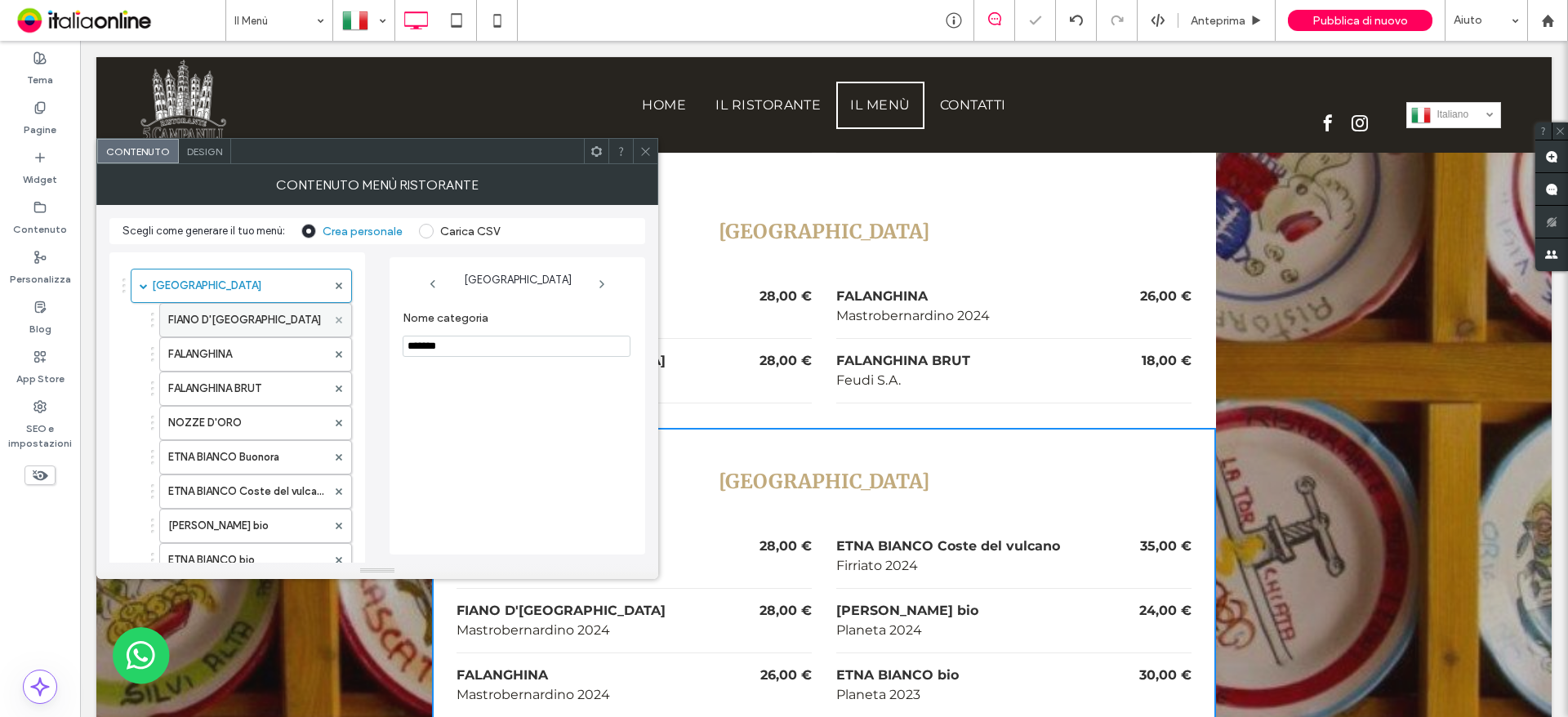
click at [340, 323] on use at bounding box center [338, 320] width 7 height 7
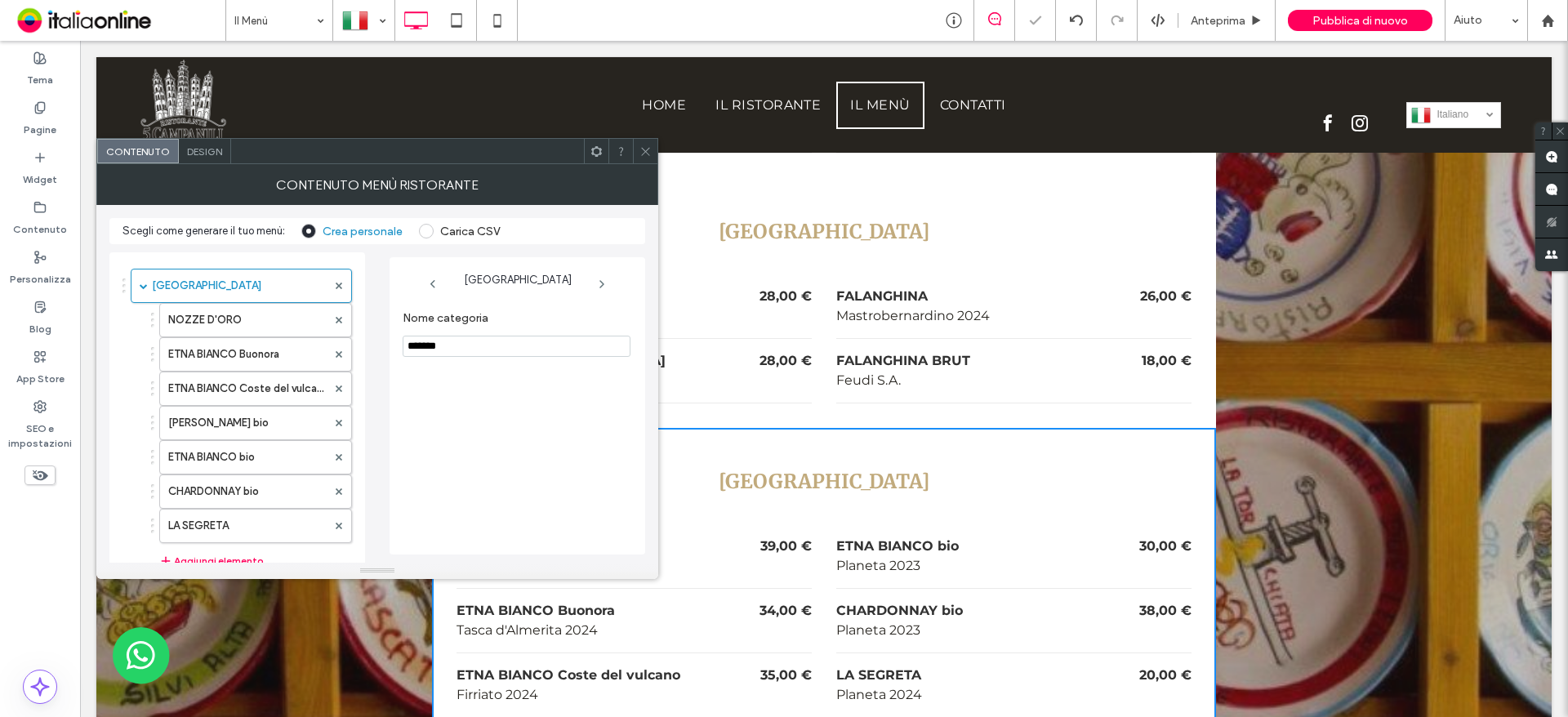
click at [643, 145] on icon at bounding box center [645, 151] width 12 height 12
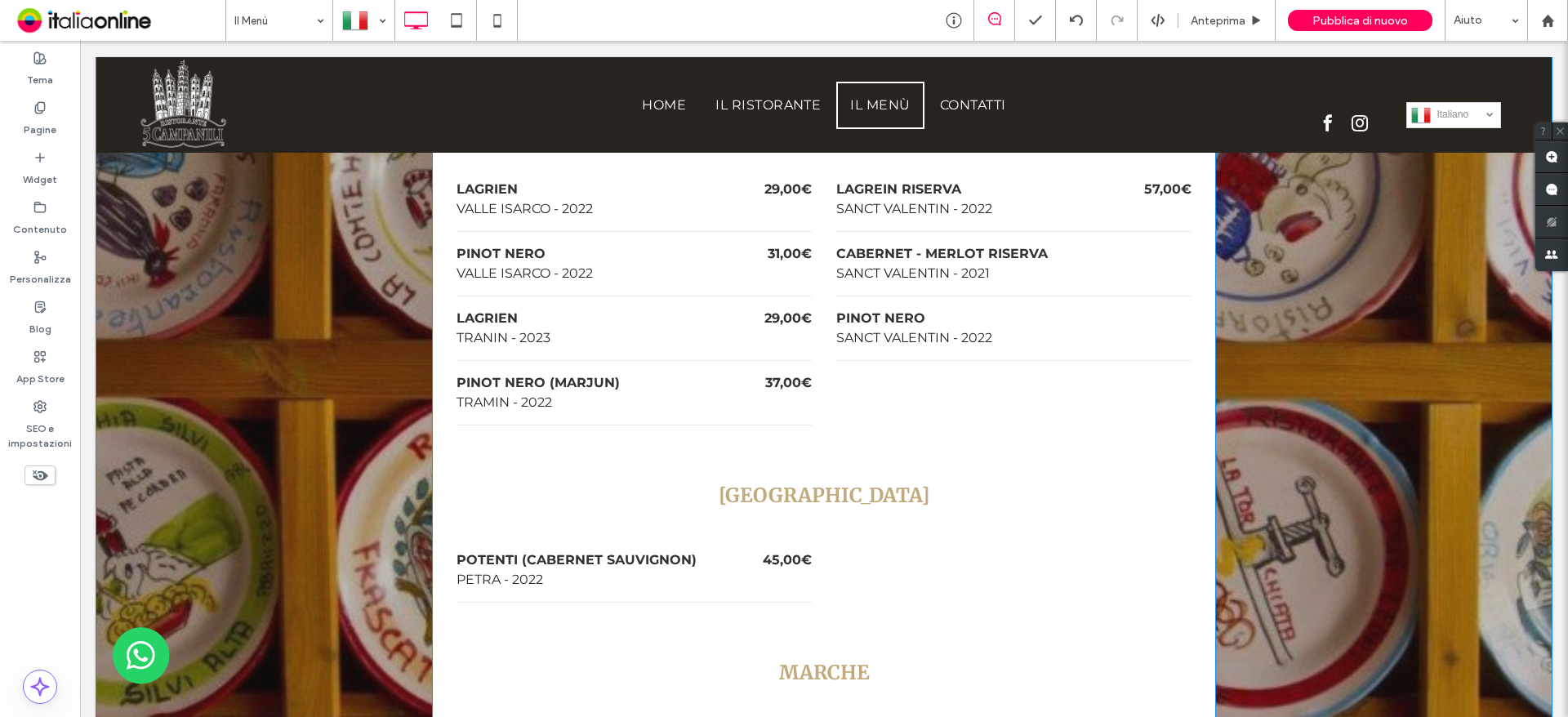
scroll to position [8661, 0]
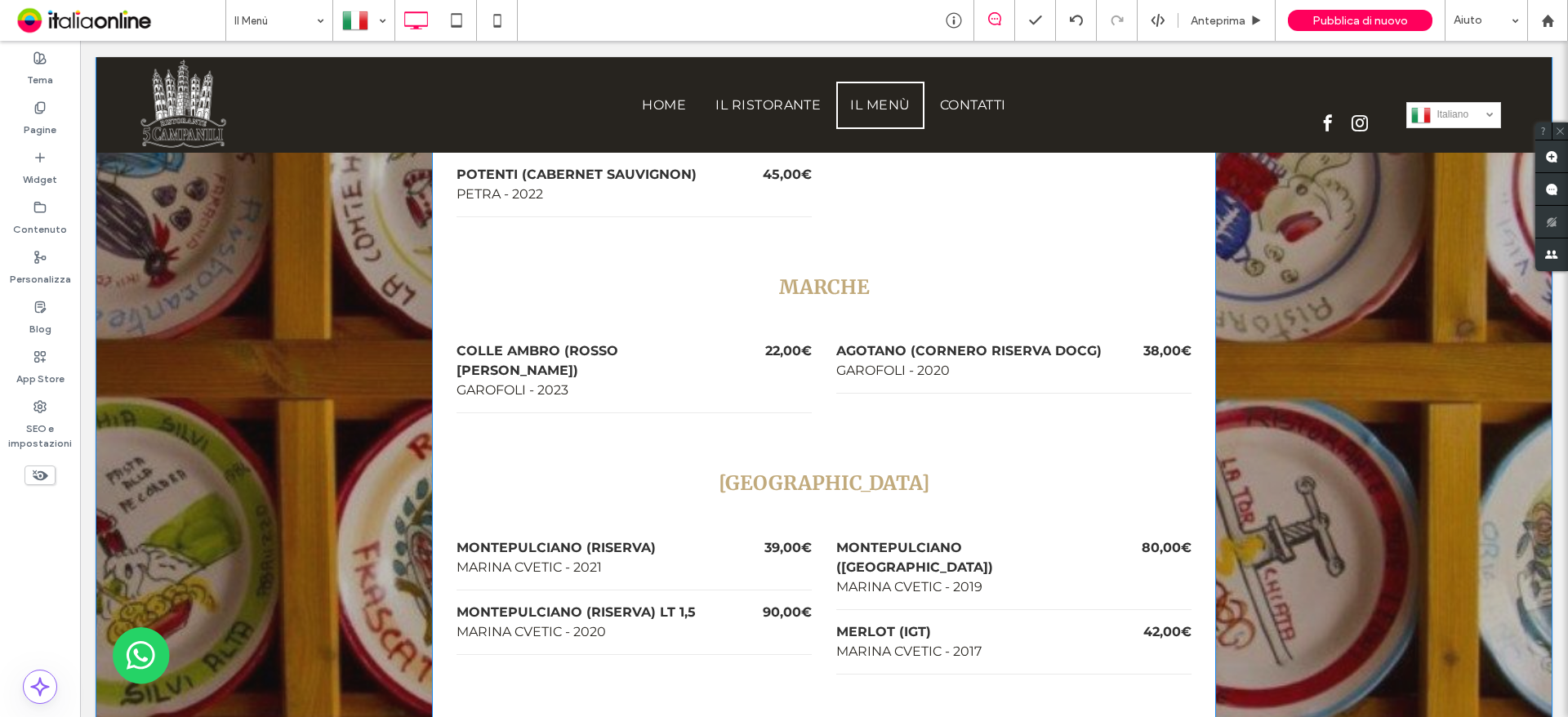
click at [536, 591] on div "MONTEPULCIANO (RISERVA) LT 1,5 MARINA CVETIC - 2020 90,00€" at bounding box center [634, 623] width 355 height 64
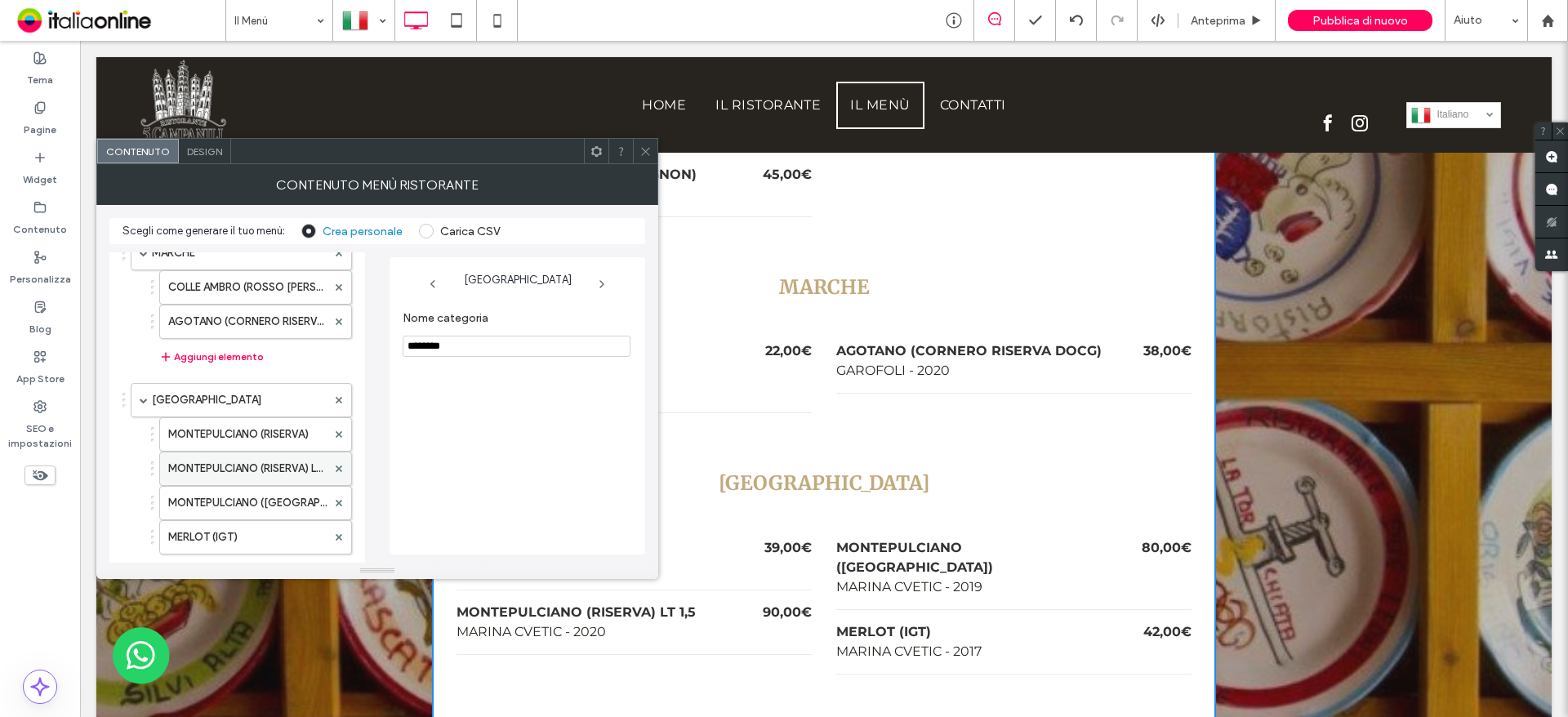
scroll to position [795, 0]
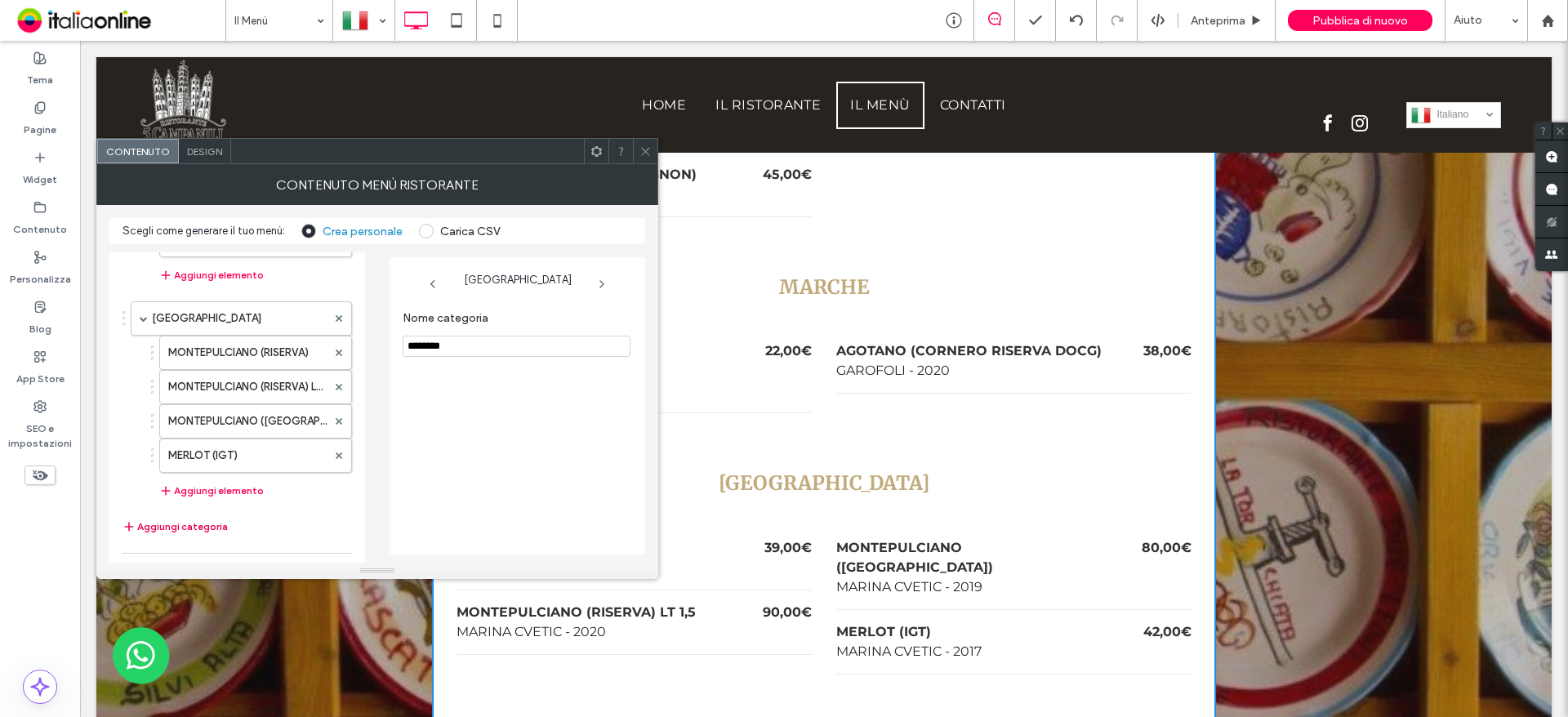
click at [168, 536] on button "Aggiungi categoria" at bounding box center [175, 526] width 106 height 20
click at [483, 345] on input "**********" at bounding box center [517, 346] width 228 height 22
click at [484, 345] on input "**********" at bounding box center [517, 346] width 228 height 22
type input "*"
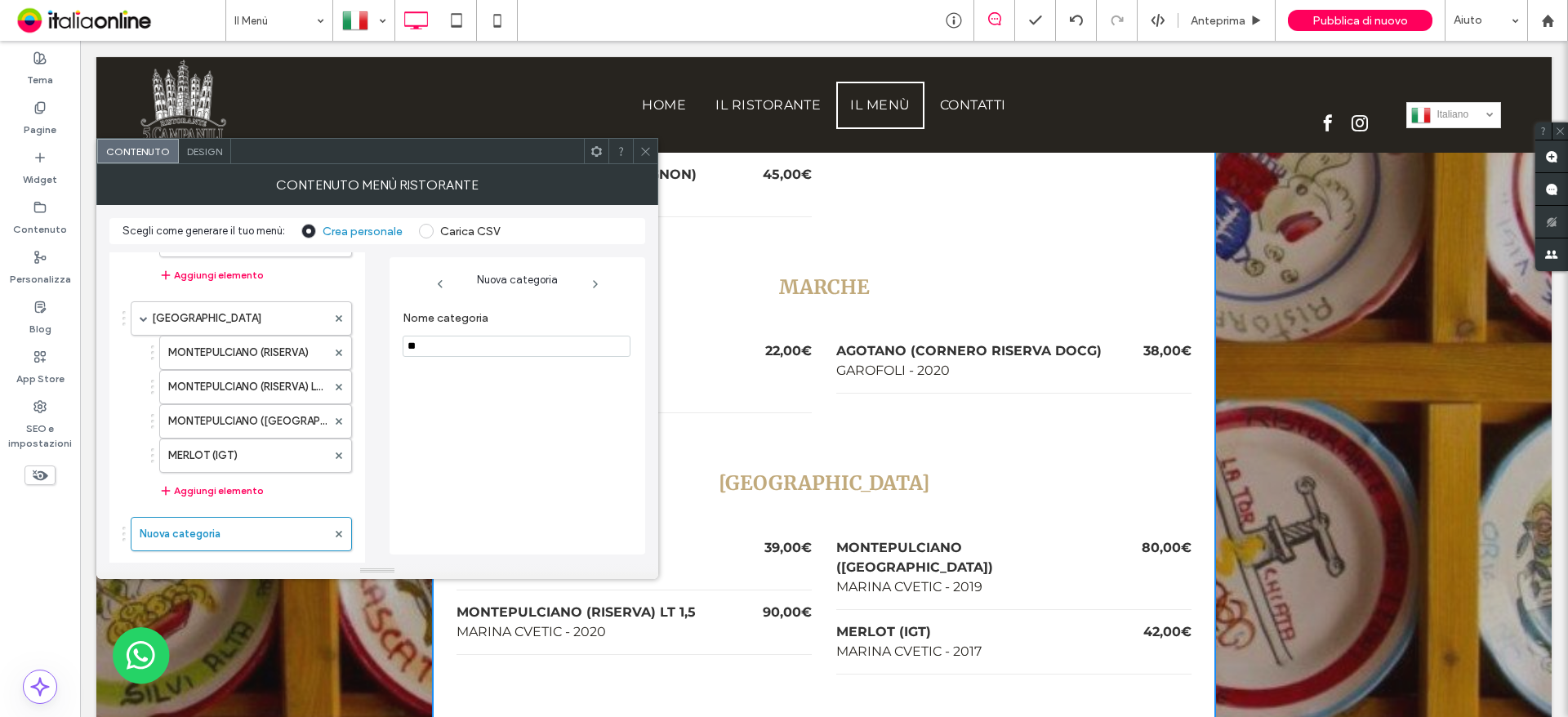
type input "*"
type input "*******"
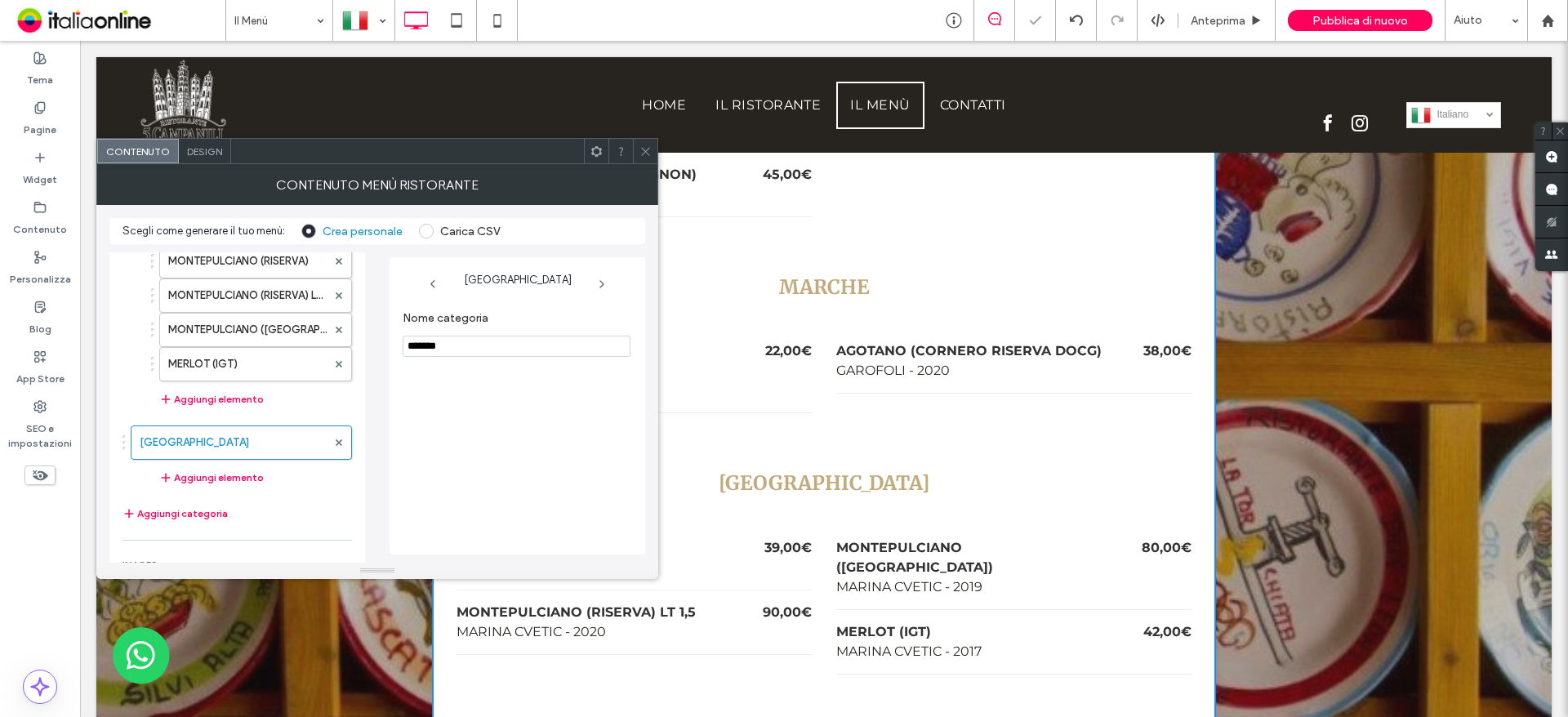
scroll to position [959, 0]
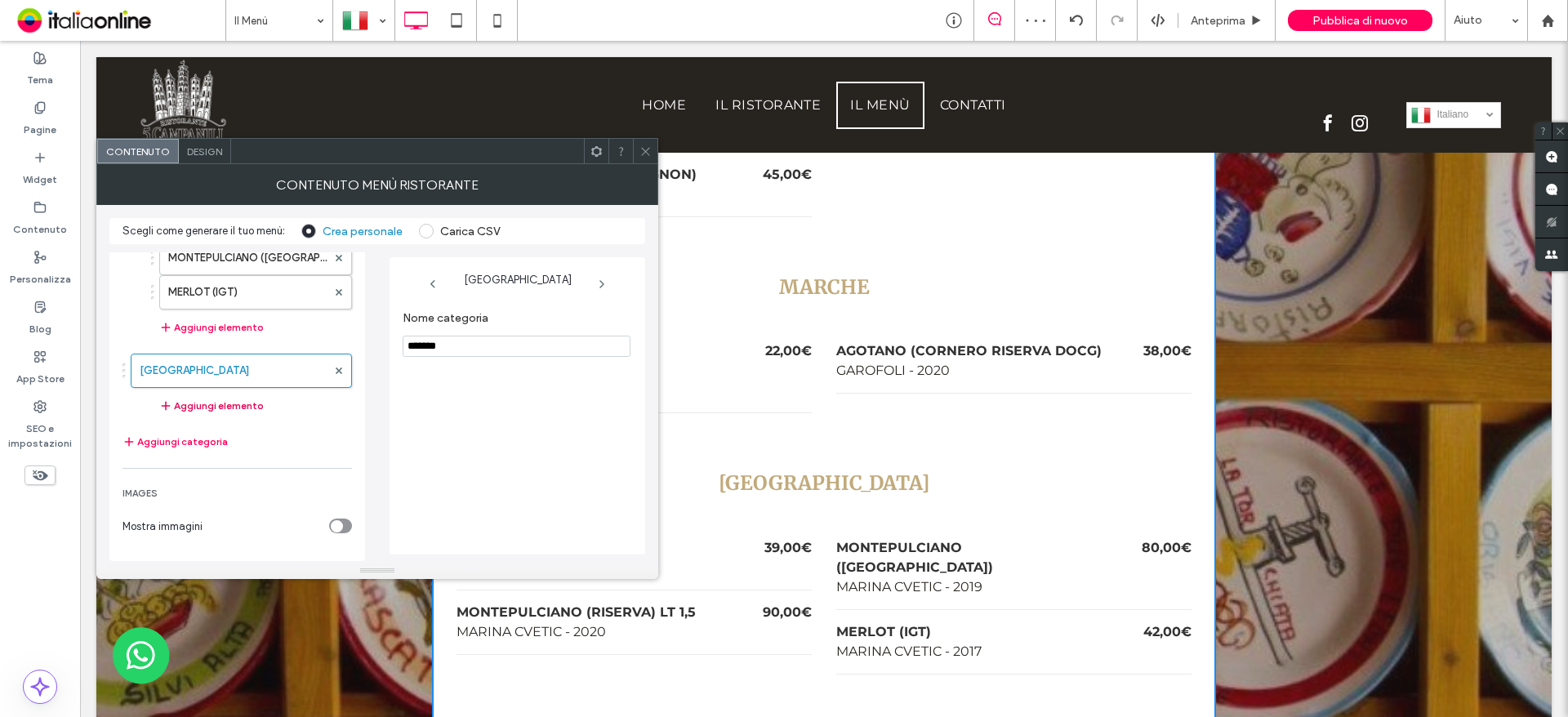
click at [195, 416] on div "Aggiungi elemento" at bounding box center [249, 406] width 205 height 36
click at [191, 401] on button "Aggiungi elemento" at bounding box center [211, 406] width 105 height 20
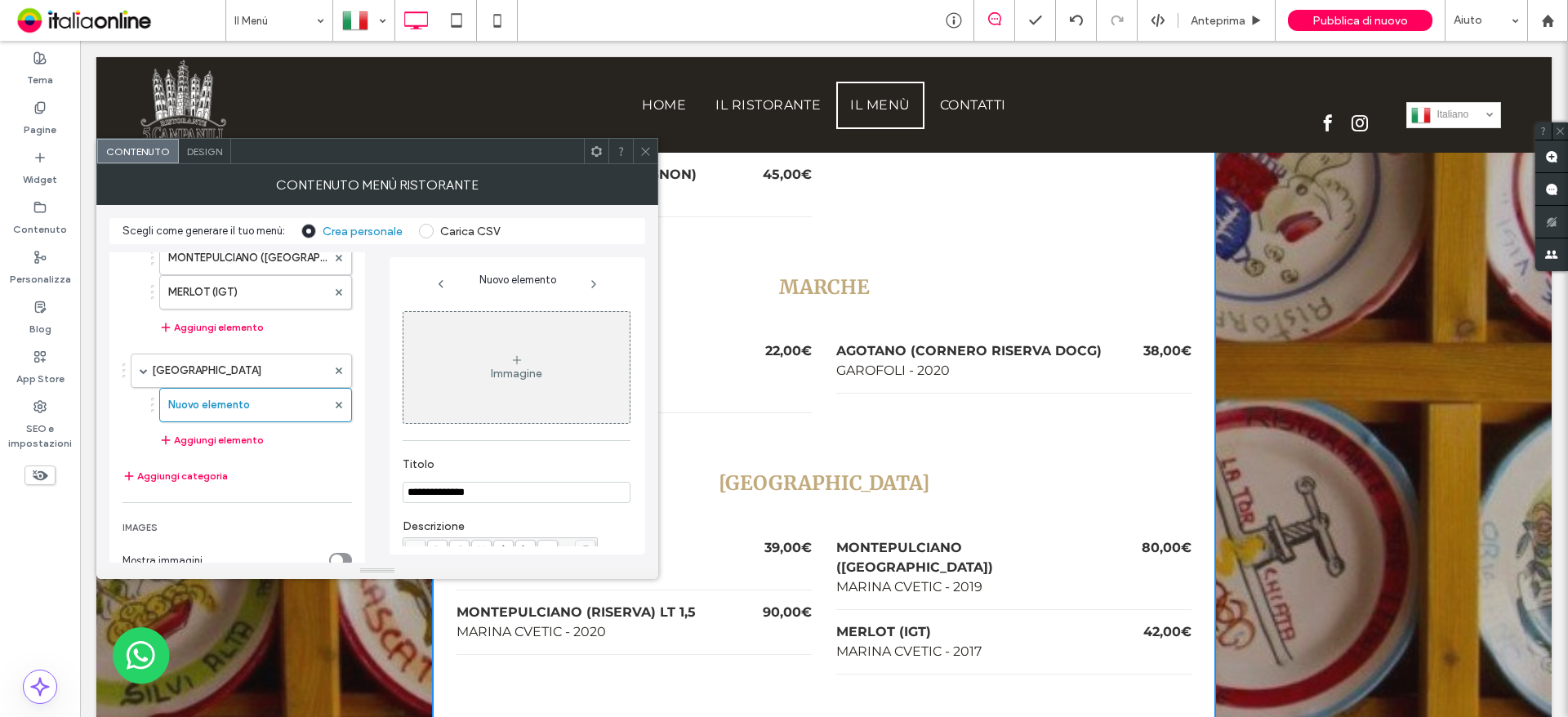
click at [426, 488] on input "**********" at bounding box center [517, 492] width 228 height 22
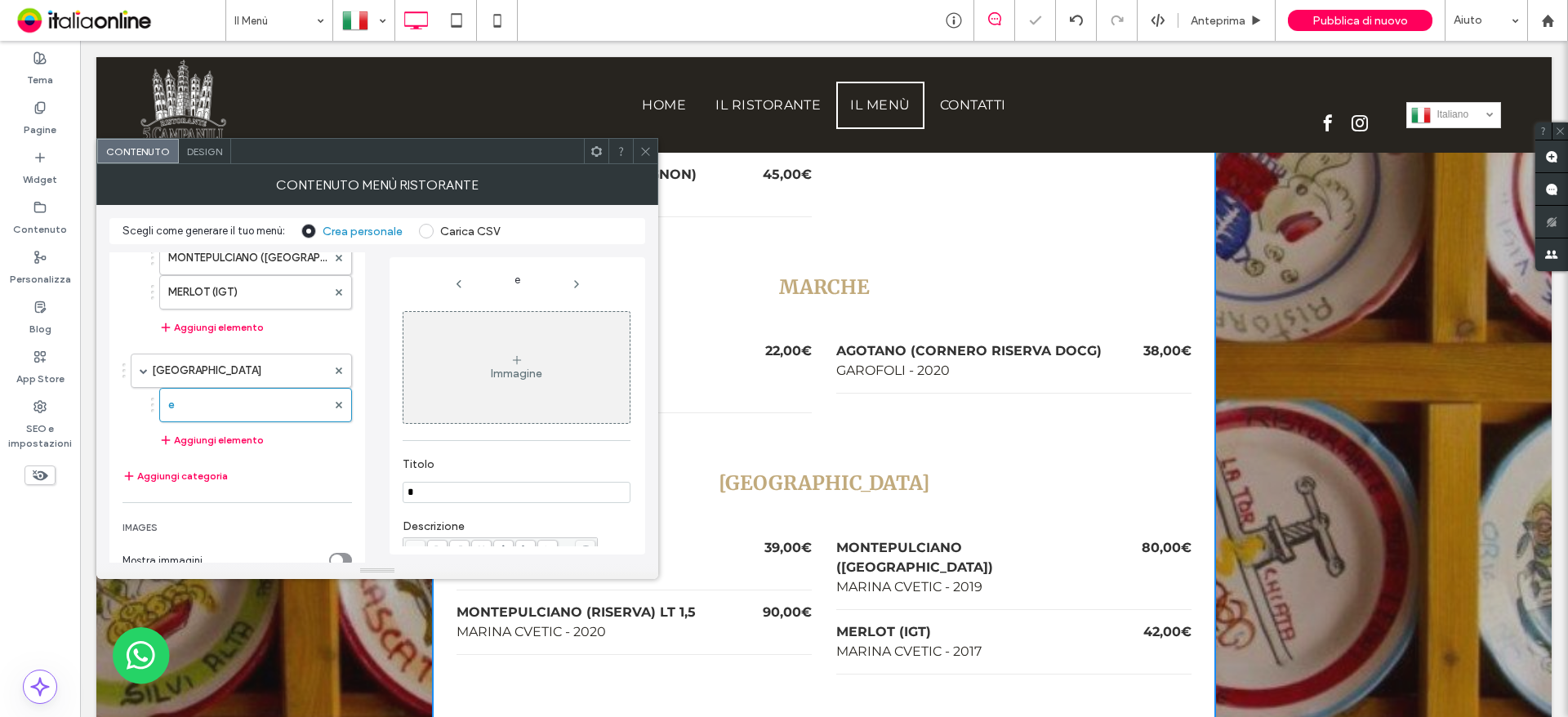
scroll to position [148, 0]
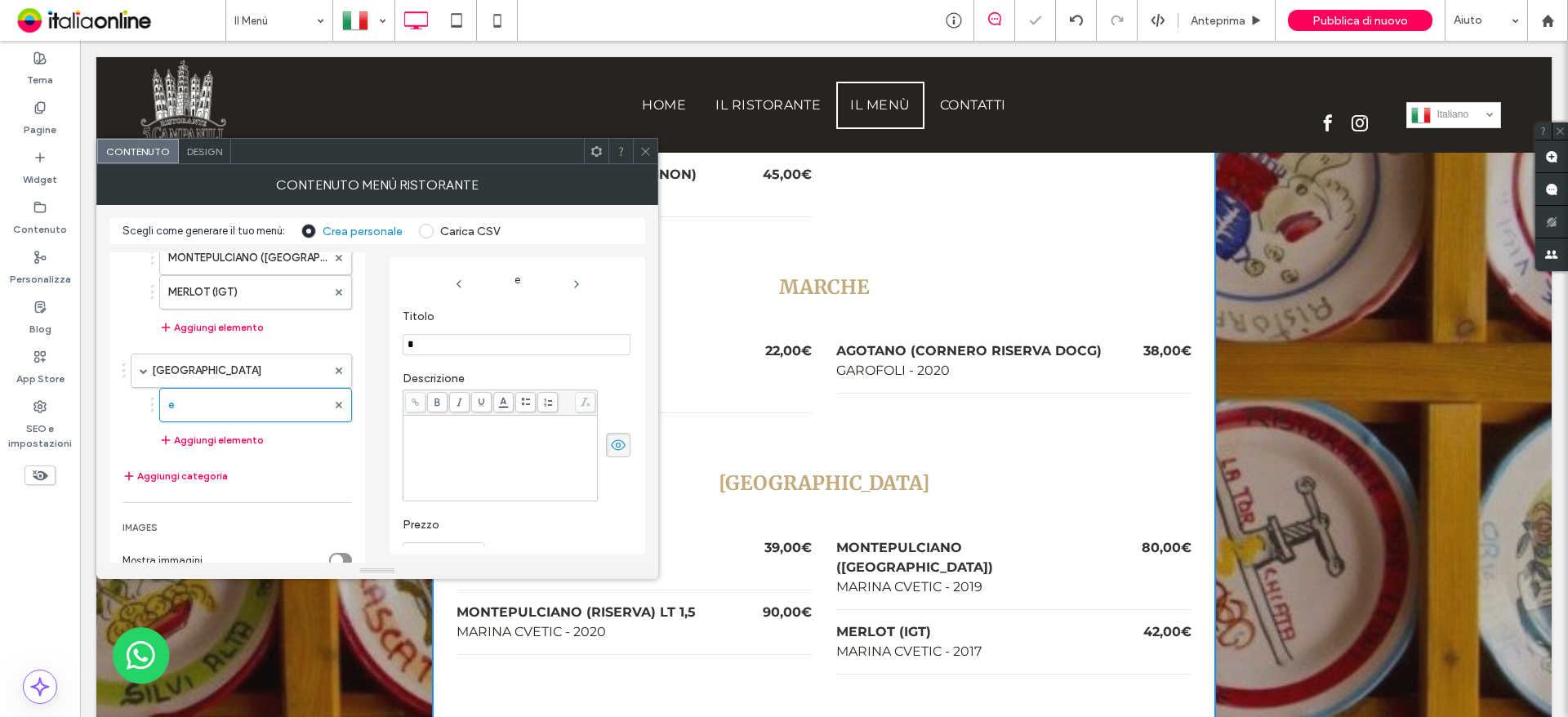
click at [436, 344] on input "*" at bounding box center [517, 344] width 228 height 22
type input "**********"
click at [533, 489] on div "Rich Text Editor" at bounding box center [500, 459] width 190 height 82
click at [534, 442] on div "Rich Text Editor" at bounding box center [500, 459] width 190 height 82
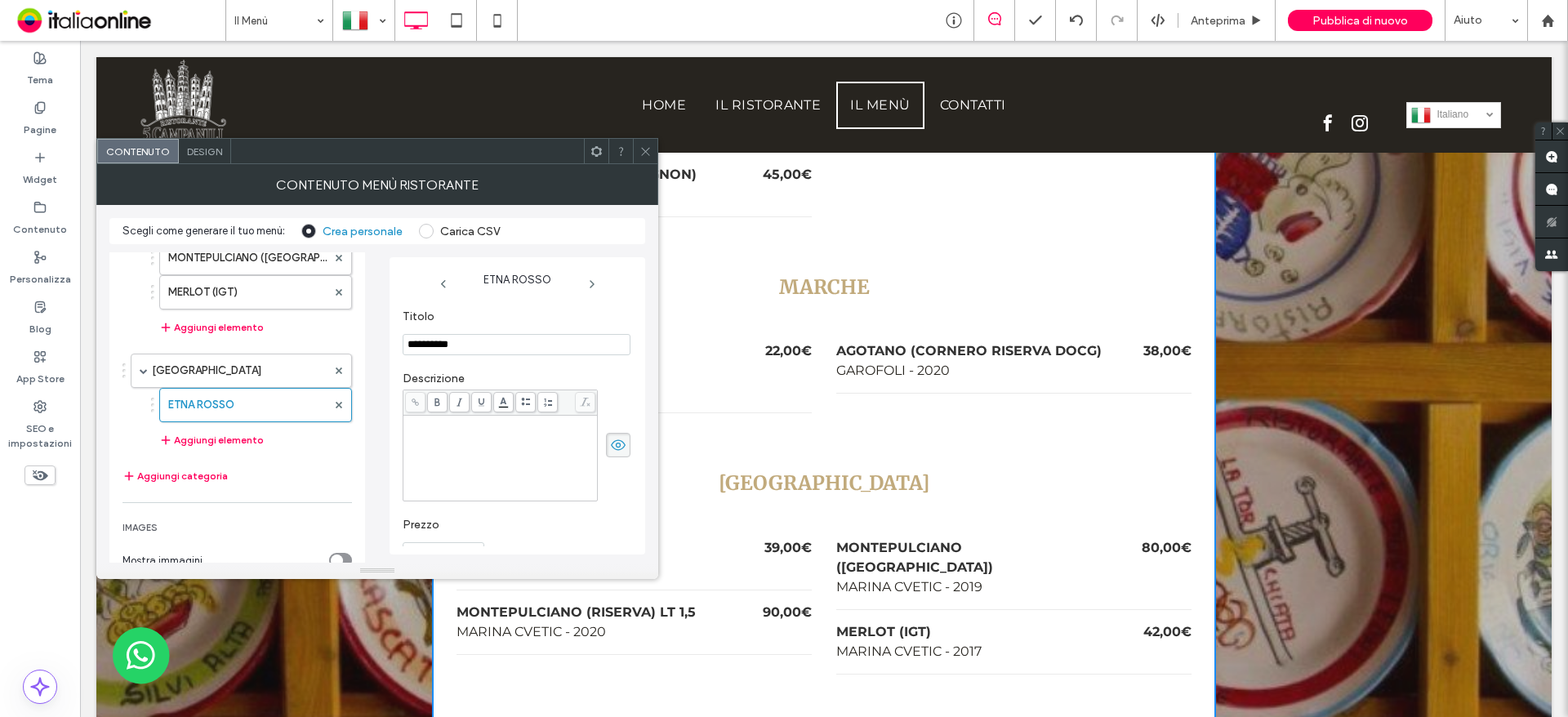
click at [460, 450] on div "Rich Text Editor" at bounding box center [500, 459] width 190 height 82
click at [434, 527] on input "Prezzo" at bounding box center [443, 525] width 82 height 22
type input "**"
click at [540, 537] on section "Prezzo **" at bounding box center [517, 514] width 228 height 62
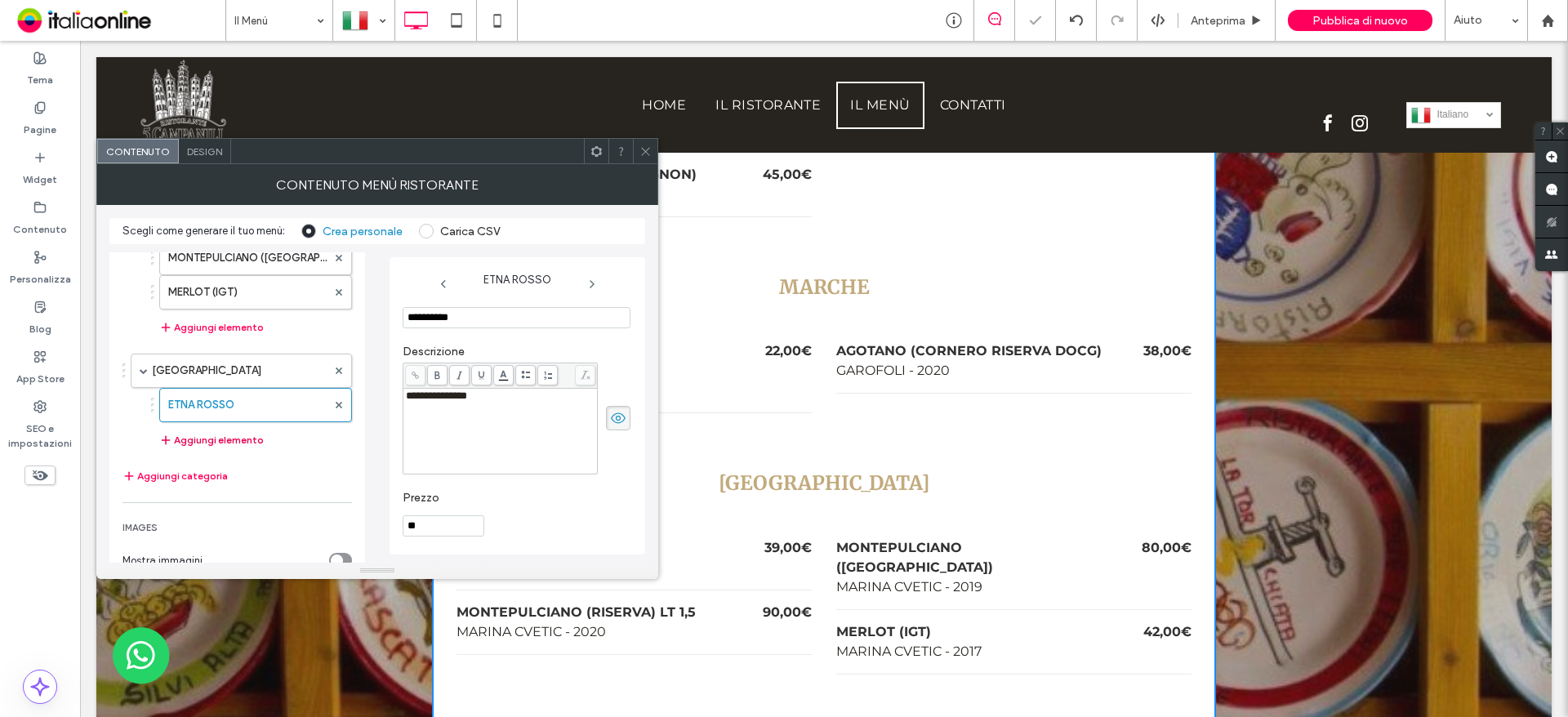
click at [199, 439] on button "Aggiungi elemento" at bounding box center [211, 440] width 105 height 20
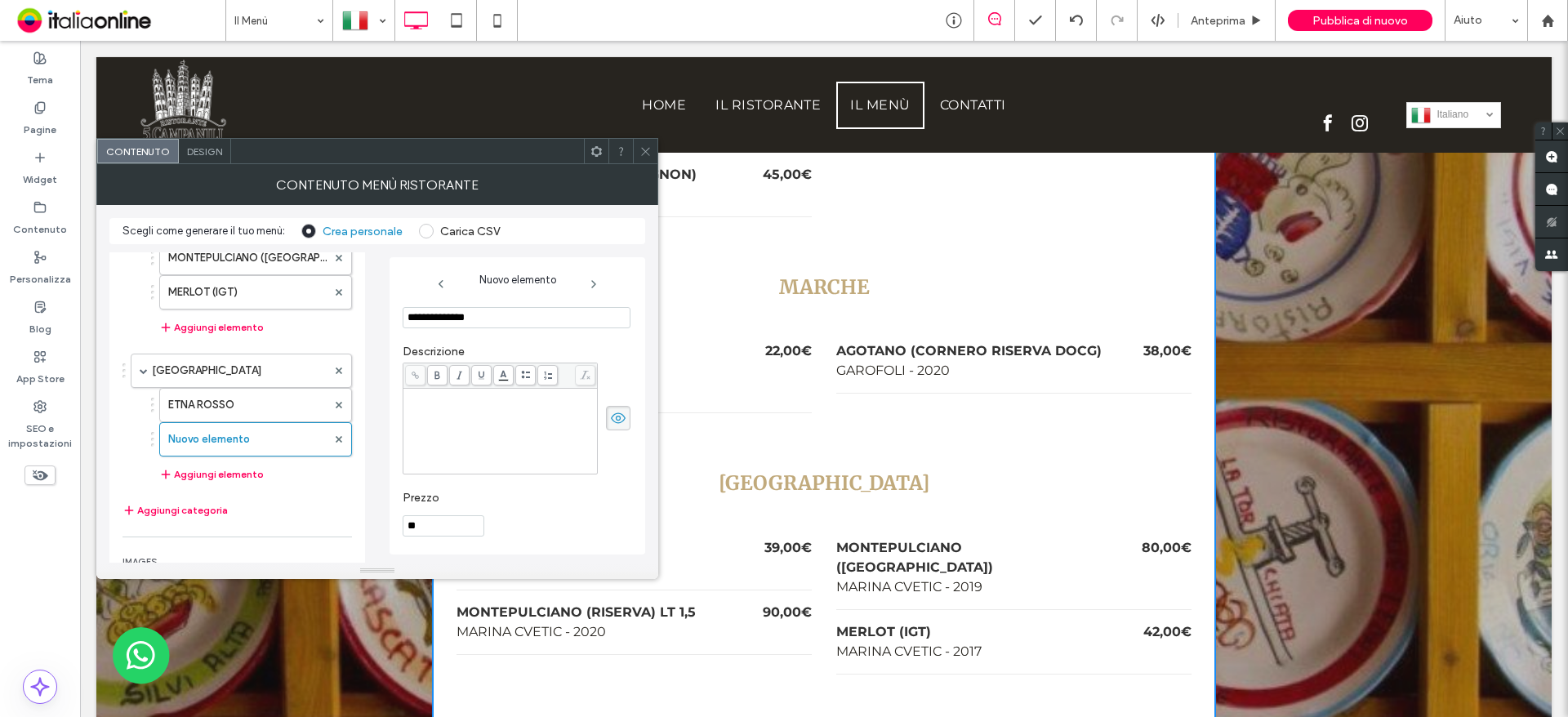
click at [454, 321] on input "**********" at bounding box center [517, 318] width 228 height 22
type input "*"
type input "**********"
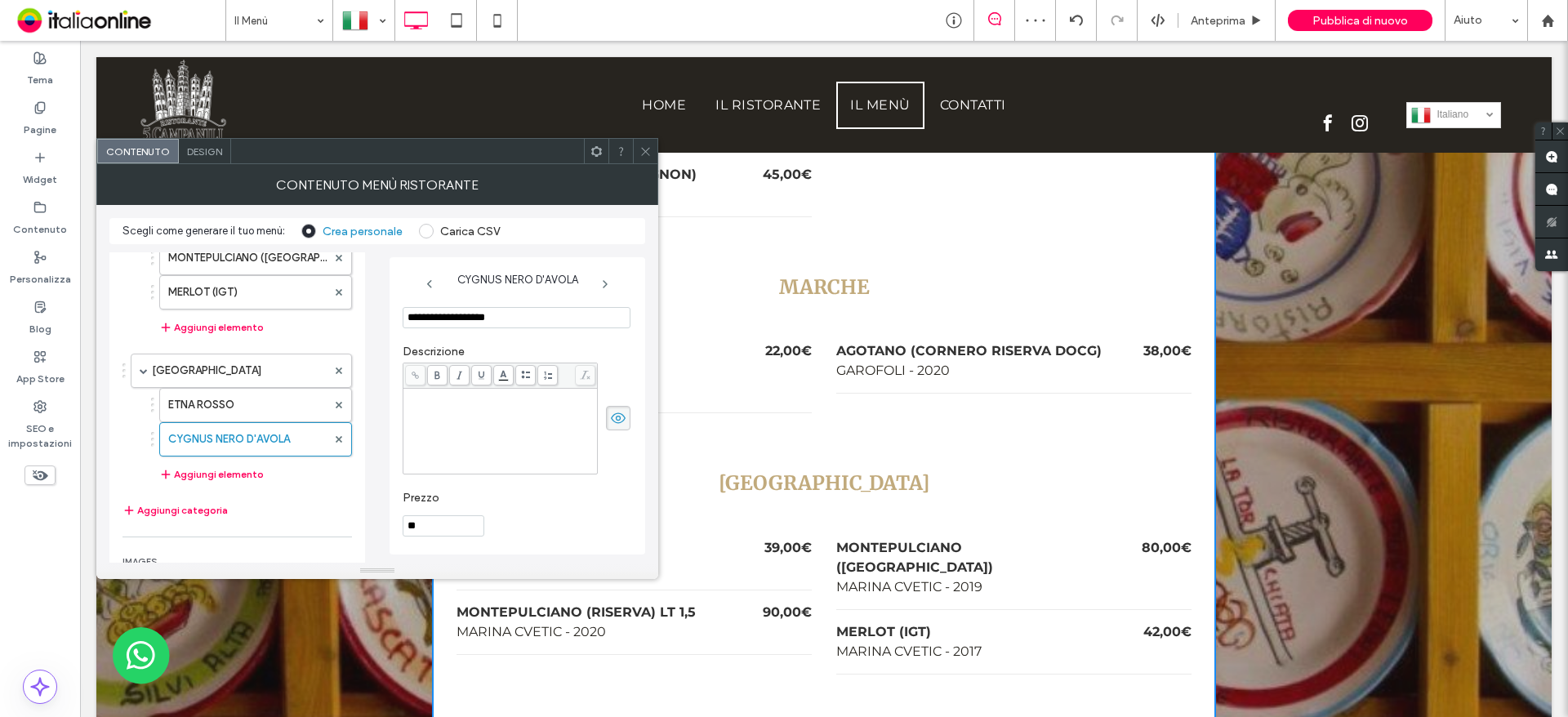
click at [466, 433] on div "Rich Text Editor" at bounding box center [500, 431] width 190 height 82
click at [436, 538] on section "Prezzo **" at bounding box center [517, 514] width 228 height 62
click at [430, 531] on input "**" at bounding box center [443, 525] width 82 height 22
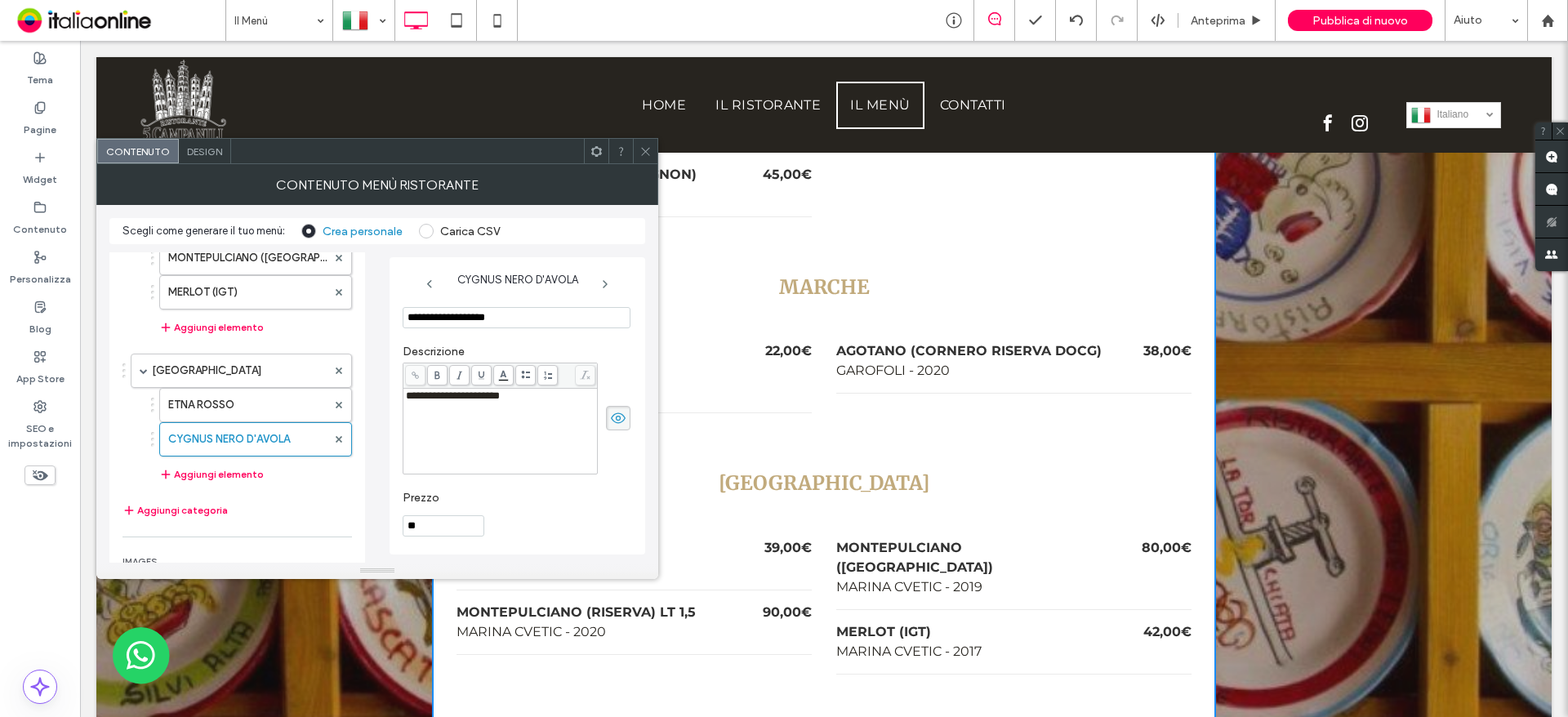
type input "**"
click at [485, 515] on div "**" at bounding box center [517, 525] width 228 height 22
click at [192, 473] on button "Aggiungi elemento" at bounding box center [211, 475] width 105 height 20
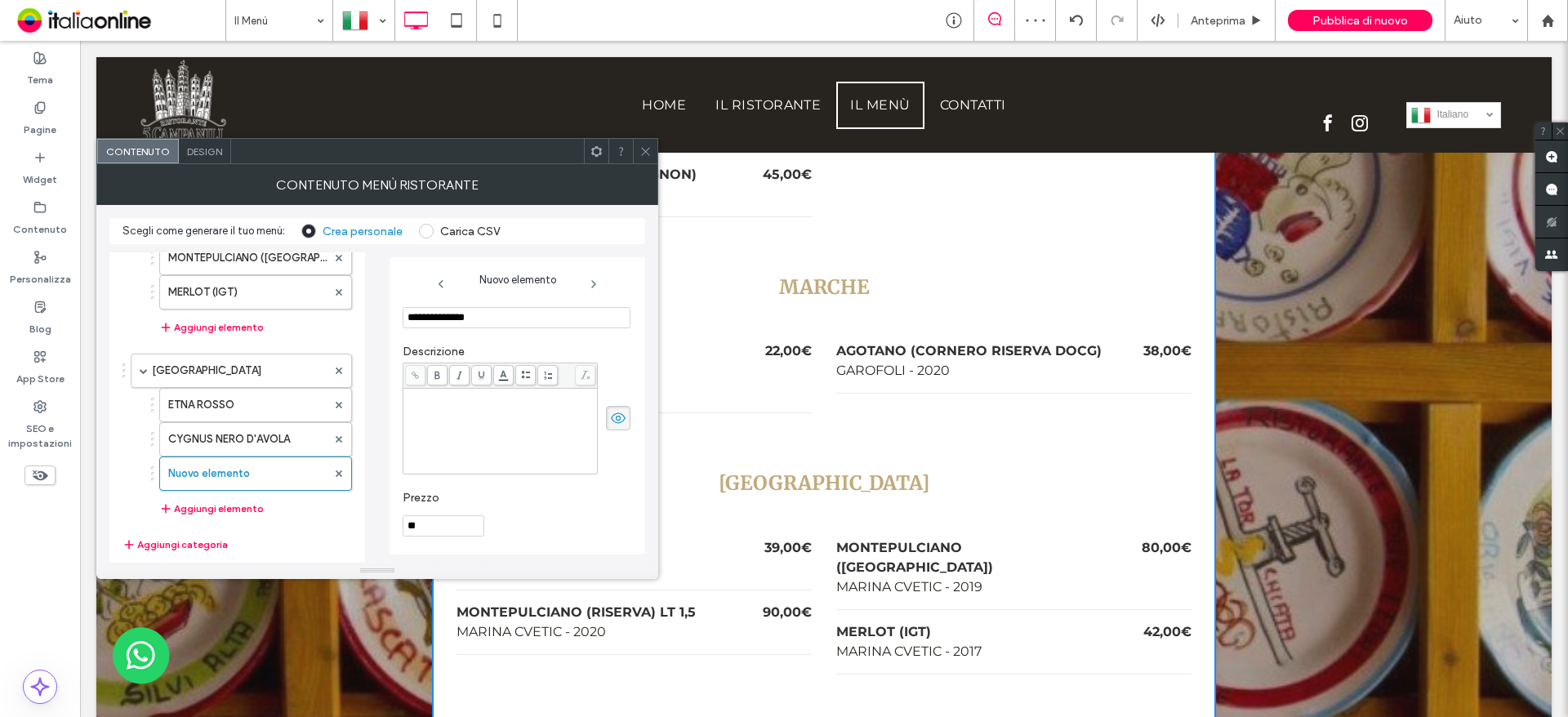
click at [431, 314] on input "**********" at bounding box center [517, 318] width 228 height 22
type input "**********"
click at [425, 522] on input "**" at bounding box center [443, 525] width 82 height 22
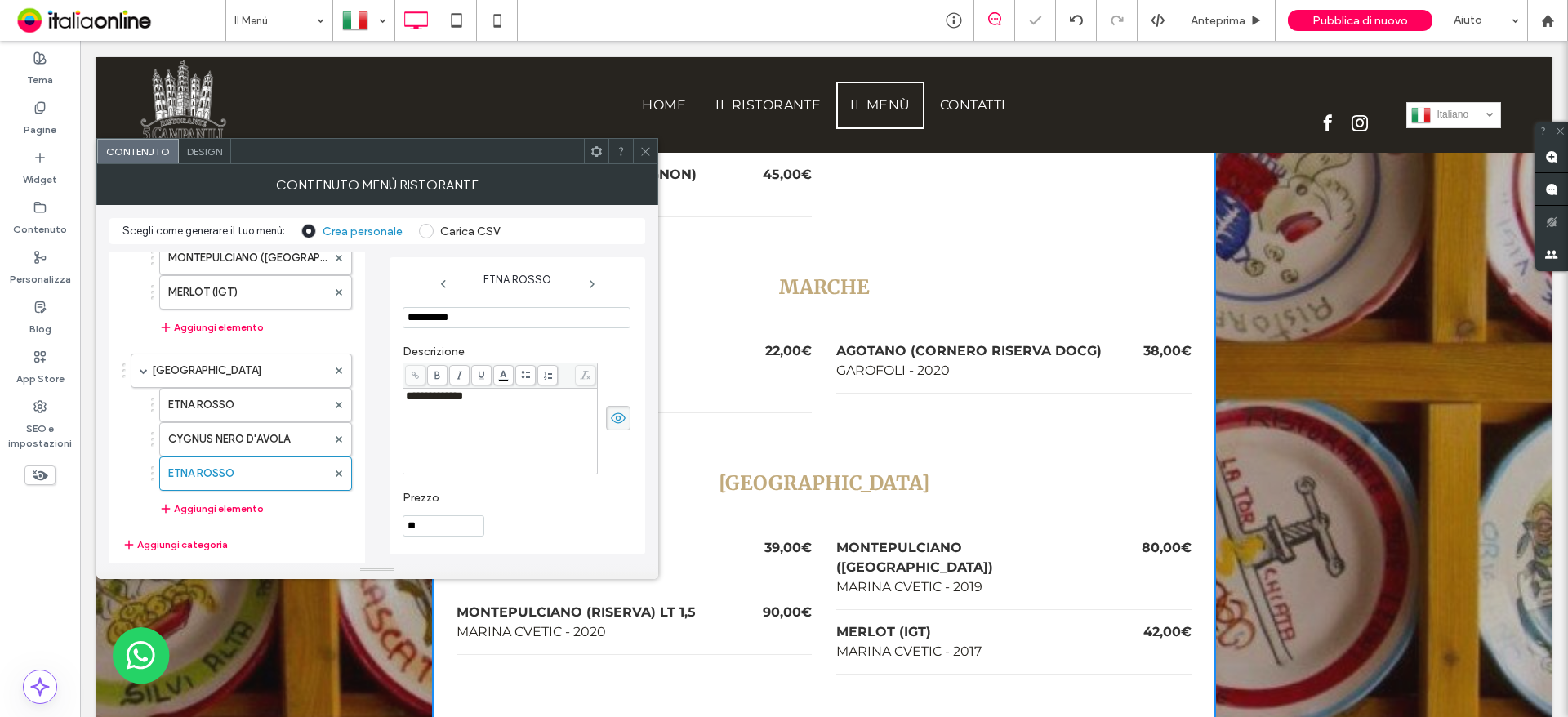
click at [425, 522] on input "**" at bounding box center [443, 525] width 82 height 22
type input "*****"
click at [215, 445] on label "CYGNUS NERO D'AVOLA" at bounding box center [247, 440] width 158 height 33
type input "**********"
type input "**"
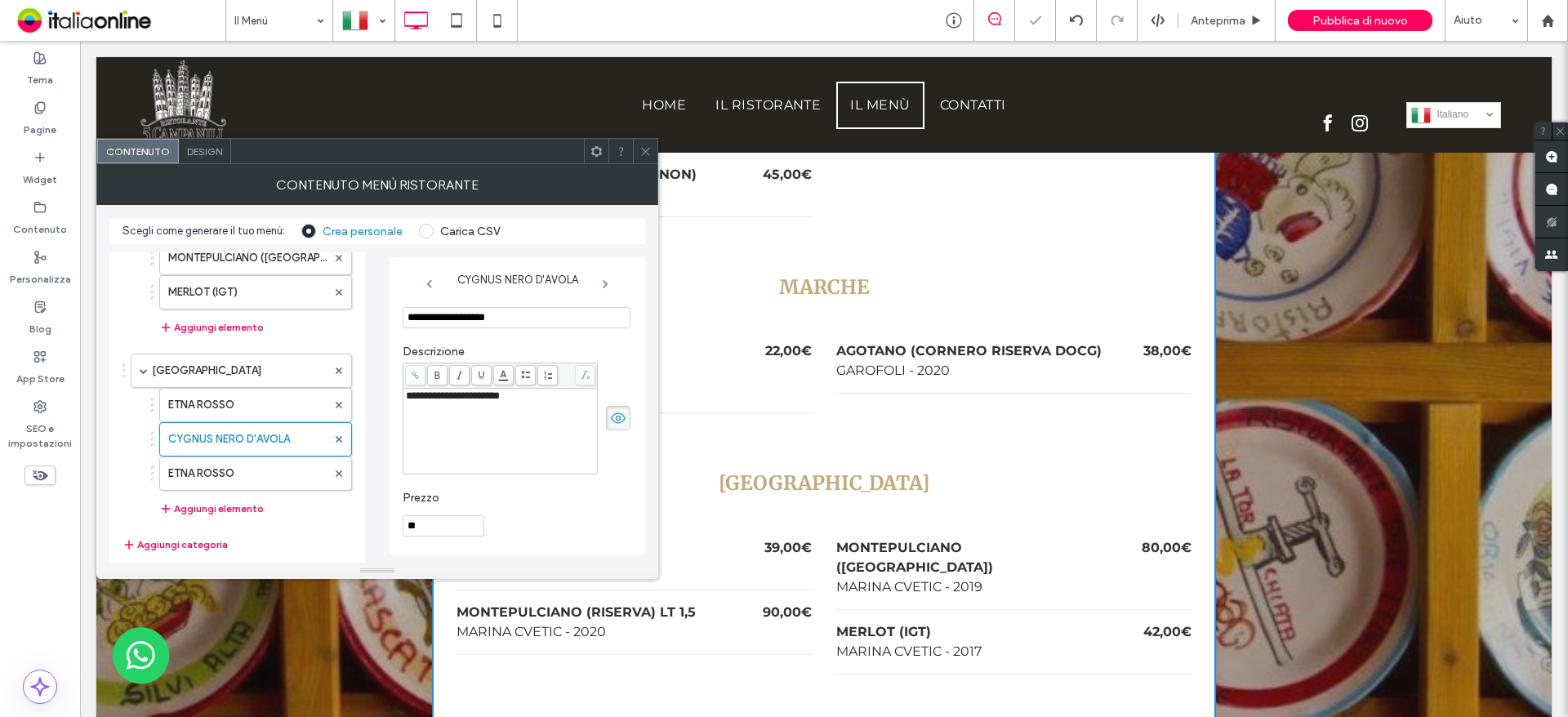
click at [576, 397] on div "**********" at bounding box center [500, 396] width 190 height 11
click at [460, 521] on input "**" at bounding box center [443, 525] width 82 height 22
type input "*****"
click at [230, 415] on label "ETNA ROSSO" at bounding box center [247, 405] width 158 height 33
type input "**********"
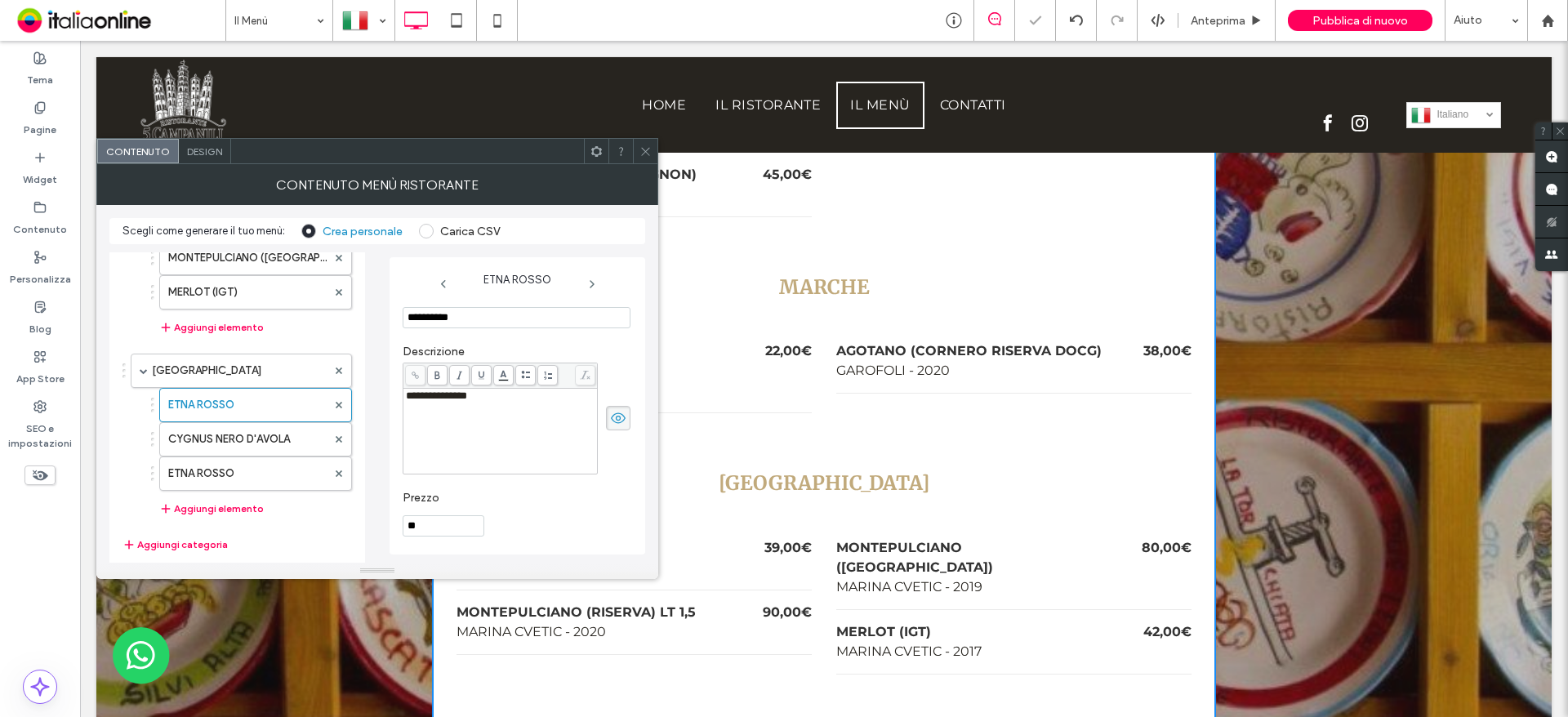
click at [454, 530] on input "**" at bounding box center [443, 525] width 82 height 22
type input "*****"
click at [196, 503] on button "Aggiungi elemento" at bounding box center [211, 509] width 105 height 20
click at [466, 319] on input "**********" at bounding box center [517, 318] width 228 height 22
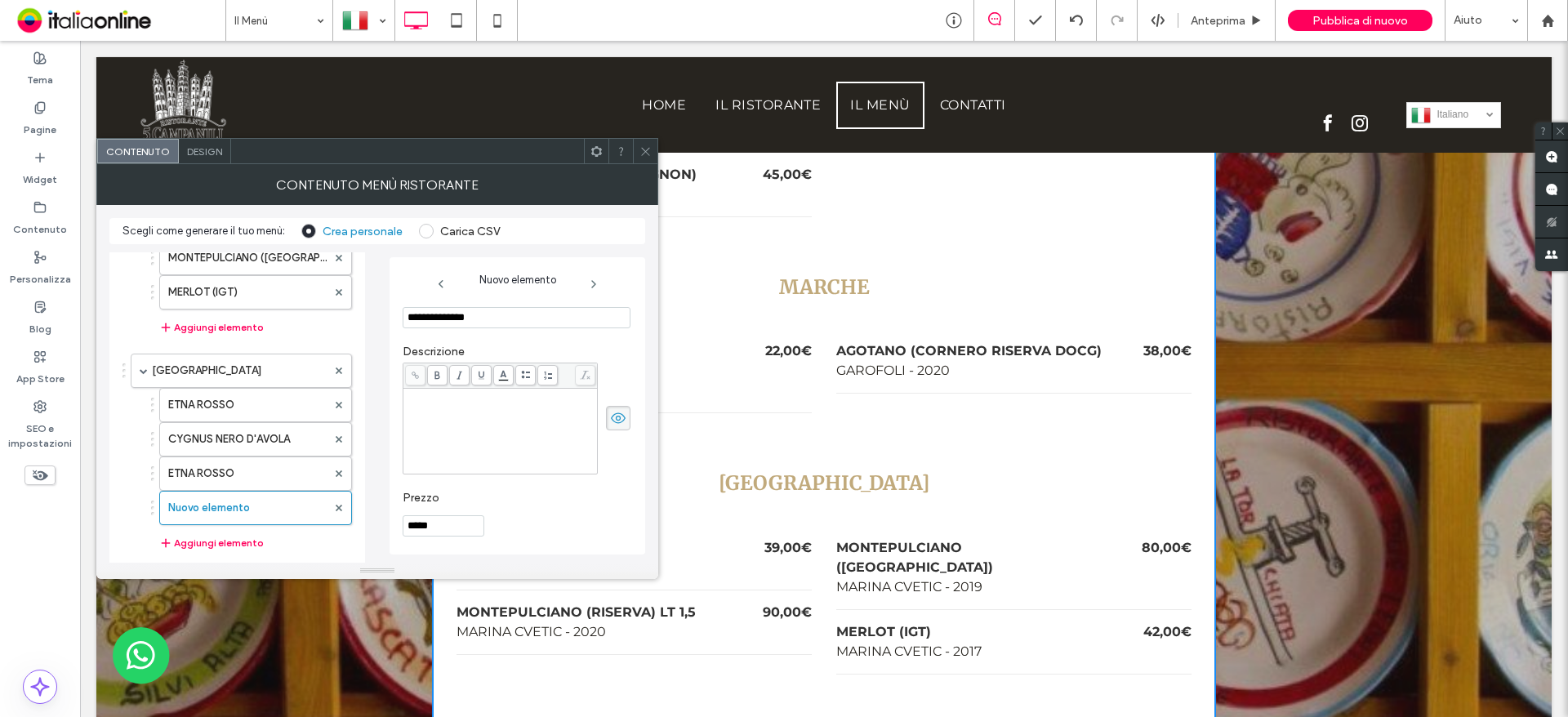
click at [466, 319] on input "**********" at bounding box center [517, 318] width 228 height 22
type input "*"
type input "**********"
click at [514, 442] on div "Rich Text Editor" at bounding box center [500, 431] width 190 height 82
drag, startPoint x: 430, startPoint y: 443, endPoint x: 421, endPoint y: 442, distance: 9.1
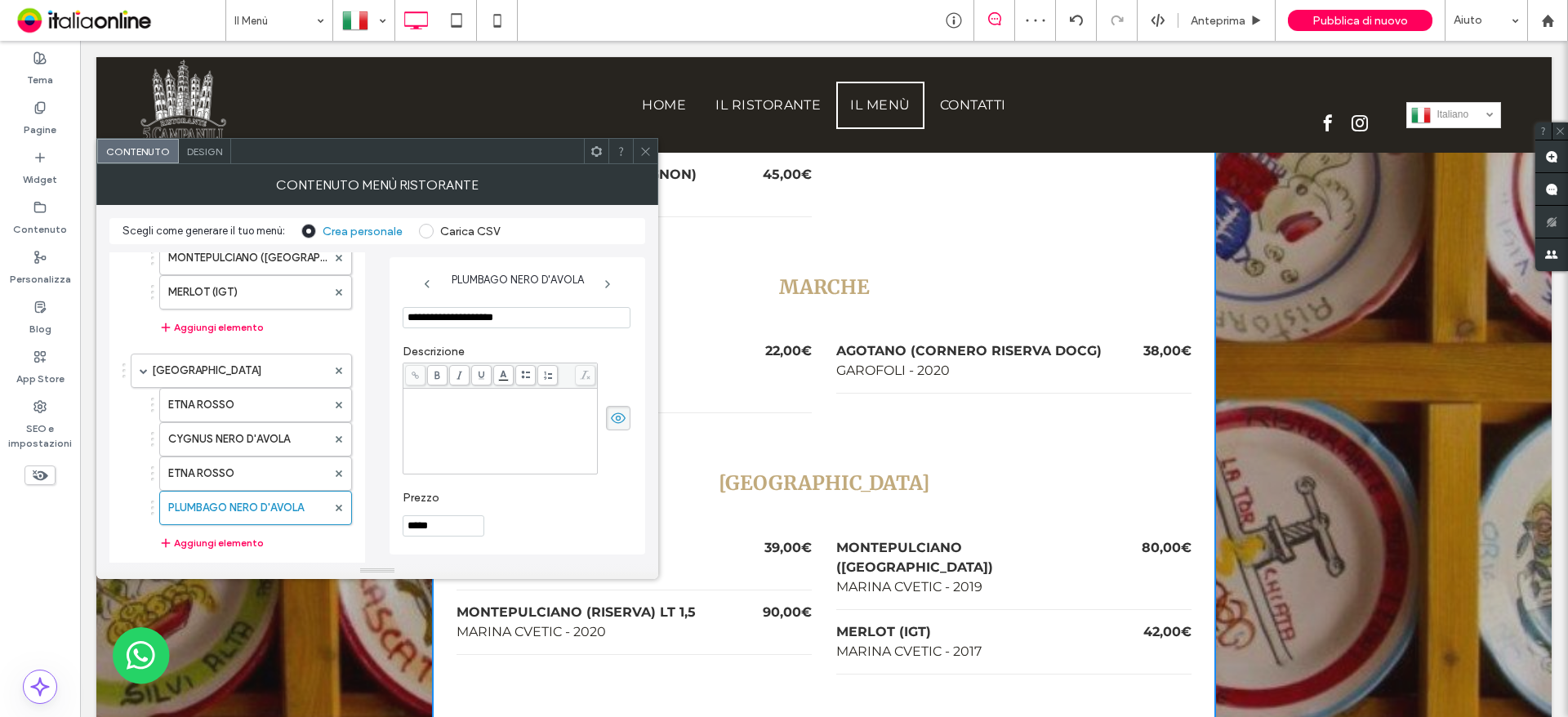
click at [430, 443] on div "Rich Text Editor" at bounding box center [500, 431] width 190 height 82
type input "*****"
click at [543, 500] on label "Prezzo" at bounding box center [513, 499] width 222 height 18
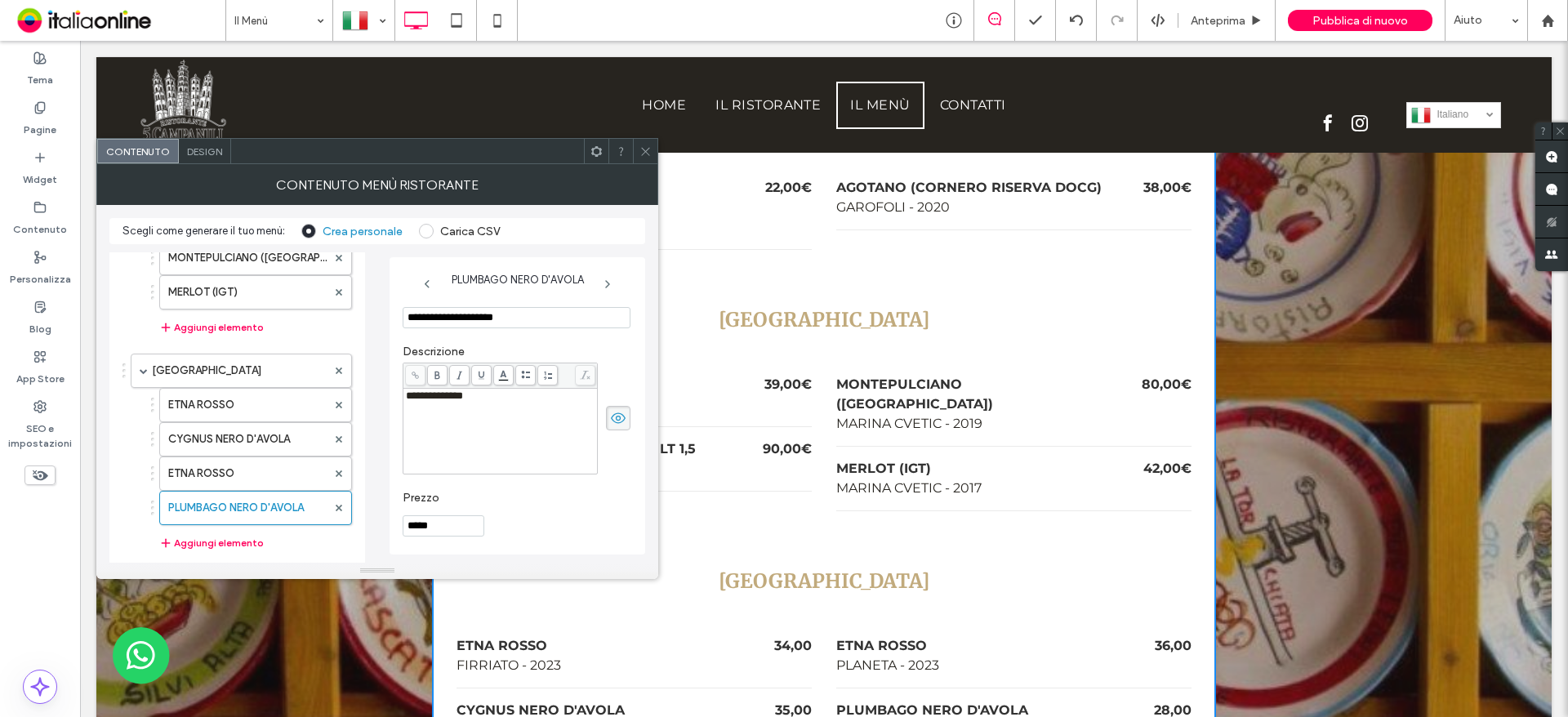
click at [639, 149] on icon at bounding box center [645, 151] width 12 height 12
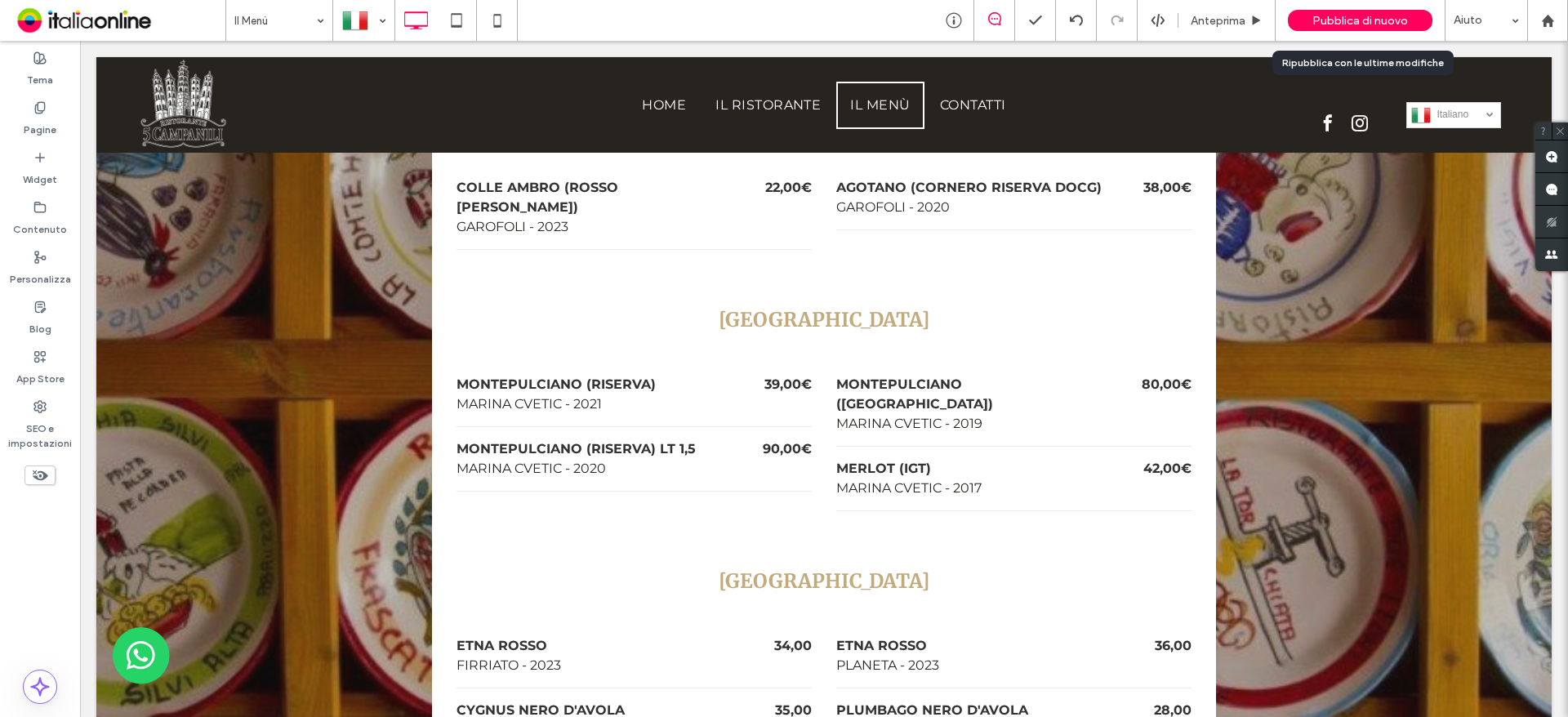
click at [1316, 14] on span "Pubblica di nuovo" at bounding box center [1360, 21] width 95 height 14
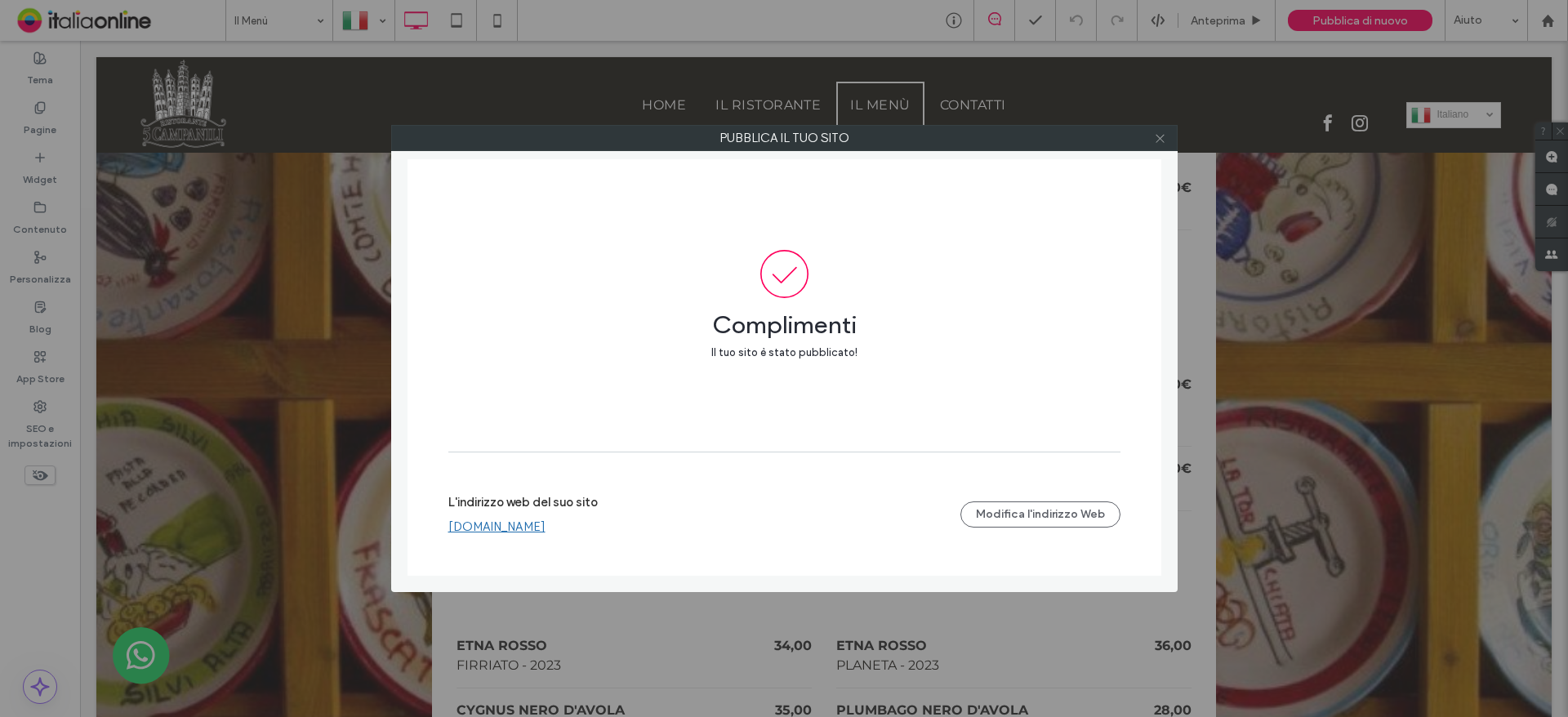
click at [1155, 137] on icon at bounding box center [1160, 138] width 12 height 12
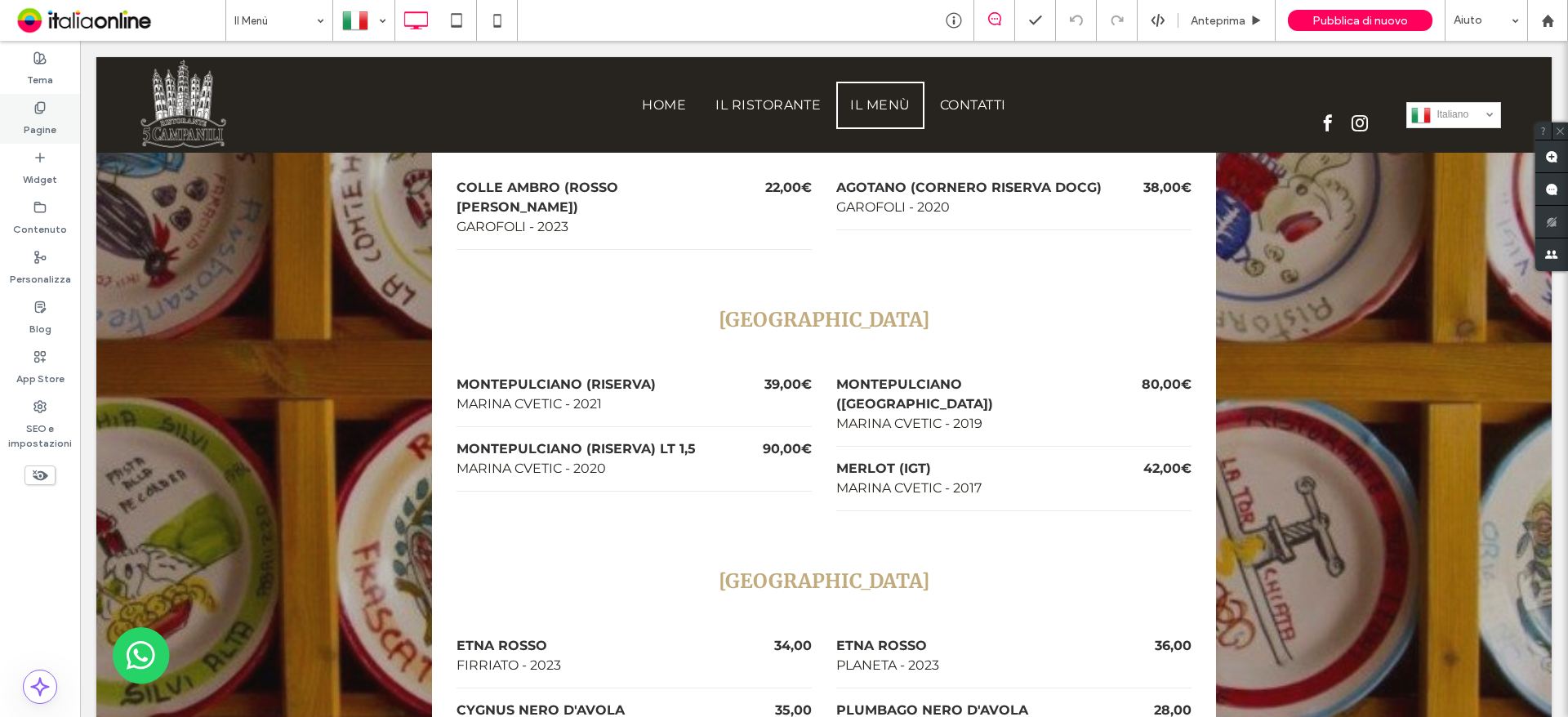
click at [53, 108] on div "Pagine" at bounding box center [40, 119] width 80 height 50
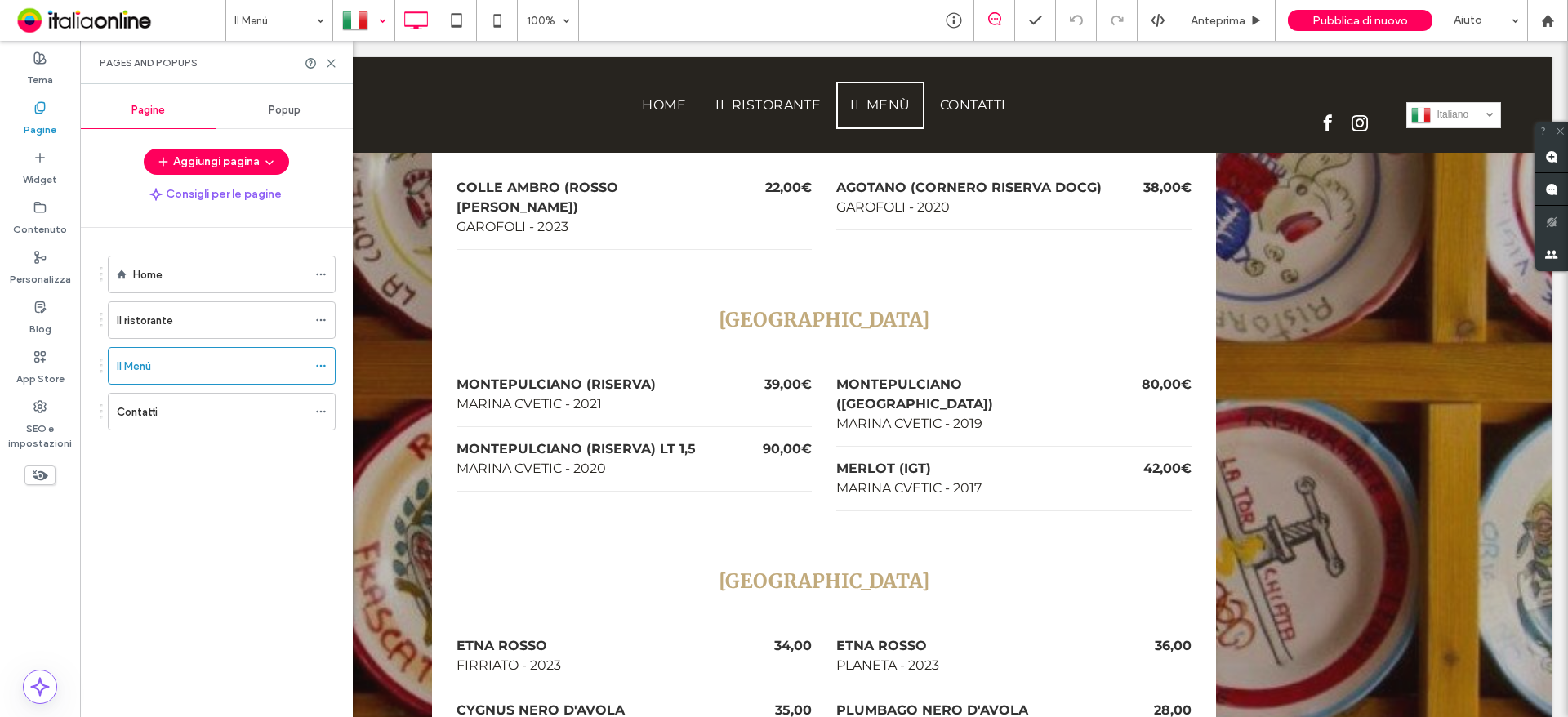
click at [367, 22] on div at bounding box center [363, 21] width 59 height 40
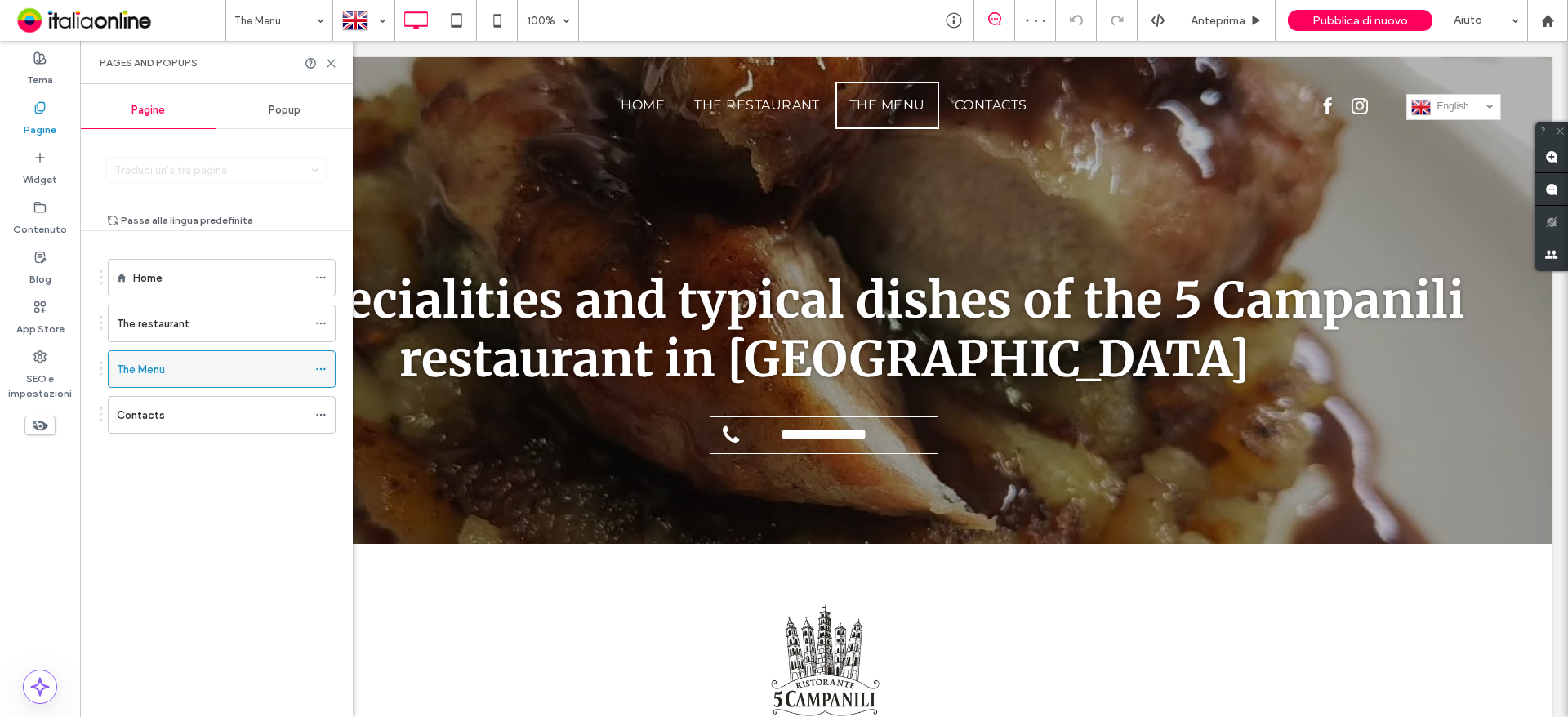
click at [316, 369] on icon at bounding box center [321, 369] width 11 height 11
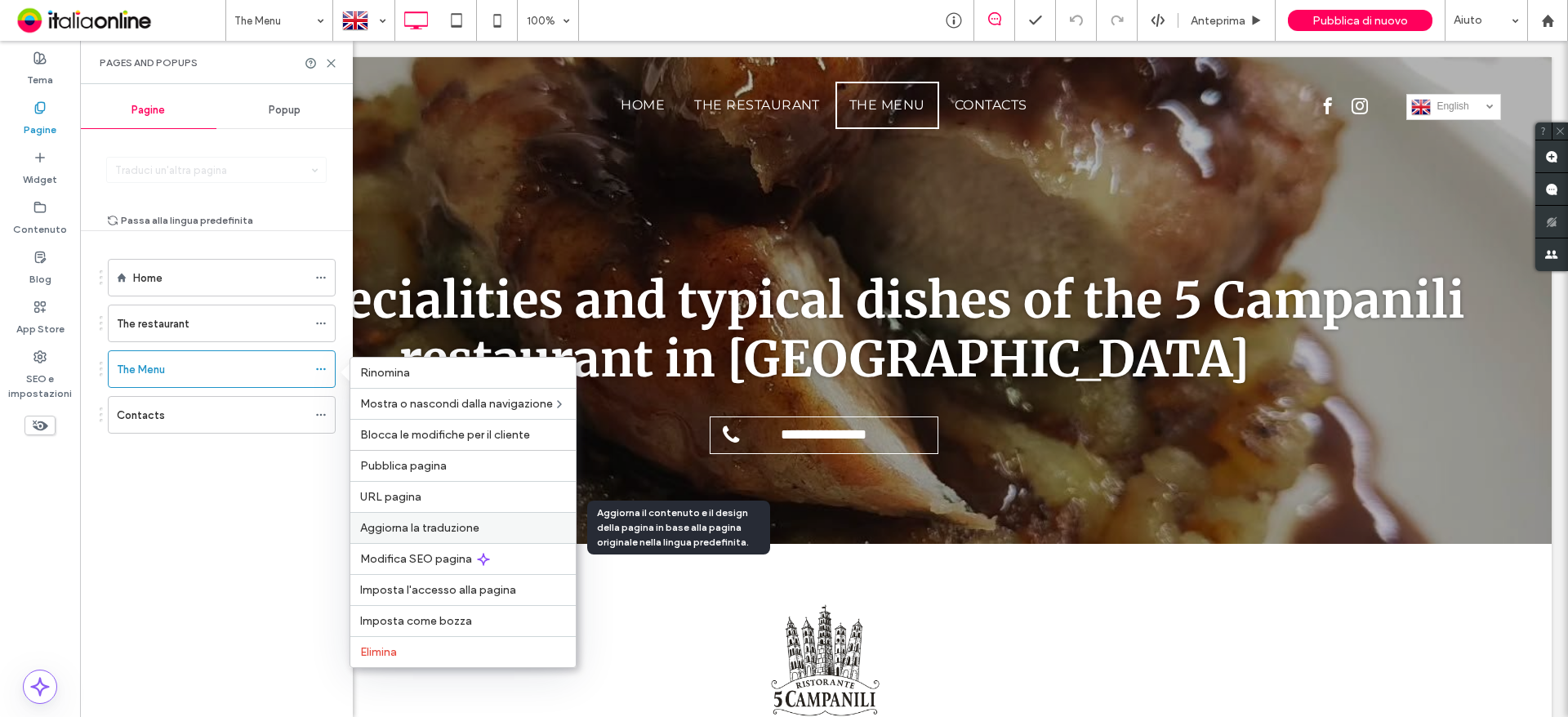
click at [387, 525] on span "Aggiorna la traduzione" at bounding box center [420, 528] width 119 height 14
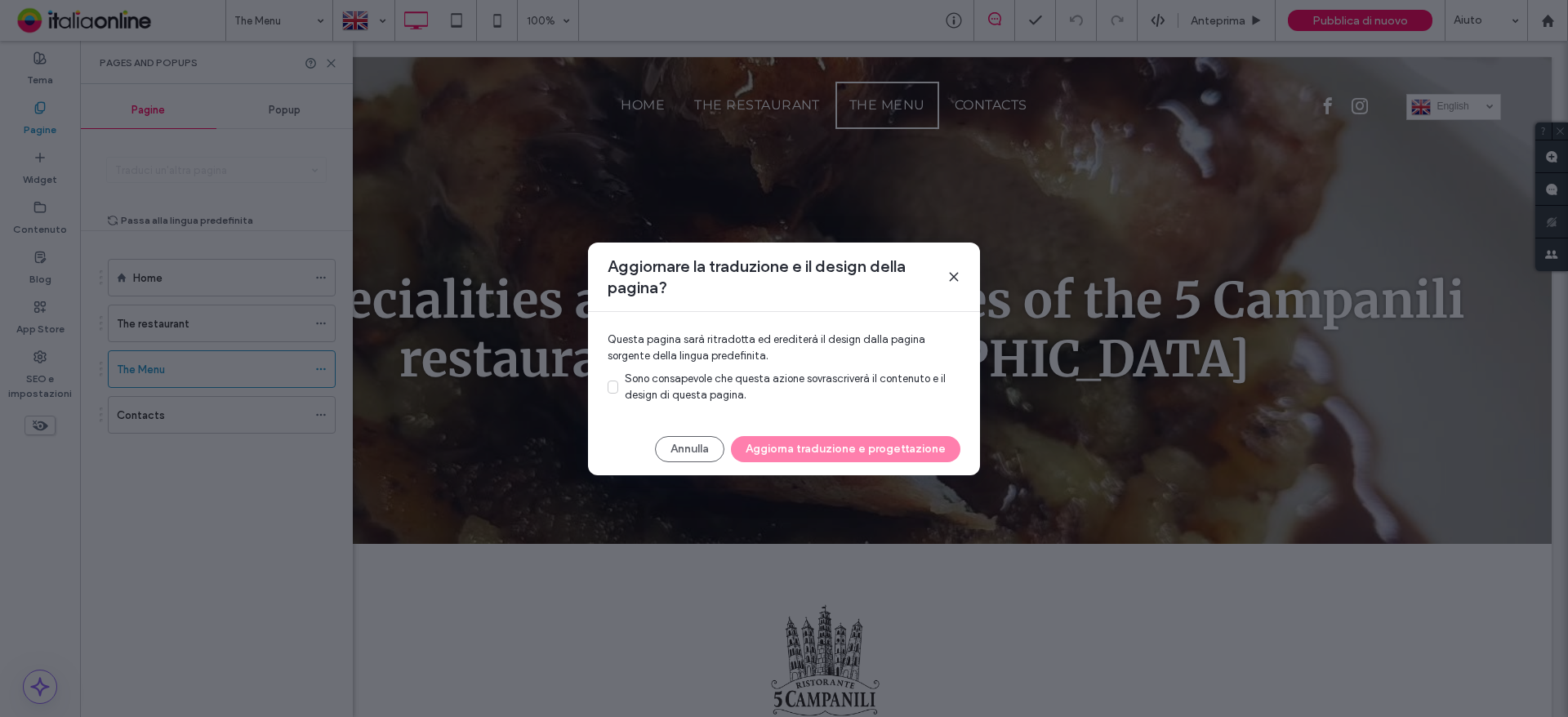
click at [662, 394] on span "Sono consapevole che questa azione sovrascriverà il contenuto e il design di qu…" at bounding box center [784, 387] width 321 height 28
click at [824, 455] on button "Aggiorna traduzione e progettazione" at bounding box center [845, 449] width 229 height 26
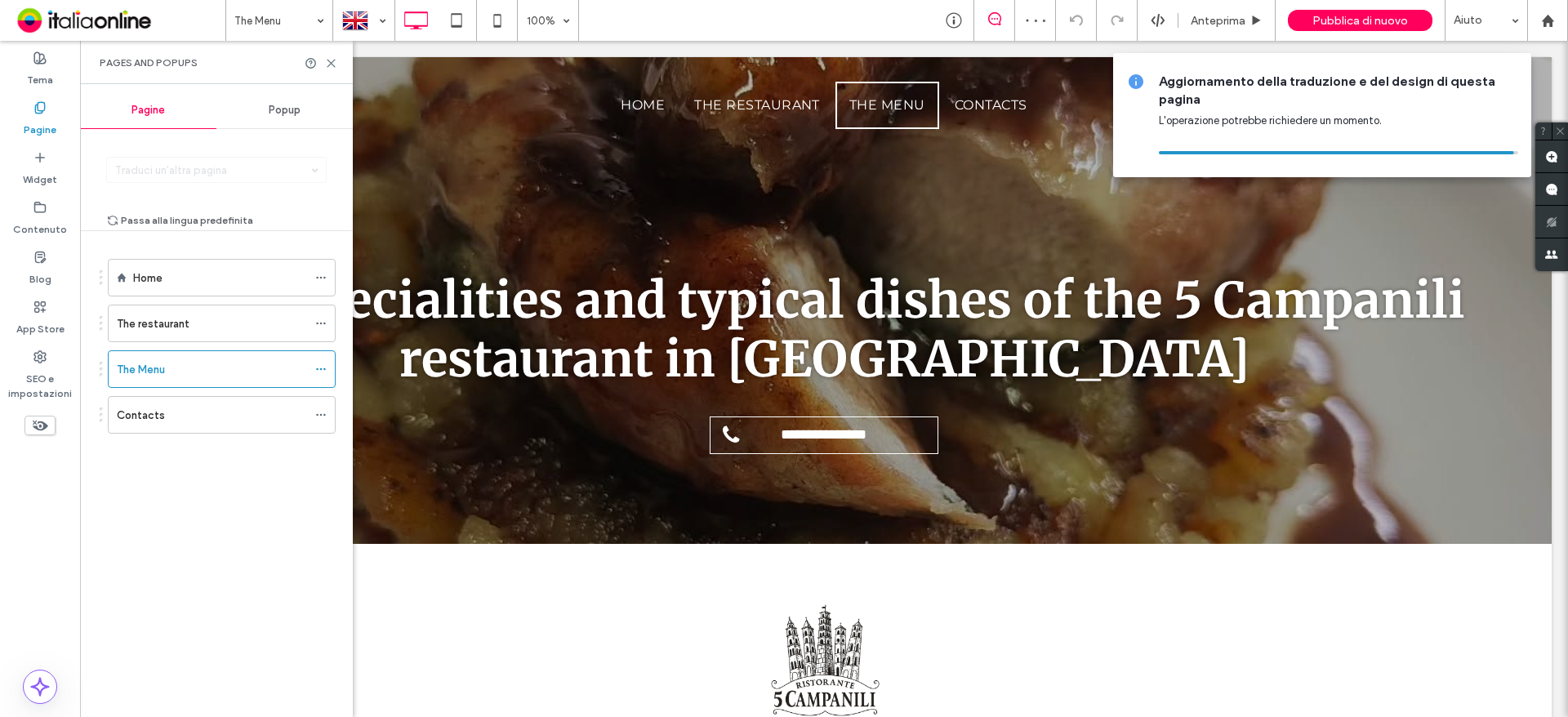
click at [1350, 19] on span "Pubblica di nuovo" at bounding box center [1360, 21] width 95 height 14
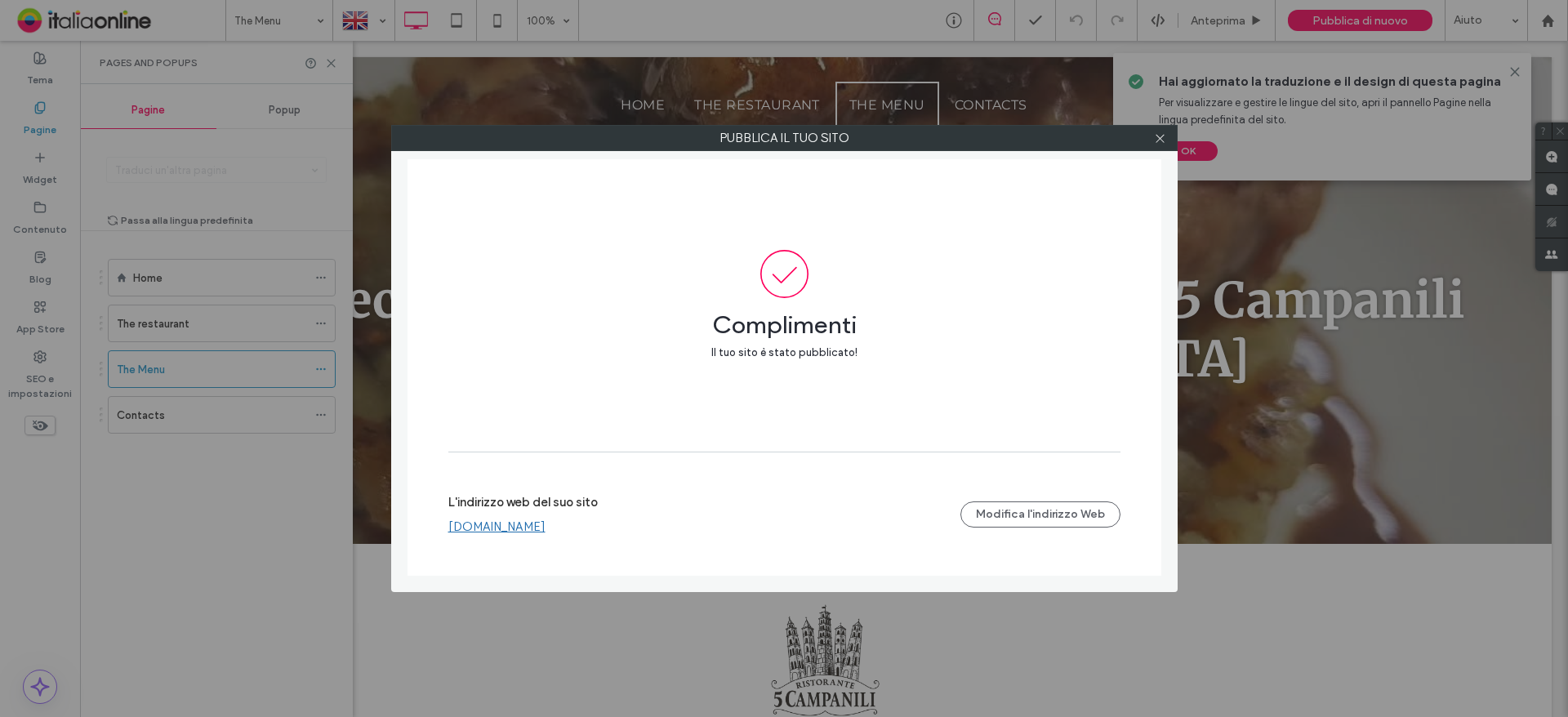
click at [498, 526] on link "[DOMAIN_NAME]" at bounding box center [496, 527] width 97 height 15
click at [1155, 142] on icon at bounding box center [1160, 138] width 12 height 12
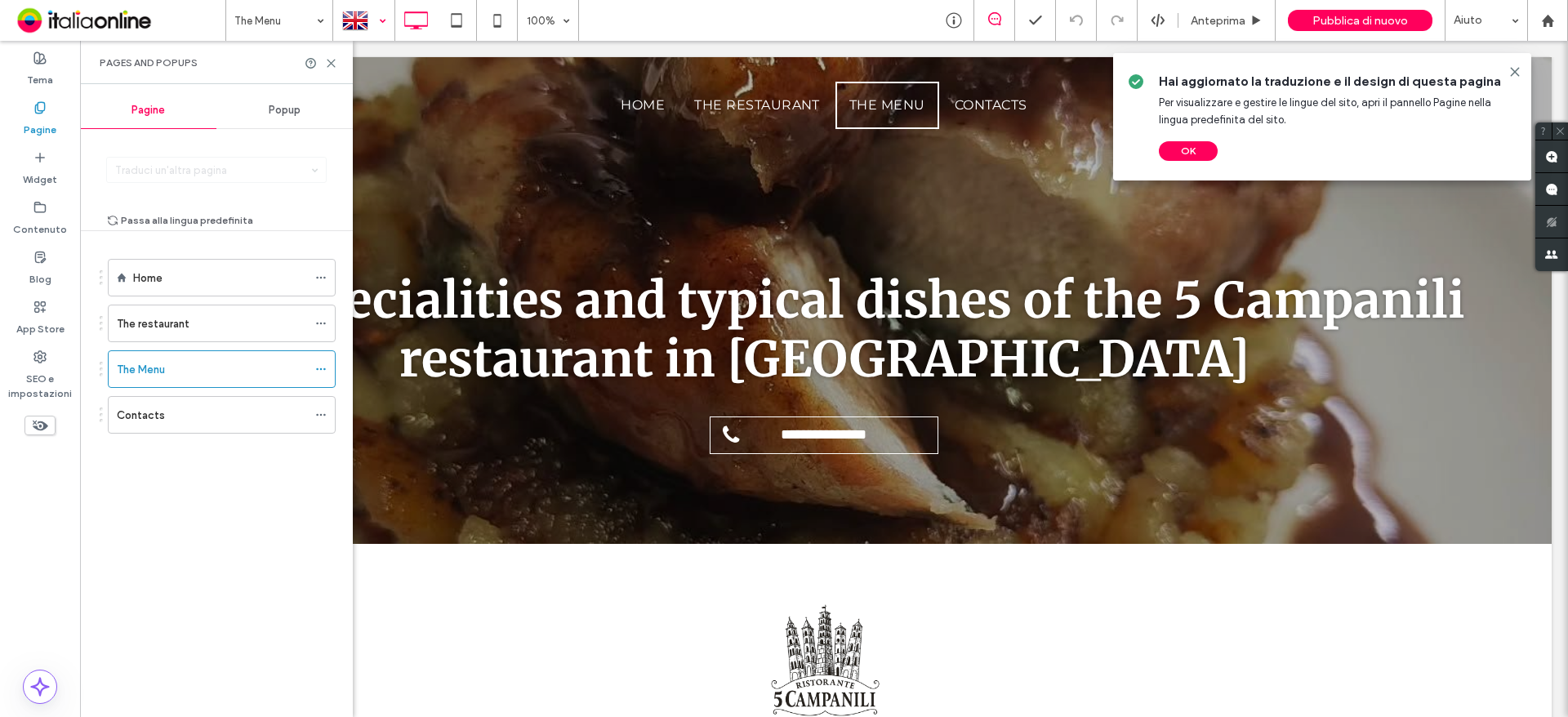
click at [362, 20] on div at bounding box center [363, 21] width 59 height 40
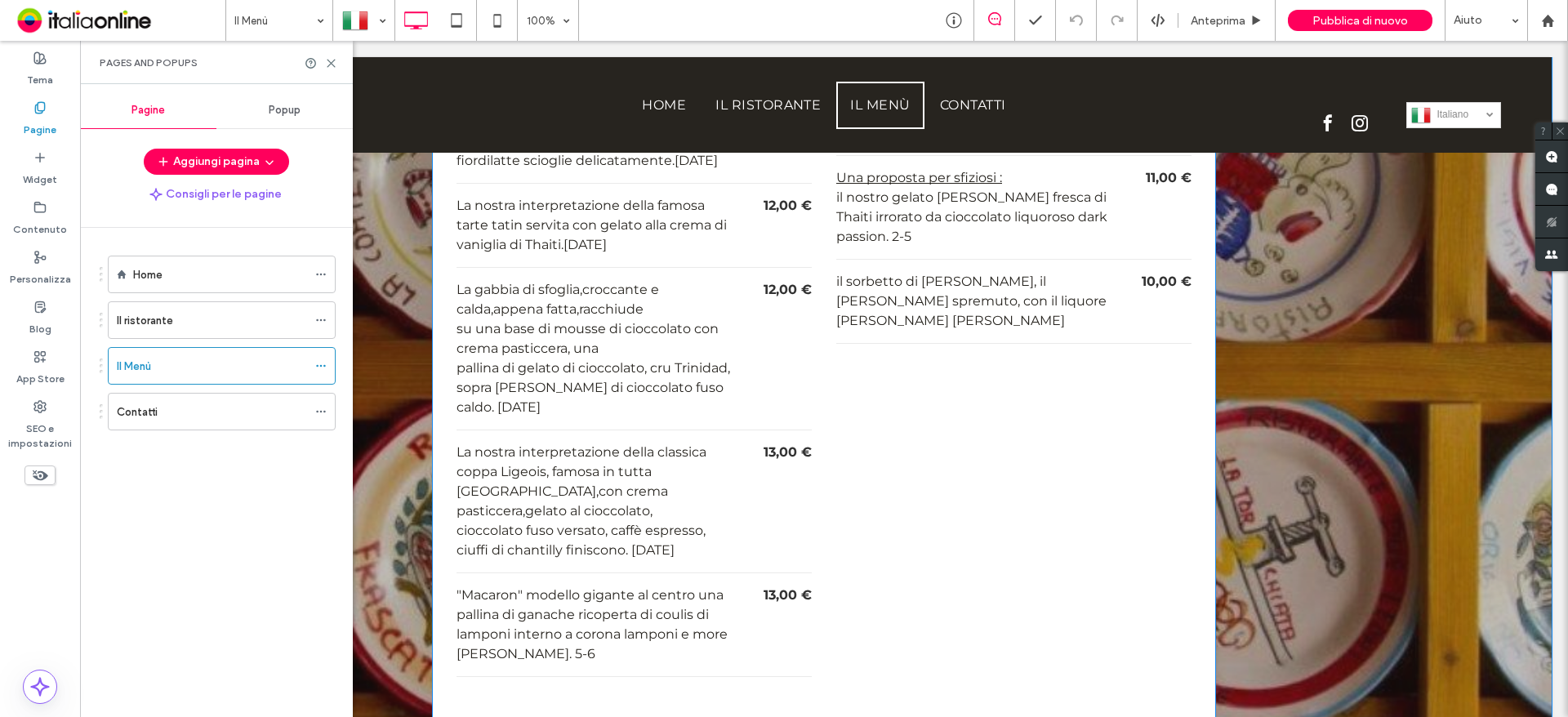
scroll to position [5123, 0]
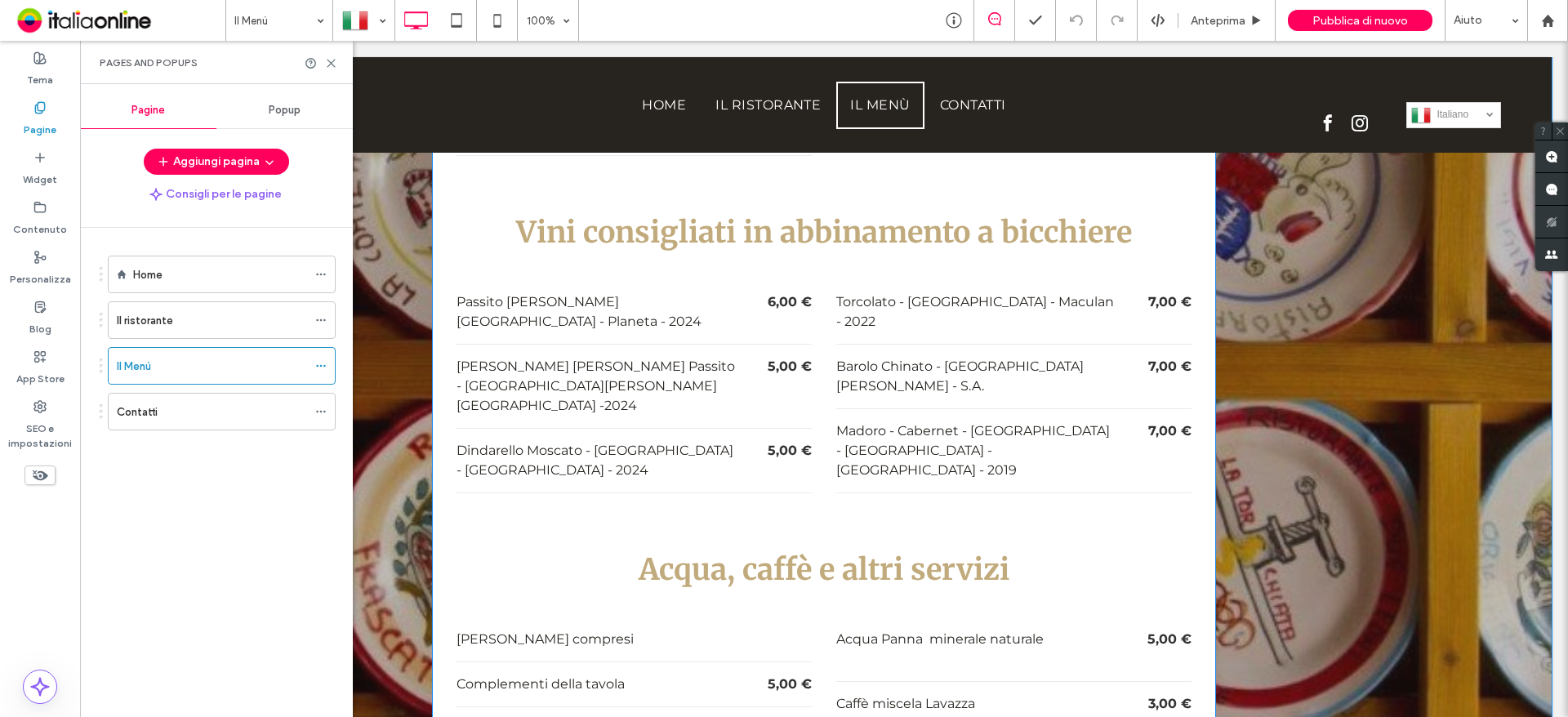
click at [953, 694] on p "Caffè miscela Lavazza" at bounding box center [977, 704] width 281 height 20
click at [1136, 618] on div "Acqua Panna minerale naturale 5,00 €" at bounding box center [1014, 650] width 355 height 64
click at [1071, 694] on p "Caffè miscela Lavazza" at bounding box center [977, 704] width 281 height 20
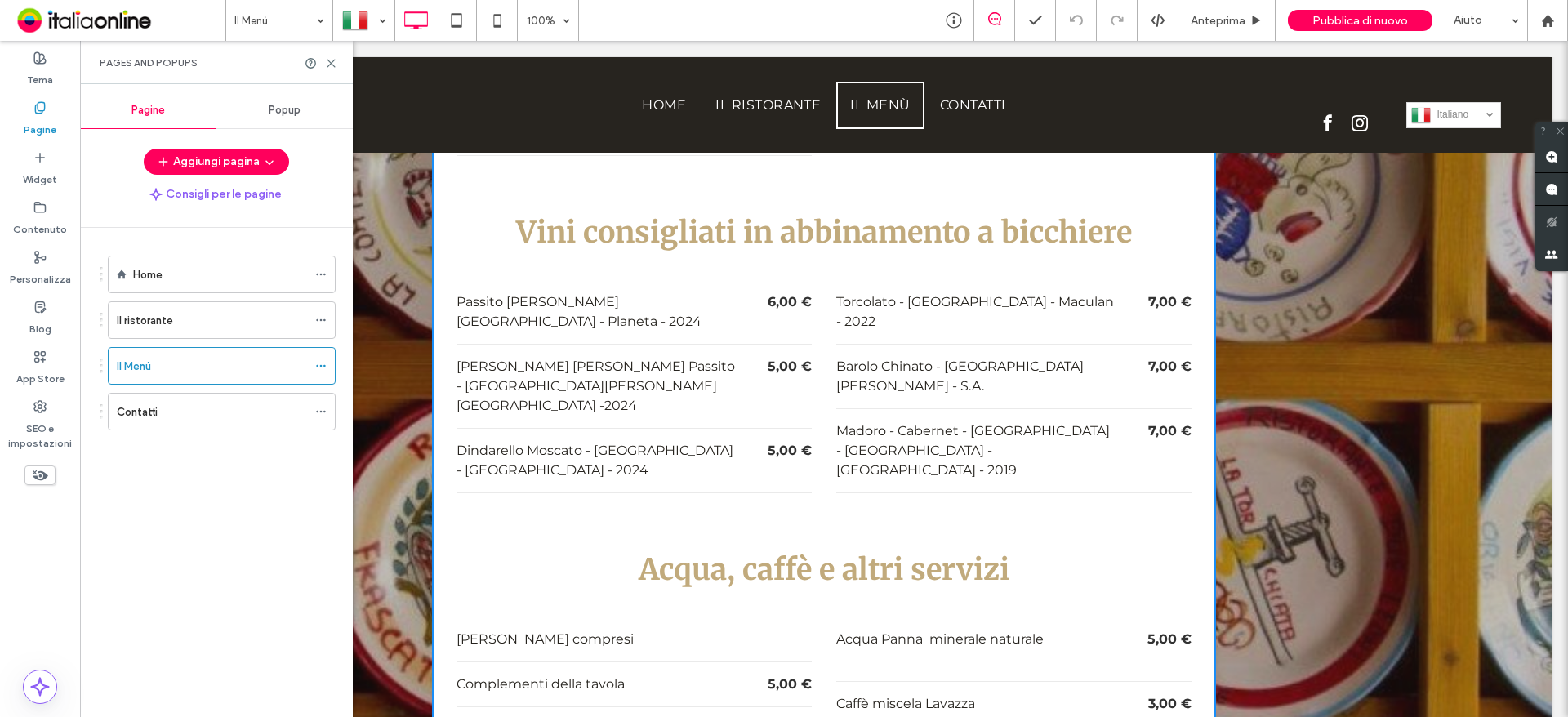
click at [1071, 694] on p "Caffè miscela Lavazza" at bounding box center [977, 704] width 281 height 20
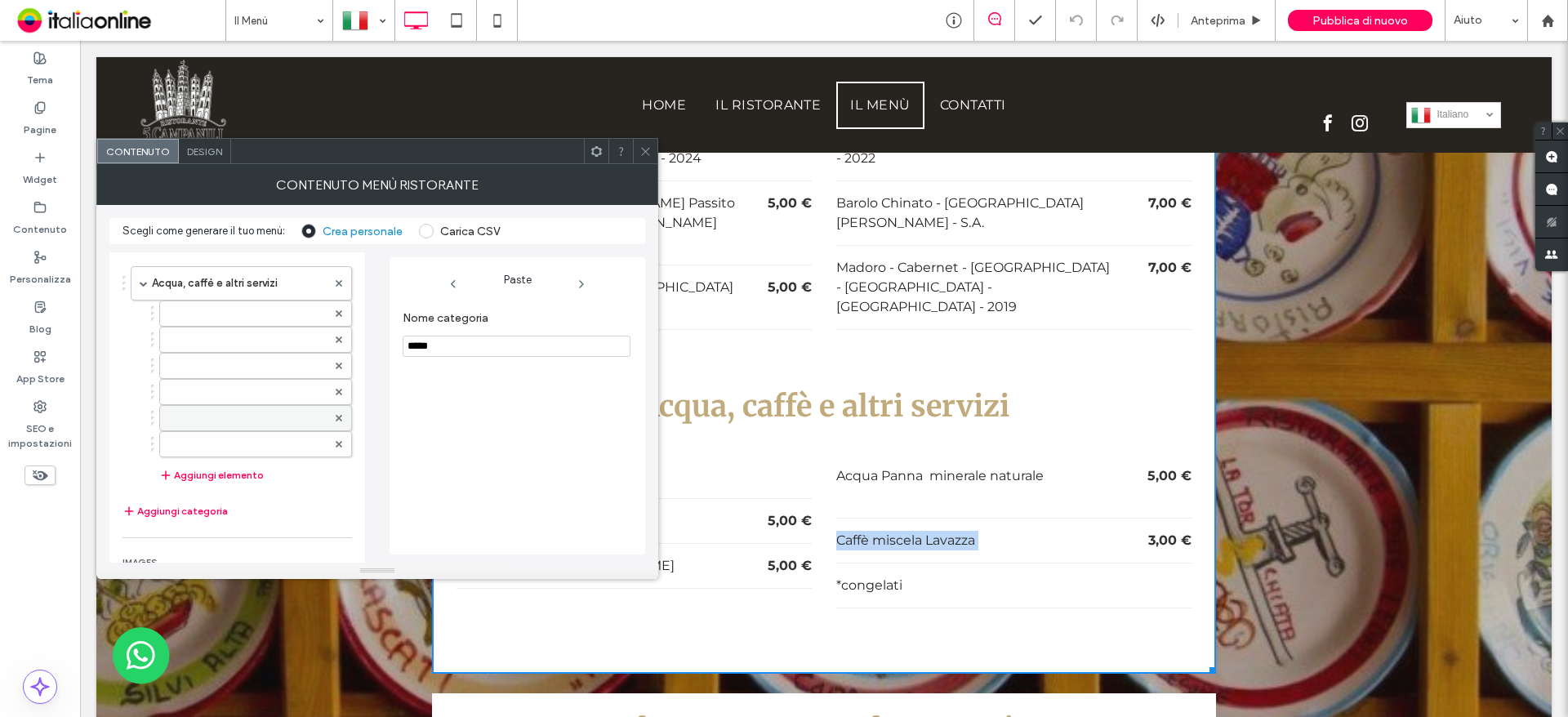
scroll to position [1634, 0]
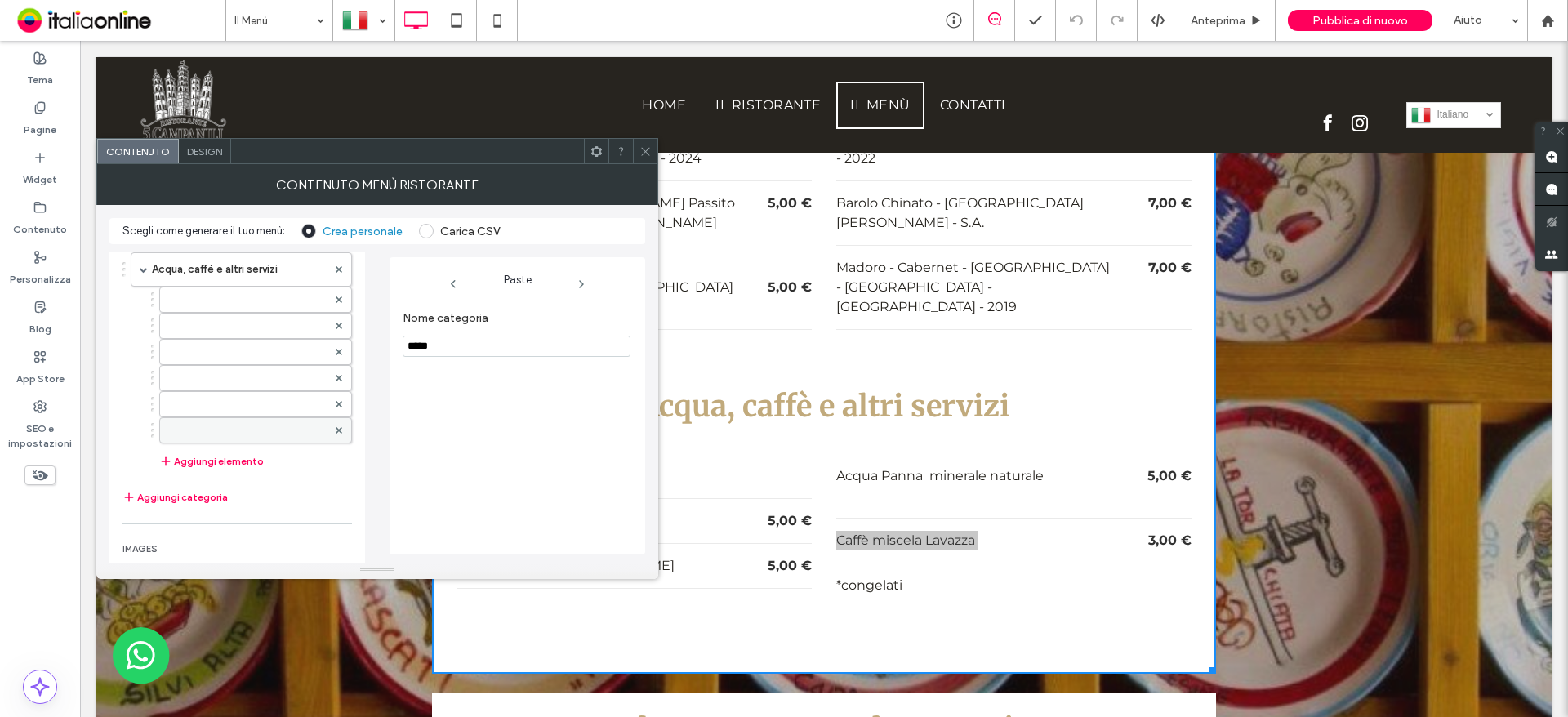
click at [235, 430] on label at bounding box center [247, 430] width 158 height 16
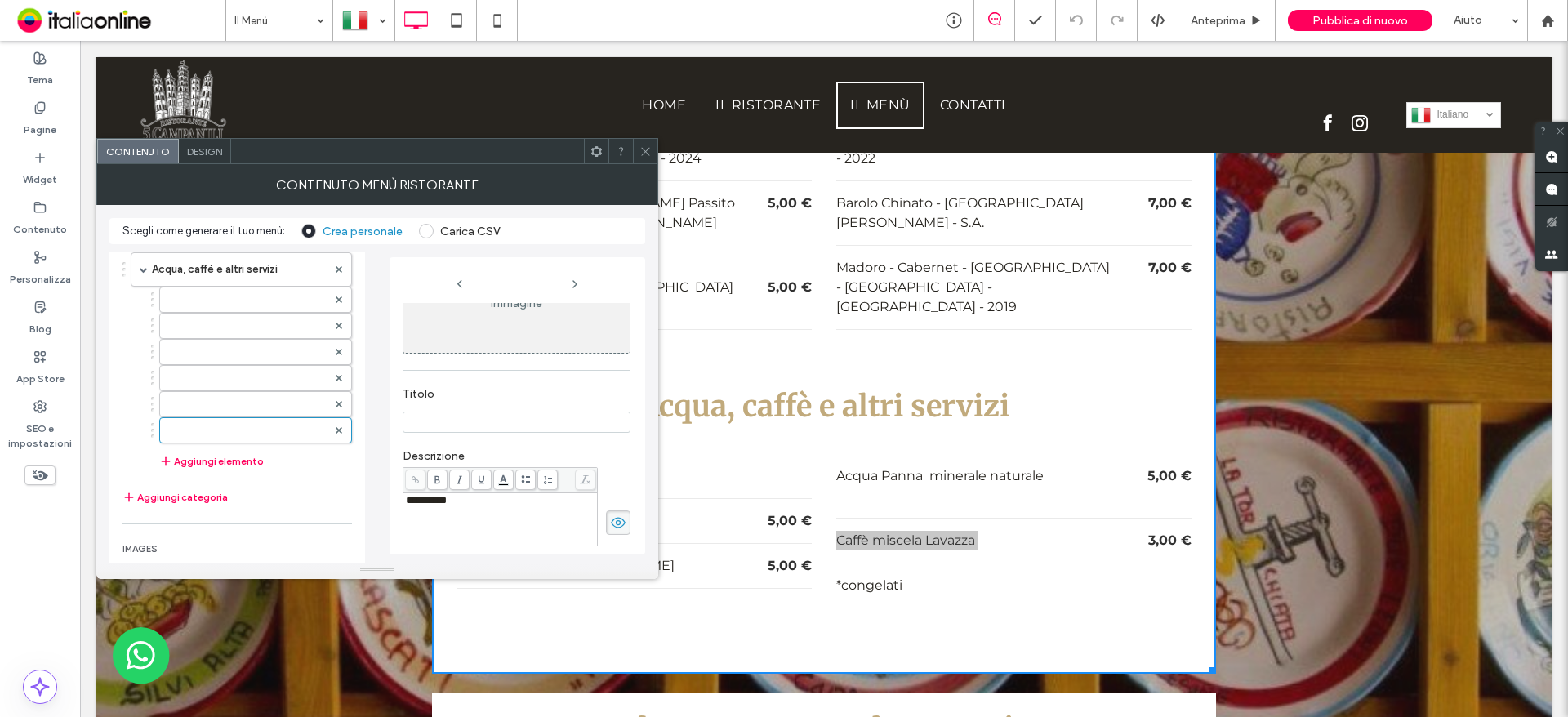
scroll to position [163, 0]
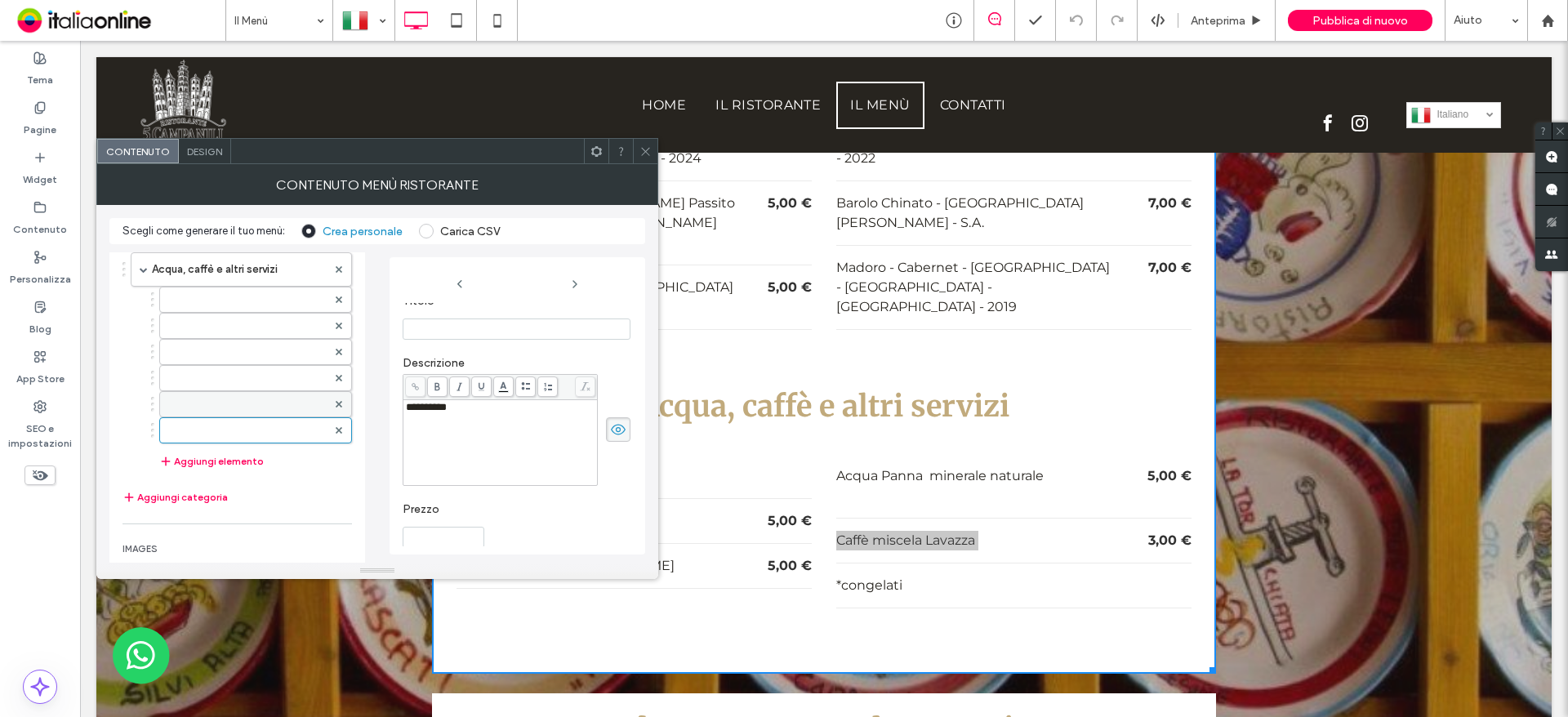
click at [215, 403] on label at bounding box center [247, 404] width 158 height 16
click at [405, 535] on input "******" at bounding box center [443, 538] width 82 height 22
type input "******"
click at [650, 149] on icon at bounding box center [645, 151] width 12 height 12
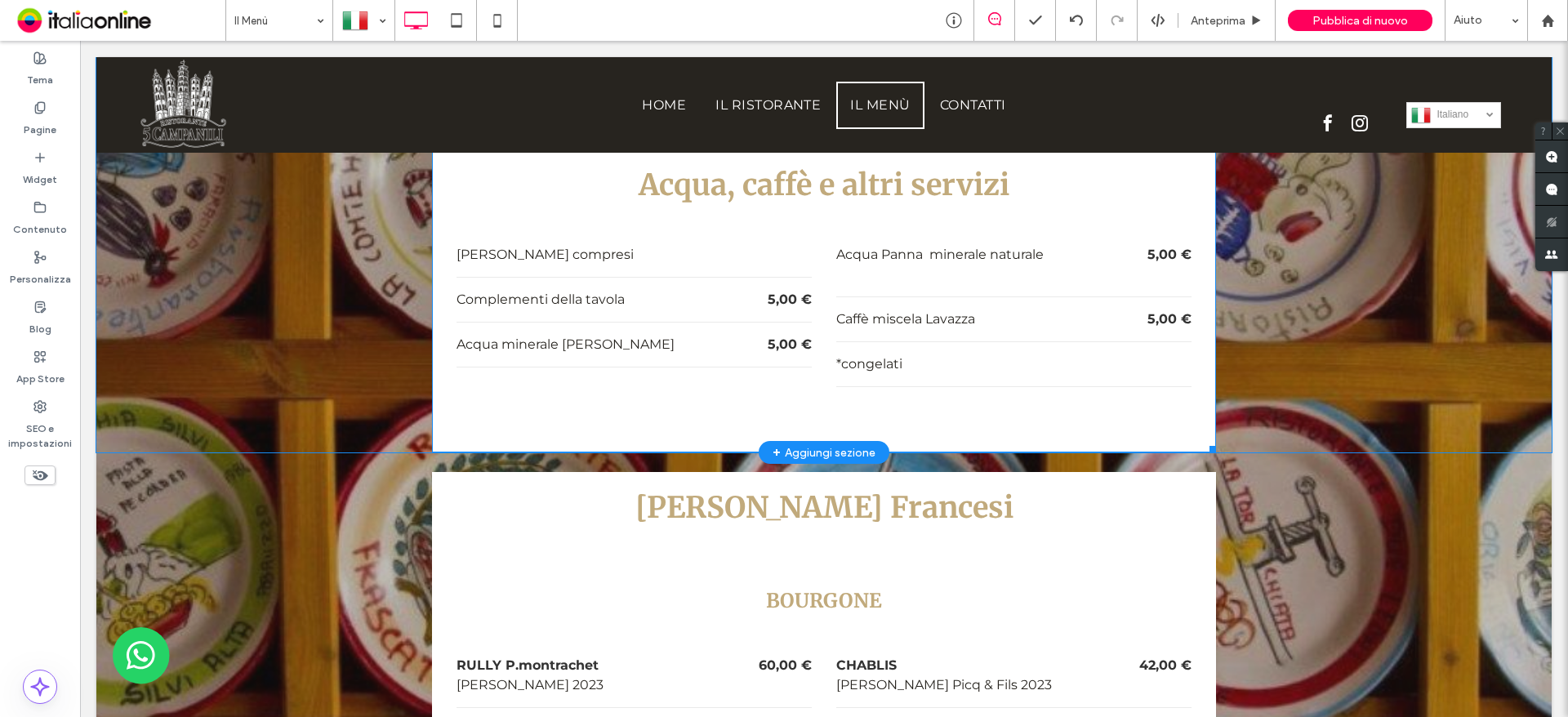
scroll to position [5449, 0]
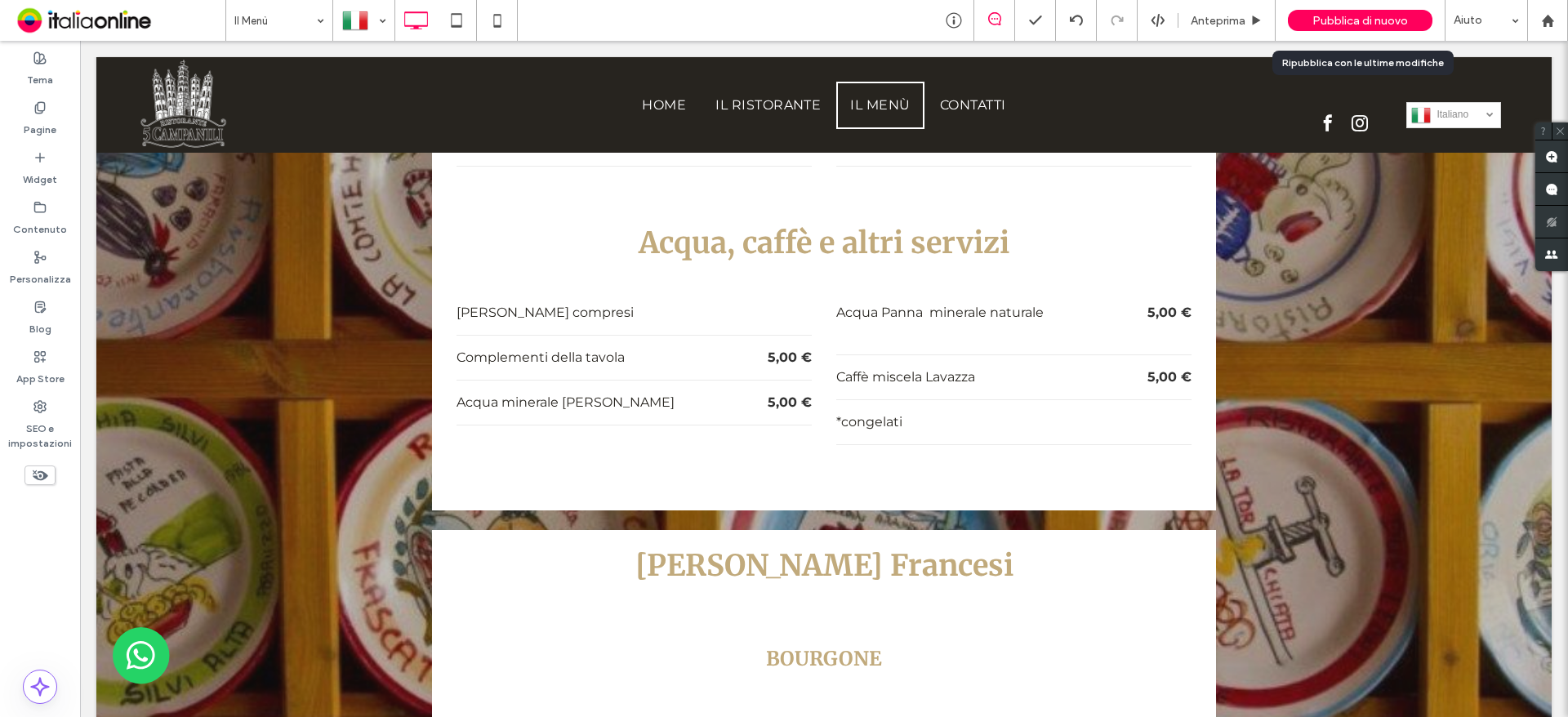
click at [1345, 23] on span "Pubblica di nuovo" at bounding box center [1360, 21] width 95 height 14
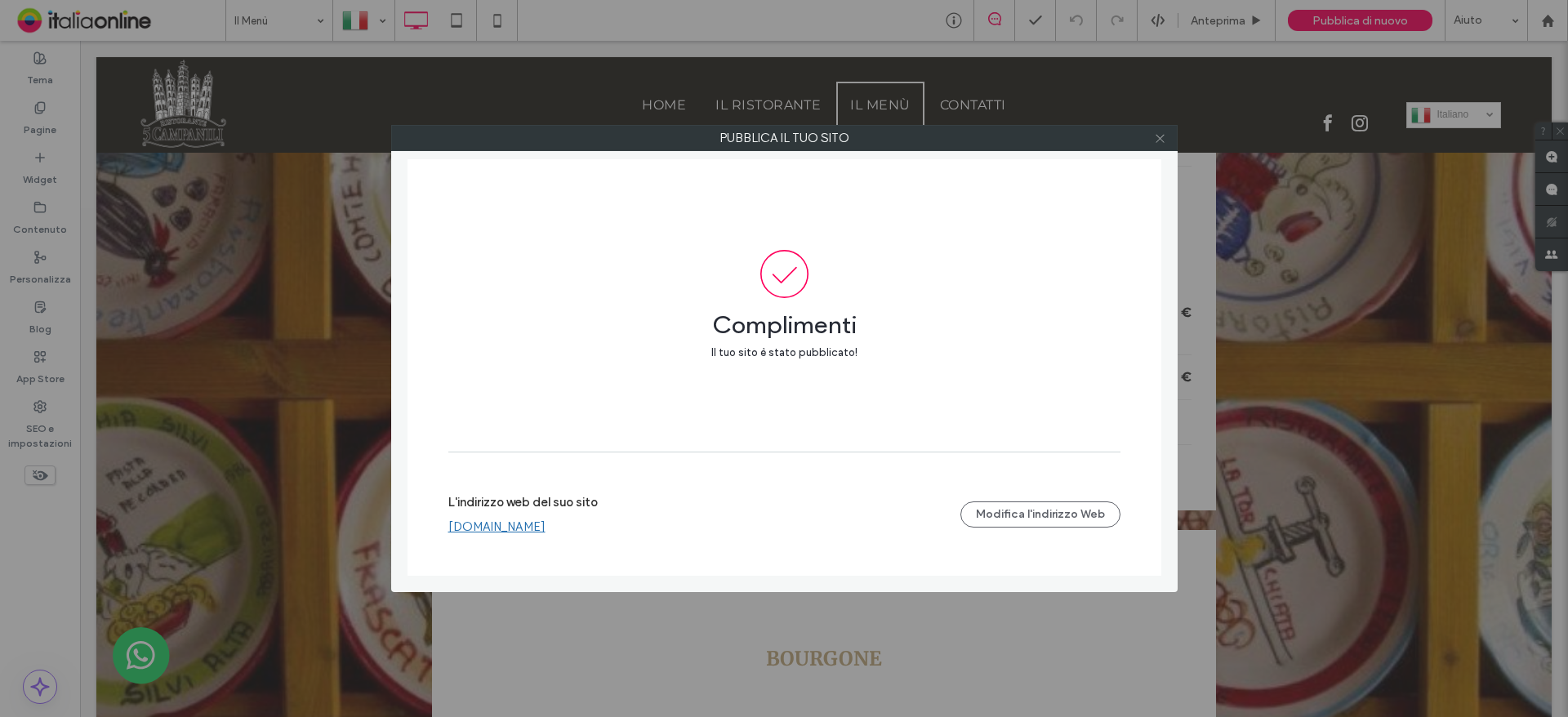
click at [1160, 142] on icon at bounding box center [1160, 138] width 12 height 12
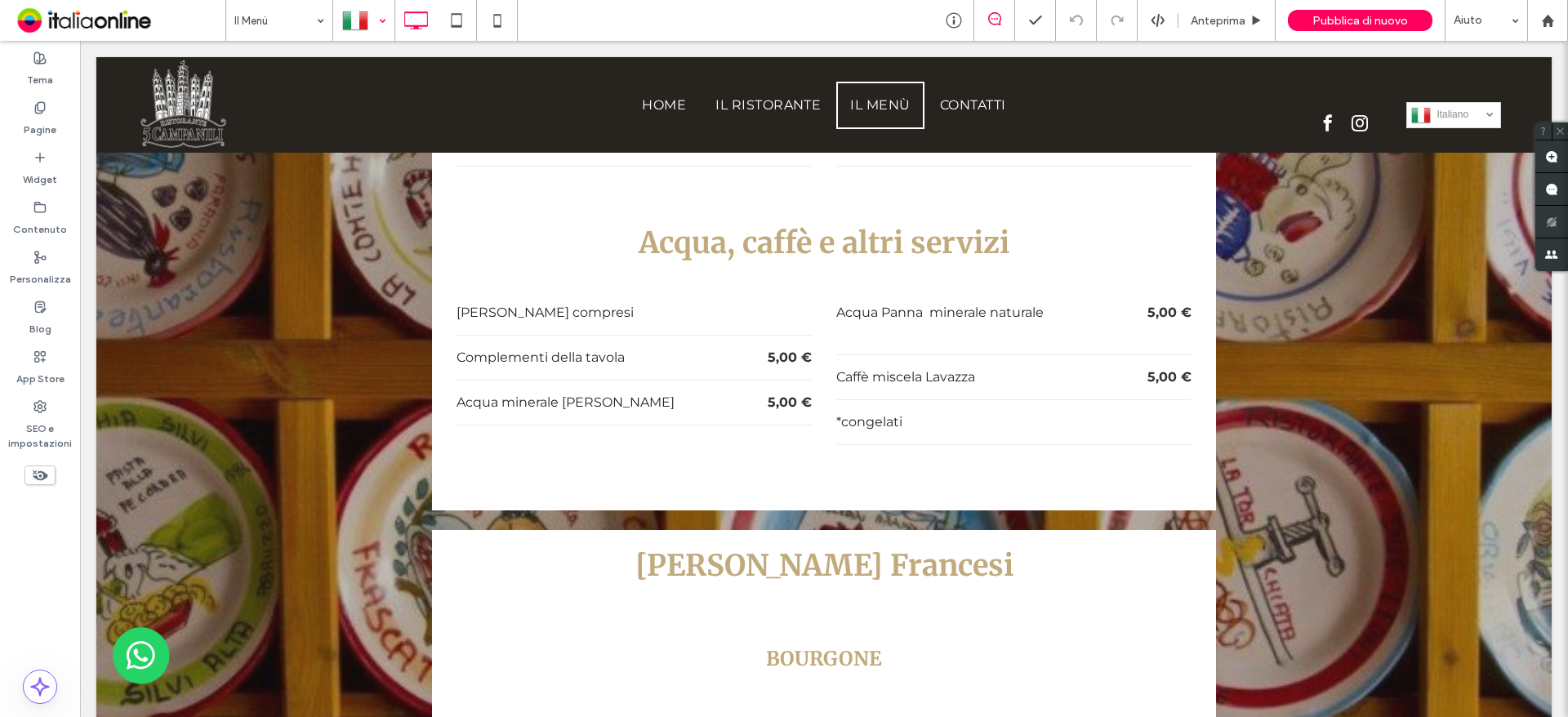
click at [351, 18] on div at bounding box center [363, 21] width 59 height 40
click at [1361, 23] on div at bounding box center [784, 358] width 1568 height 717
click at [1378, 23] on span "Pubblica di nuovo" at bounding box center [1360, 21] width 95 height 14
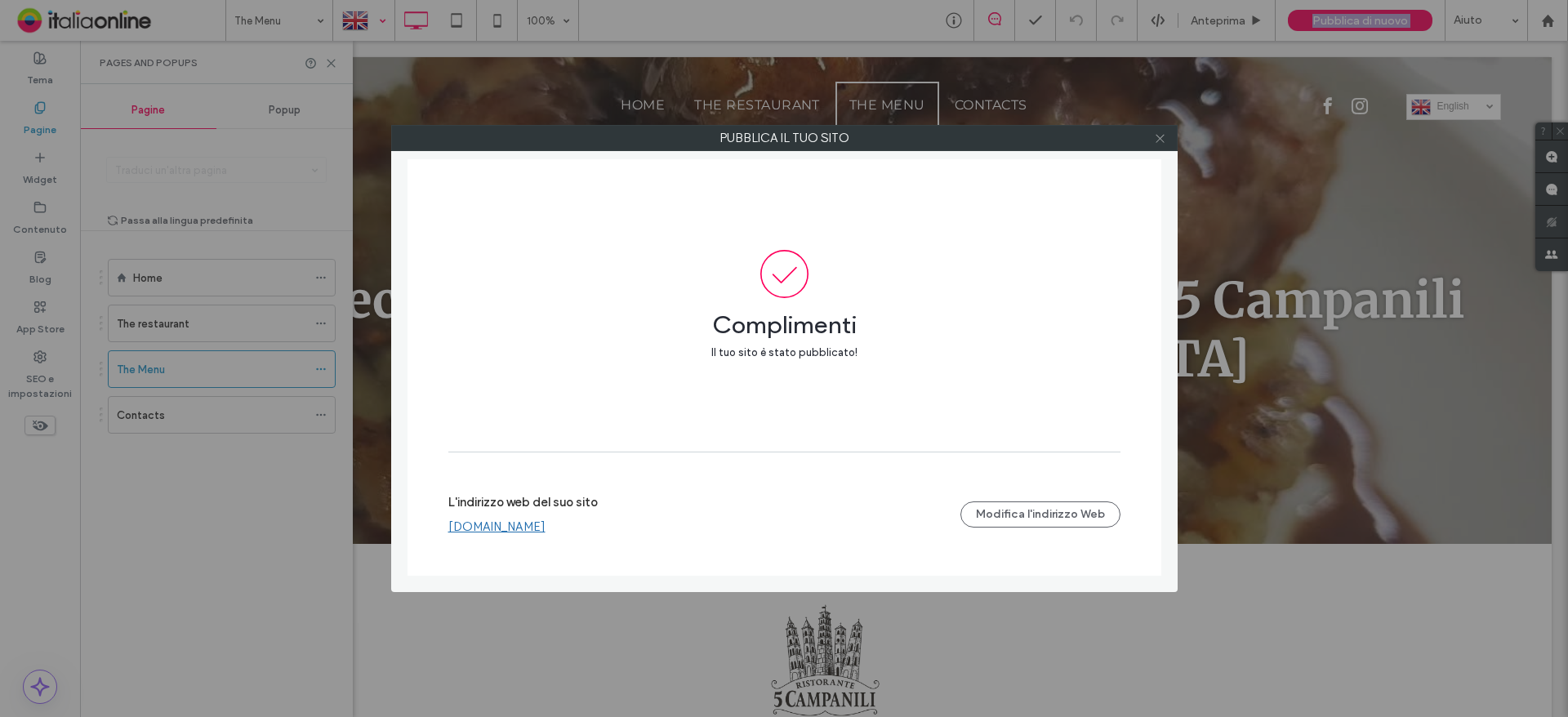
click at [1163, 138] on icon at bounding box center [1160, 138] width 12 height 12
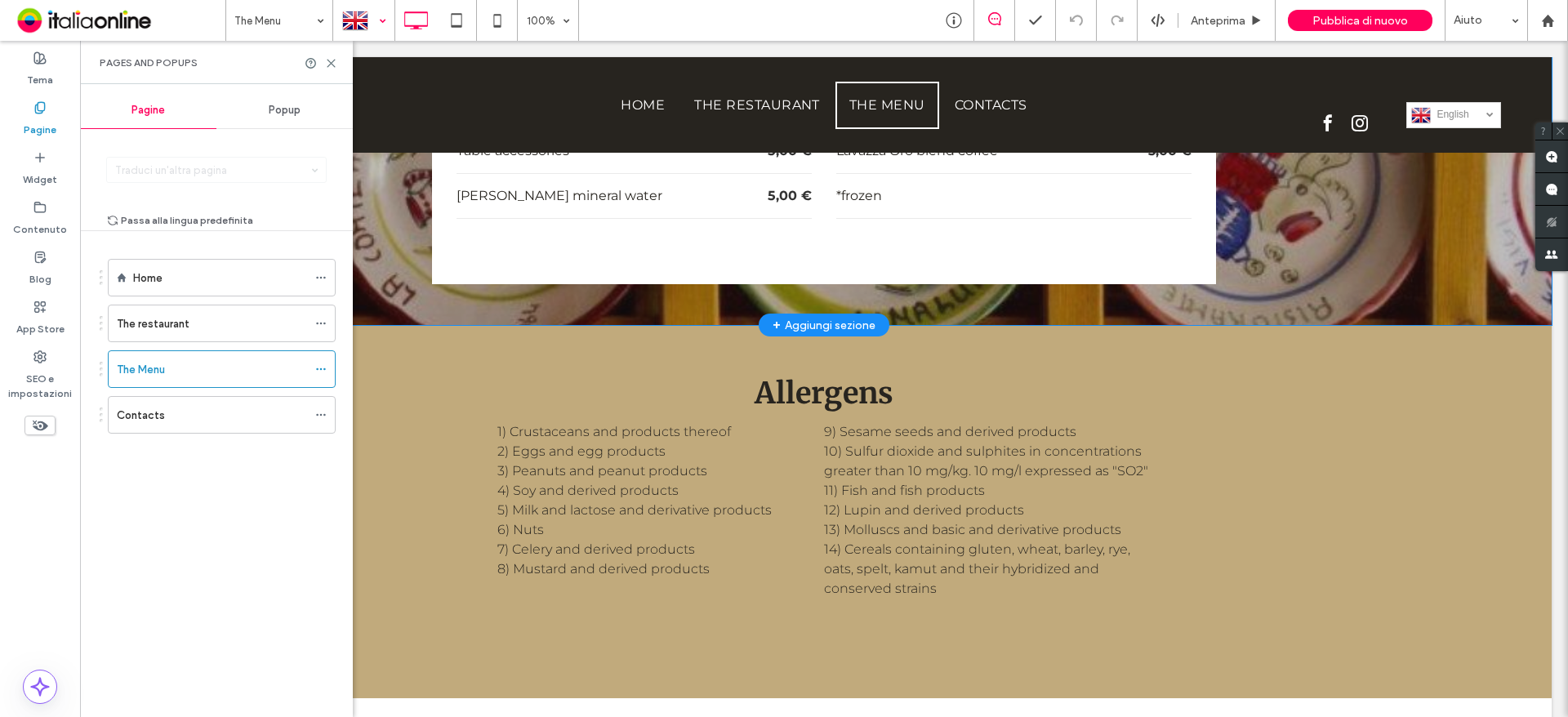
scroll to position [5311, 0]
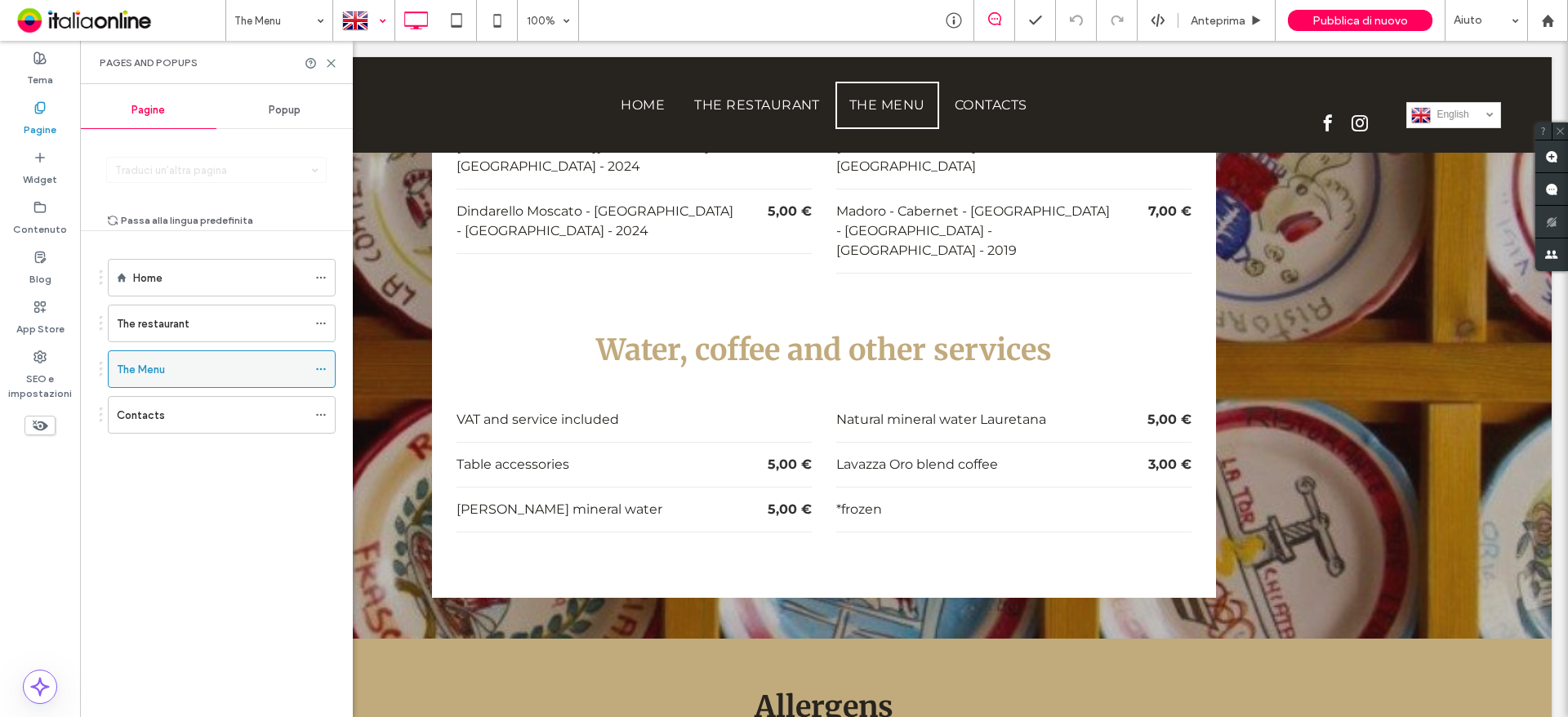
click at [320, 364] on icon at bounding box center [321, 369] width 11 height 11
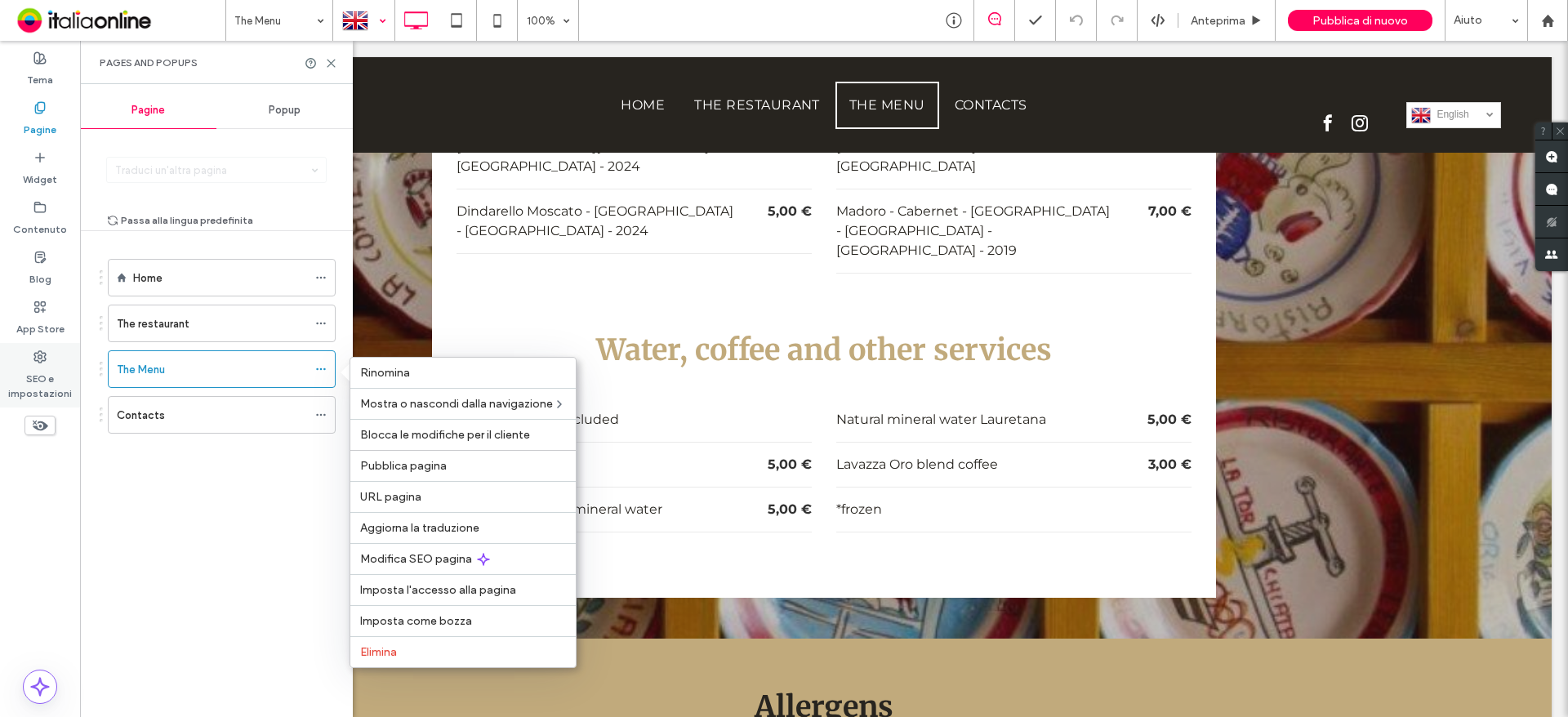
click at [37, 384] on label "SEO e impostazioni" at bounding box center [40, 382] width 80 height 38
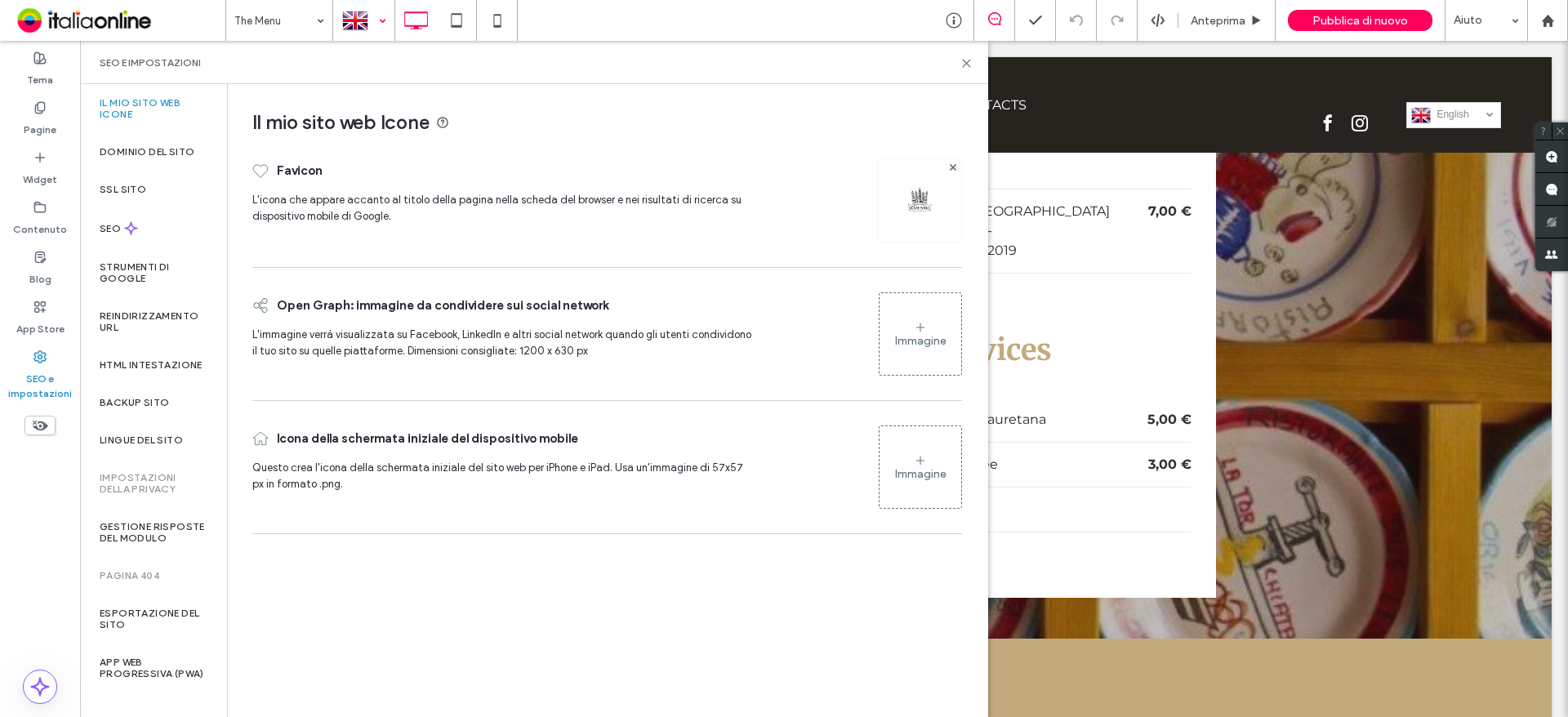
click at [37, 369] on label "SEO e impostazioni" at bounding box center [40, 382] width 80 height 38
click at [139, 442] on div "Lingue del sito" at bounding box center [154, 441] width 147 height 38
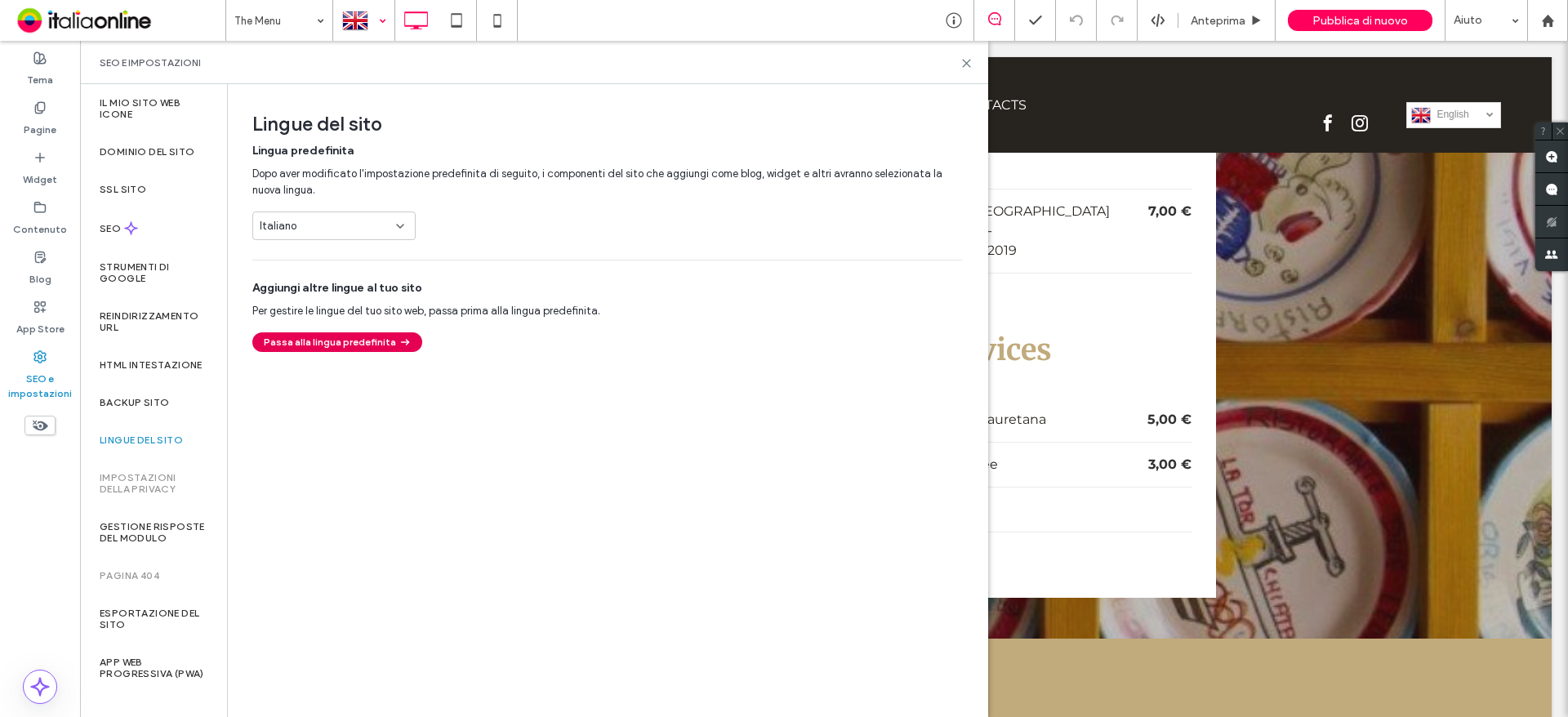
click at [321, 346] on button "Passa alla lingua predefinita" at bounding box center [338, 342] width 170 height 20
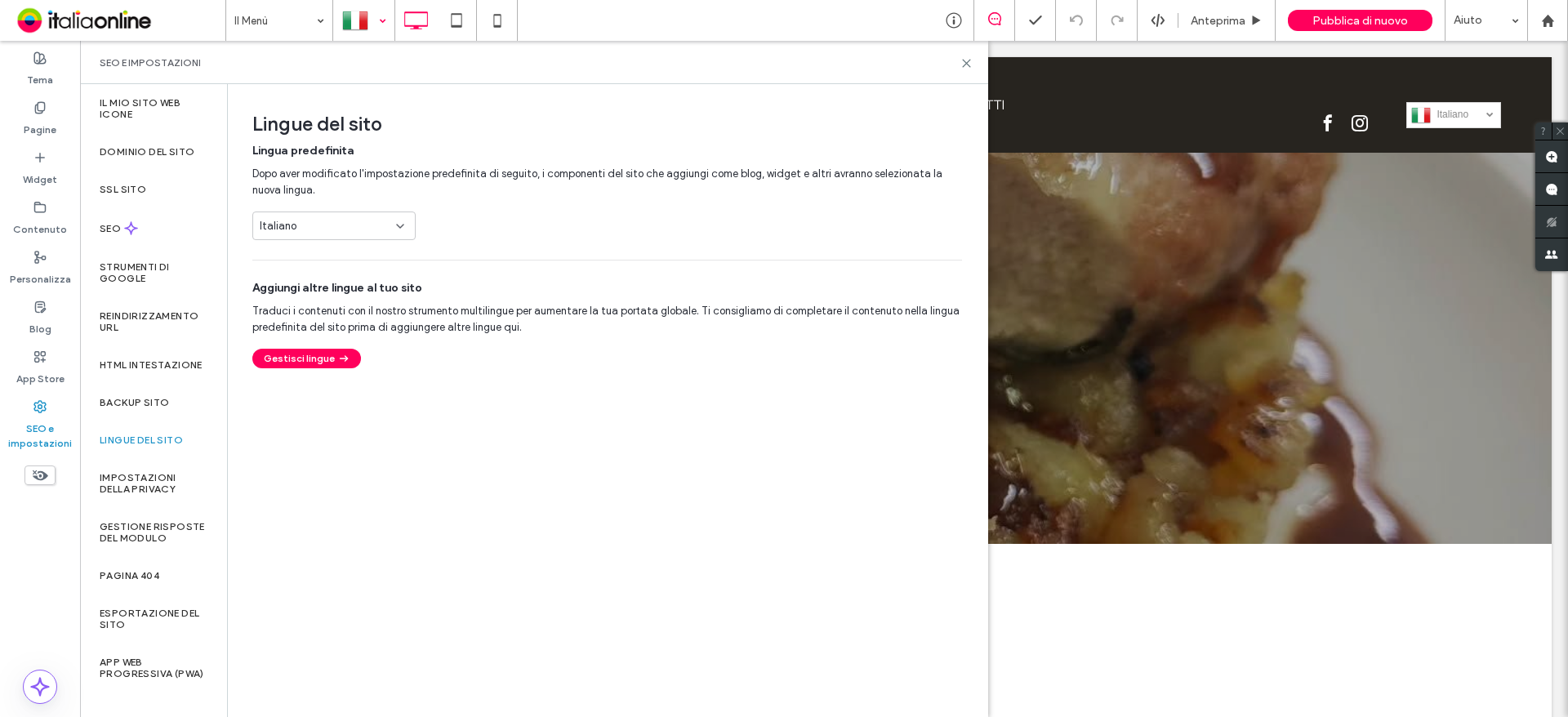
scroll to position [2501, 0]
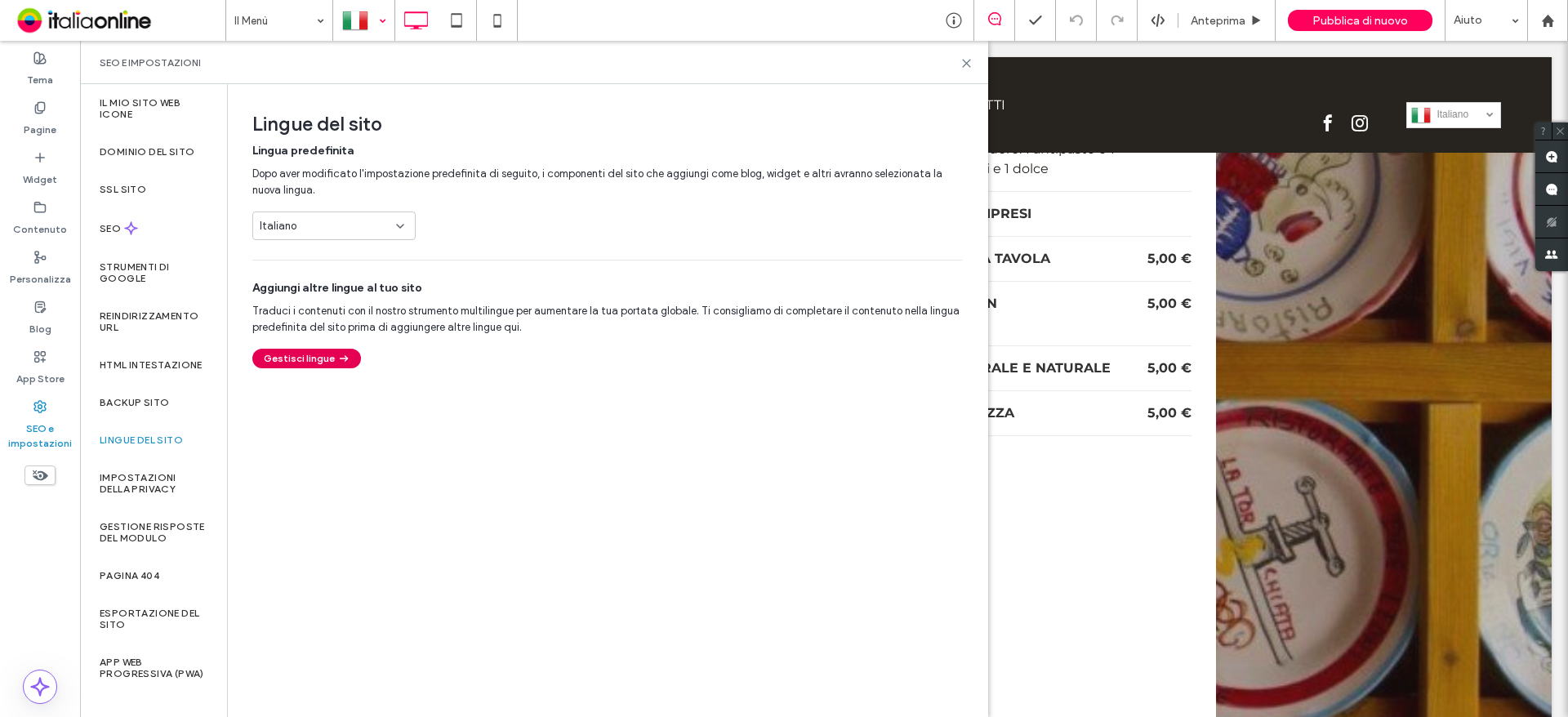
click at [319, 363] on button "Gestisci lingue" at bounding box center [306, 358] width 108 height 20
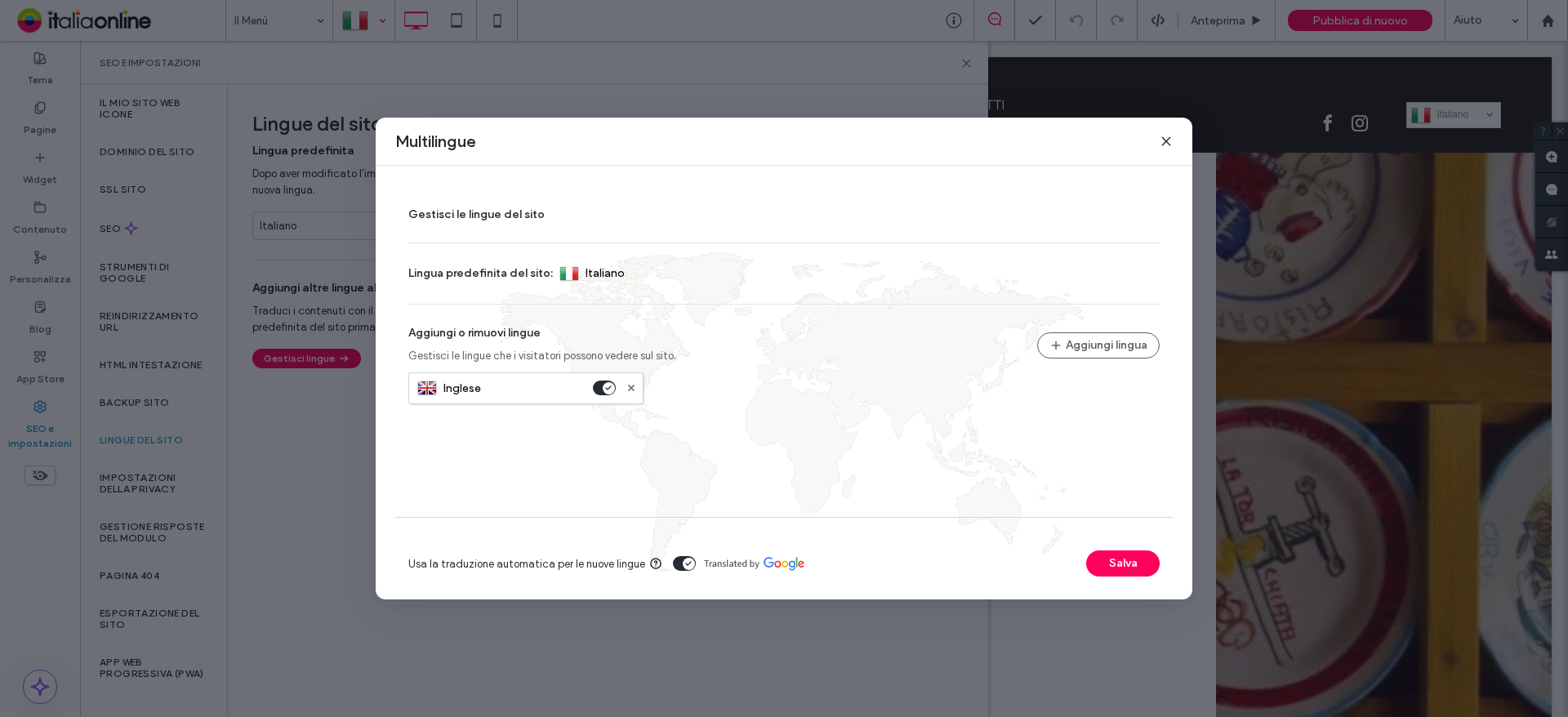
click at [1166, 147] on icon at bounding box center [1166, 142] width 13 height 13
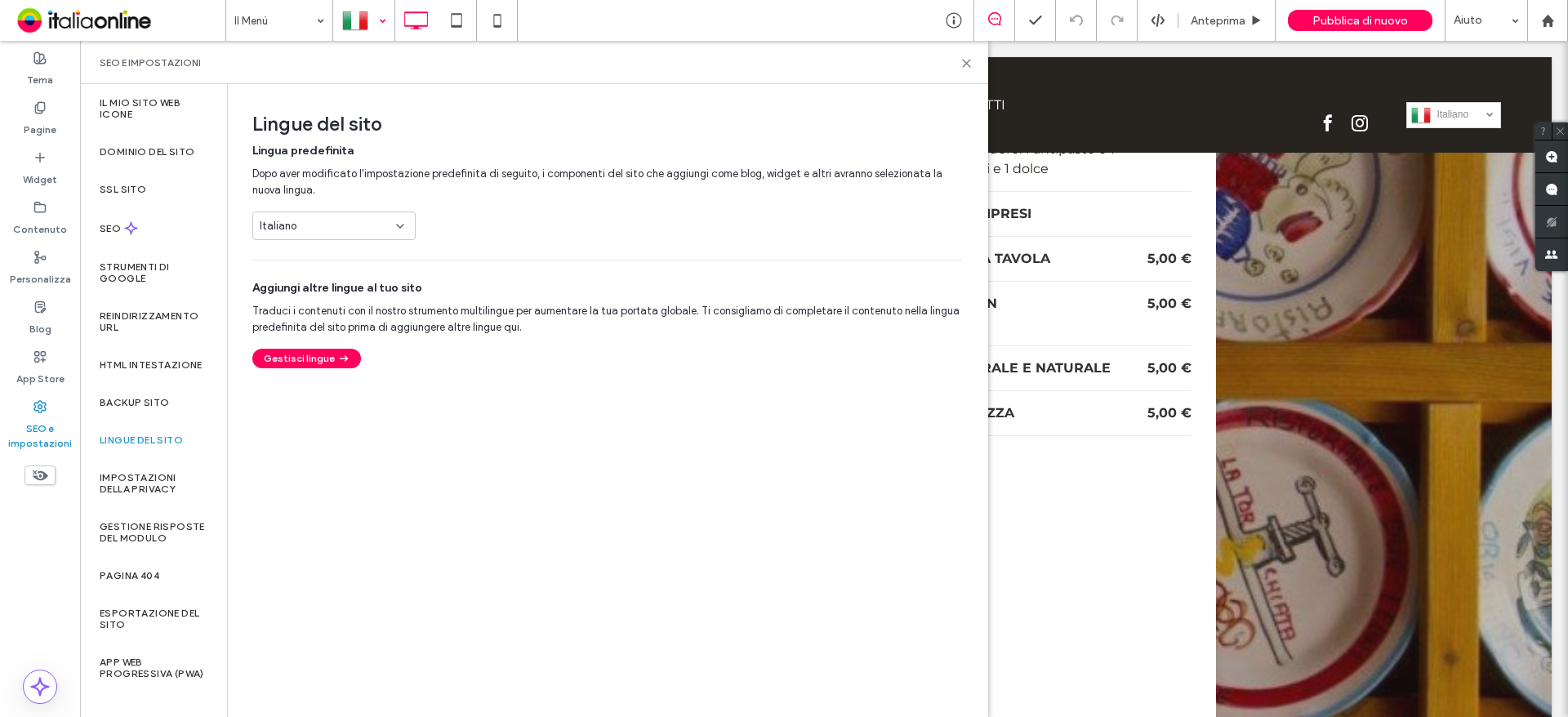
click at [373, 23] on div at bounding box center [363, 21] width 59 height 40
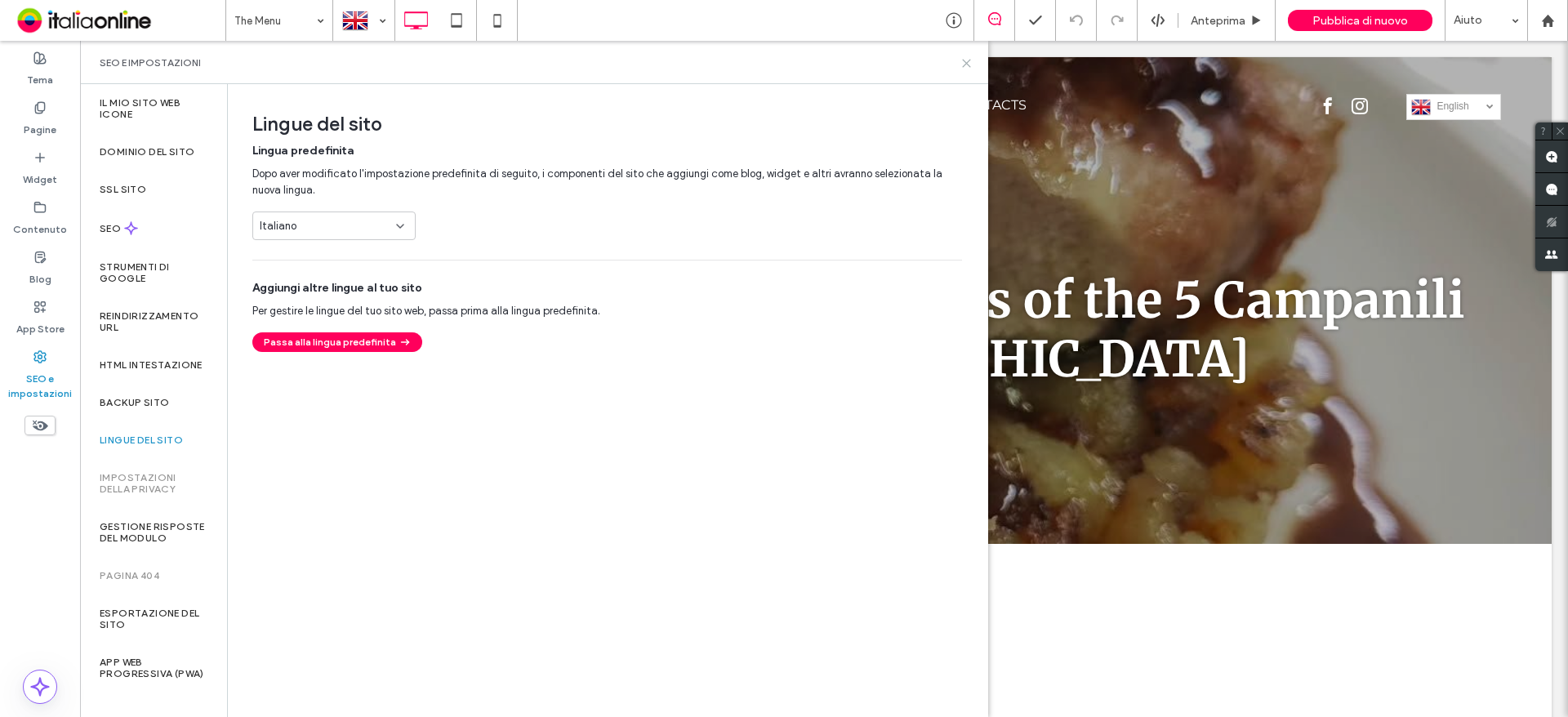
click at [961, 64] on icon at bounding box center [966, 63] width 12 height 12
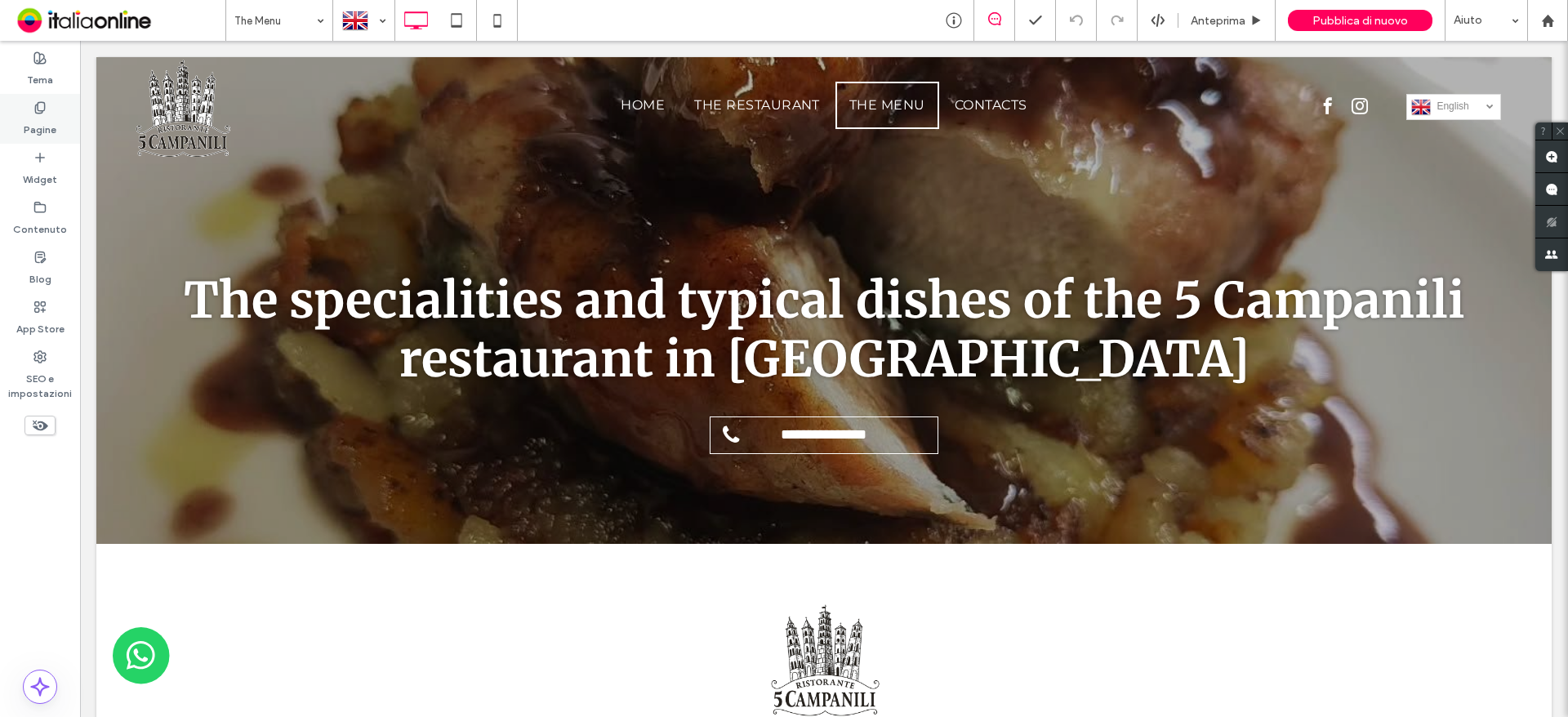
click at [48, 125] on label "Pagine" at bounding box center [40, 125] width 33 height 23
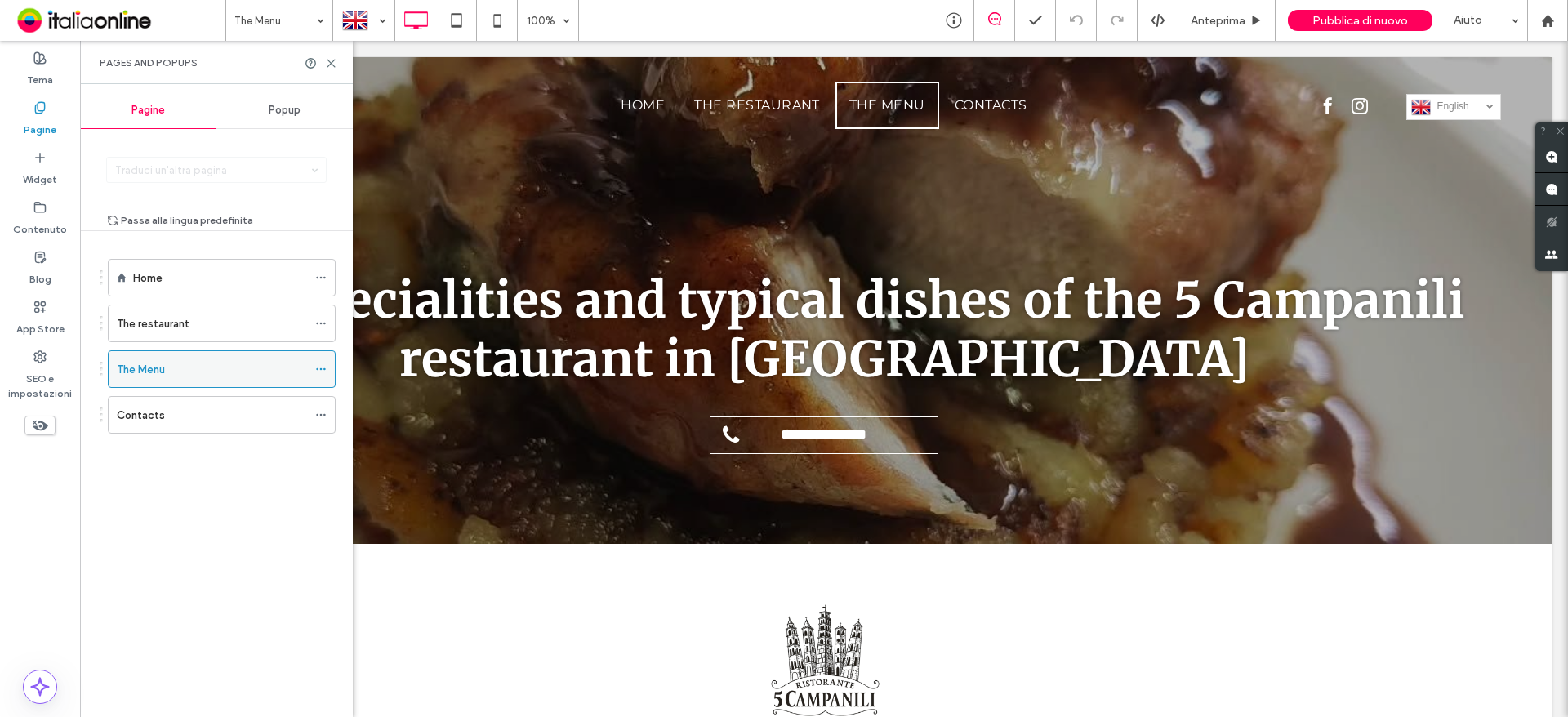
click at [326, 369] on icon at bounding box center [321, 369] width 11 height 11
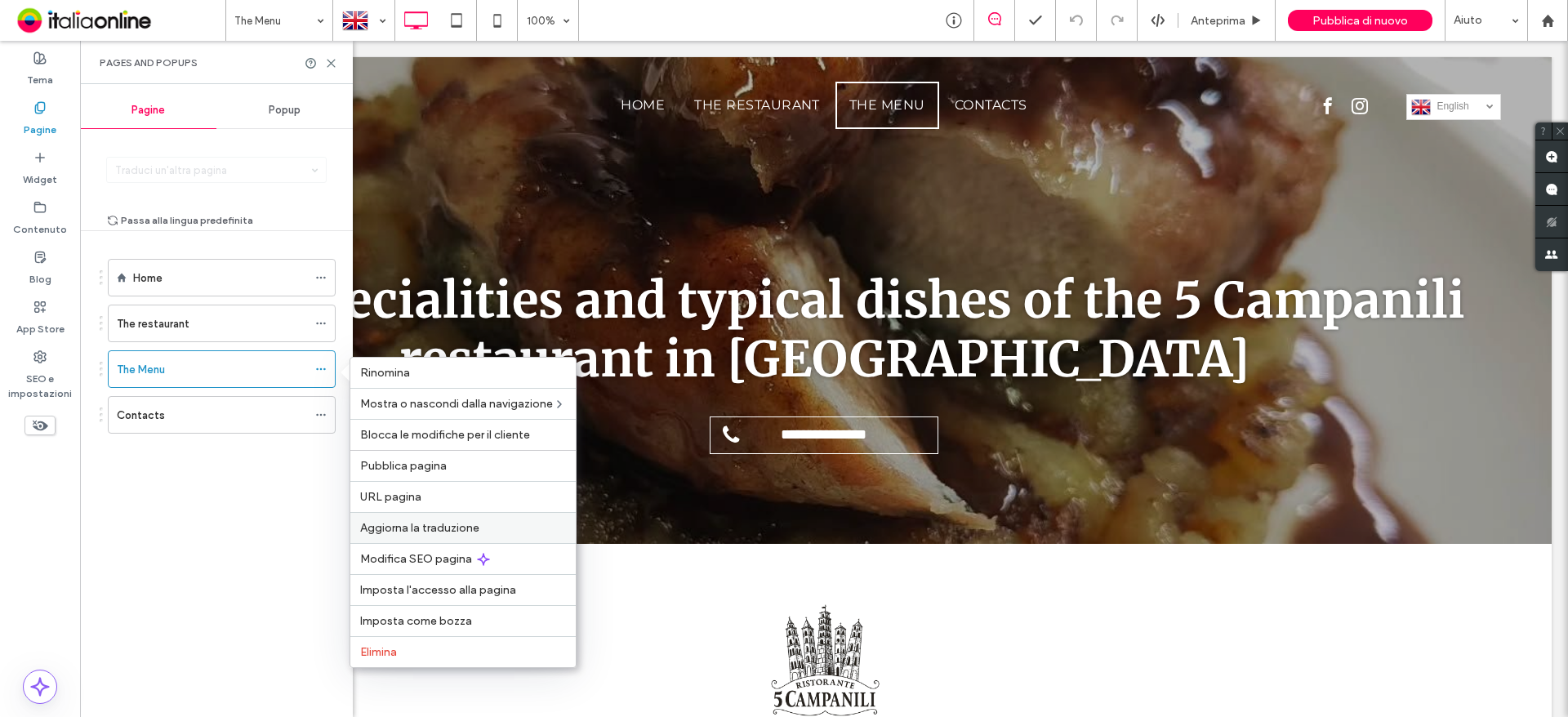
click at [419, 524] on span "Aggiorna la traduzione" at bounding box center [420, 528] width 119 height 14
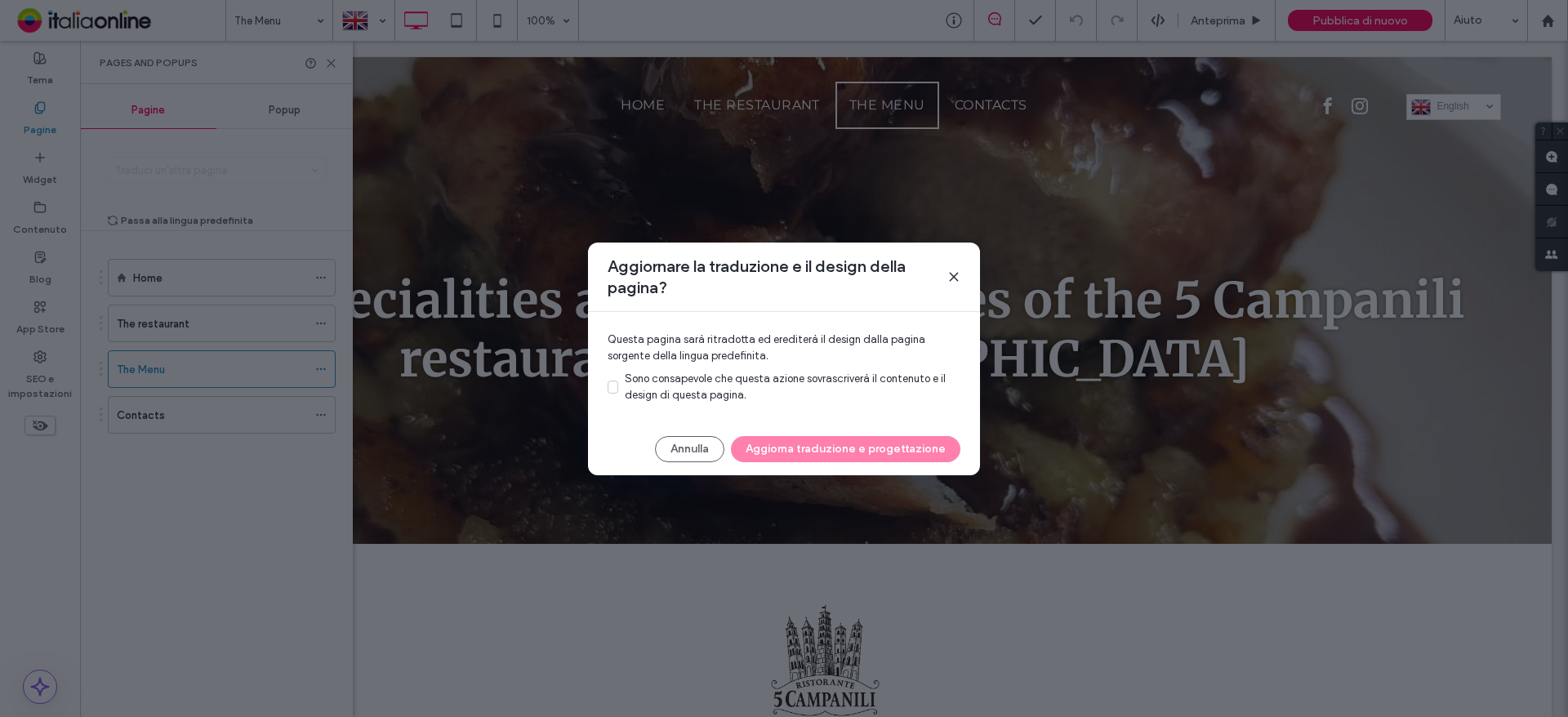
click at [665, 385] on div "Sono consapevole che questa azione sovrascriverà il contenuto e il design di qu…" at bounding box center [792, 387] width 336 height 33
click at [834, 453] on button "Aggiorna traduzione e progettazione" at bounding box center [845, 449] width 229 height 26
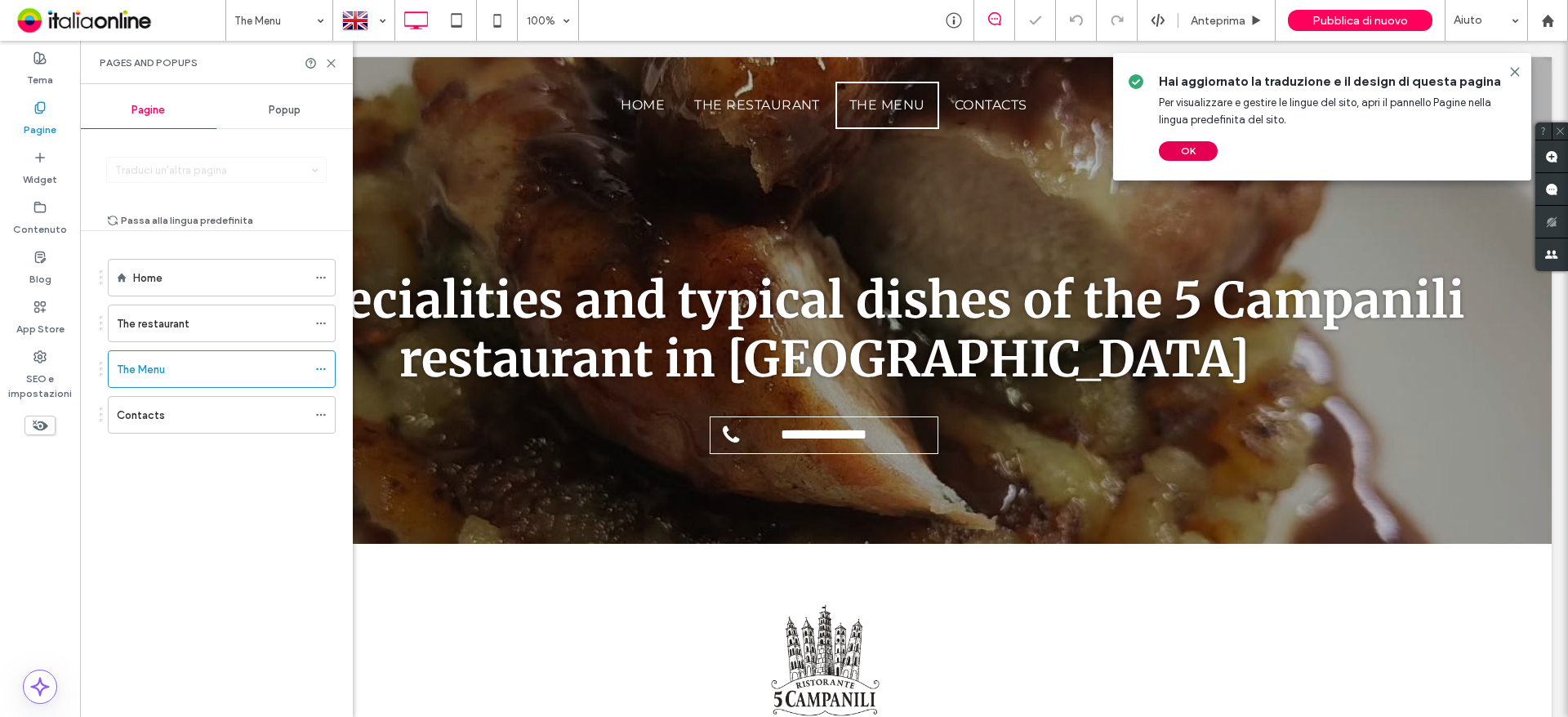
drag, startPoint x: 1110, startPoint y: 114, endPoint x: 1190, endPoint y: 156, distance: 90.4
click at [1190, 156] on button "OK" at bounding box center [1188, 151] width 58 height 20
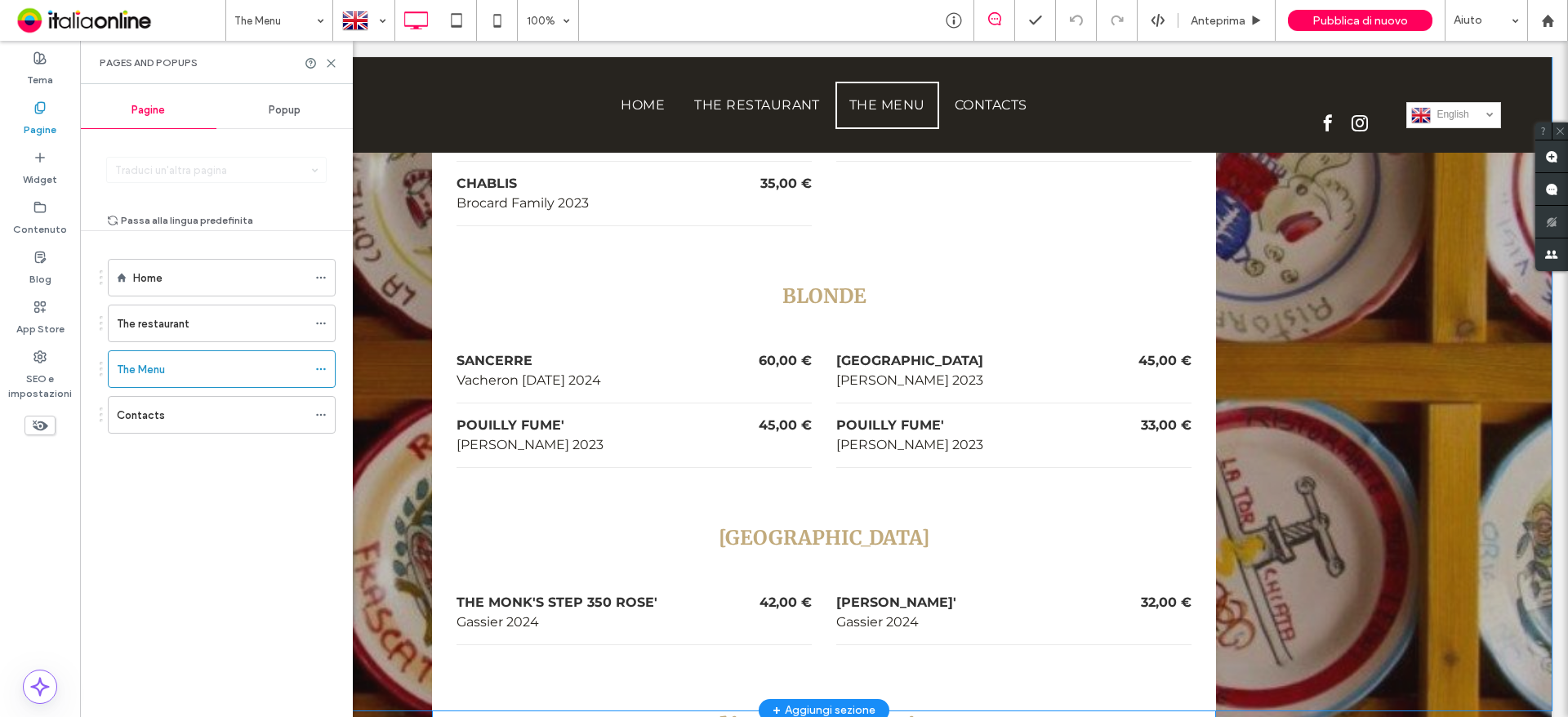
scroll to position [5801, 0]
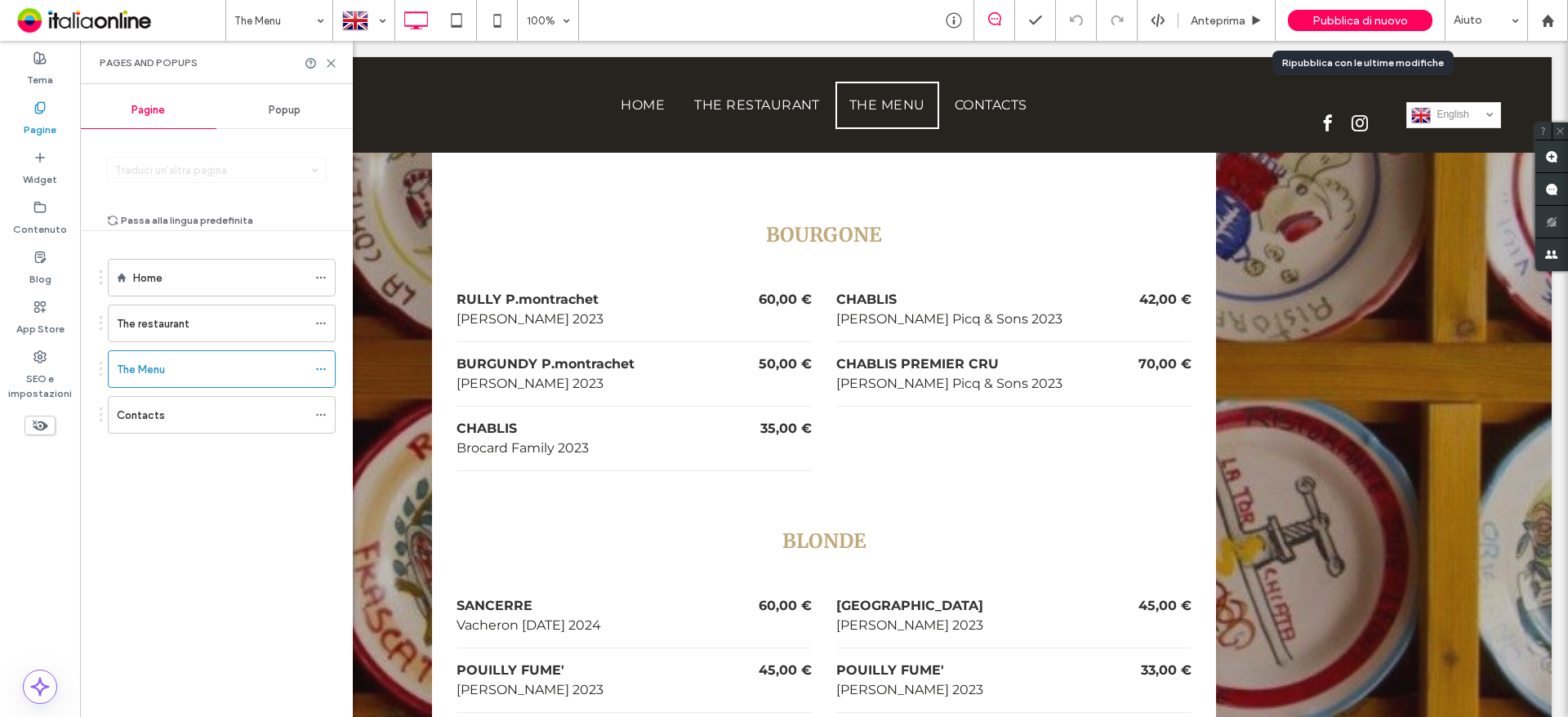
click at [1393, 17] on span "Pubblica di nuovo" at bounding box center [1360, 21] width 95 height 14
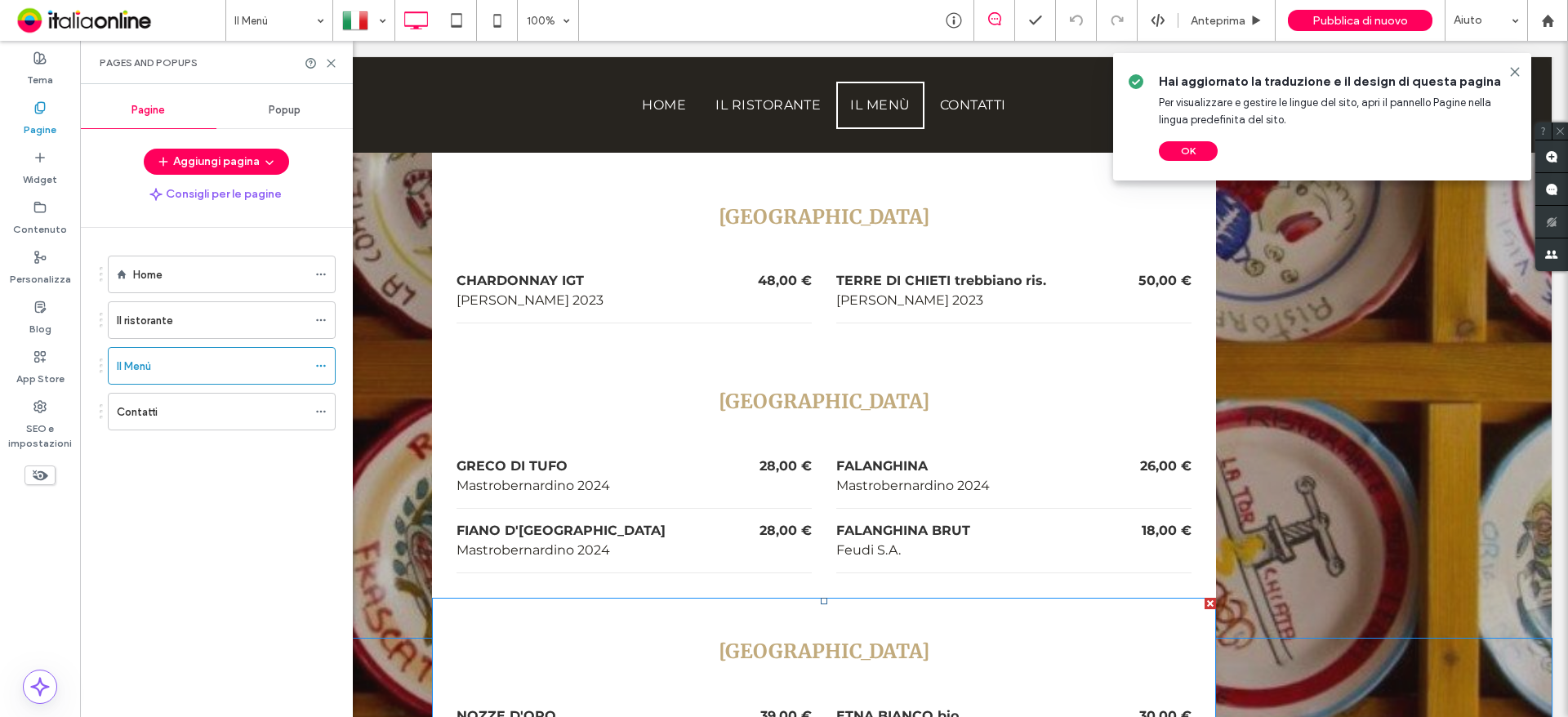
scroll to position [6781, 0]
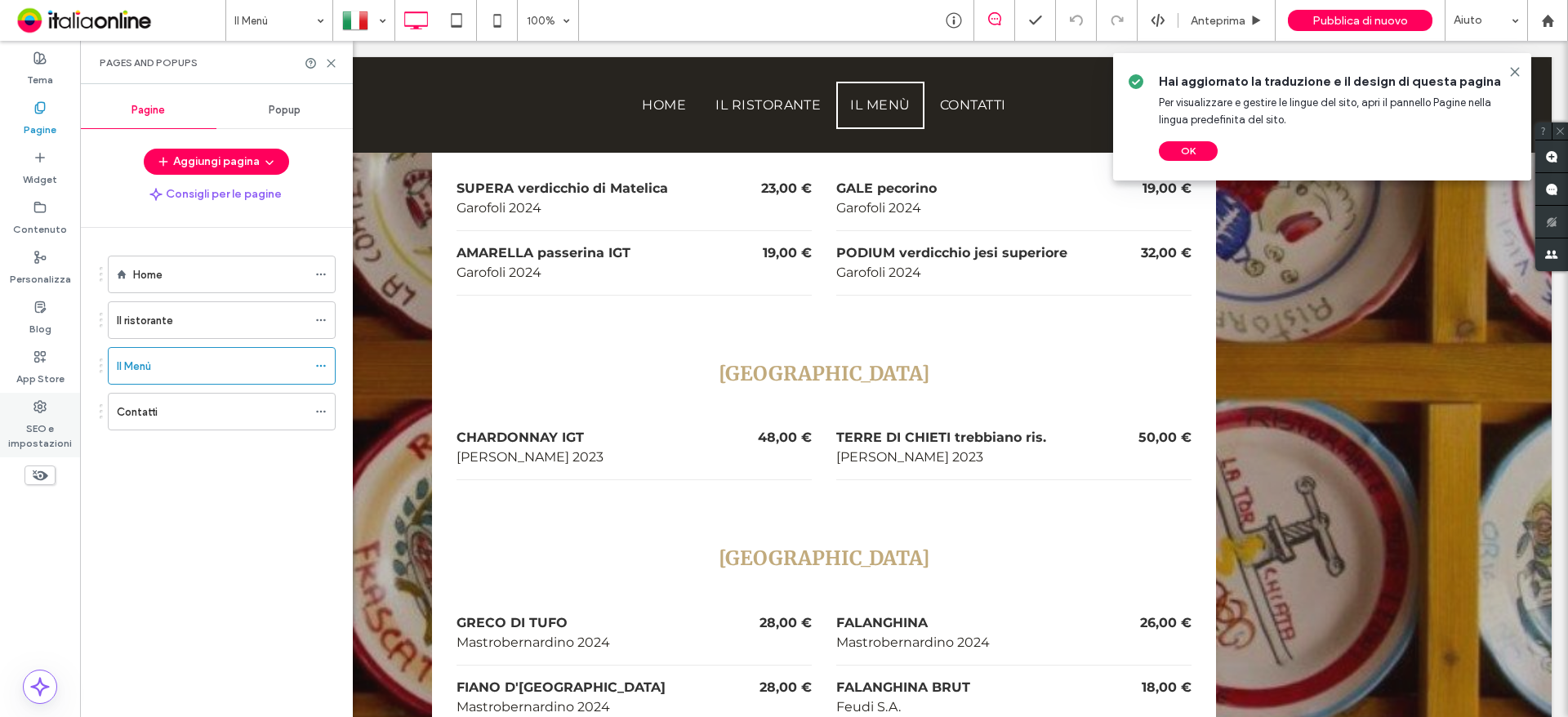
click at [54, 435] on label "SEO e impostazioni" at bounding box center [40, 432] width 80 height 38
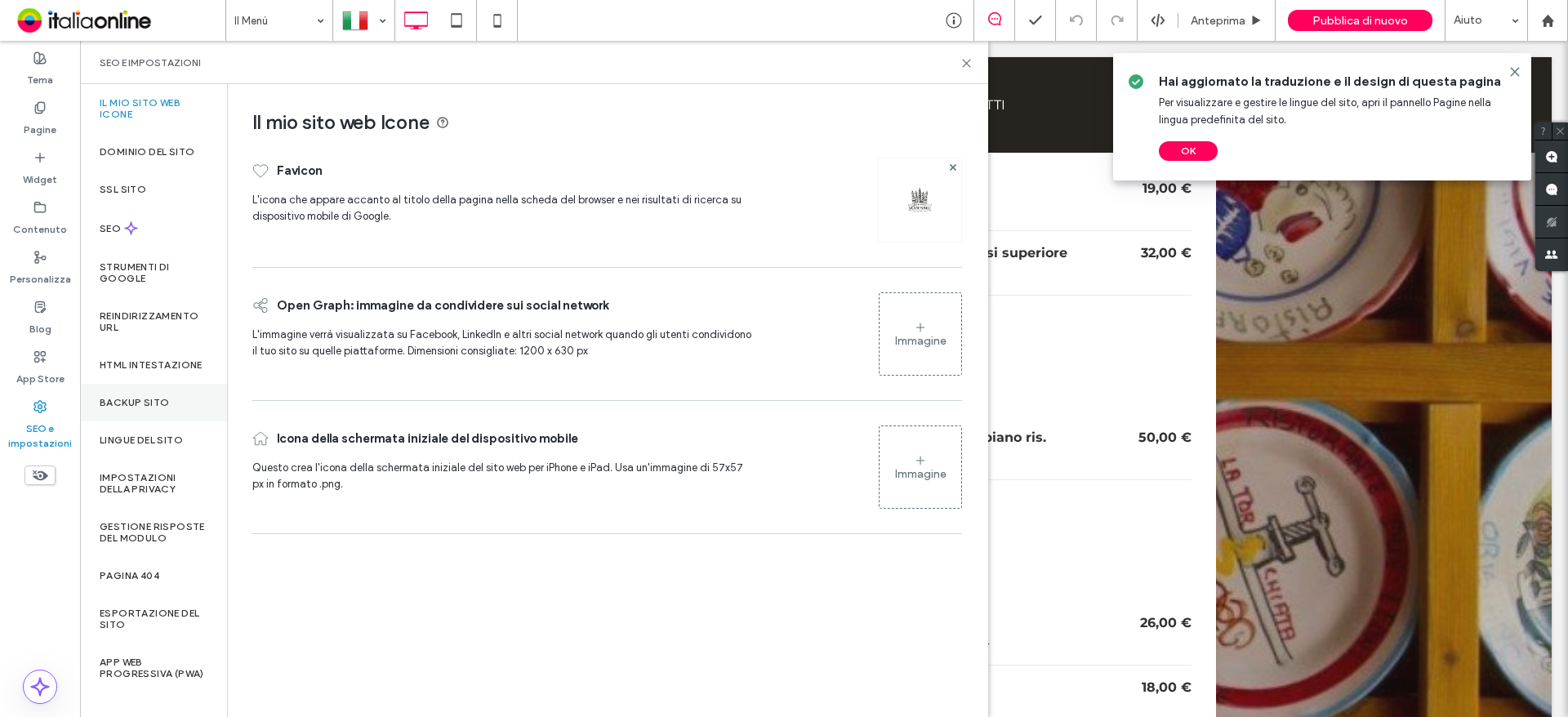
click at [107, 406] on div "Backup sito" at bounding box center [154, 403] width 147 height 38
